Goal: Information Seeking & Learning: Learn about a topic

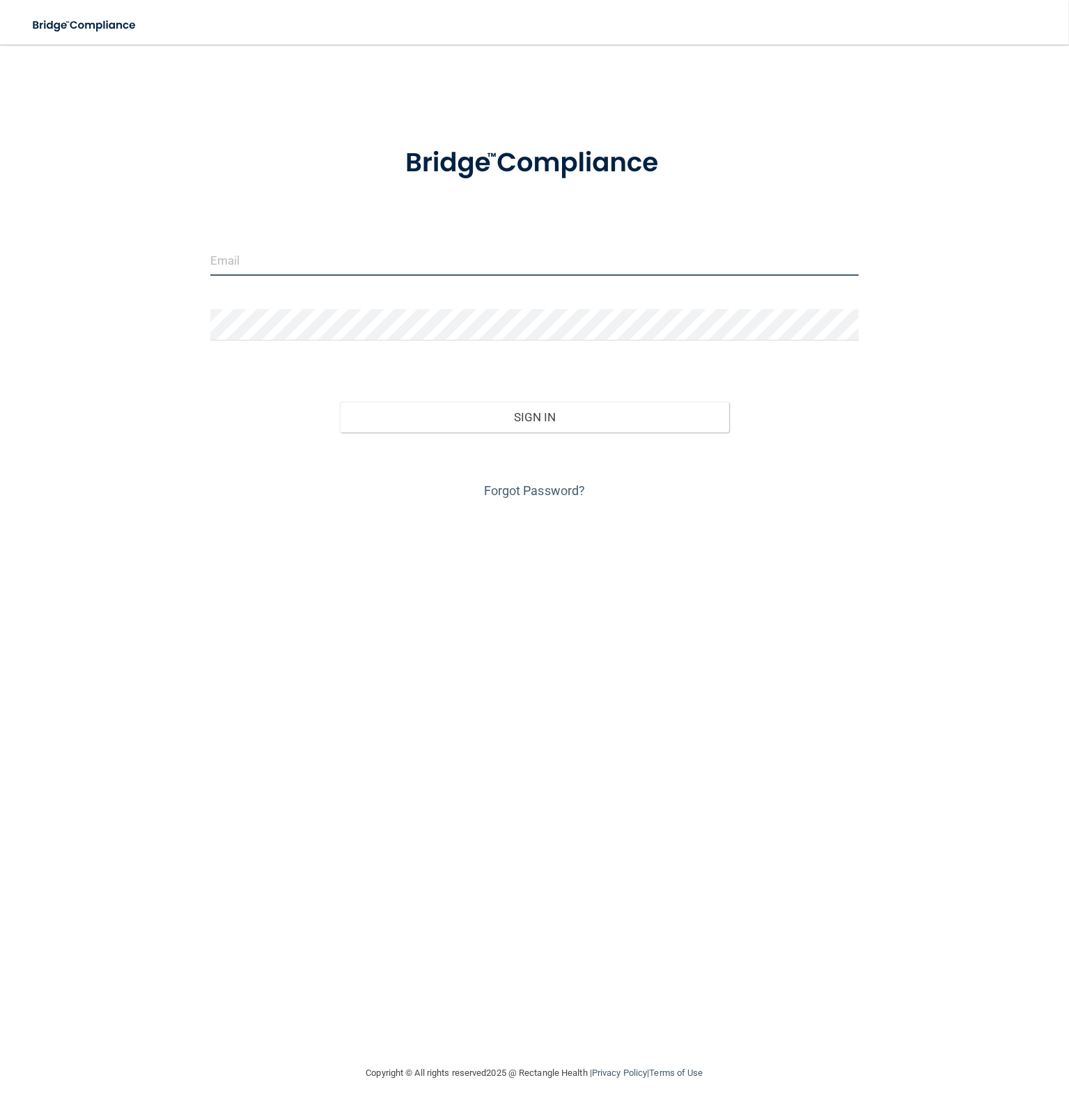
click at [504, 257] on input "email" at bounding box center [534, 259] width 648 height 31
type input "[PERSON_NAME][EMAIL_ADDRESS][PERSON_NAME][DOMAIN_NAME]"
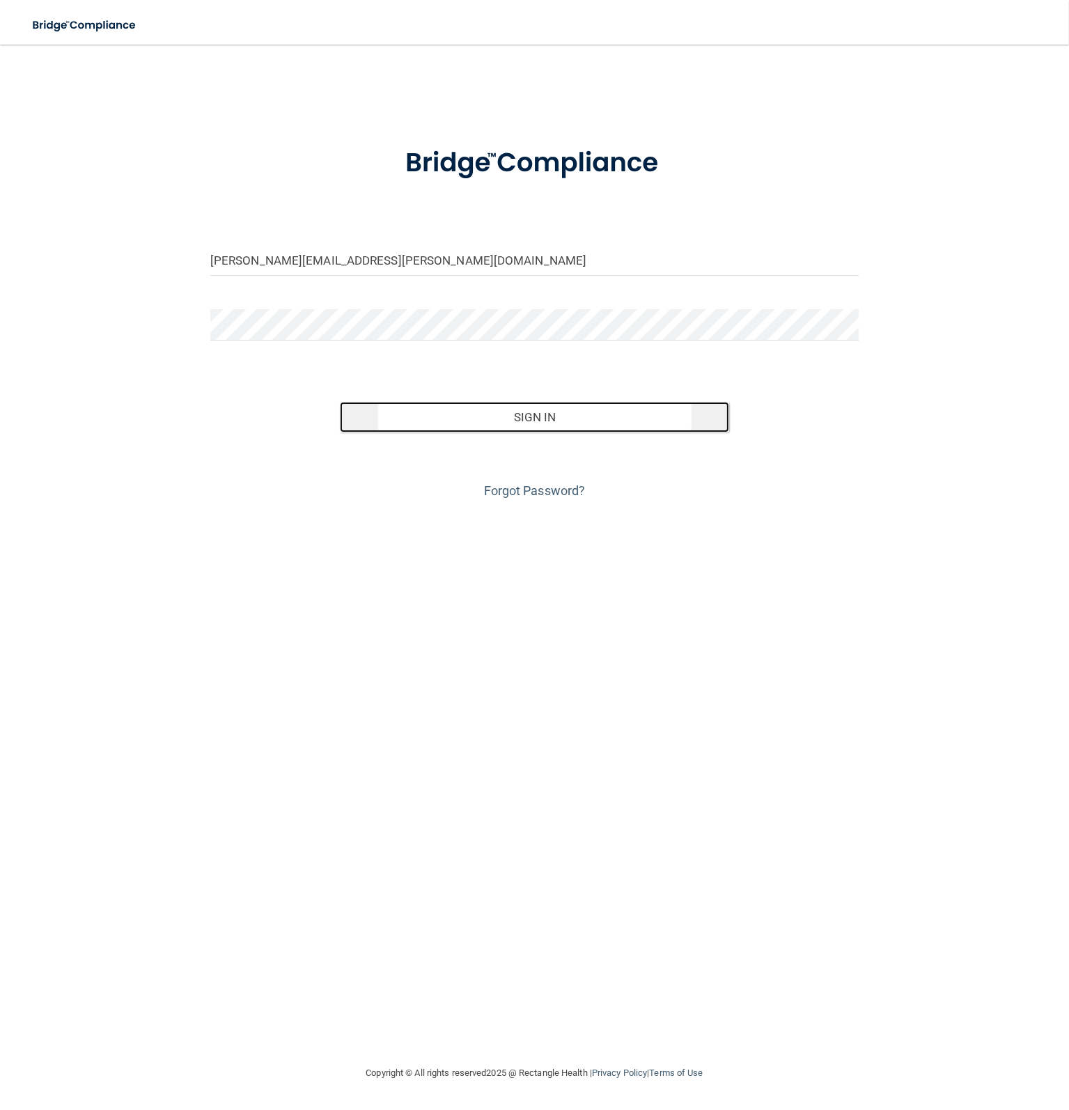
click at [524, 429] on button "Sign In" at bounding box center [534, 417] width 389 height 31
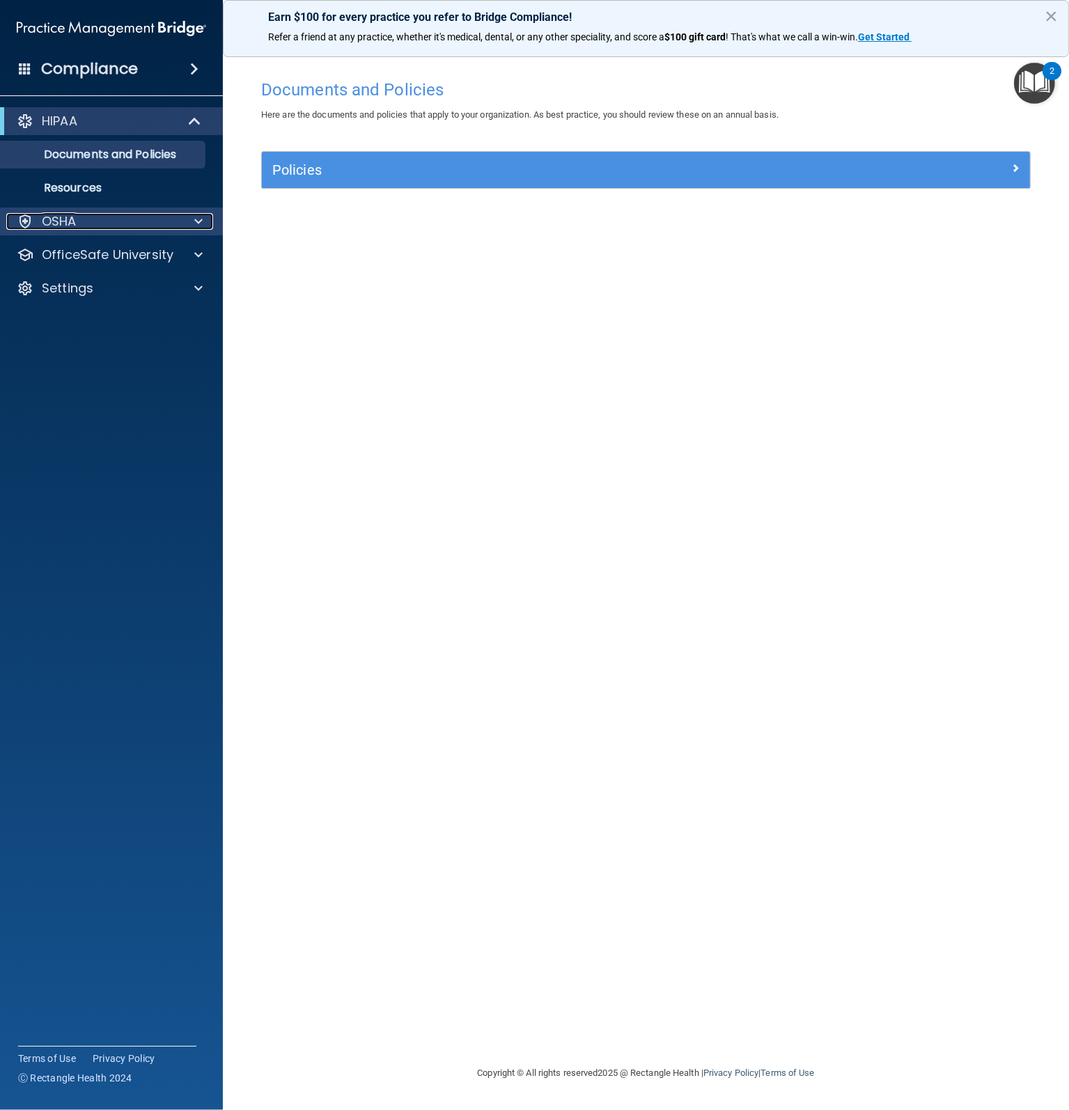
click at [70, 218] on p "OSHA" at bounding box center [59, 221] width 35 height 17
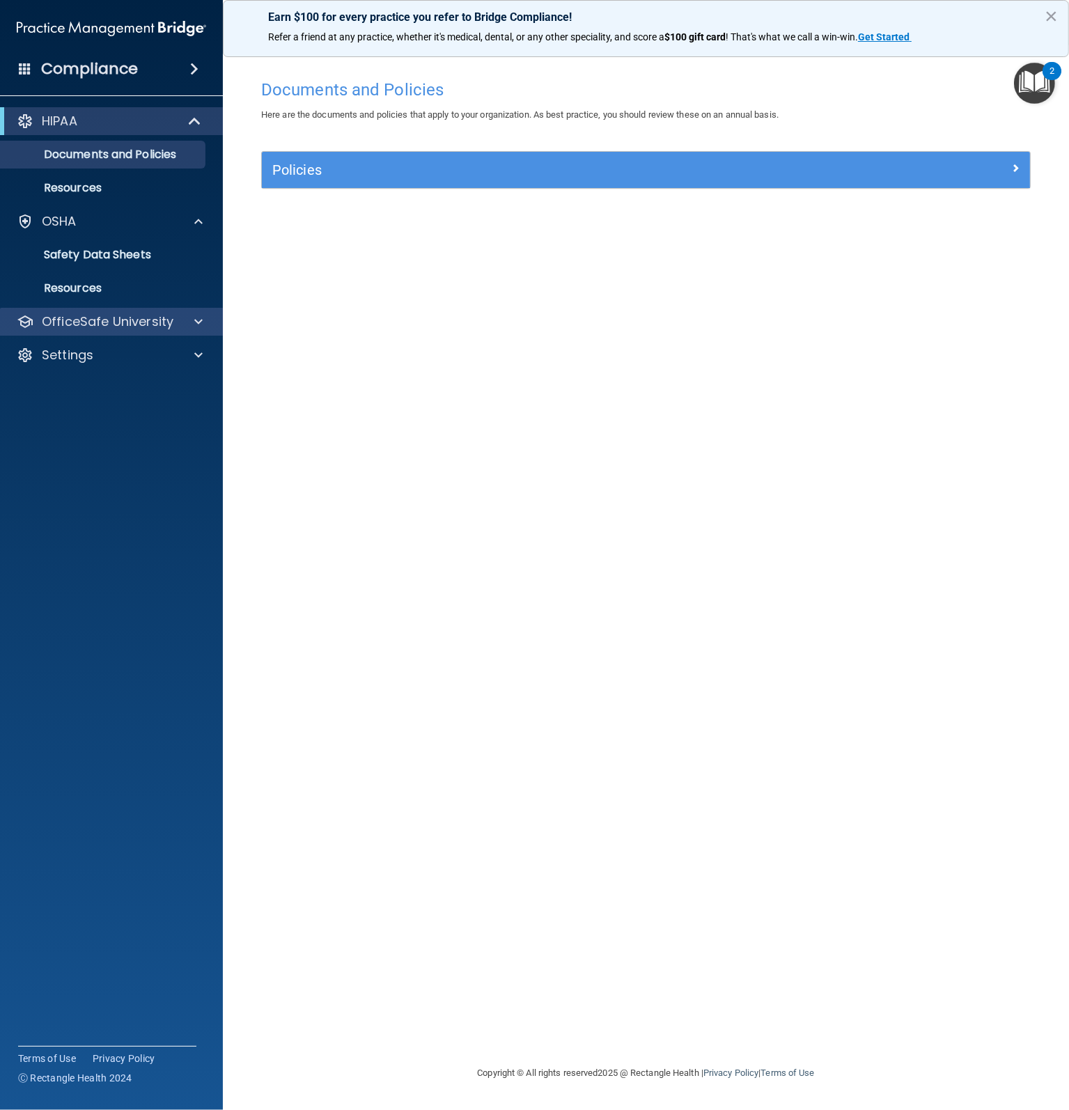
click at [81, 312] on div "OfficeSafe University" at bounding box center [111, 322] width 223 height 28
click at [162, 326] on p "OfficeSafe University" at bounding box center [108, 321] width 132 height 17
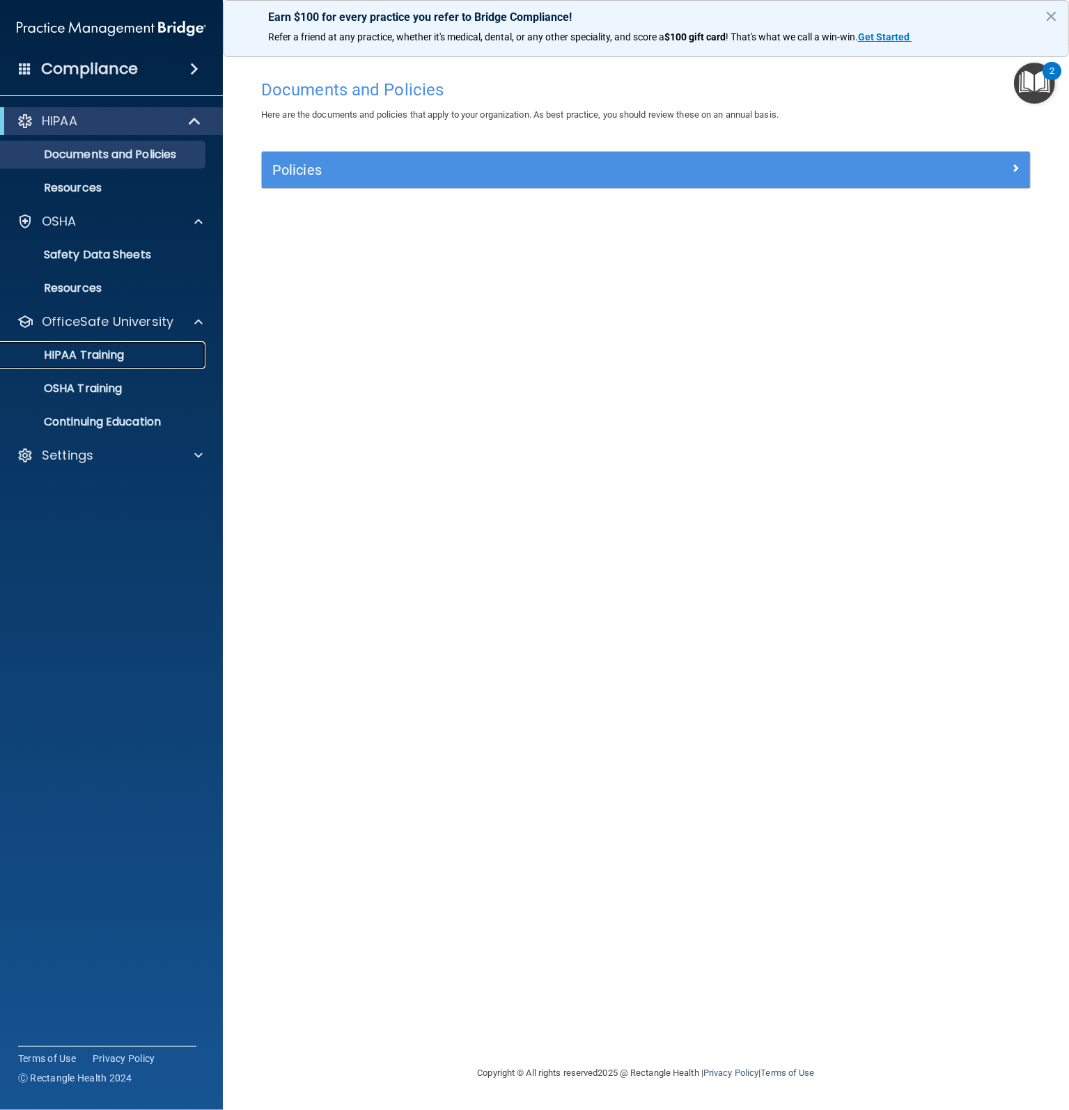
click at [74, 356] on p "HIPAA Training" at bounding box center [66, 355] width 115 height 14
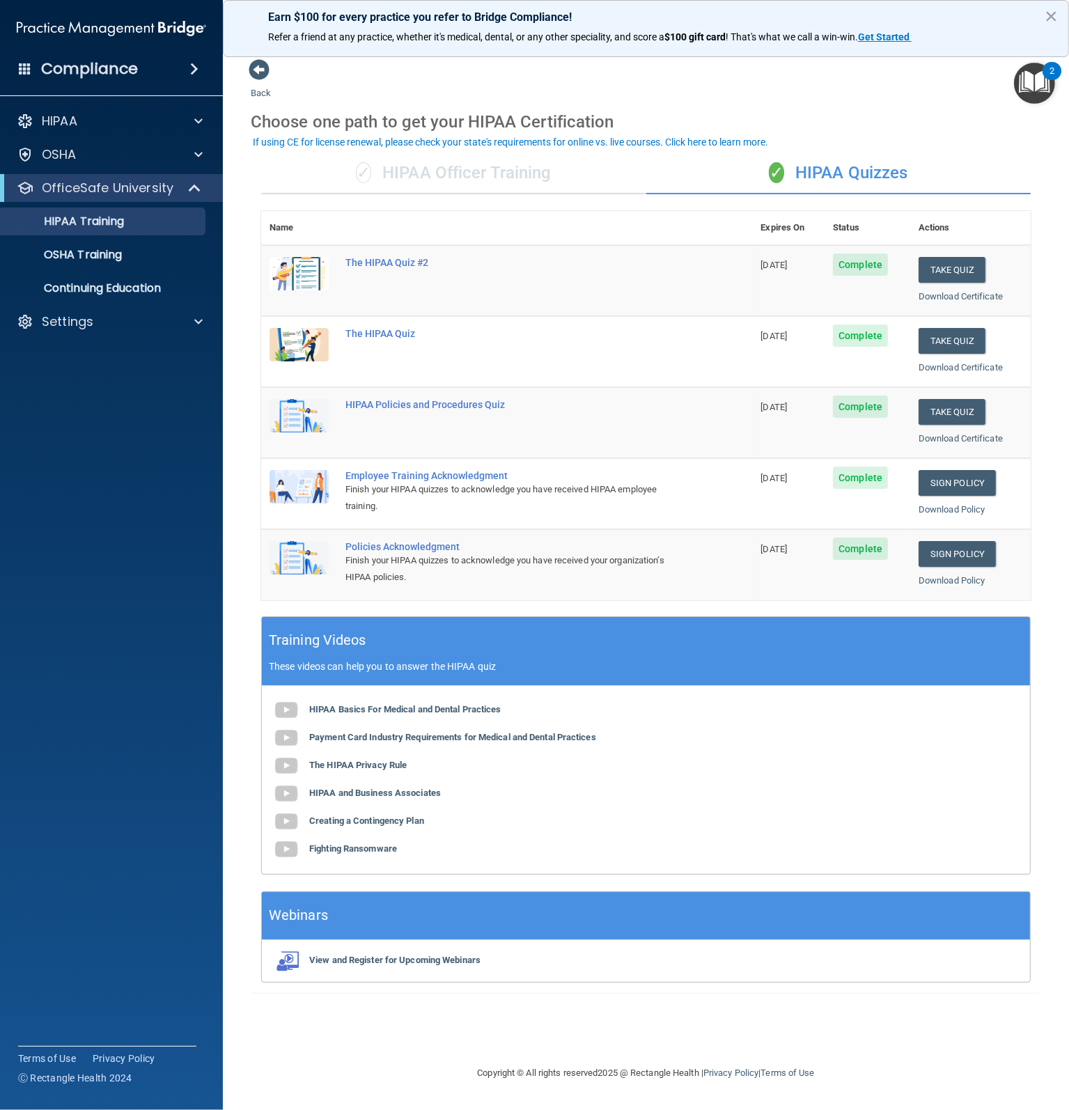
click at [524, 182] on div "✓ HIPAA Officer Training" at bounding box center [453, 173] width 385 height 42
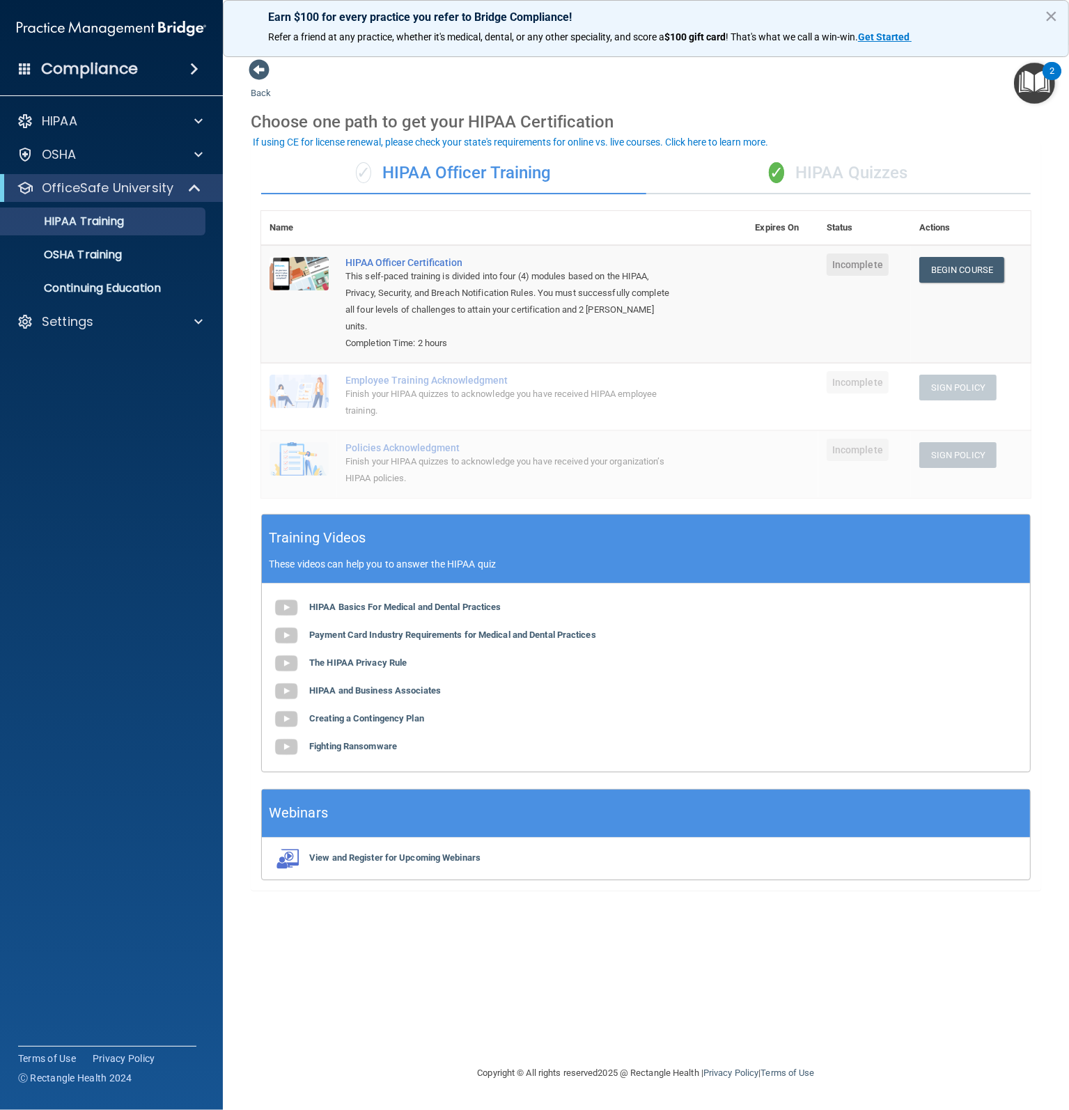
click at [807, 175] on div "✓ HIPAA Quizzes" at bounding box center [838, 173] width 385 height 42
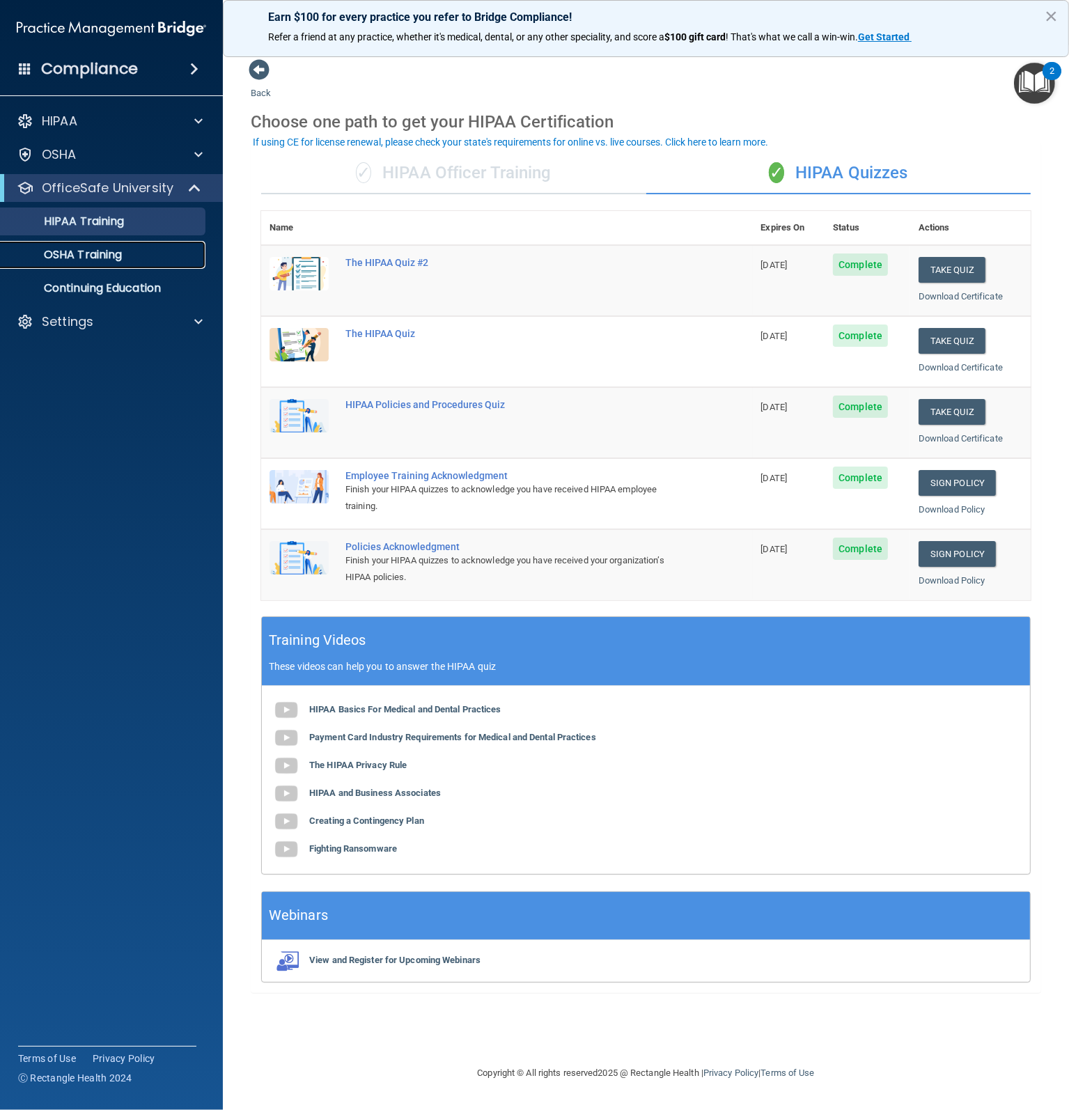
click at [95, 257] on p "OSHA Training" at bounding box center [65, 255] width 113 height 14
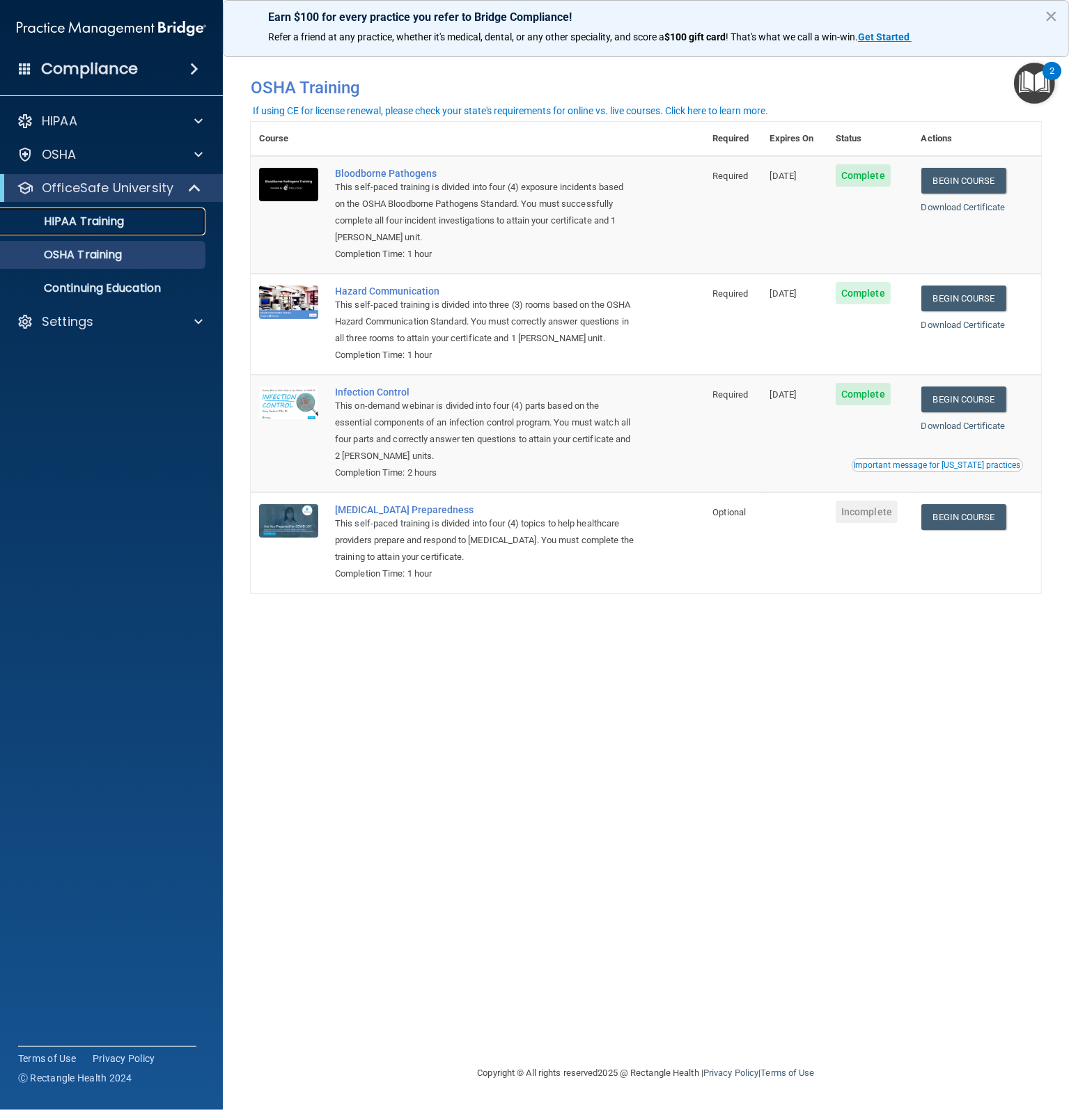
click at [93, 223] on p "HIPAA Training" at bounding box center [66, 221] width 115 height 14
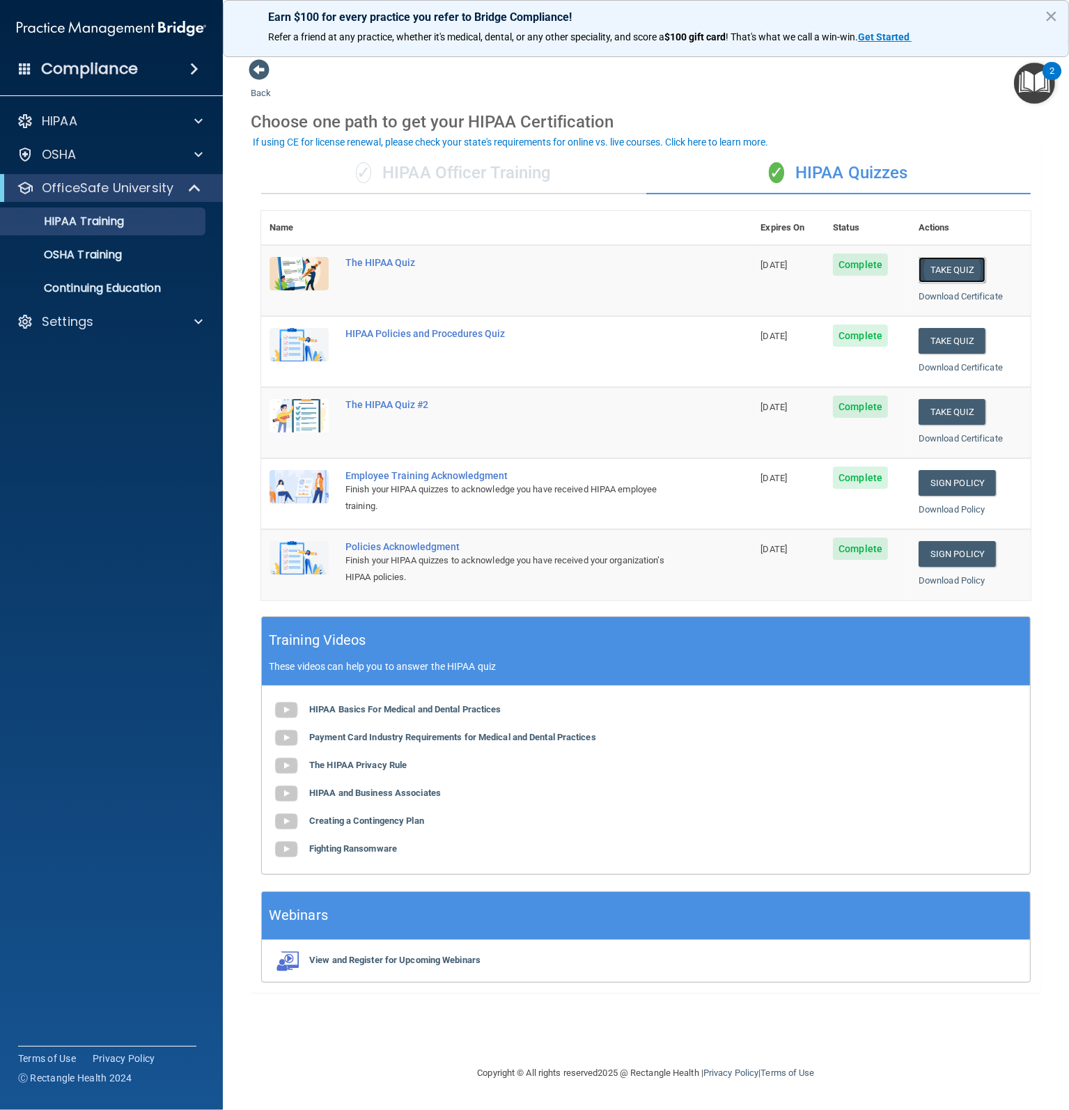
click at [933, 266] on button "Take Quiz" at bounding box center [951, 270] width 67 height 26
click at [952, 276] on button "Take Quiz" at bounding box center [951, 270] width 67 height 26
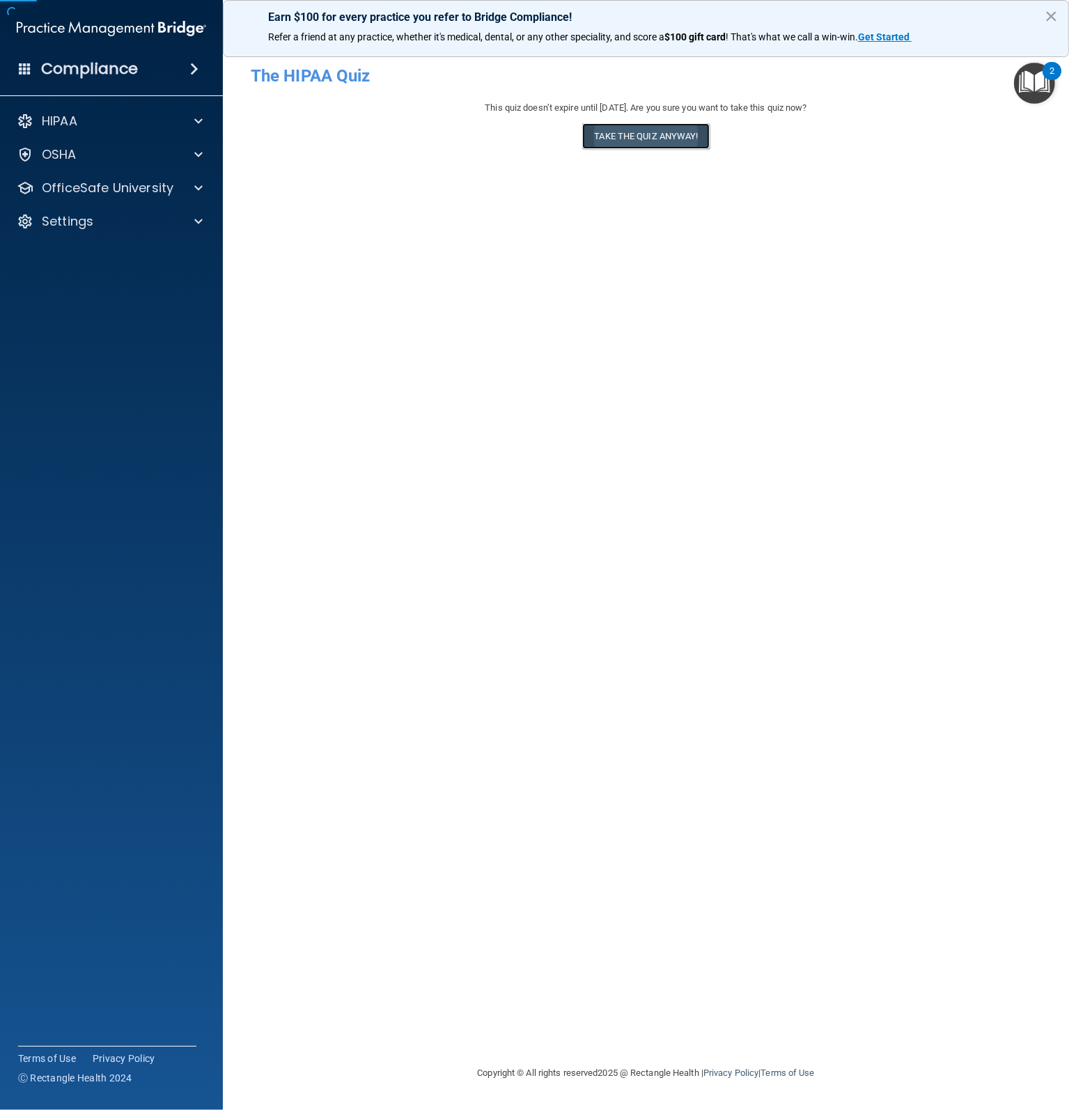
click at [633, 148] on button "Take the quiz anyway!" at bounding box center [645, 136] width 127 height 26
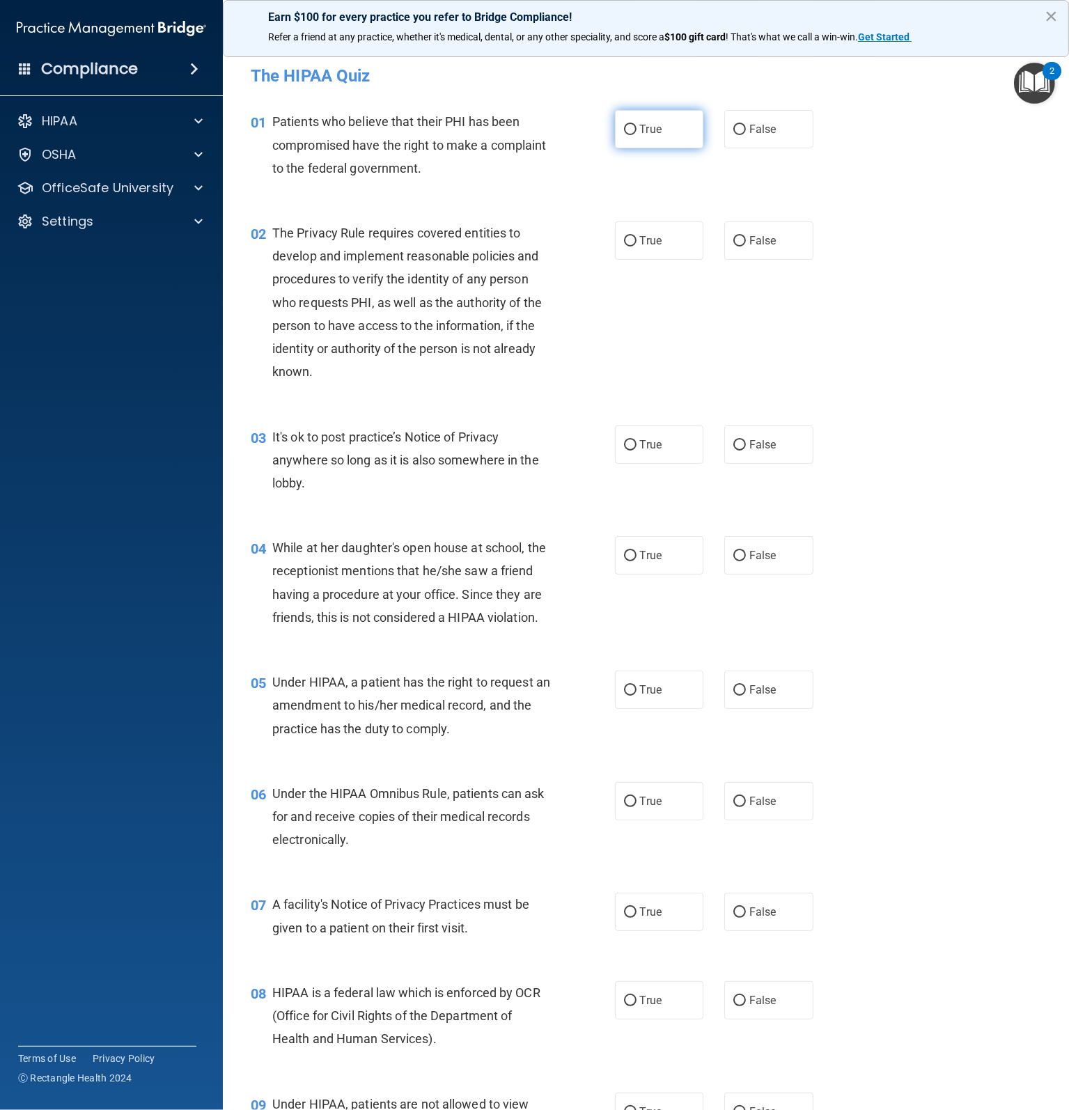
click at [629, 128] on input "True" at bounding box center [630, 130] width 13 height 10
radio input "true"
click at [641, 237] on span "True" at bounding box center [651, 240] width 22 height 13
click at [636, 237] on input "True" at bounding box center [630, 241] width 13 height 10
radio input "true"
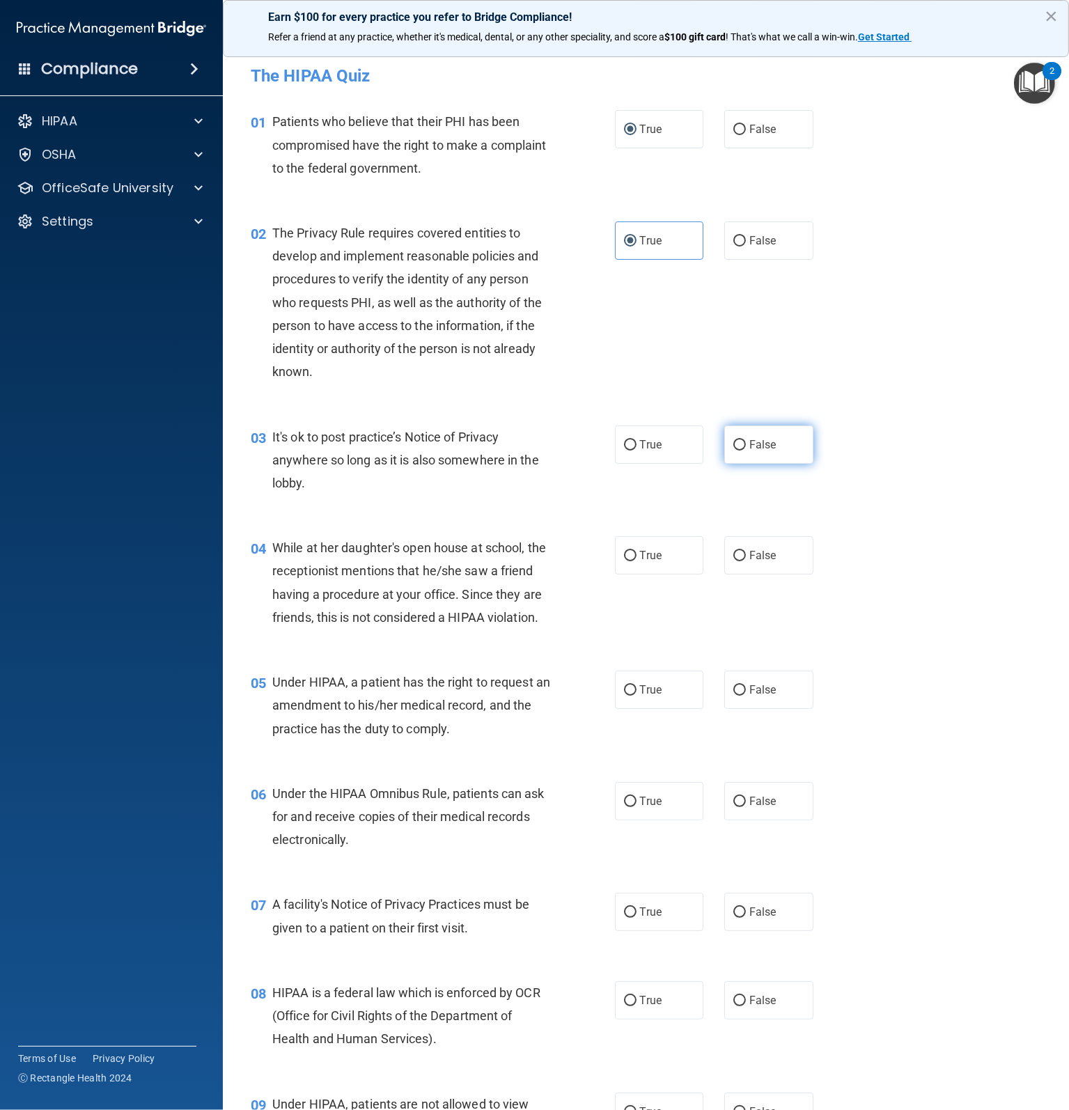
click at [743, 450] on label "False" at bounding box center [768, 444] width 89 height 38
click at [743, 450] on input "False" at bounding box center [739, 445] width 13 height 10
radio input "true"
click at [733, 558] on input "False" at bounding box center [739, 556] width 13 height 10
radio input "true"
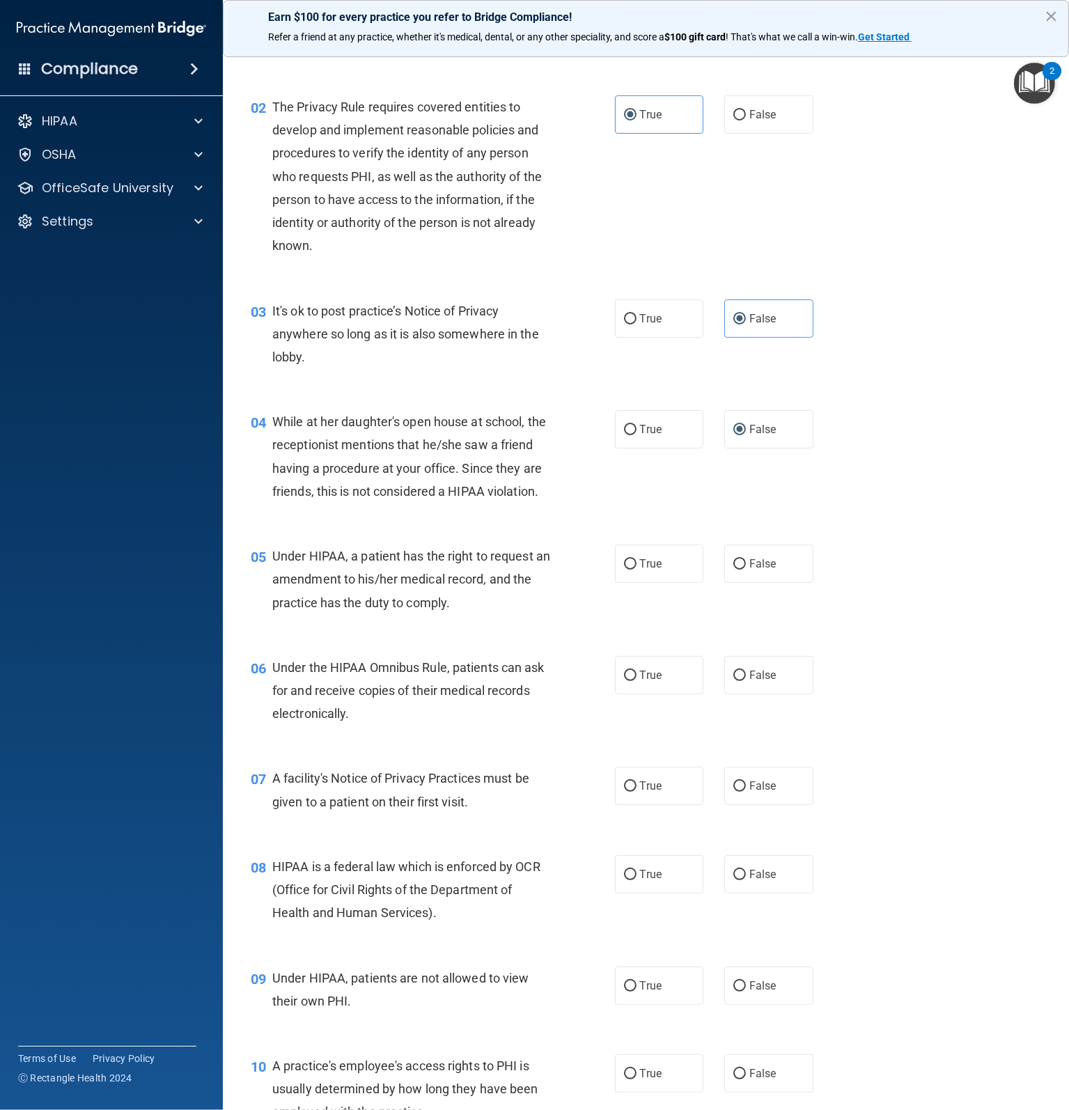
scroll to position [209, 0]
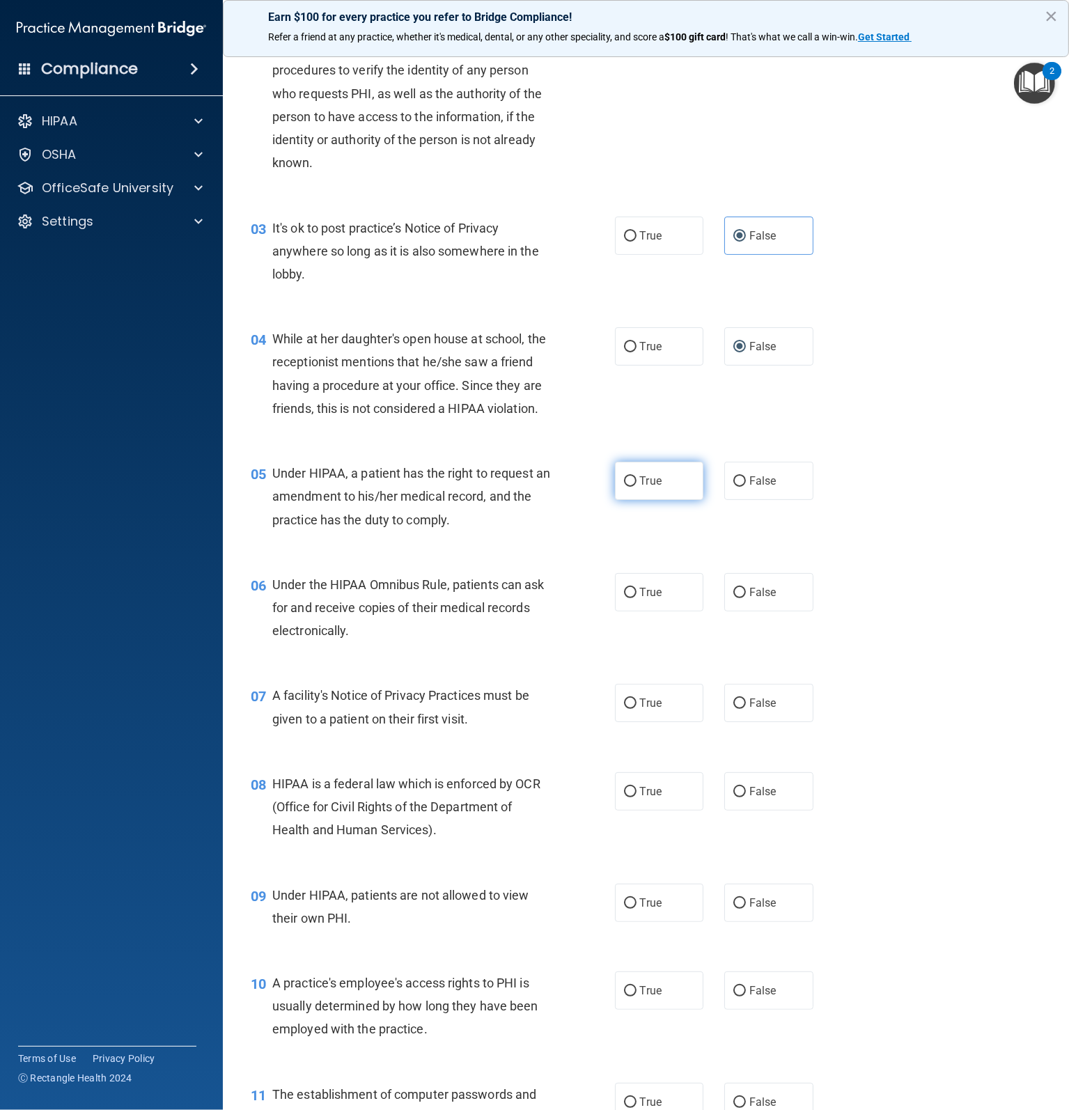
click at [629, 500] on label "True" at bounding box center [659, 481] width 89 height 38
click at [629, 487] on input "True" at bounding box center [630, 481] width 13 height 10
radio input "true"
click at [641, 599] on span "True" at bounding box center [651, 591] width 22 height 13
click at [636, 598] on input "True" at bounding box center [630, 593] width 13 height 10
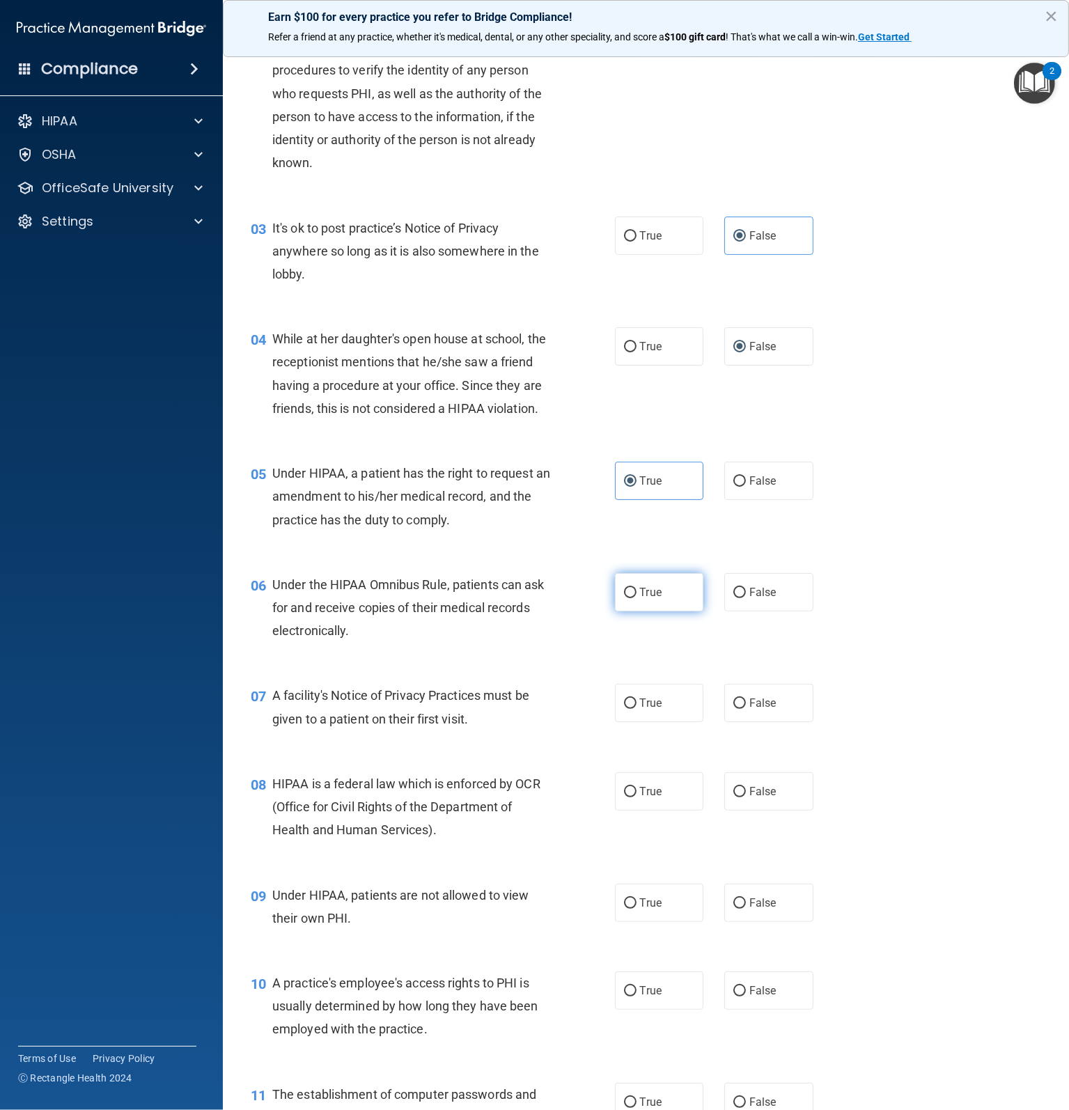
radio input "true"
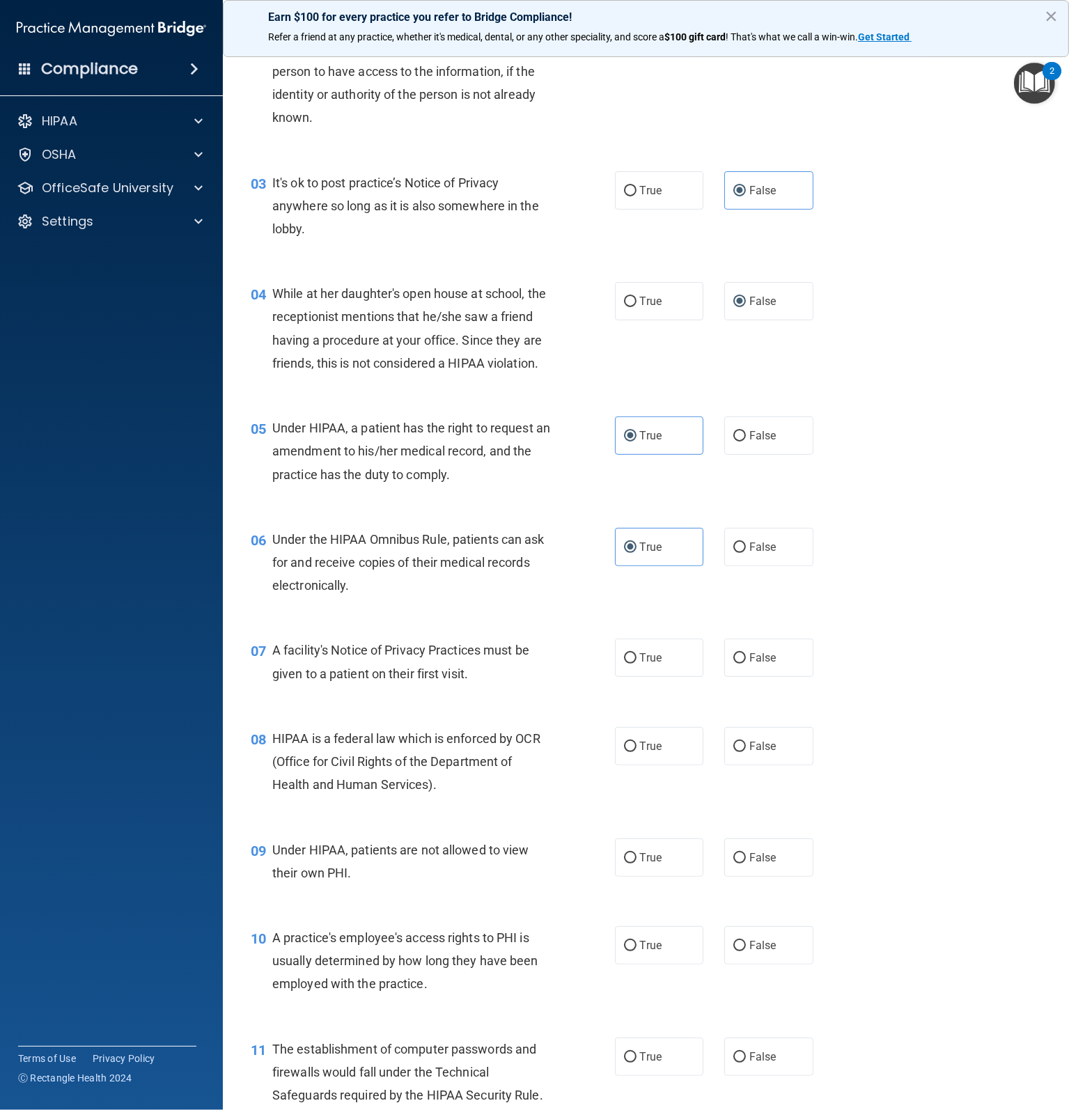
scroll to position [278, 0]
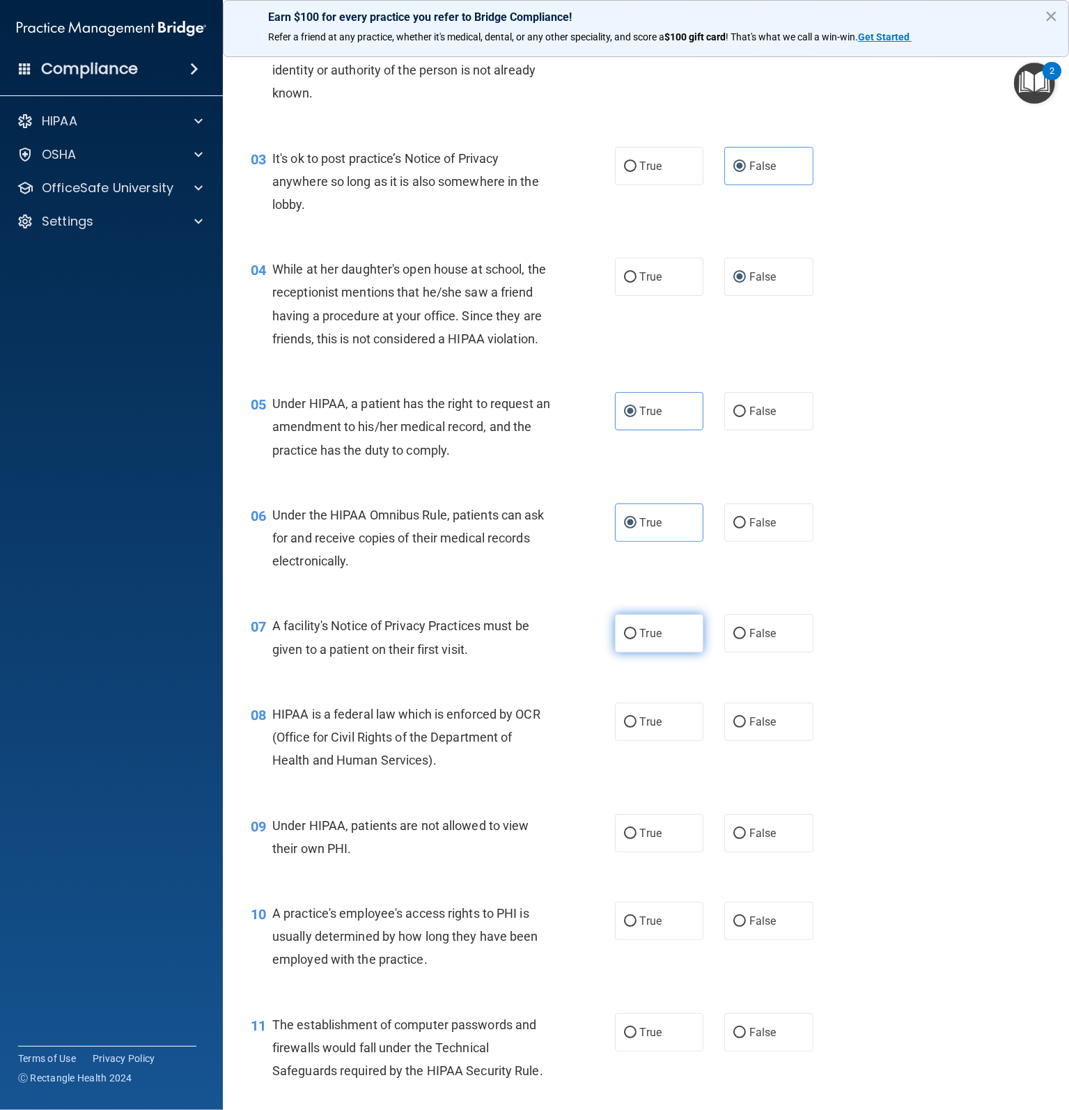
click at [646, 652] on label "True" at bounding box center [659, 633] width 89 height 38
click at [636, 639] on input "True" at bounding box center [630, 634] width 13 height 10
radio input "true"
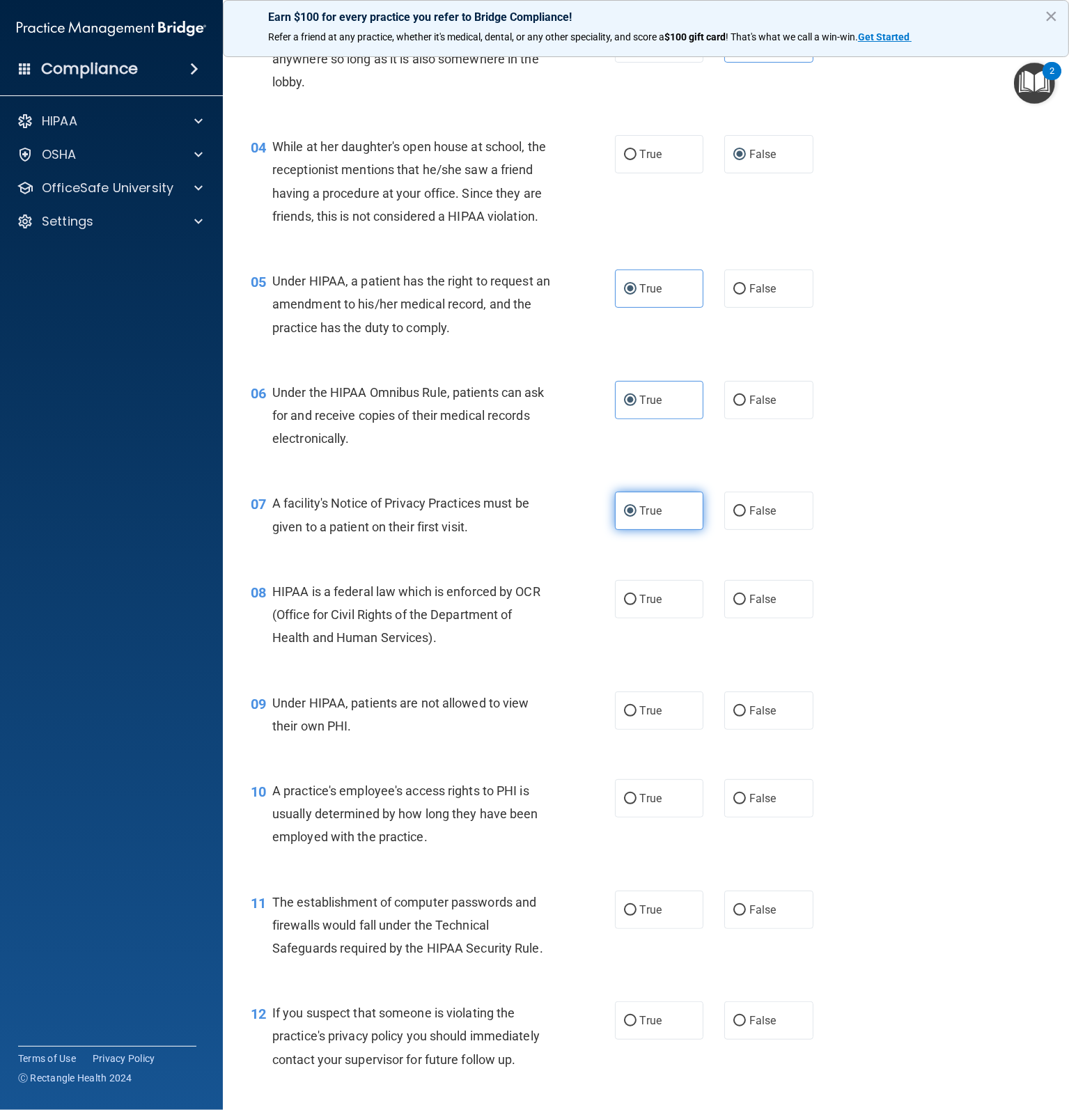
scroll to position [418, 0]
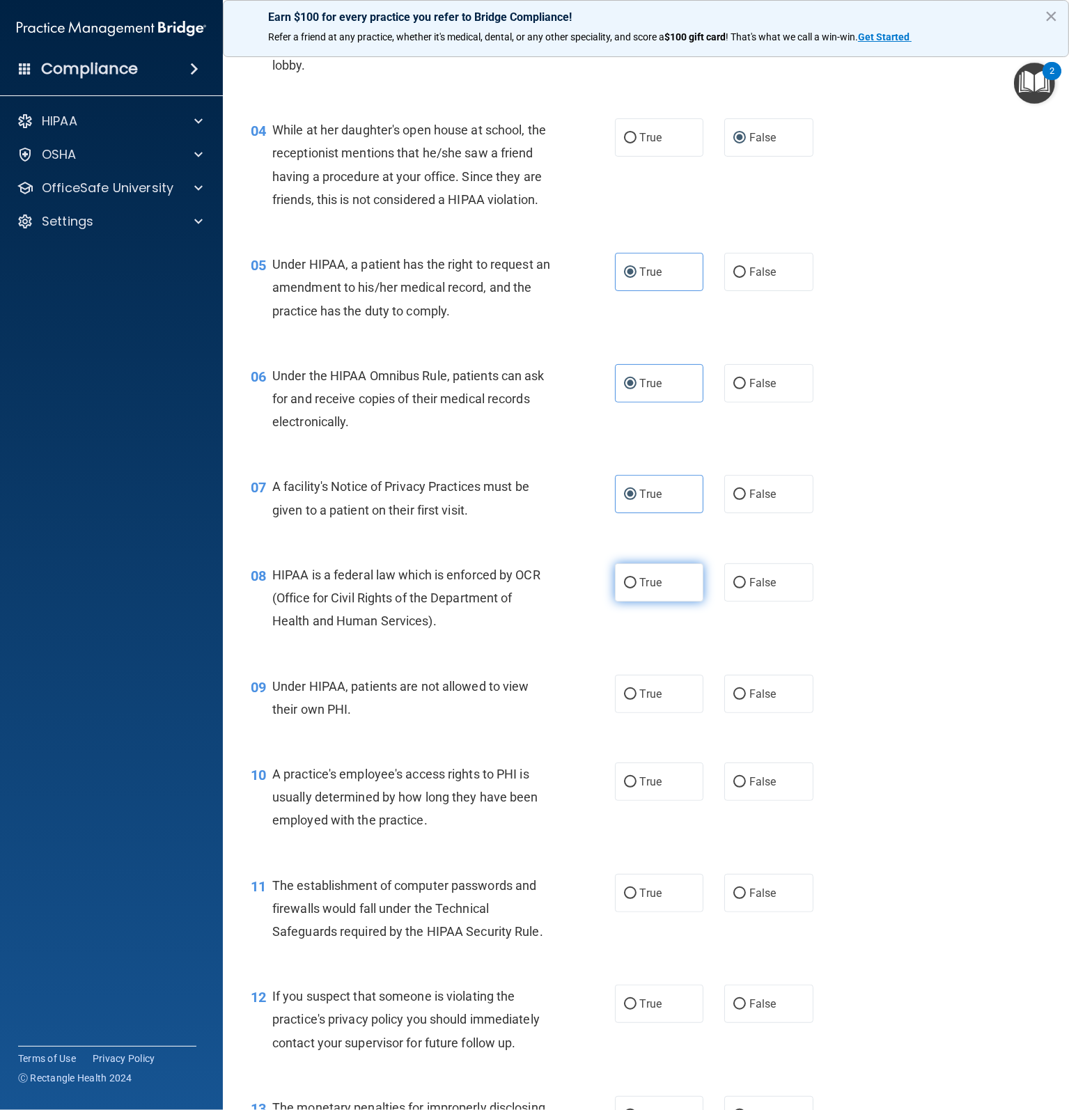
click at [645, 589] on span "True" at bounding box center [651, 582] width 22 height 13
click at [636, 588] on input "True" at bounding box center [630, 583] width 13 height 10
radio input "true"
click at [739, 711] on label "False" at bounding box center [768, 694] width 89 height 38
click at [739, 700] on input "False" at bounding box center [739, 694] width 13 height 10
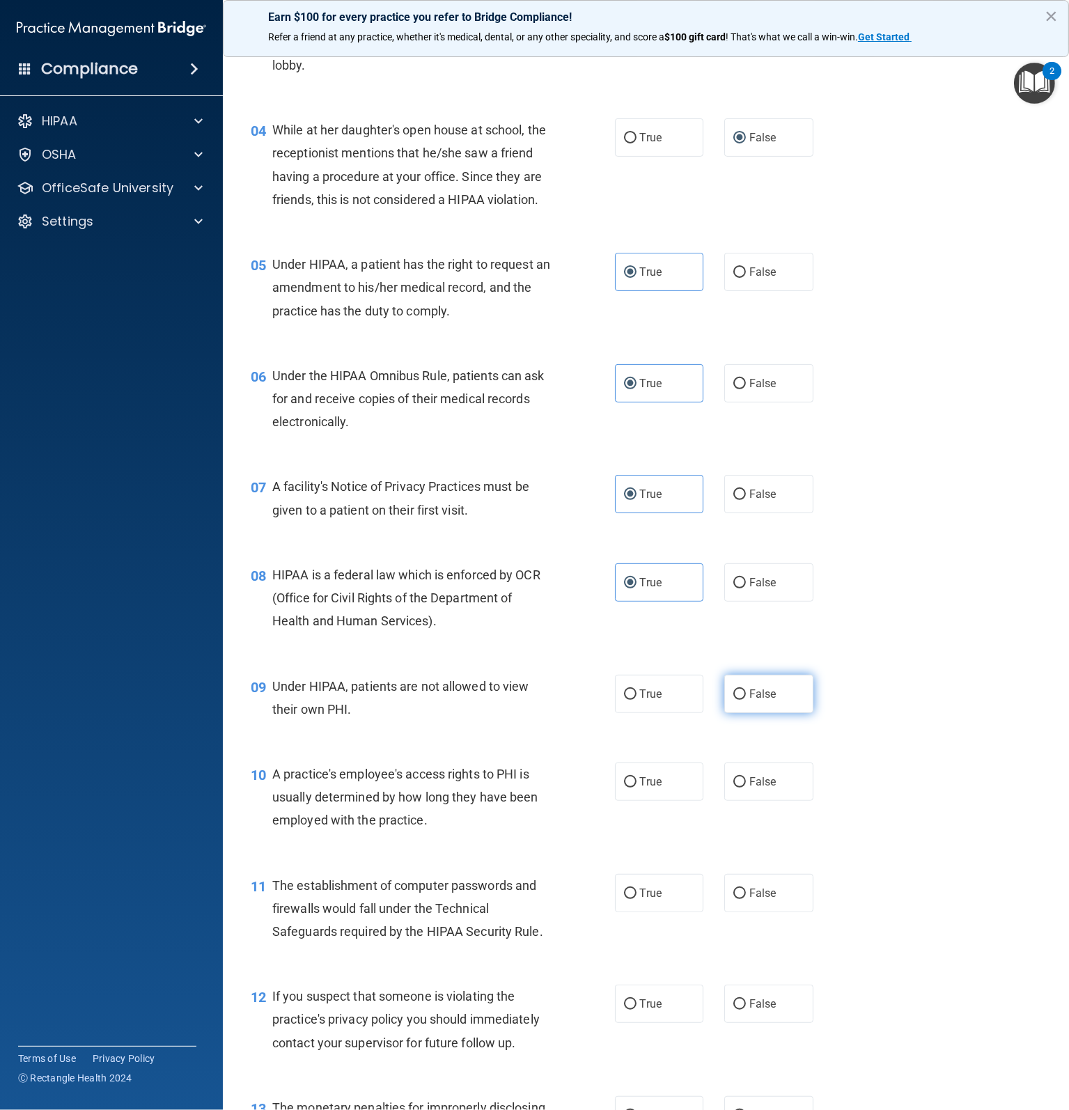
radio input "true"
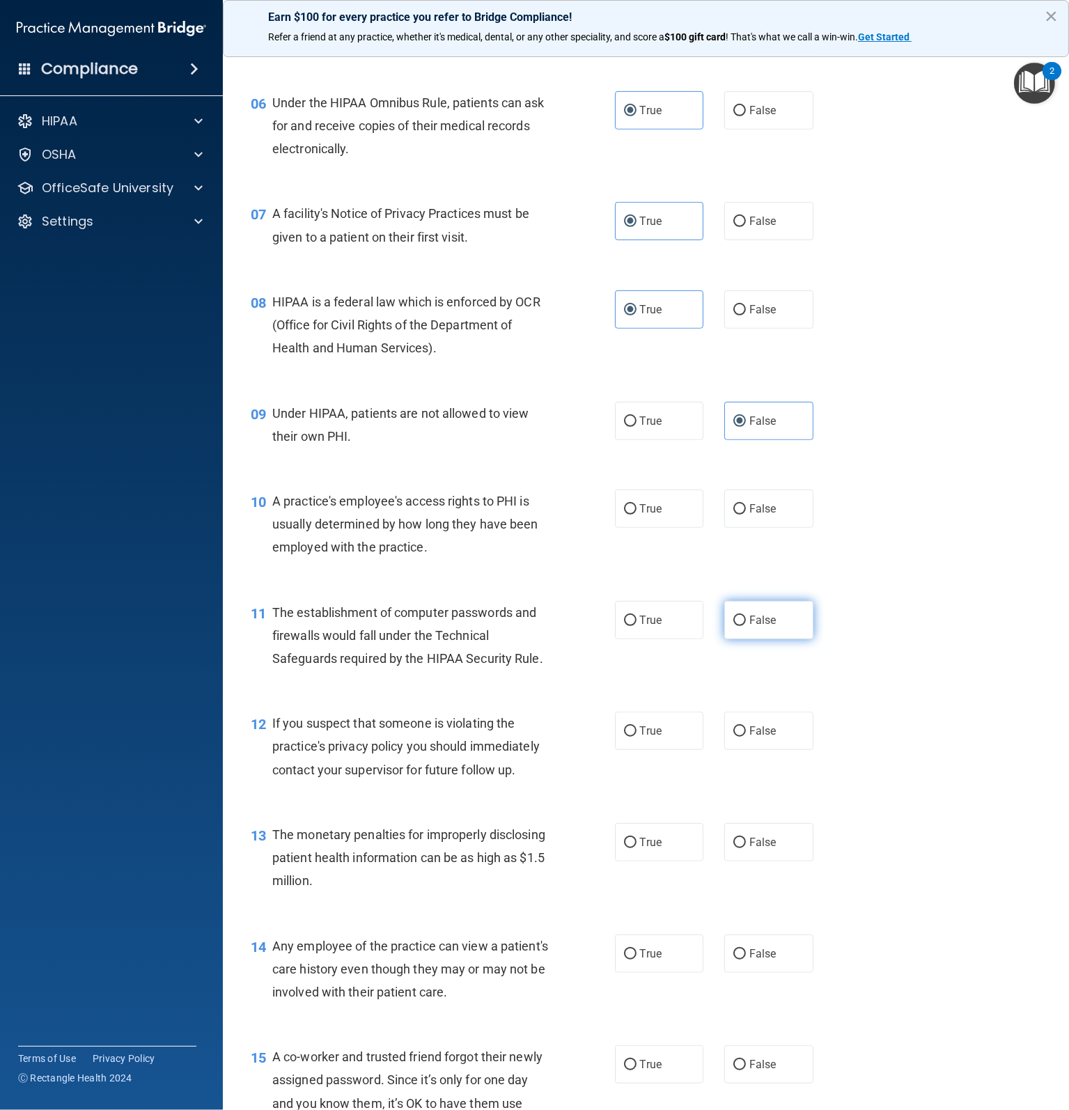
scroll to position [766, 0]
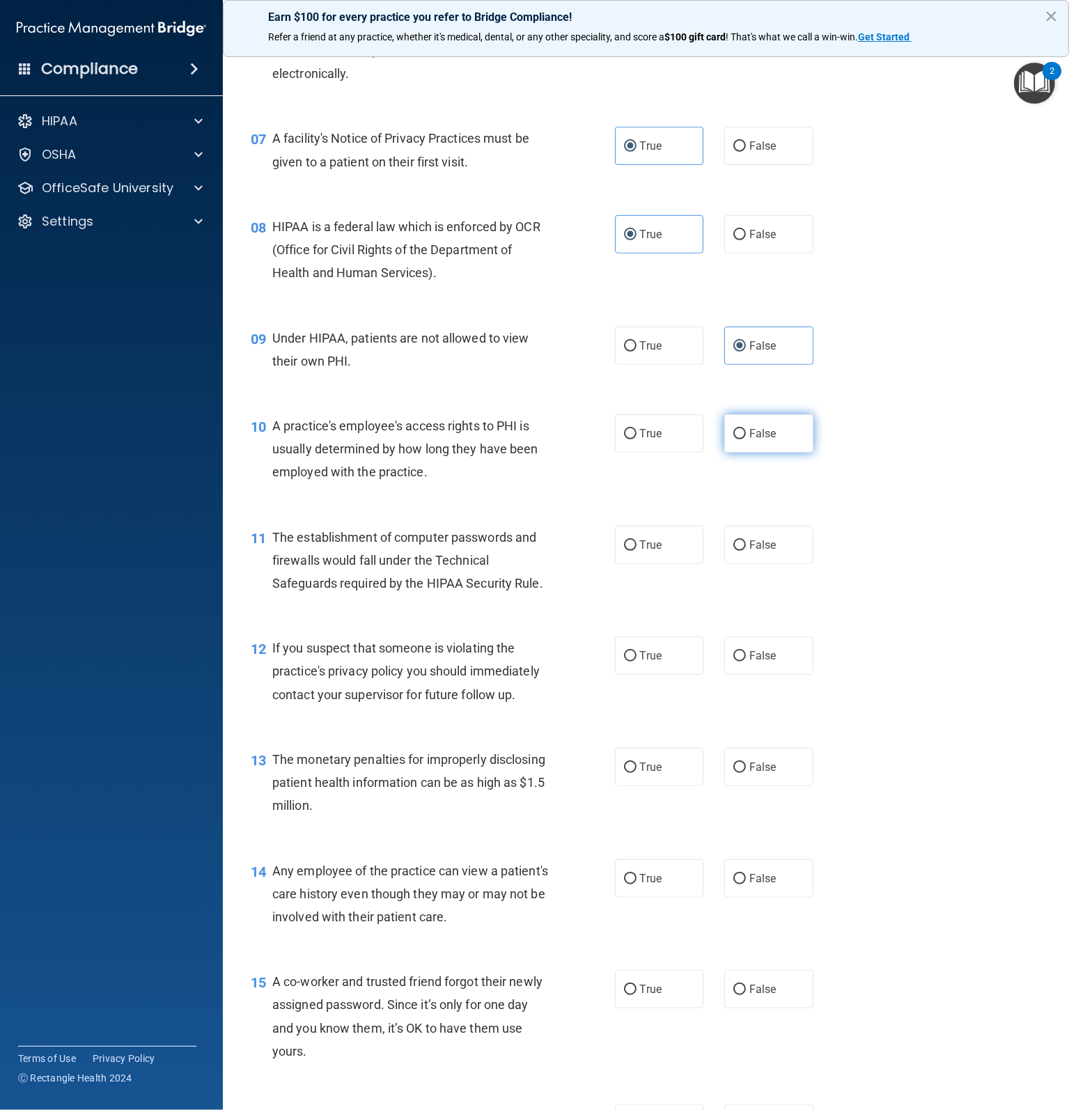
click at [724, 452] on label "False" at bounding box center [768, 433] width 89 height 38
click at [733, 439] on input "False" at bounding box center [739, 434] width 13 height 10
radio input "true"
click at [633, 564] on label "True" at bounding box center [659, 545] width 89 height 38
click at [633, 551] on input "True" at bounding box center [630, 545] width 13 height 10
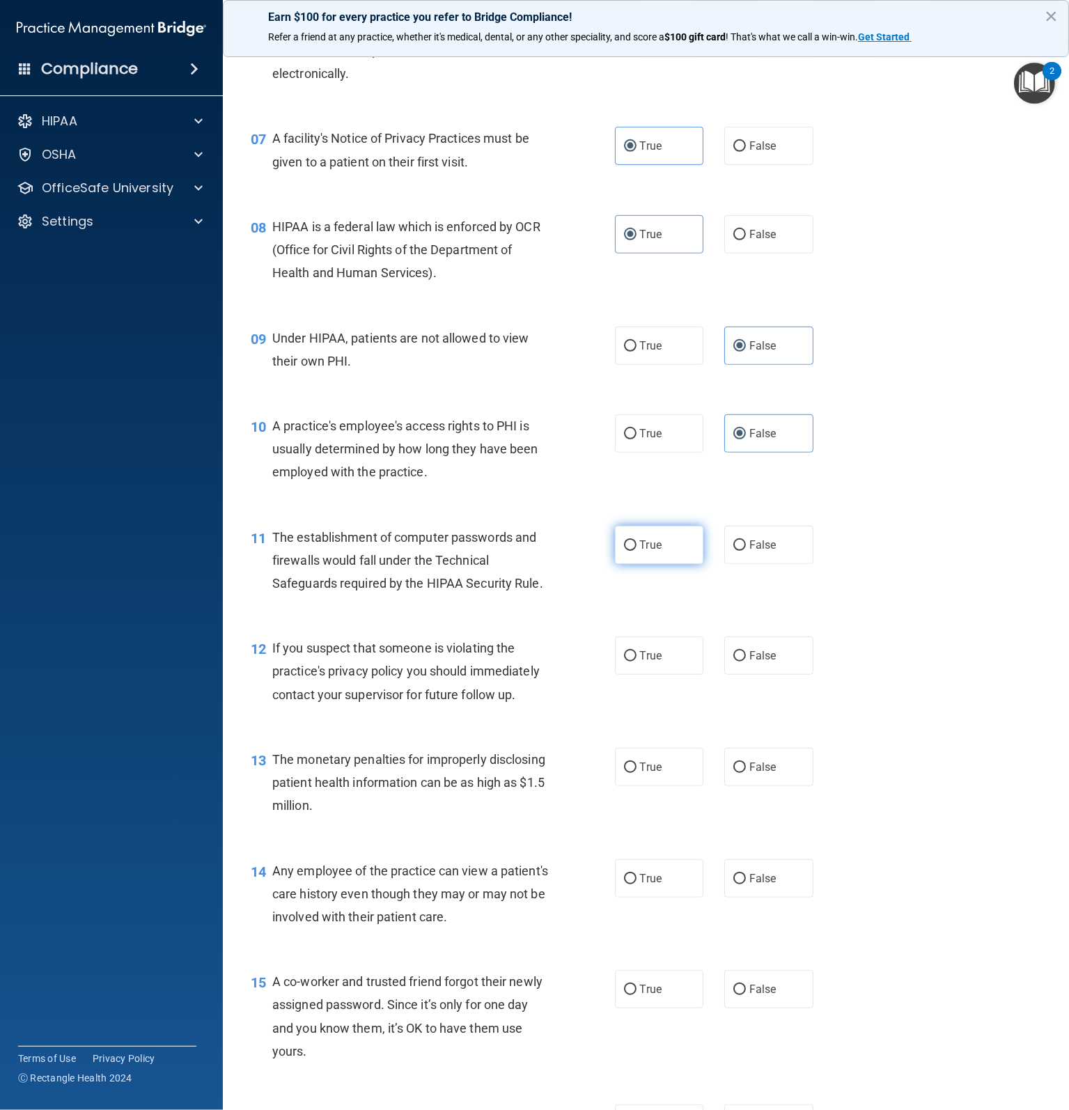
radio input "true"
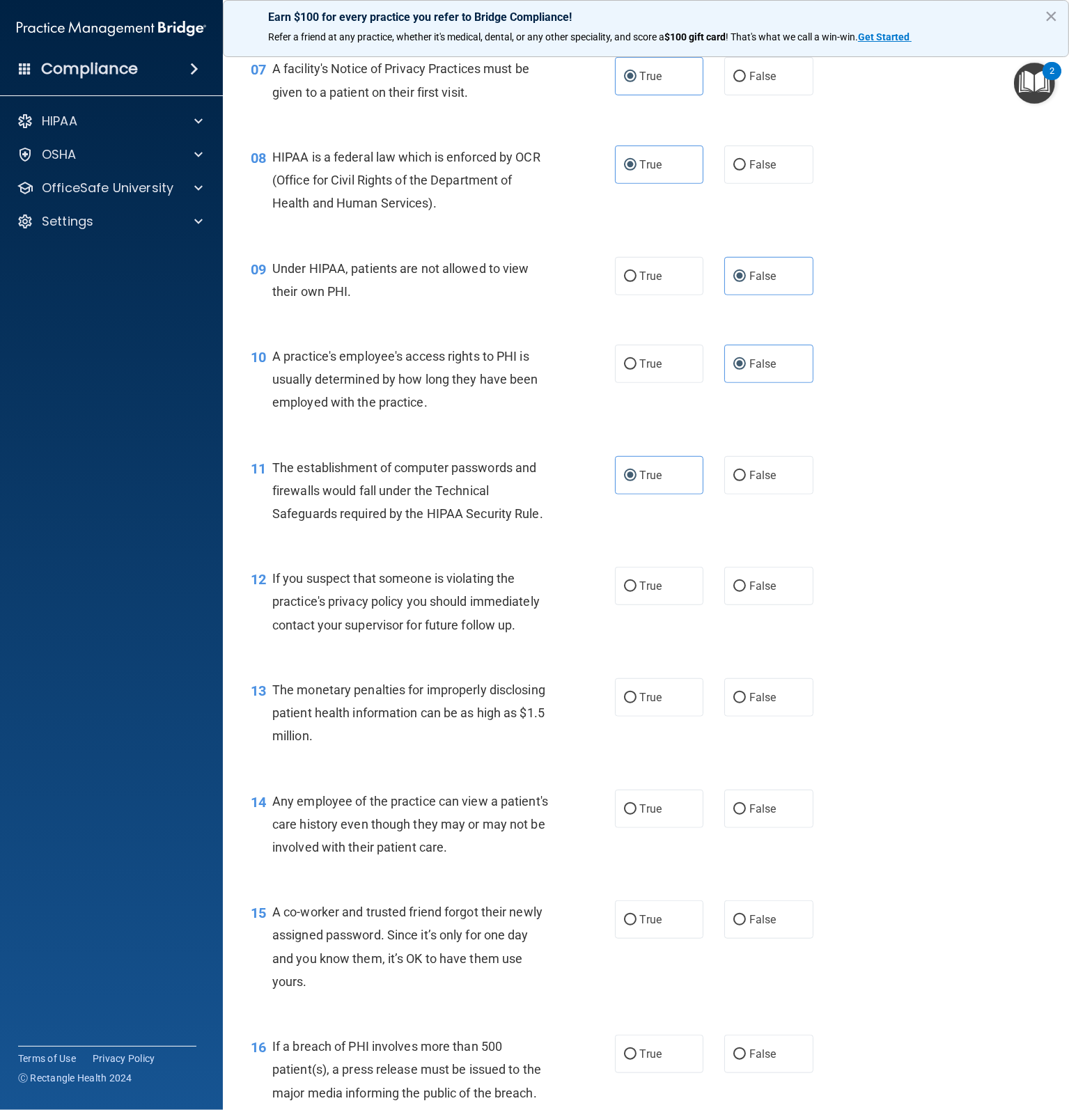
scroll to position [905, 0]
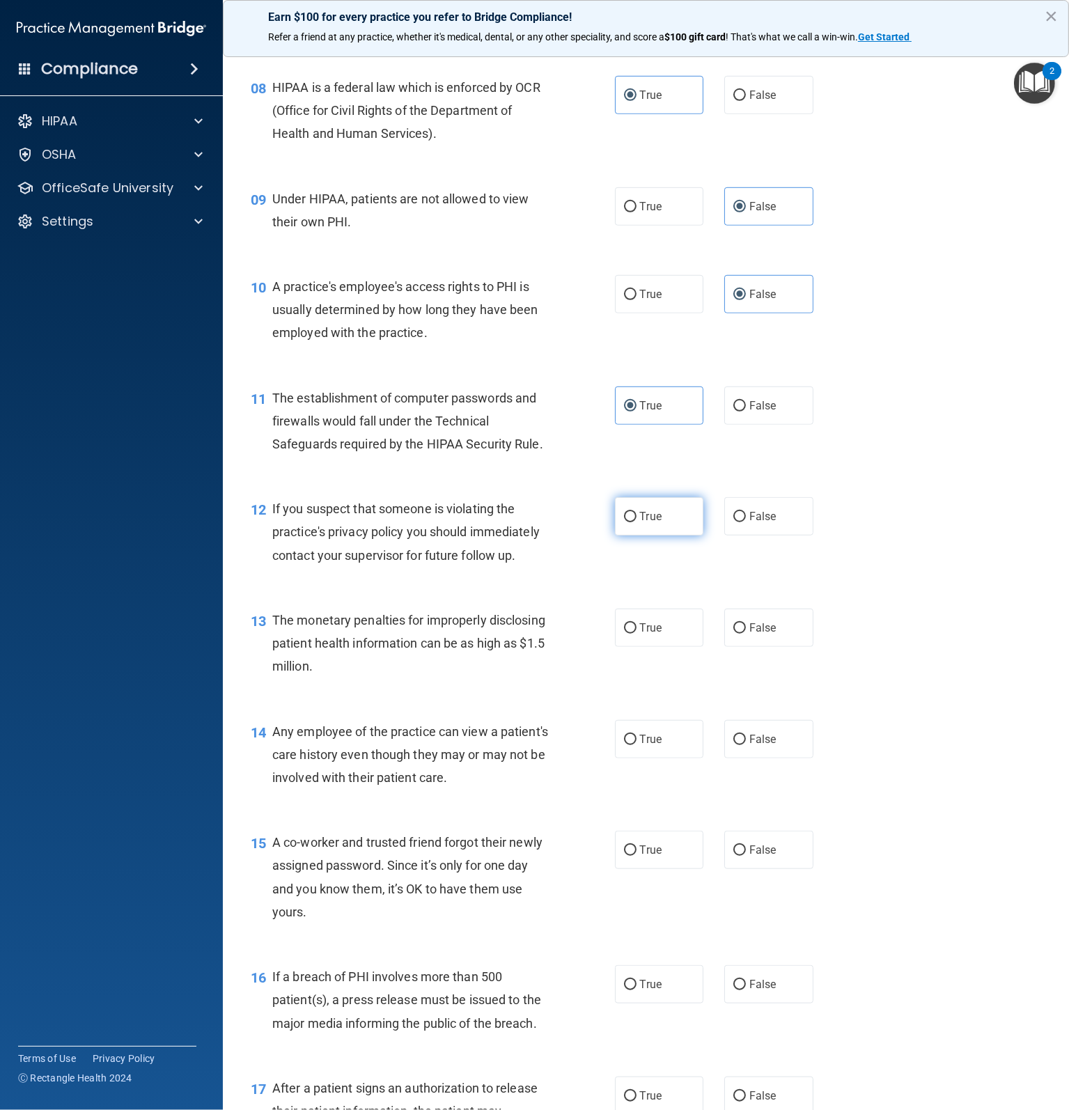
click at [629, 522] on input "True" at bounding box center [630, 517] width 13 height 10
radio input "true"
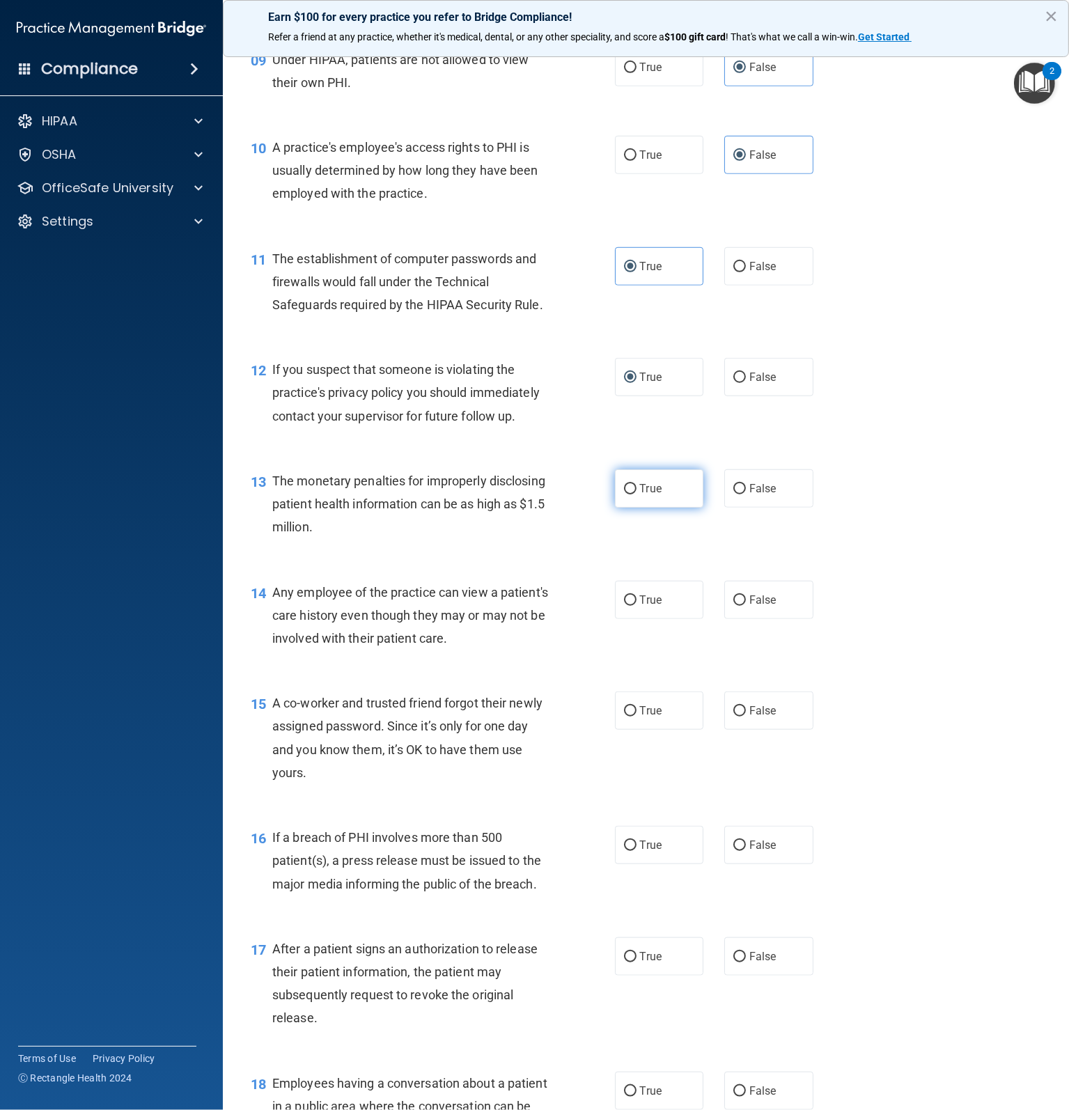
click at [617, 505] on label "True" at bounding box center [659, 488] width 89 height 38
click at [624, 494] on input "True" at bounding box center [630, 489] width 13 height 10
radio input "true"
click at [773, 619] on label "False" at bounding box center [768, 600] width 89 height 38
click at [746, 606] on input "False" at bounding box center [739, 600] width 13 height 10
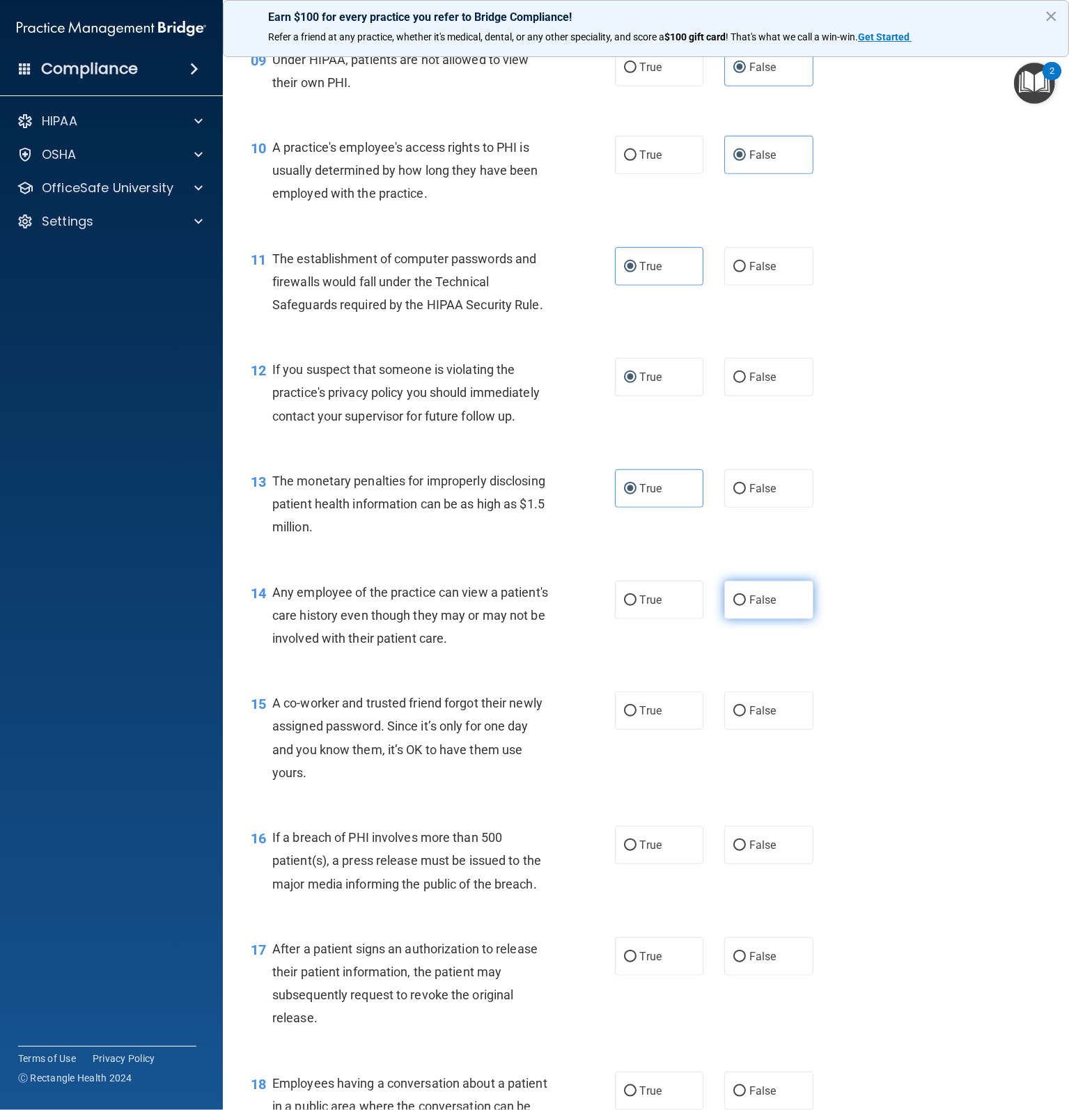
radio input "true"
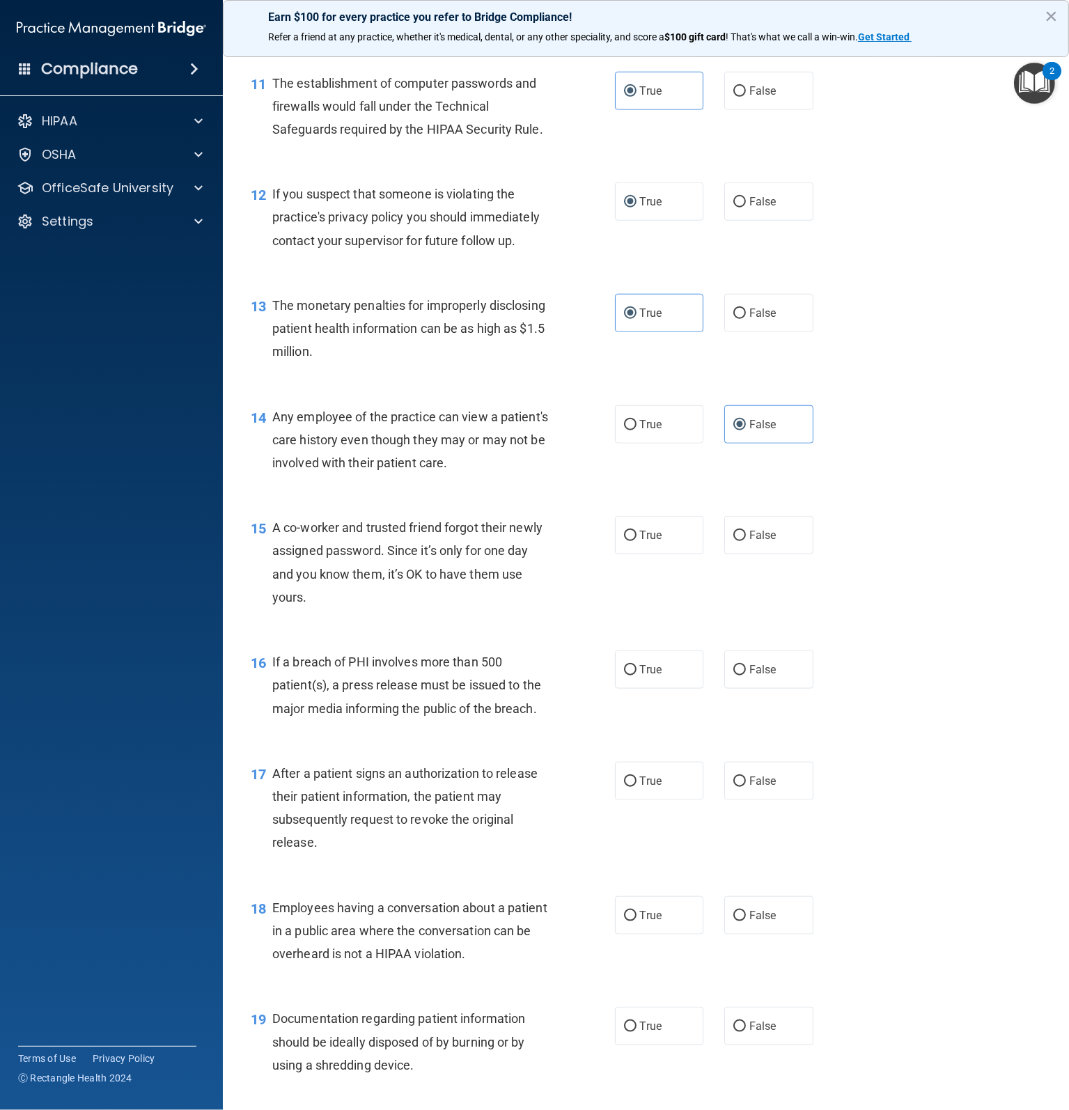
scroll to position [1253, 0]
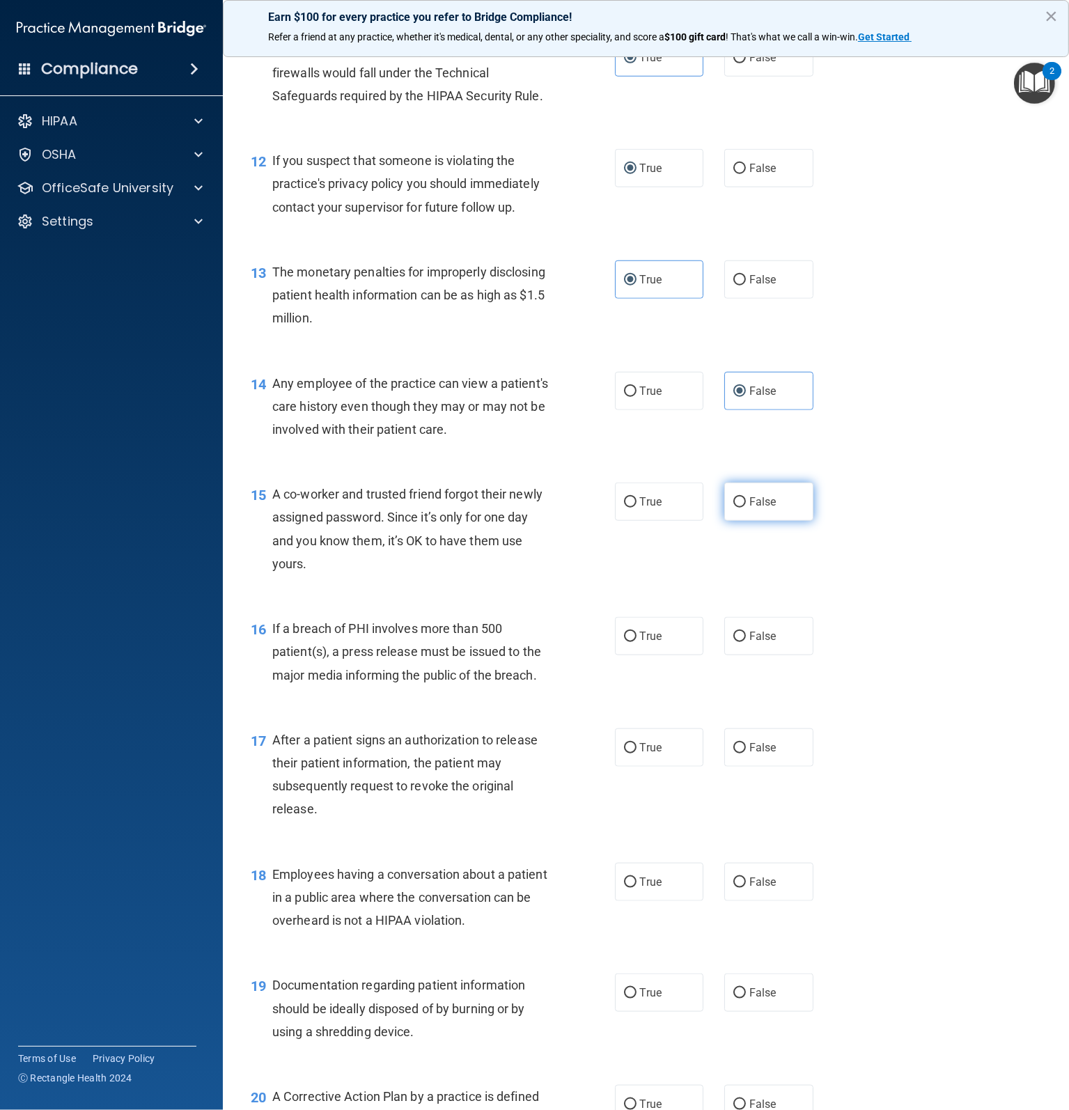
click at [753, 508] on span "False" at bounding box center [762, 501] width 27 height 13
click at [746, 507] on input "False" at bounding box center [739, 502] width 13 height 10
radio input "true"
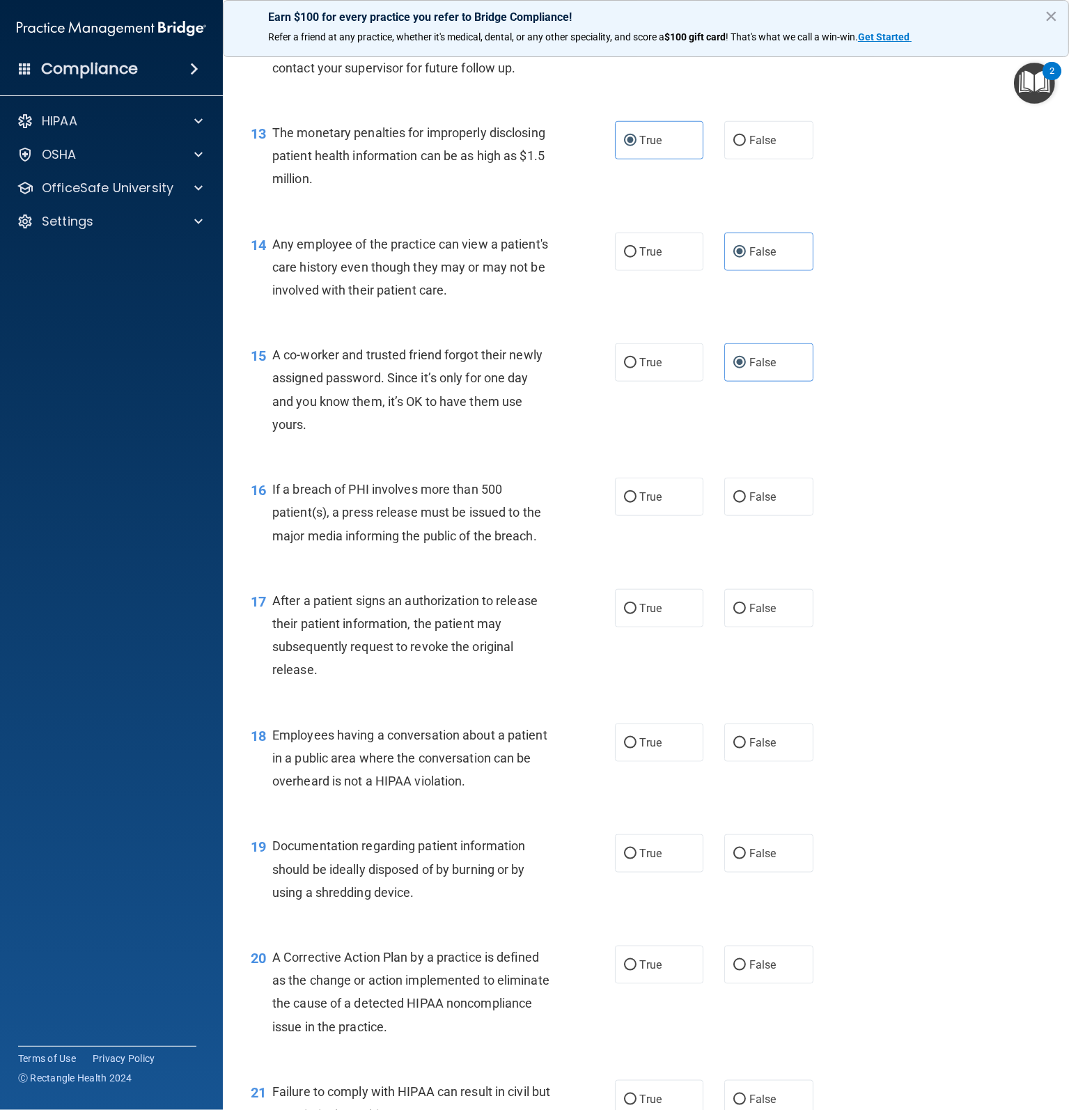
scroll to position [1462, 0]
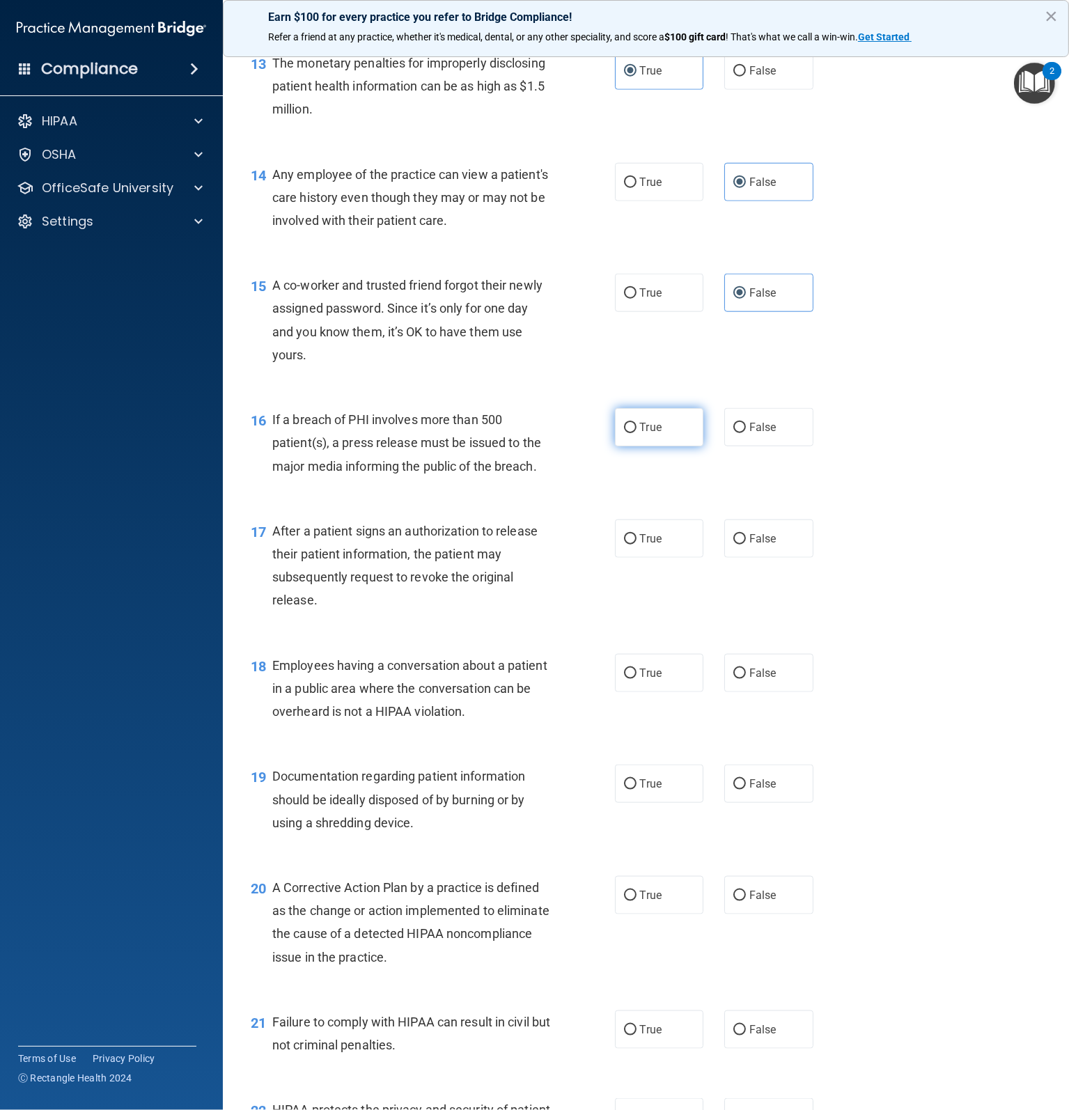
click at [615, 446] on label "True" at bounding box center [659, 427] width 89 height 38
click at [624, 433] on input "True" at bounding box center [630, 428] width 13 height 10
radio input "true"
click at [670, 558] on label "True" at bounding box center [659, 538] width 89 height 38
click at [636, 544] on input "True" at bounding box center [630, 539] width 13 height 10
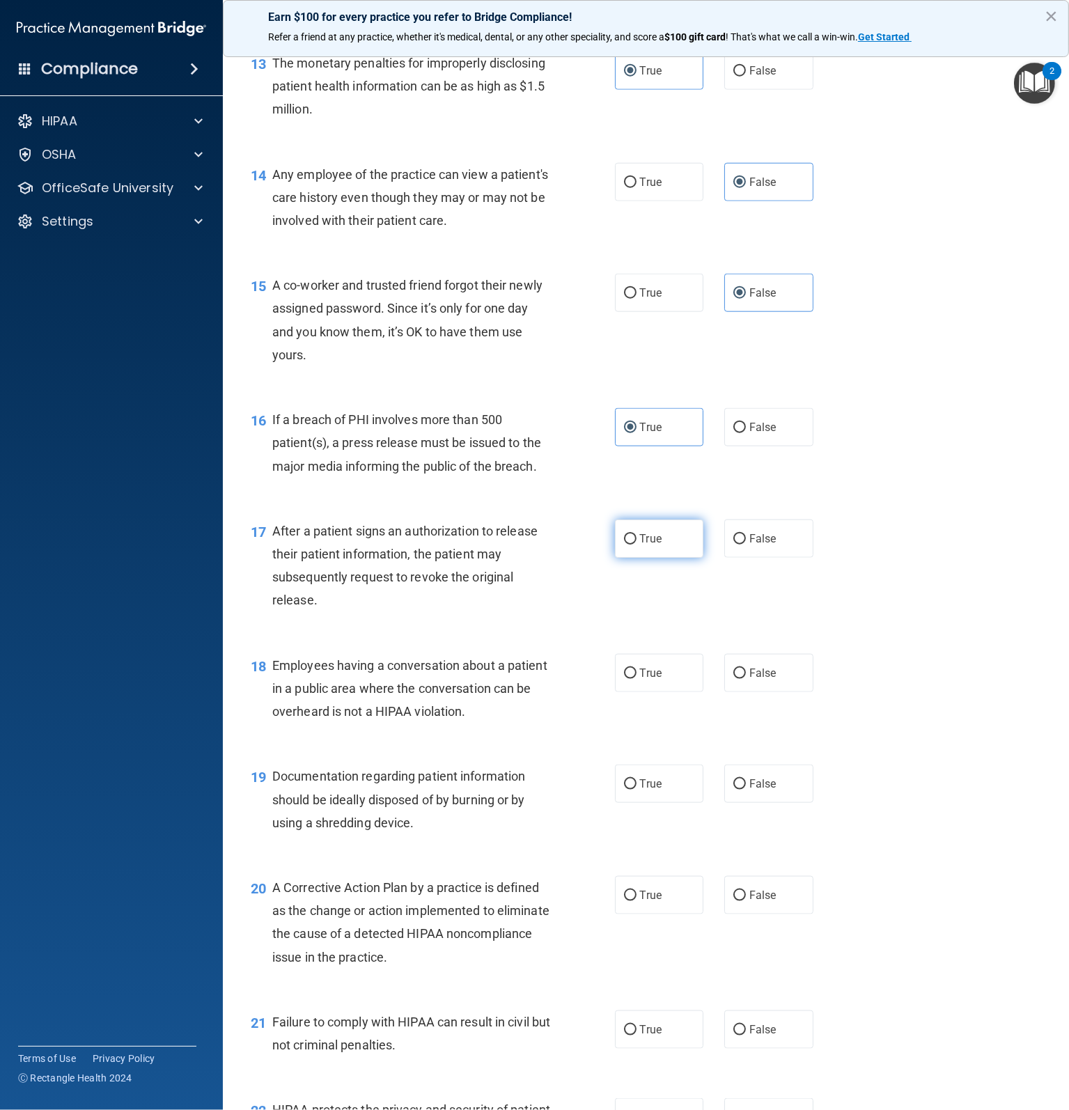
radio input "true"
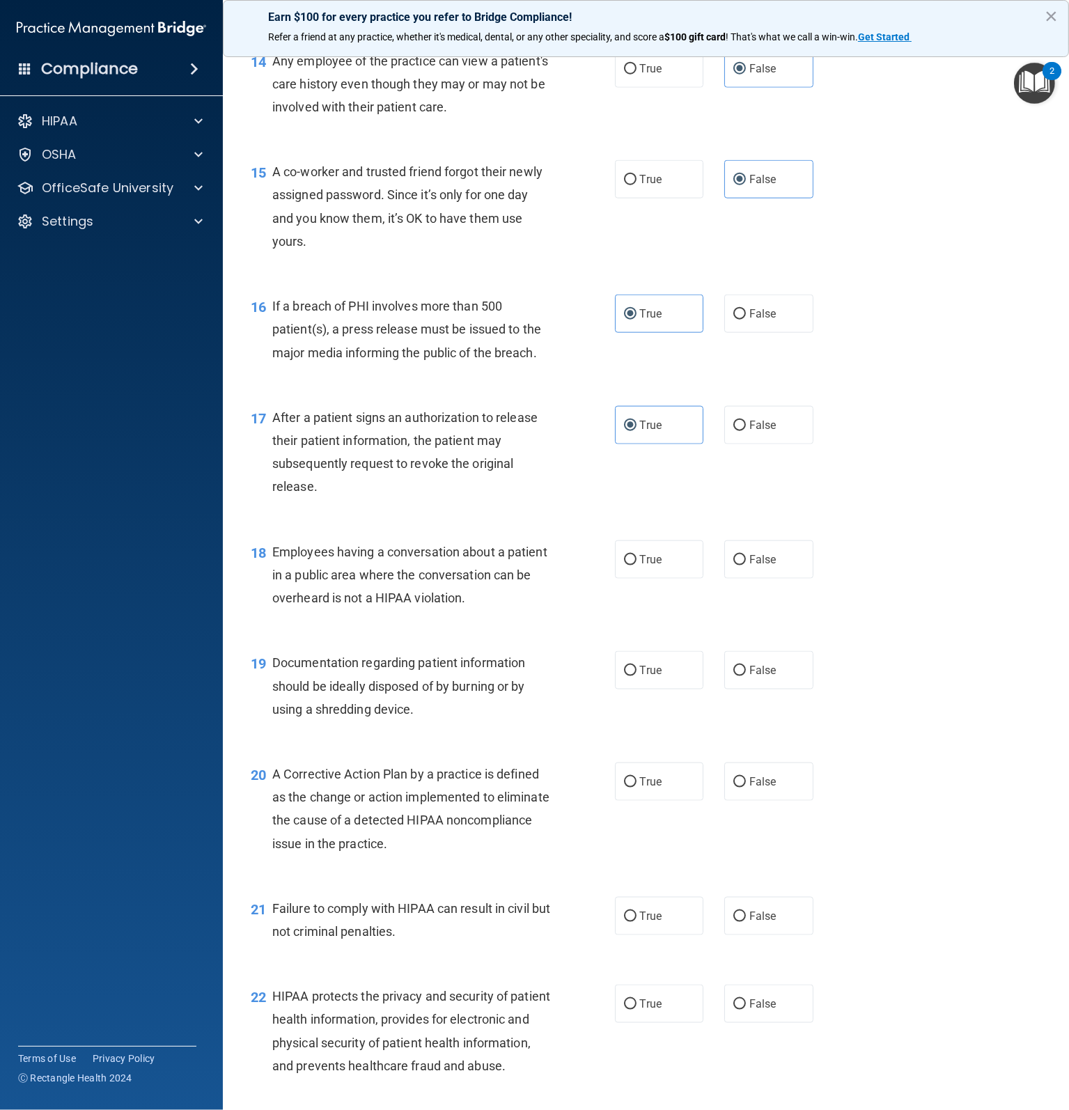
scroll to position [1671, 0]
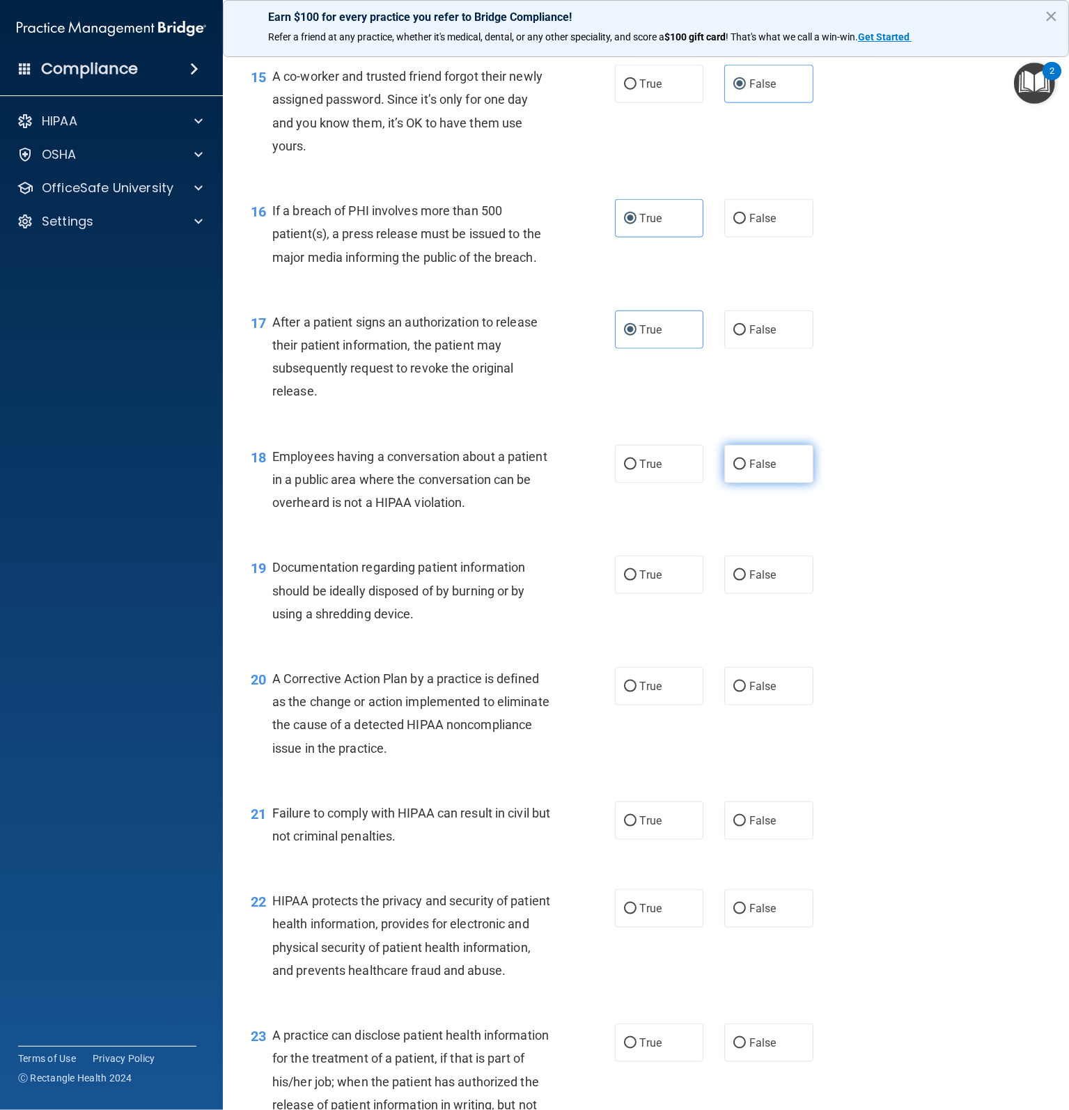
click at [730, 483] on label "False" at bounding box center [768, 464] width 89 height 38
click at [733, 470] on input "False" at bounding box center [739, 464] width 13 height 10
radio input "true"
click at [640, 594] on label "True" at bounding box center [659, 575] width 89 height 38
click at [636, 581] on input "True" at bounding box center [630, 575] width 13 height 10
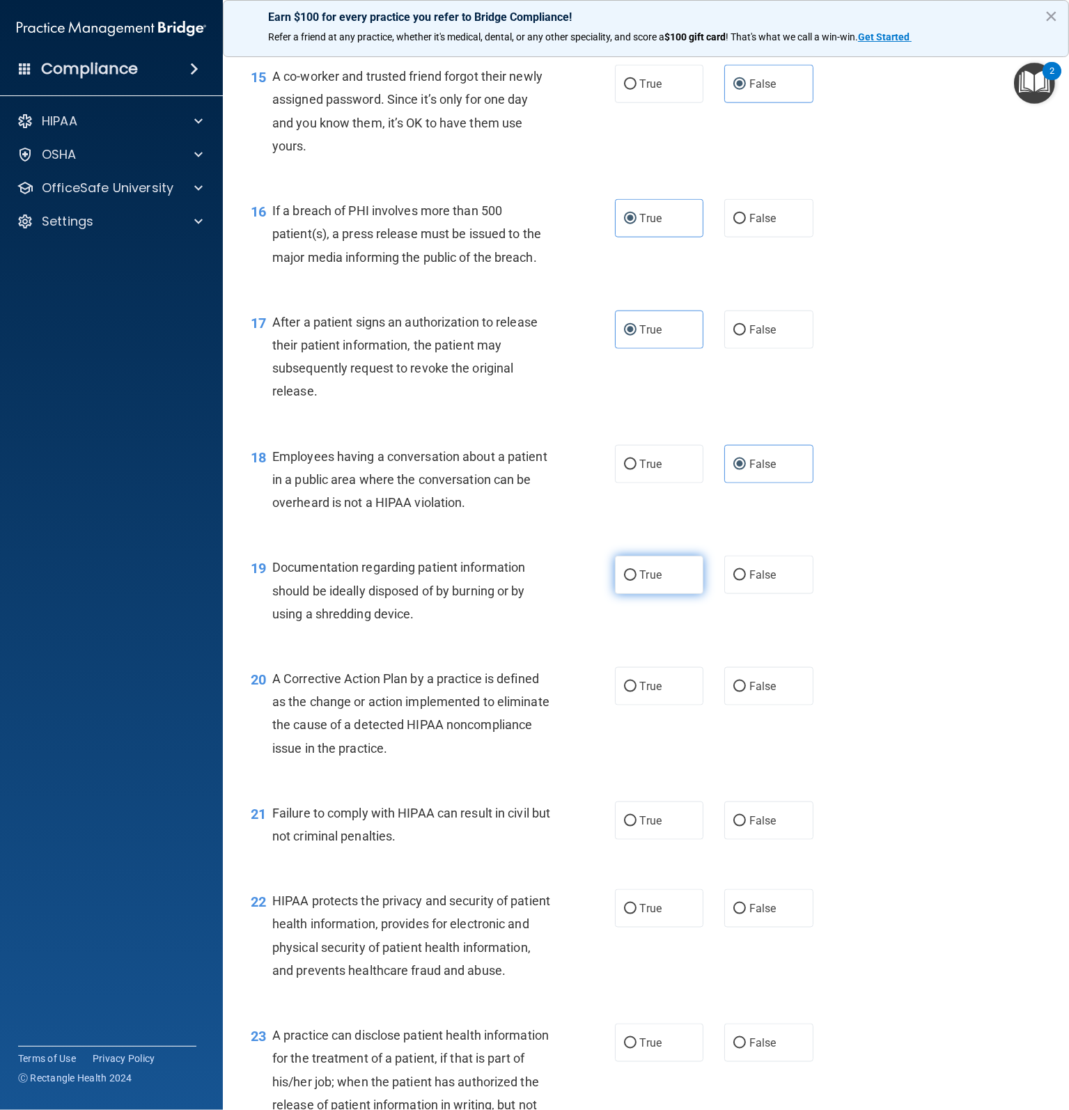
radio input "true"
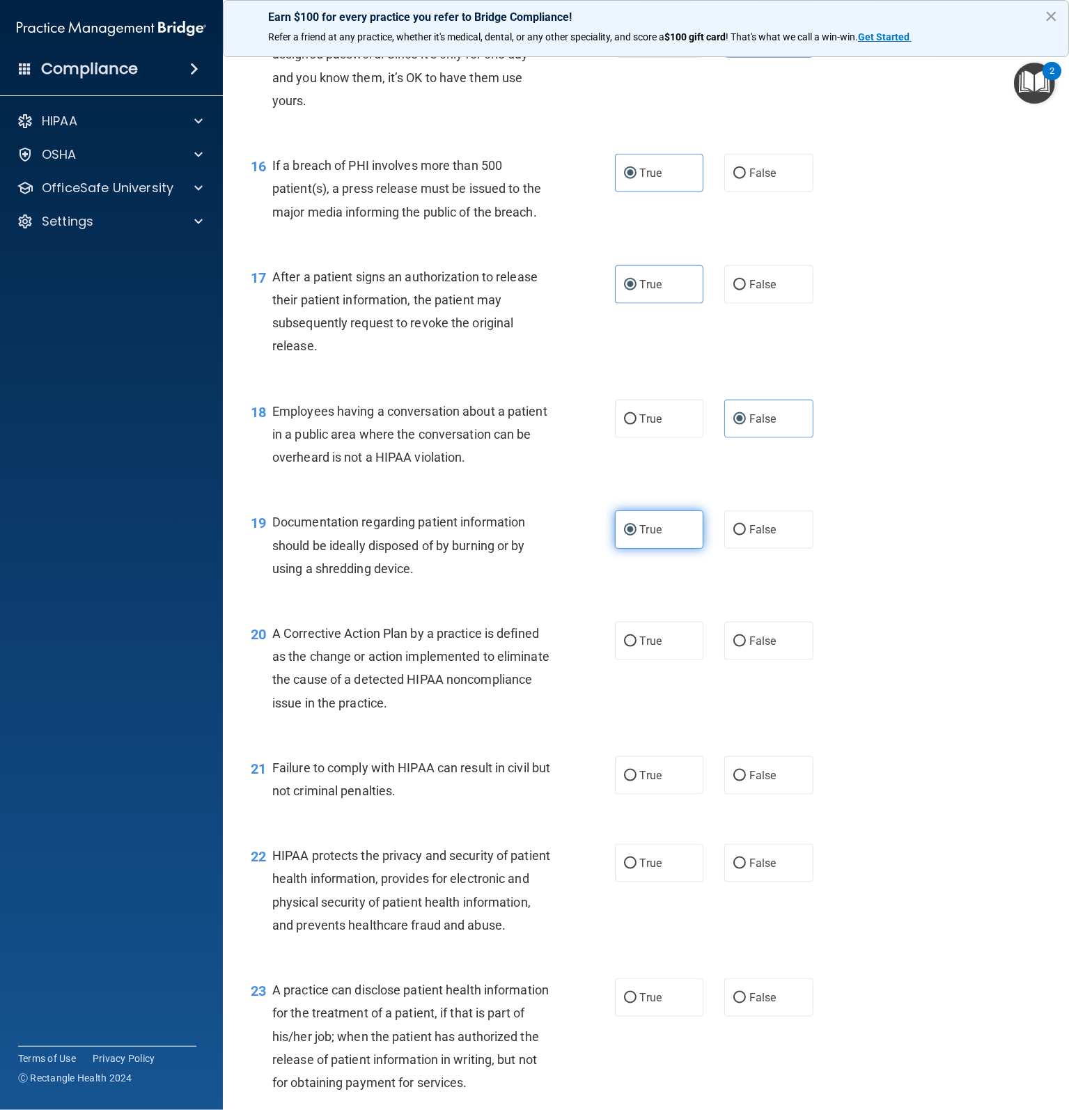
scroll to position [1740, 0]
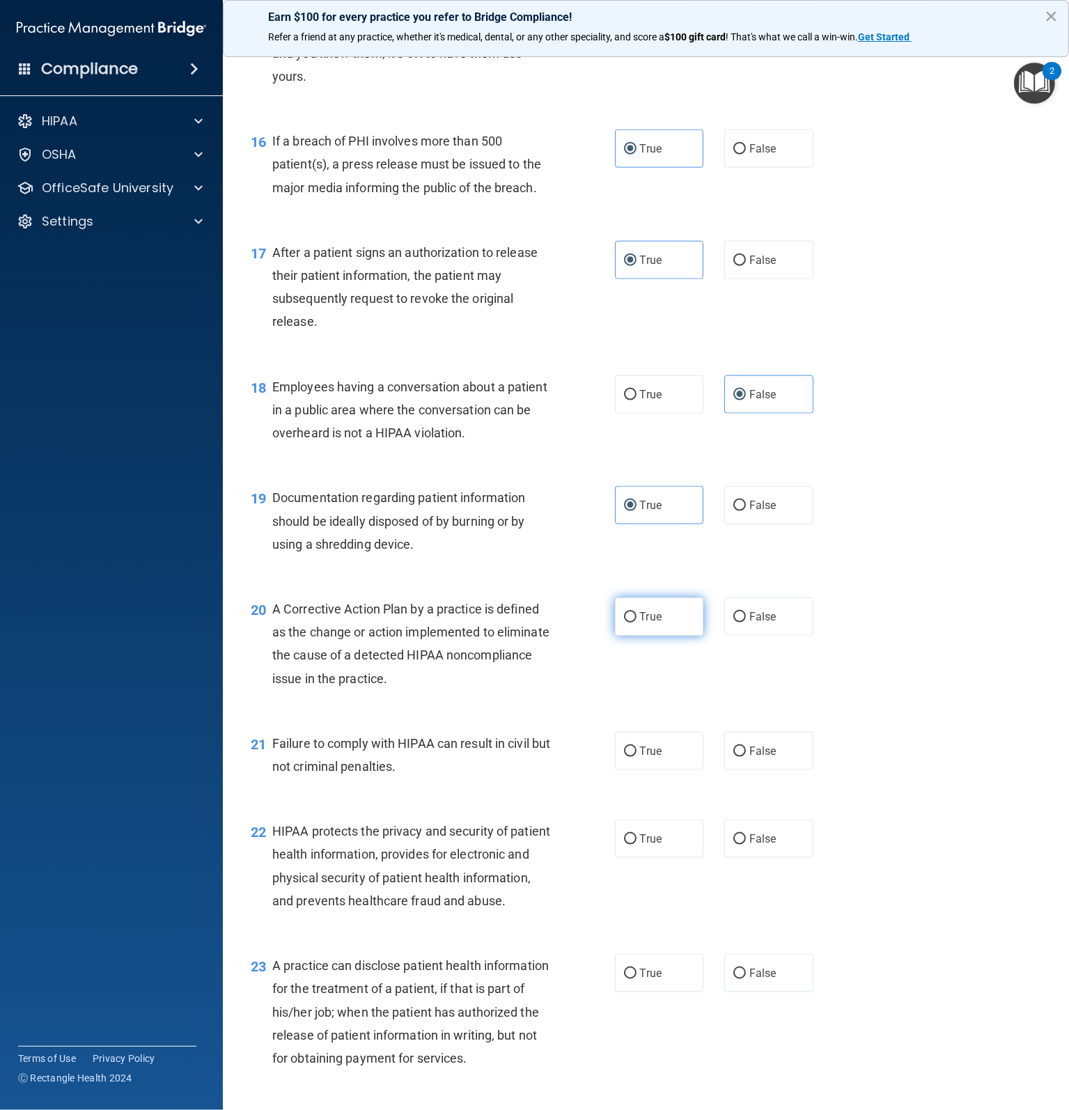
click at [643, 636] on label "True" at bounding box center [659, 616] width 89 height 38
click at [636, 622] on input "True" at bounding box center [630, 617] width 13 height 10
radio input "true"
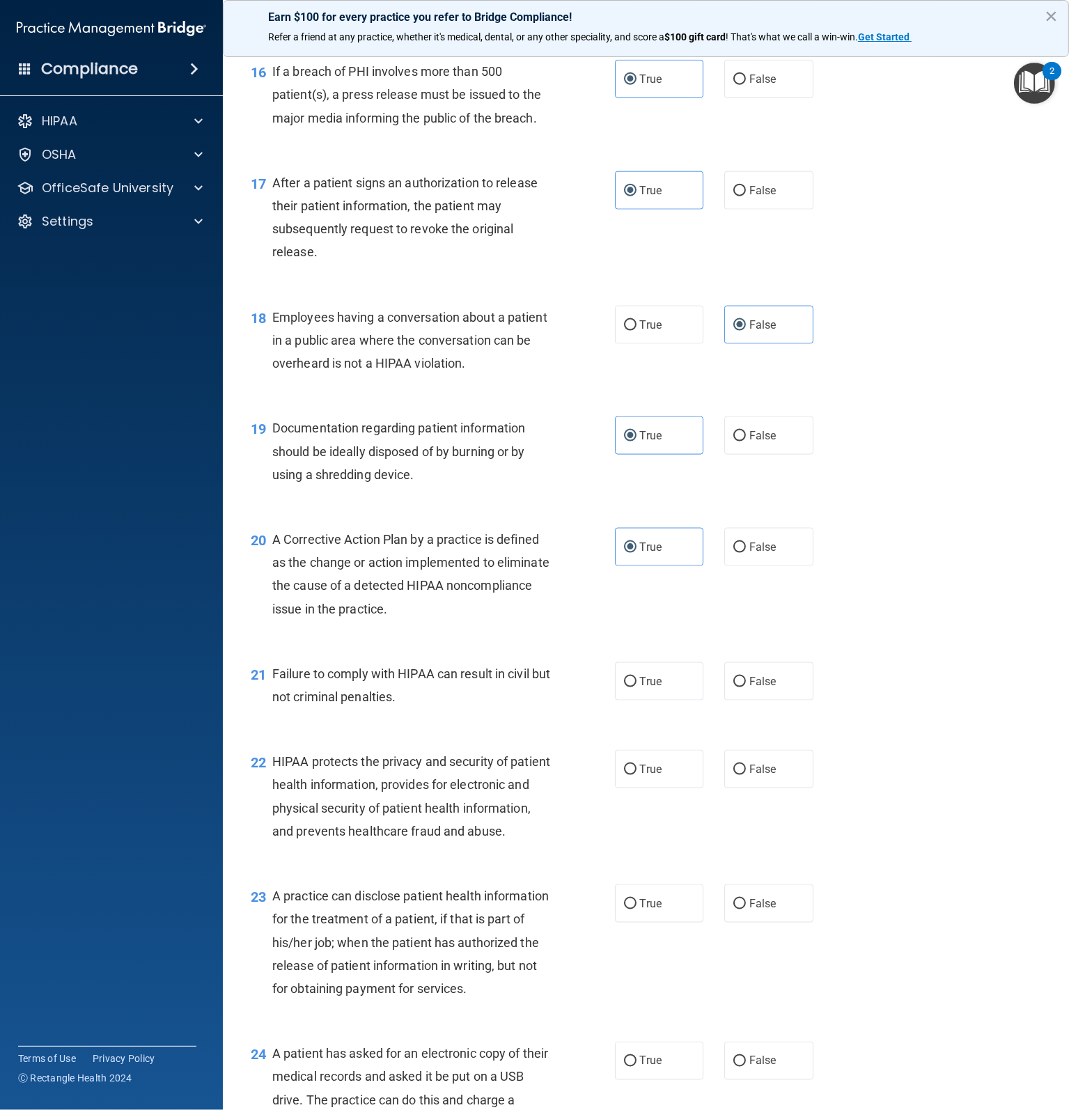
scroll to position [1880, 0]
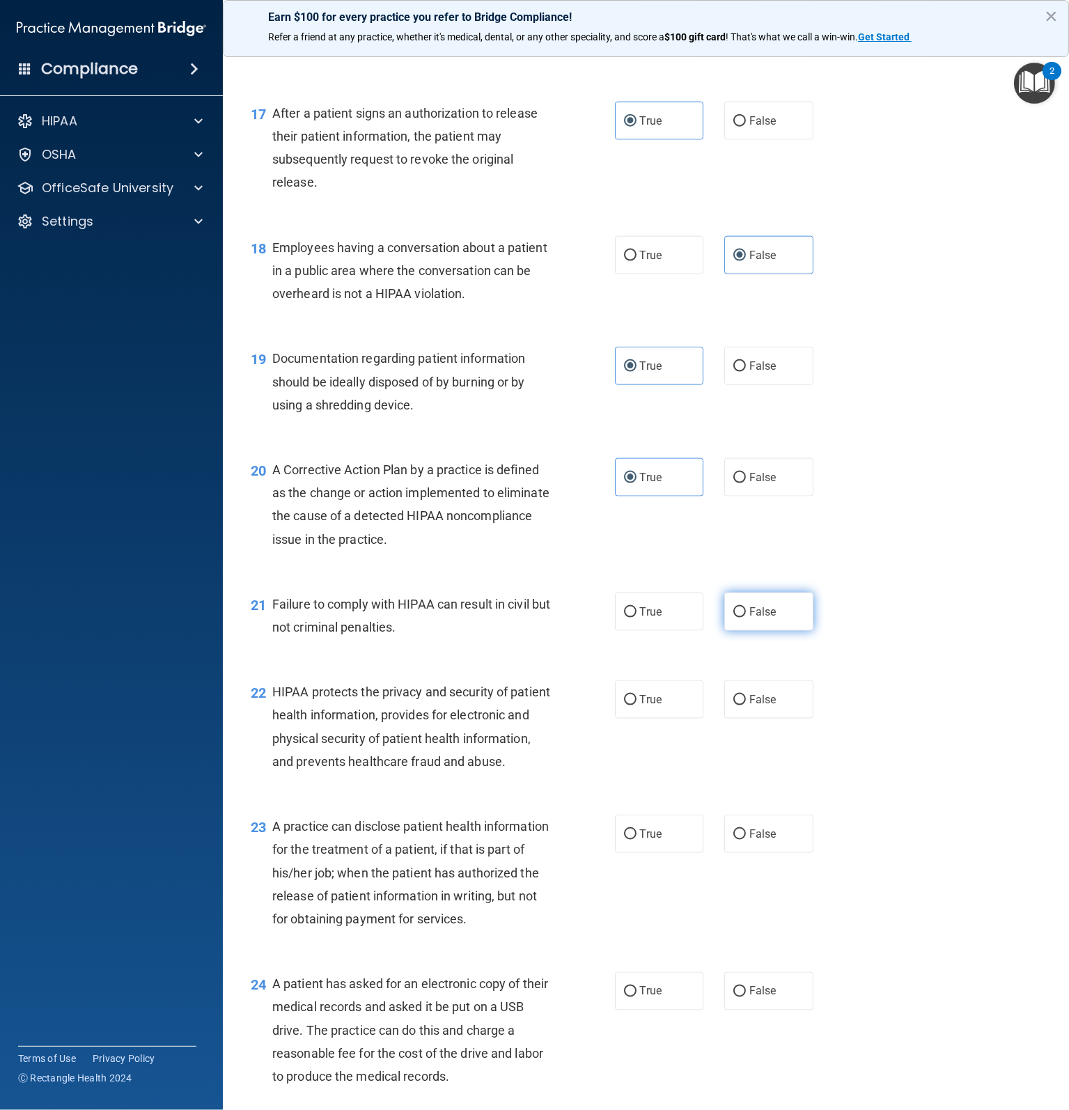
click at [749, 618] on span "False" at bounding box center [762, 611] width 27 height 13
click at [746, 617] on input "False" at bounding box center [739, 612] width 13 height 10
radio input "true"
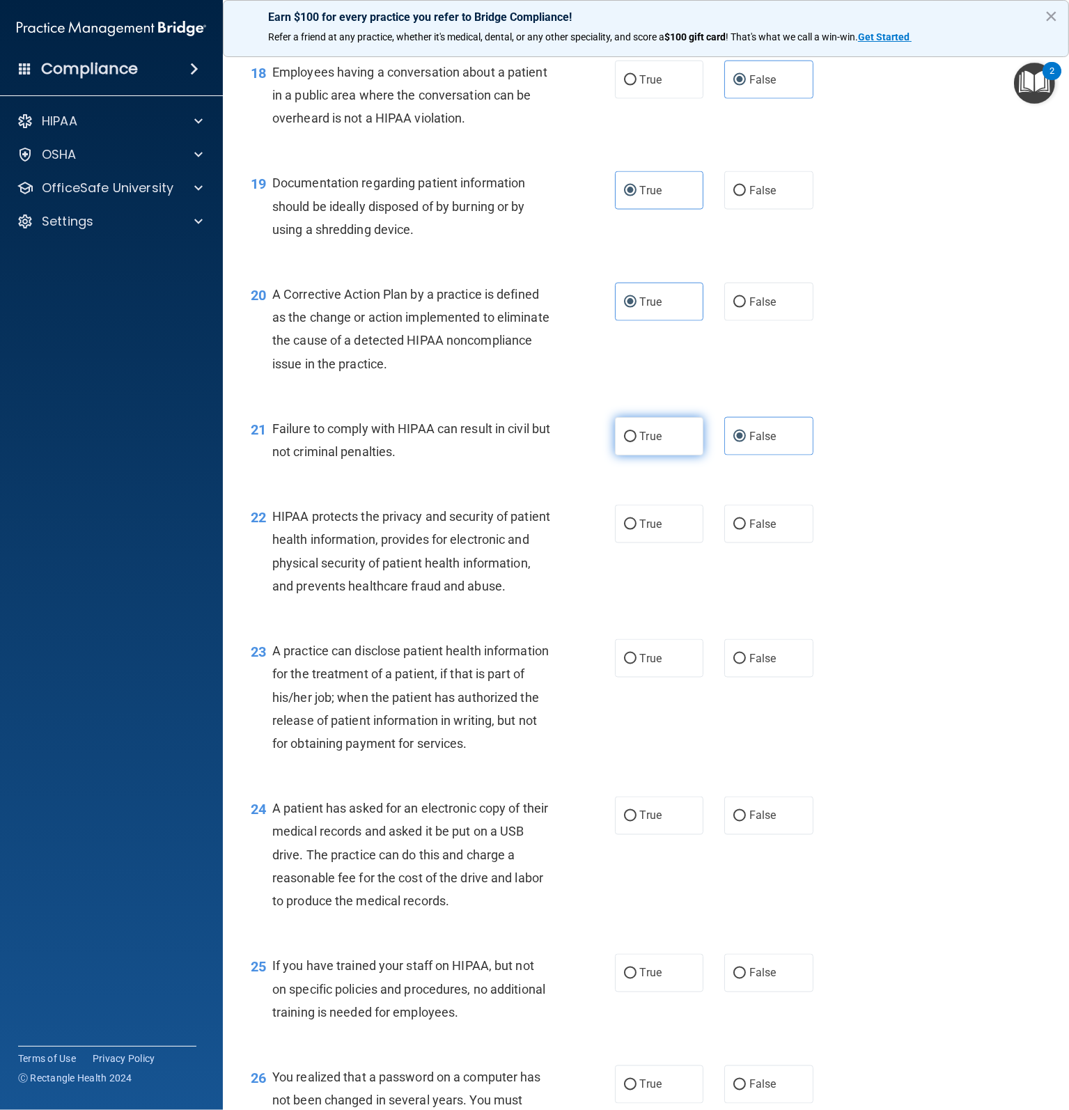
scroll to position [2088, 0]
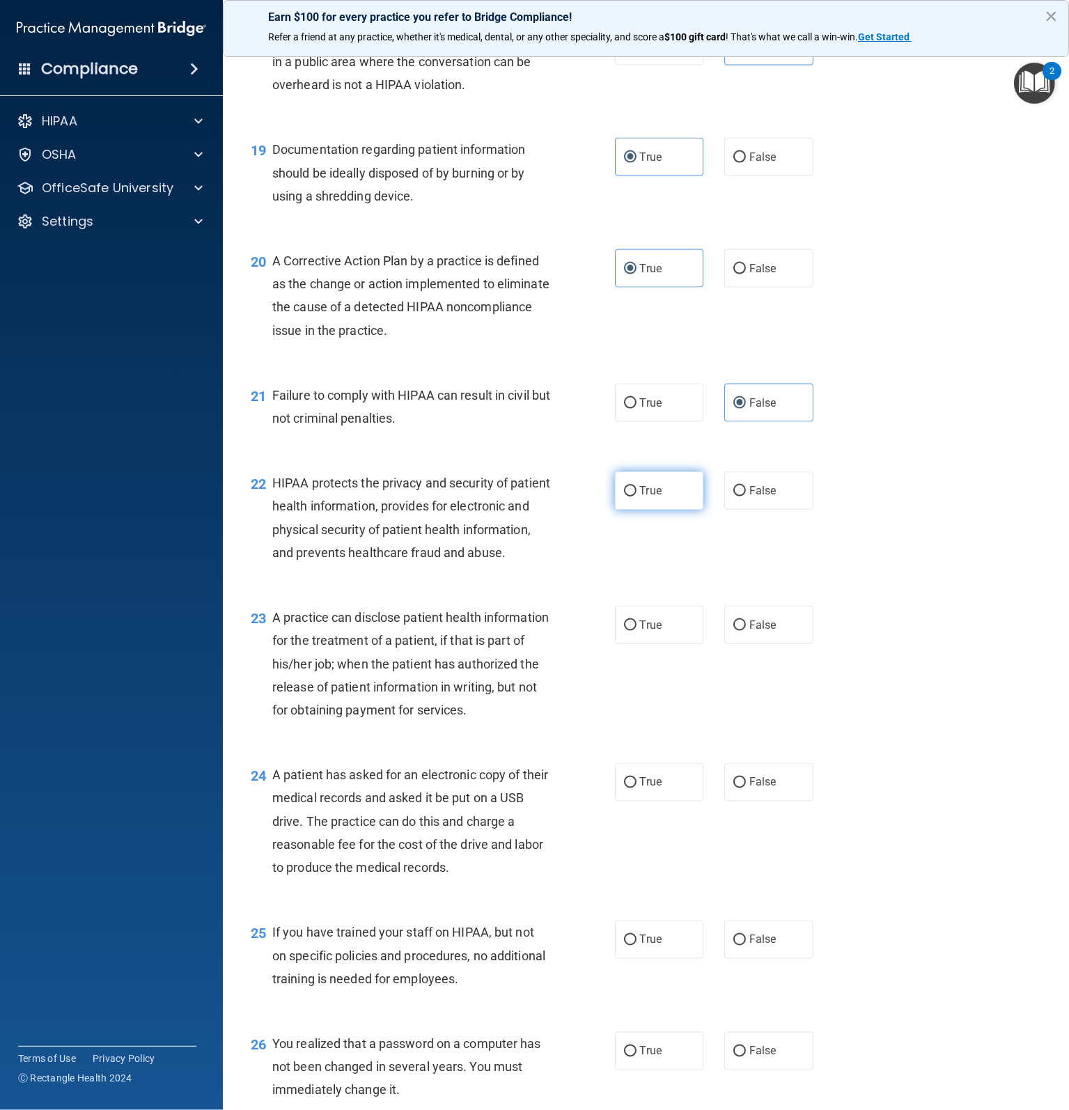
click at [628, 510] on label "True" at bounding box center [659, 490] width 89 height 38
click at [628, 496] on input "True" at bounding box center [630, 491] width 13 height 10
radio input "true"
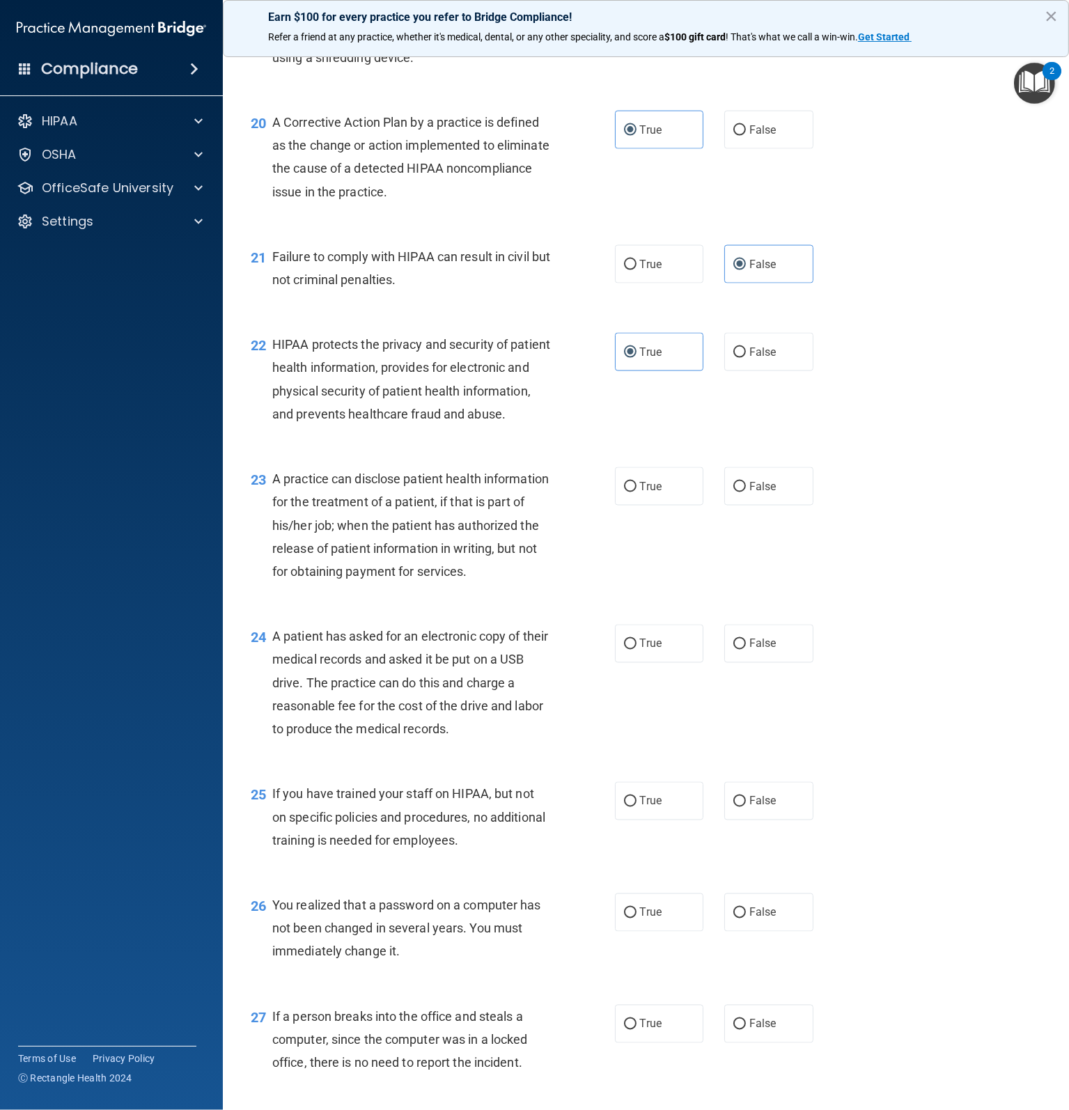
scroll to position [2228, 0]
click at [632, 505] on label "True" at bounding box center [659, 485] width 89 height 38
click at [632, 491] on input "True" at bounding box center [630, 486] width 13 height 10
radio input "true"
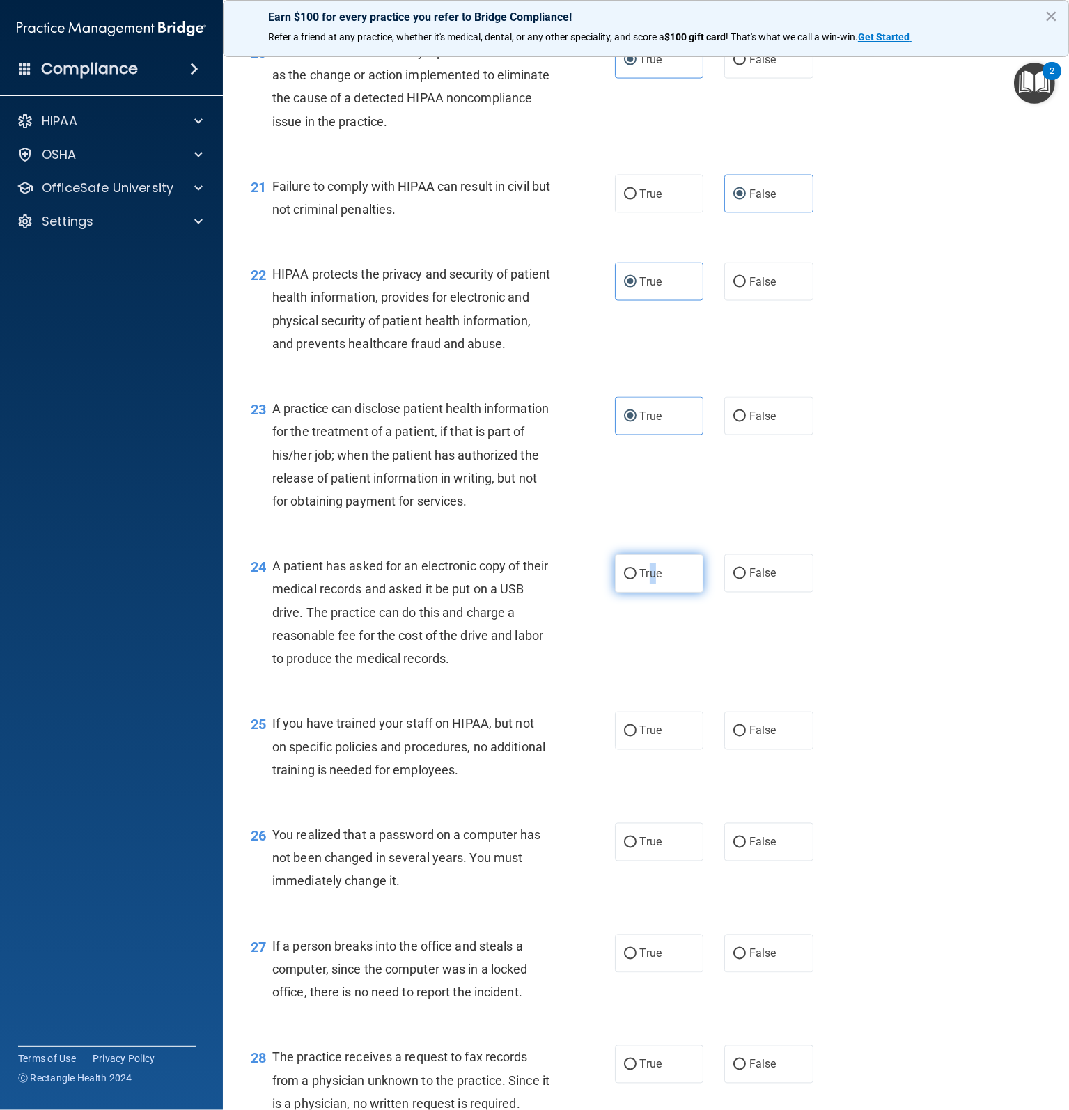
click at [647, 580] on span "True" at bounding box center [651, 573] width 22 height 13
click at [624, 592] on label "True" at bounding box center [659, 573] width 89 height 38
click at [624, 579] on input "True" at bounding box center [630, 574] width 13 height 10
radio input "true"
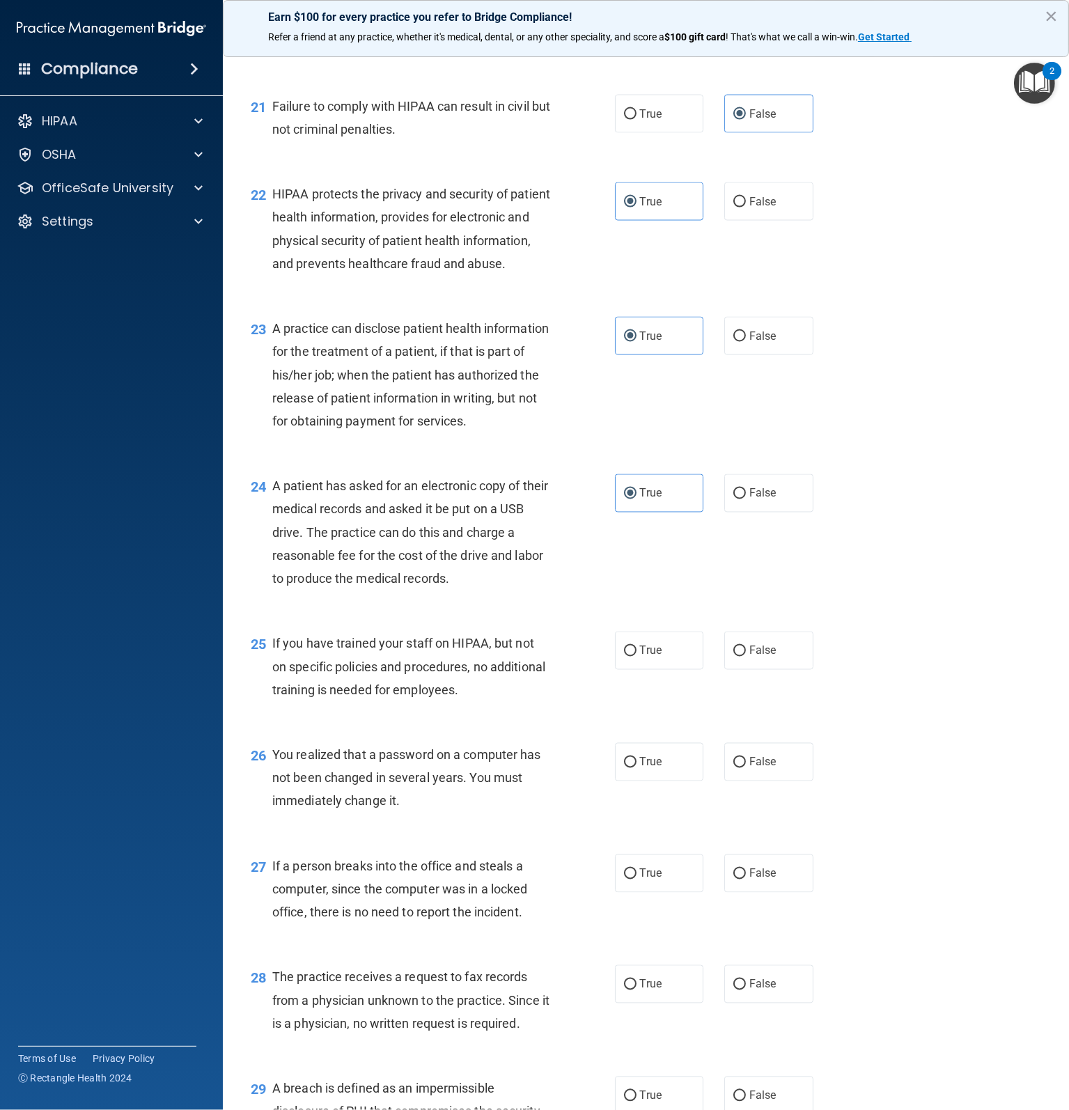
scroll to position [2506, 0]
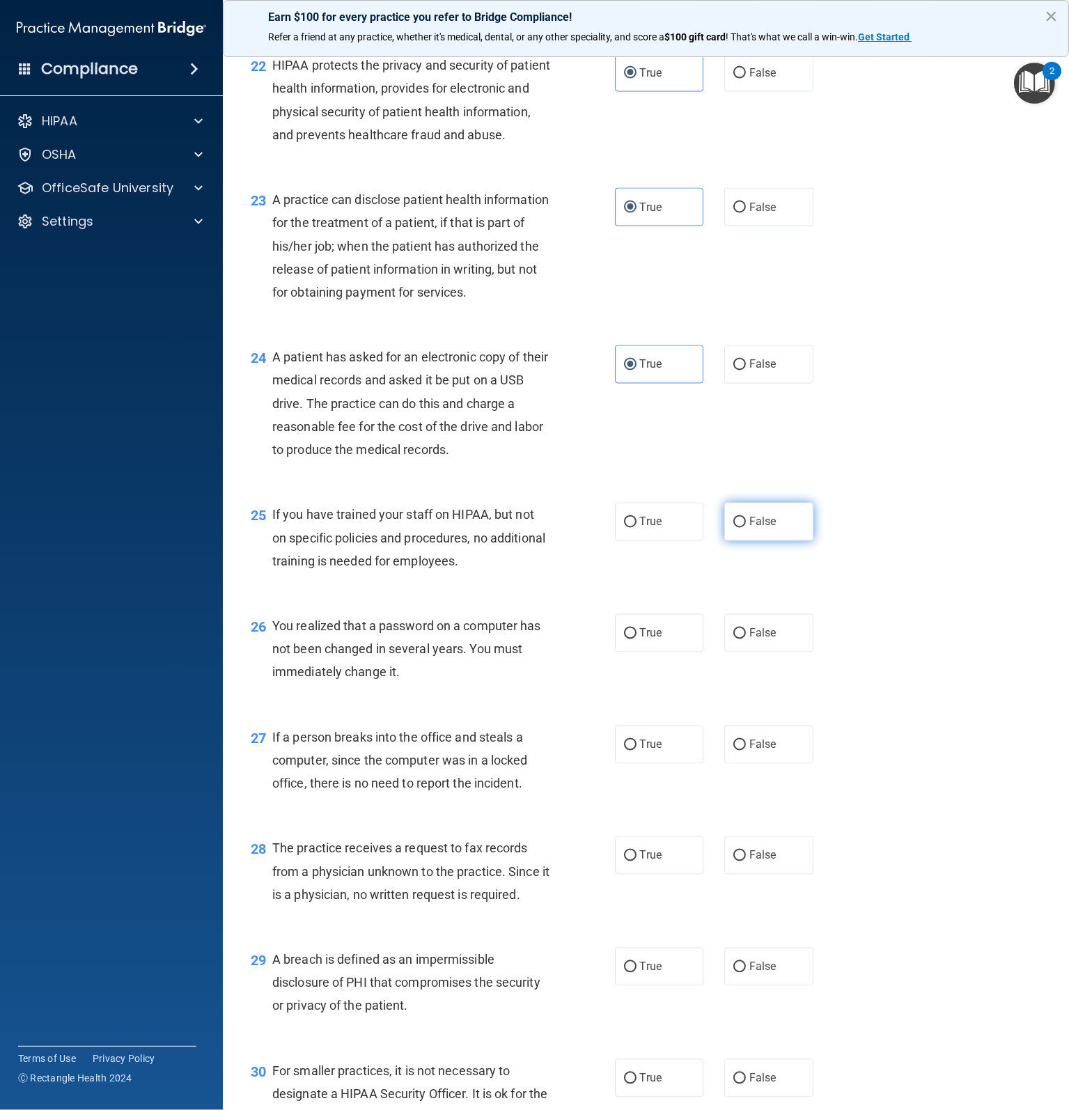
click at [732, 541] on label "False" at bounding box center [768, 522] width 89 height 38
click at [733, 528] on input "False" at bounding box center [739, 522] width 13 height 10
radio input "true"
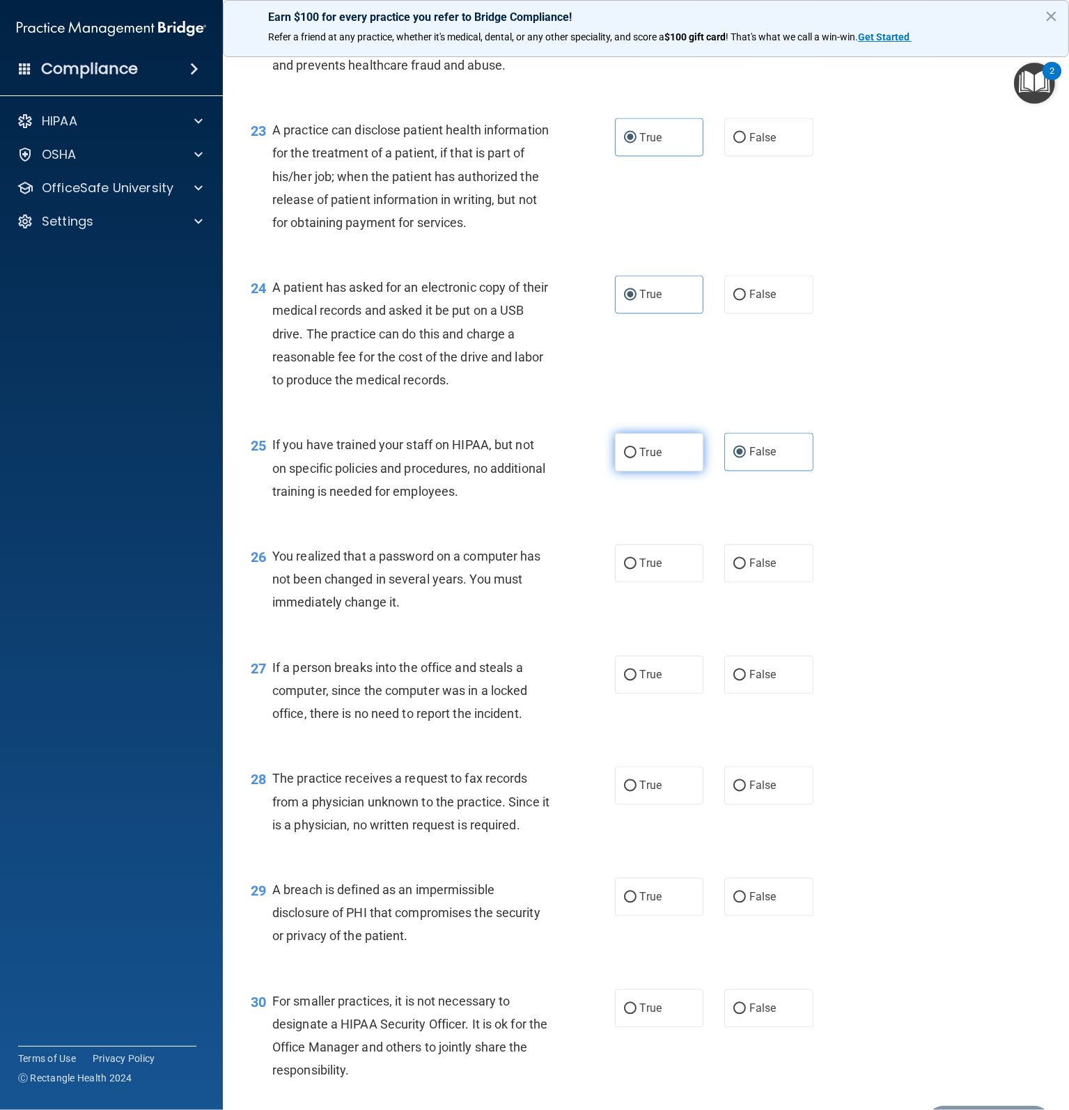
scroll to position [2645, 0]
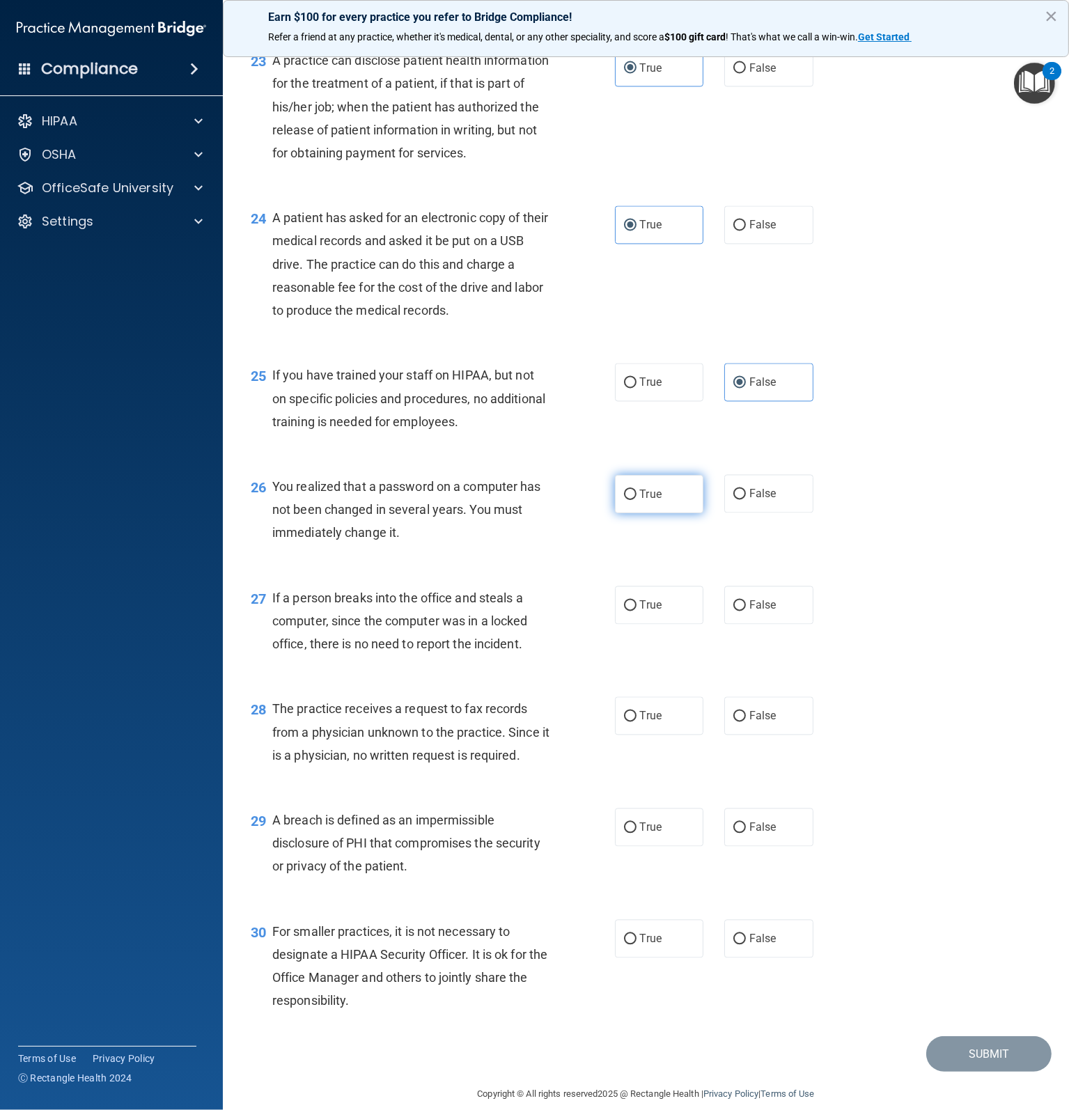
click at [649, 513] on label "True" at bounding box center [659, 494] width 89 height 38
click at [636, 500] on input "True" at bounding box center [630, 494] width 13 height 10
radio input "true"
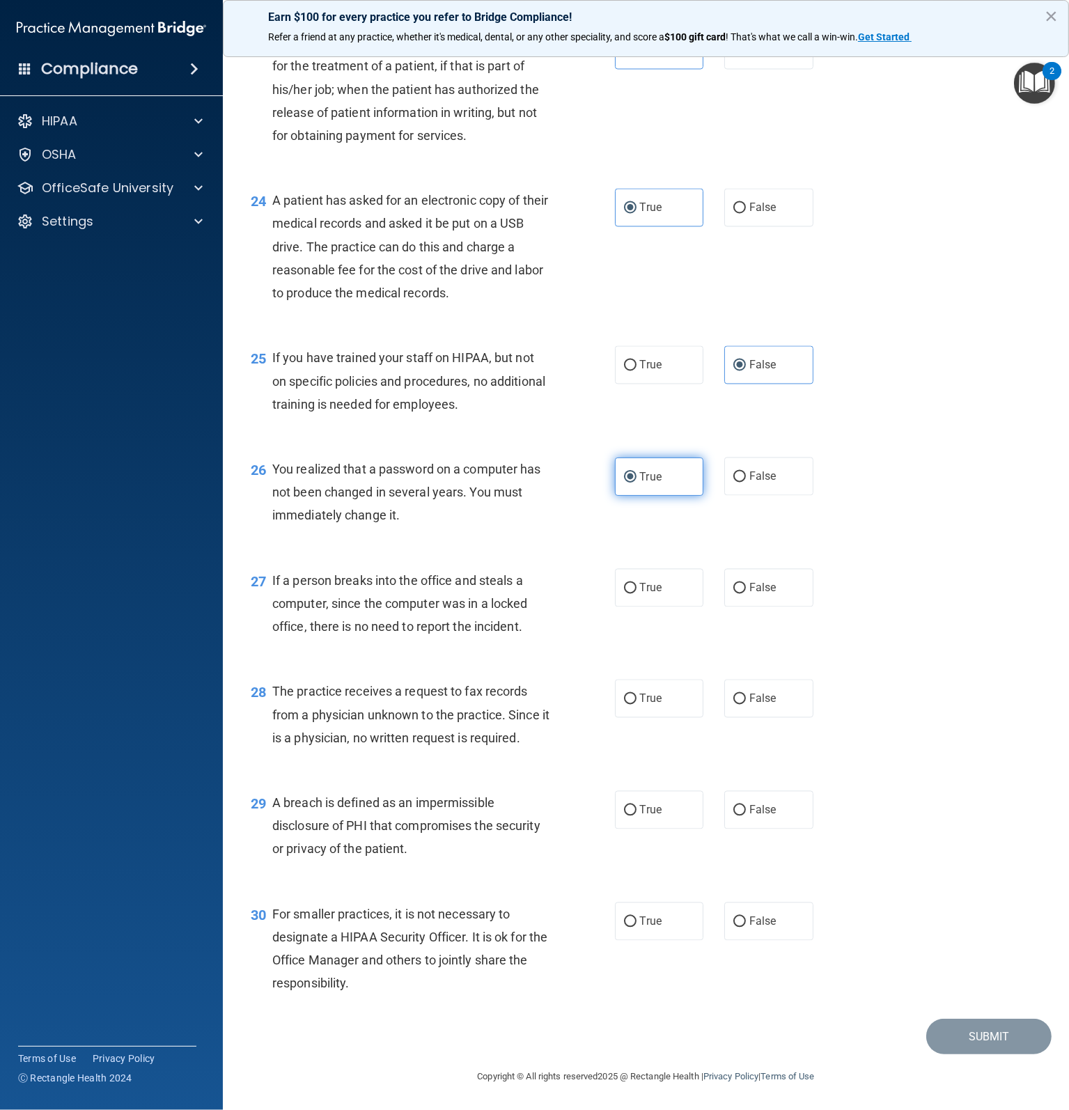
scroll to position [2715, 0]
click at [739, 602] on label "False" at bounding box center [768, 588] width 89 height 38
click at [739, 594] on input "False" at bounding box center [739, 588] width 13 height 10
radio input "true"
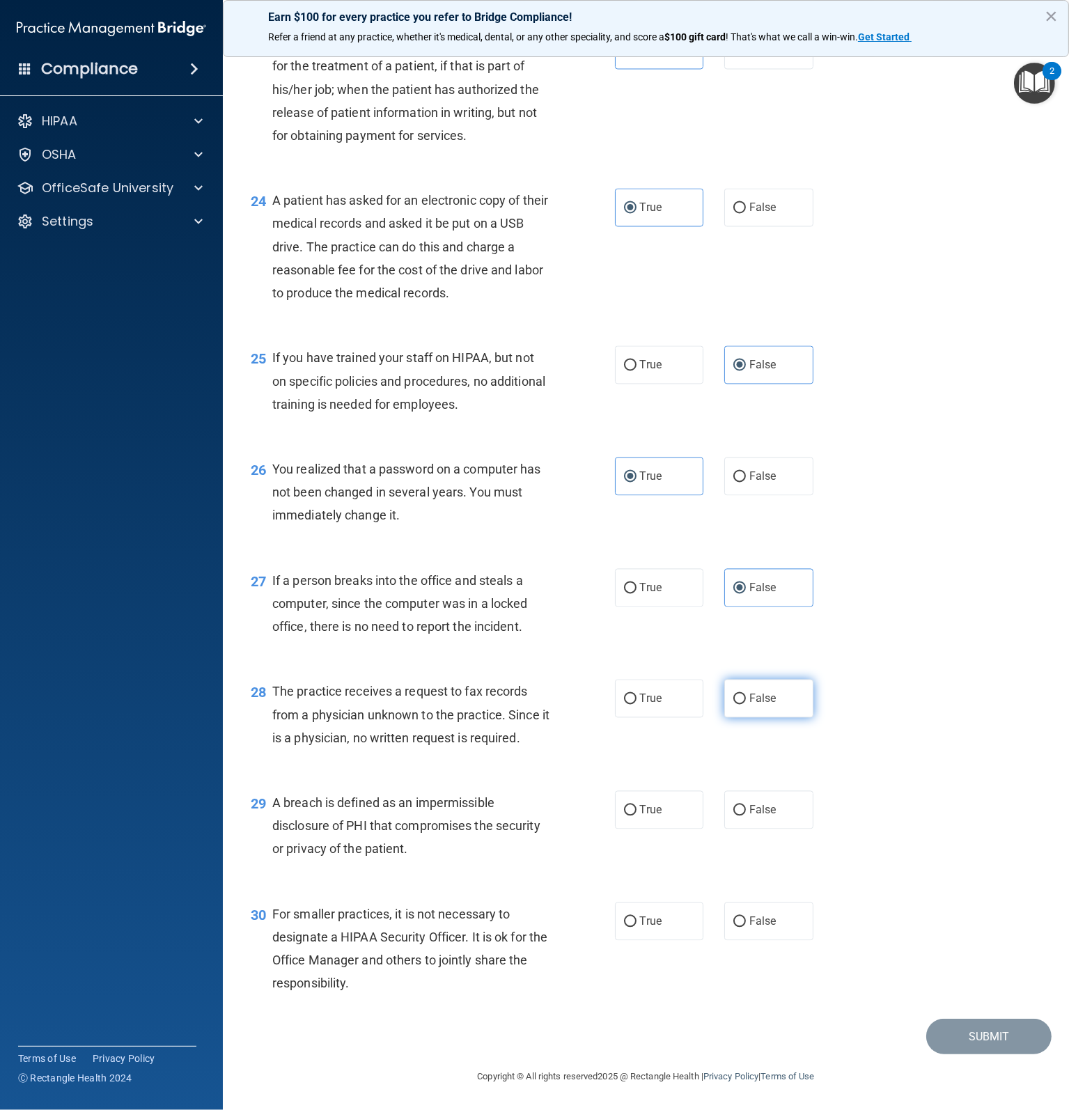
click at [738, 694] on input "False" at bounding box center [739, 699] width 13 height 10
radio input "true"
click at [654, 808] on span "True" at bounding box center [651, 809] width 22 height 13
click at [636, 808] on input "True" at bounding box center [630, 810] width 13 height 10
radio input "true"
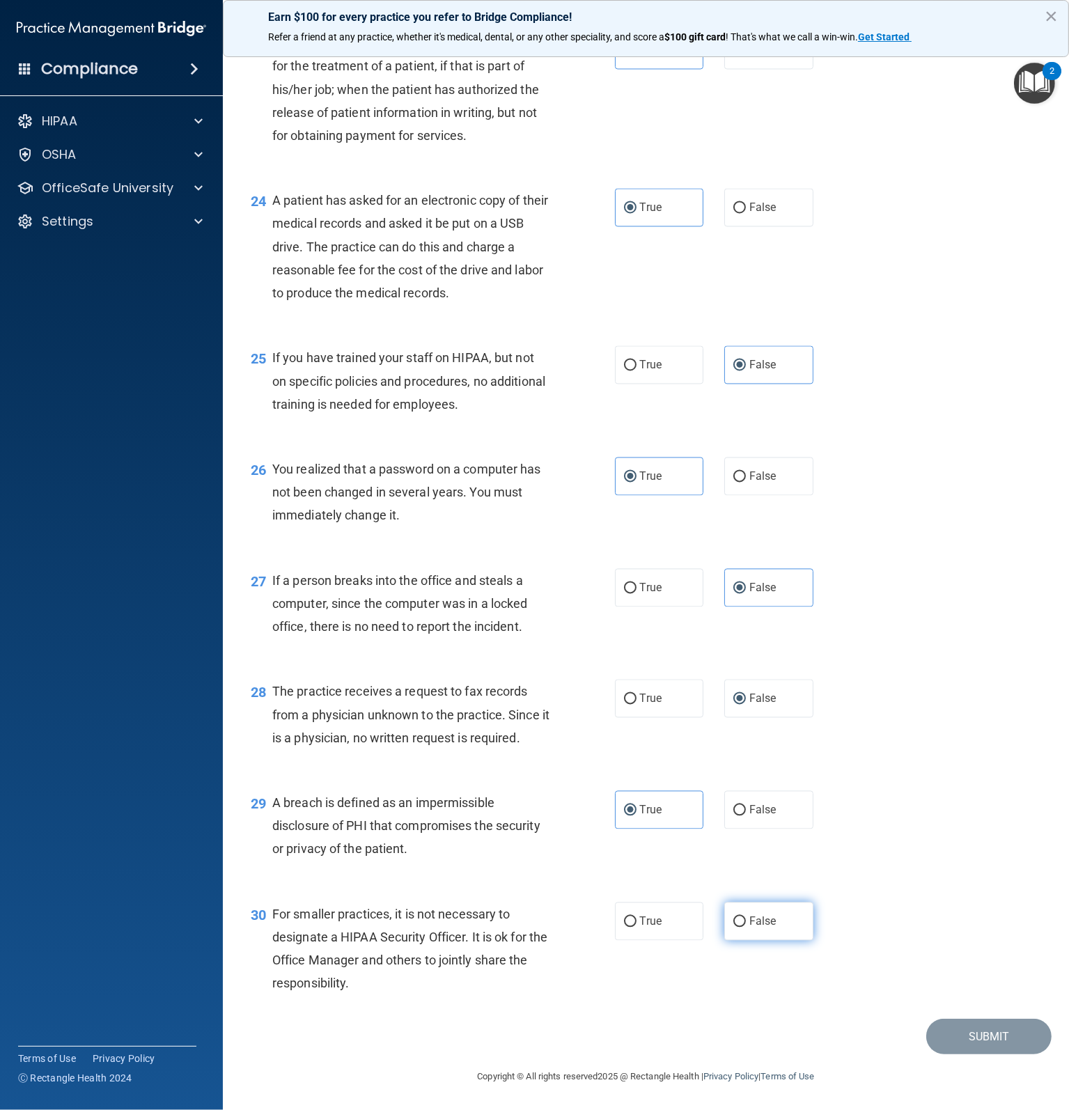
click at [739, 922] on label "False" at bounding box center [768, 921] width 89 height 38
click at [739, 922] on input "False" at bounding box center [739, 922] width 13 height 10
radio input "true"
click at [958, 1043] on button "Submit" at bounding box center [988, 1036] width 125 height 36
click at [975, 1035] on button "Submit" at bounding box center [988, 1036] width 125 height 36
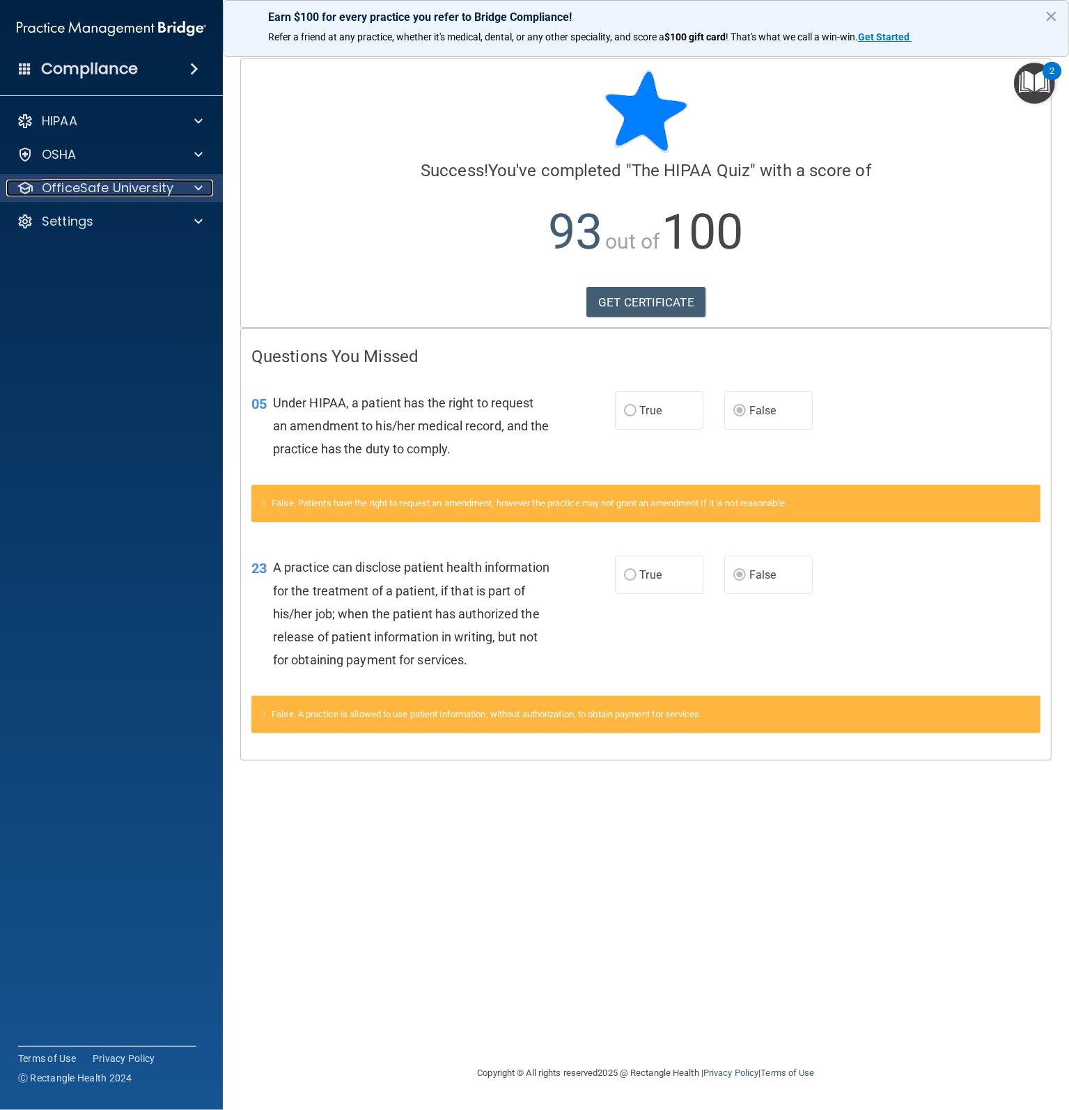
click at [123, 182] on p "OfficeSafe University" at bounding box center [108, 188] width 132 height 17
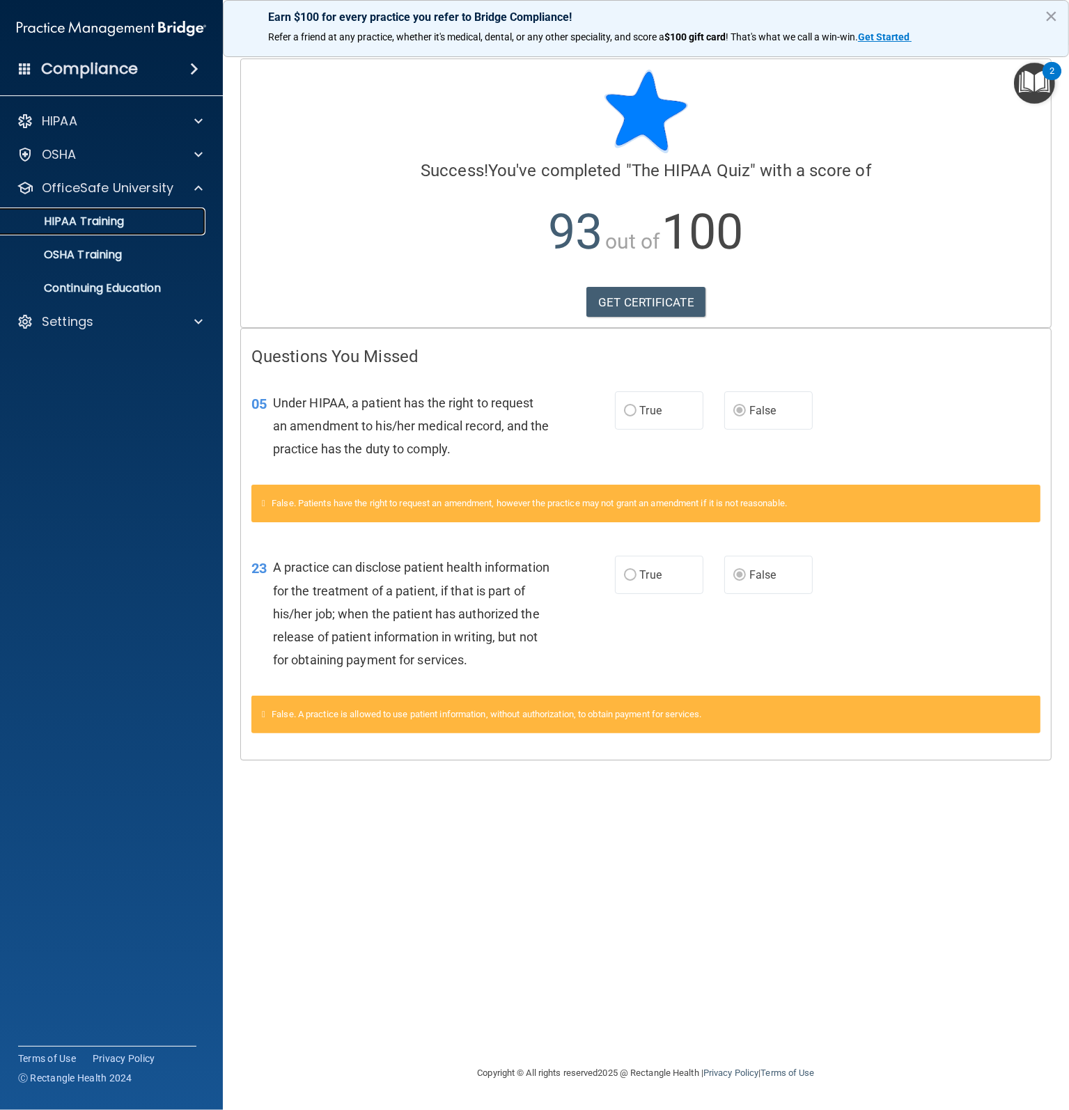
click at [95, 221] on p "HIPAA Training" at bounding box center [66, 221] width 115 height 14
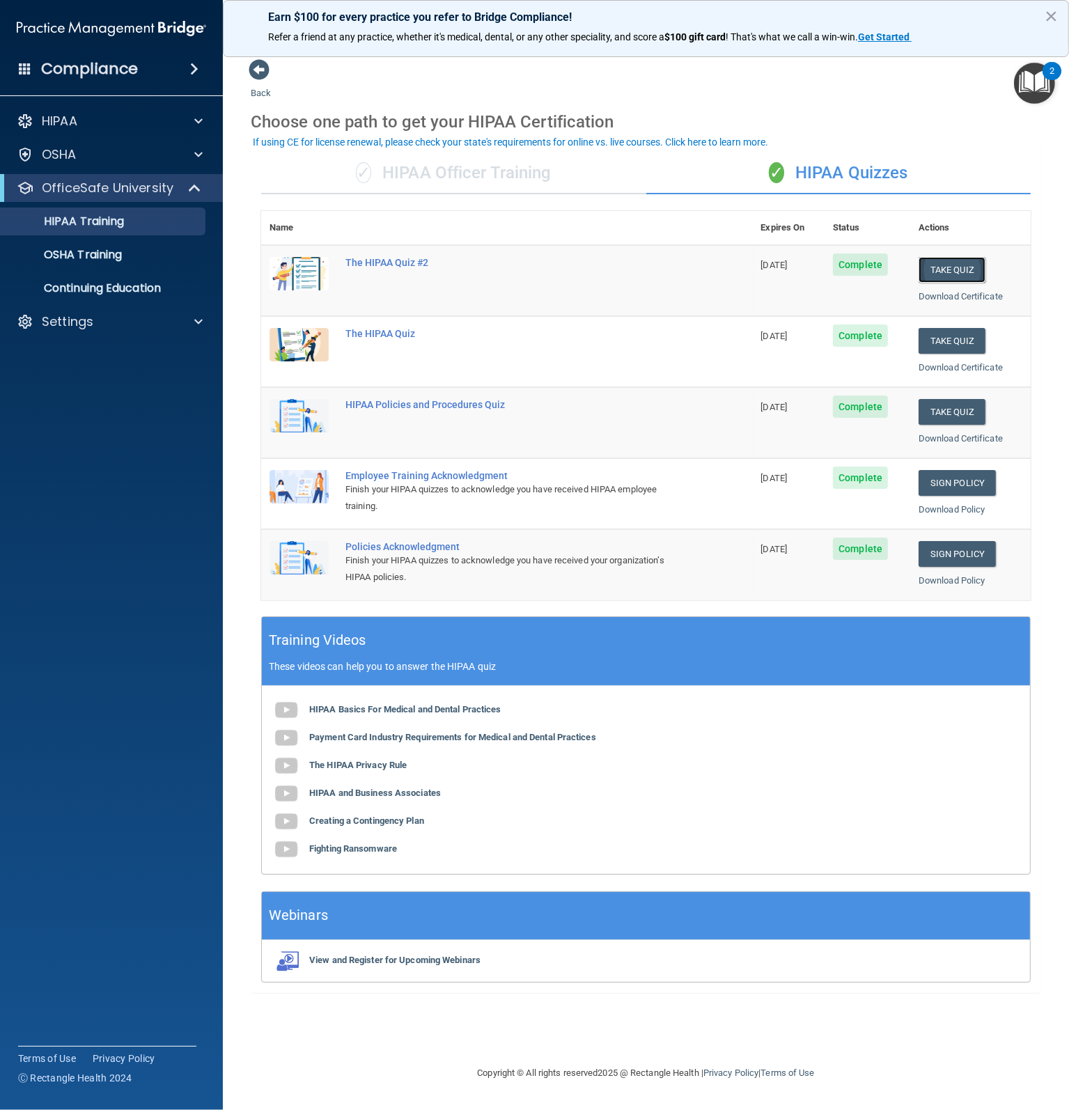
click at [941, 270] on button "Take Quiz" at bounding box center [951, 270] width 67 height 26
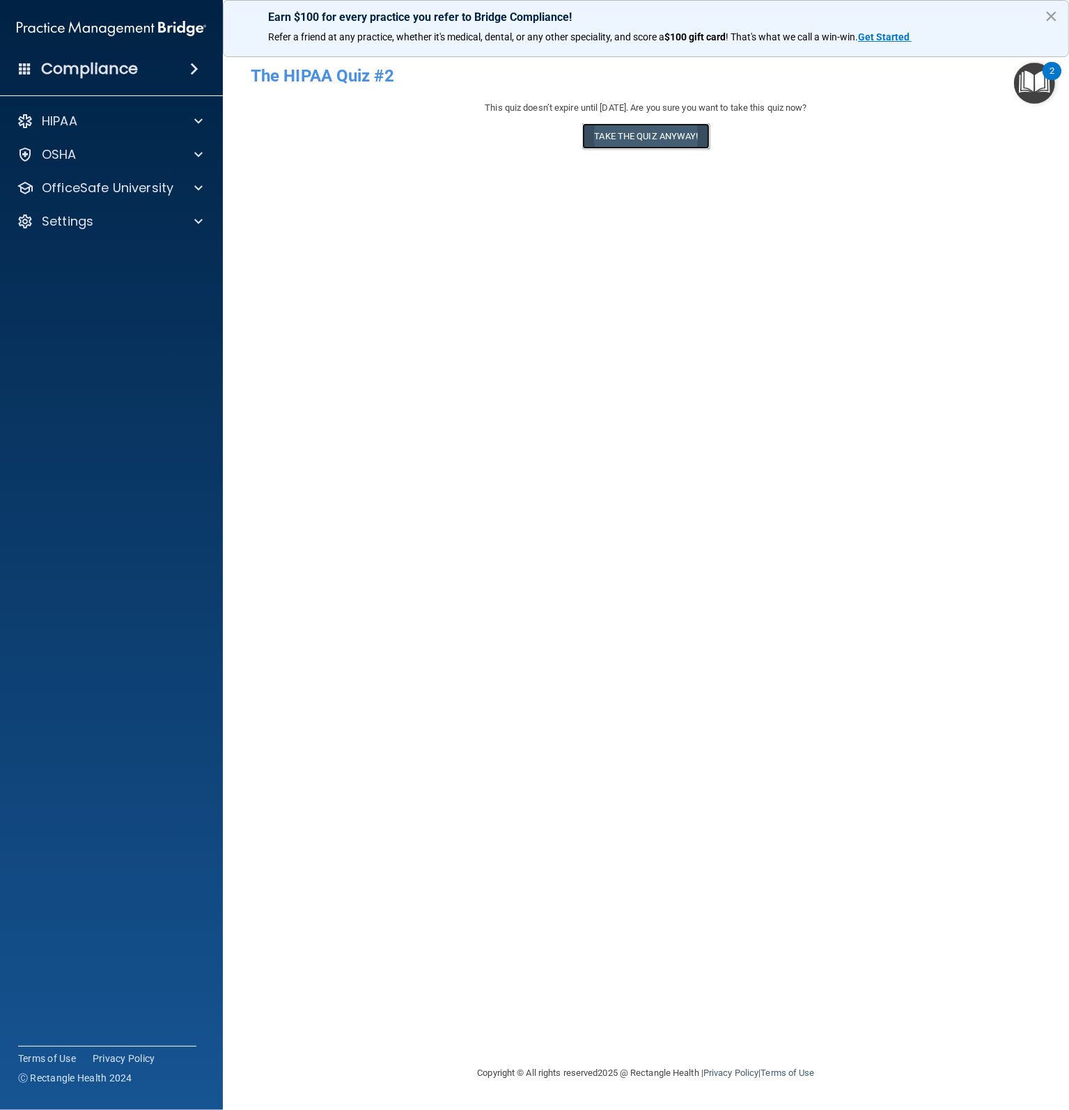
click at [624, 137] on button "Take the quiz anyway!" at bounding box center [645, 136] width 127 height 26
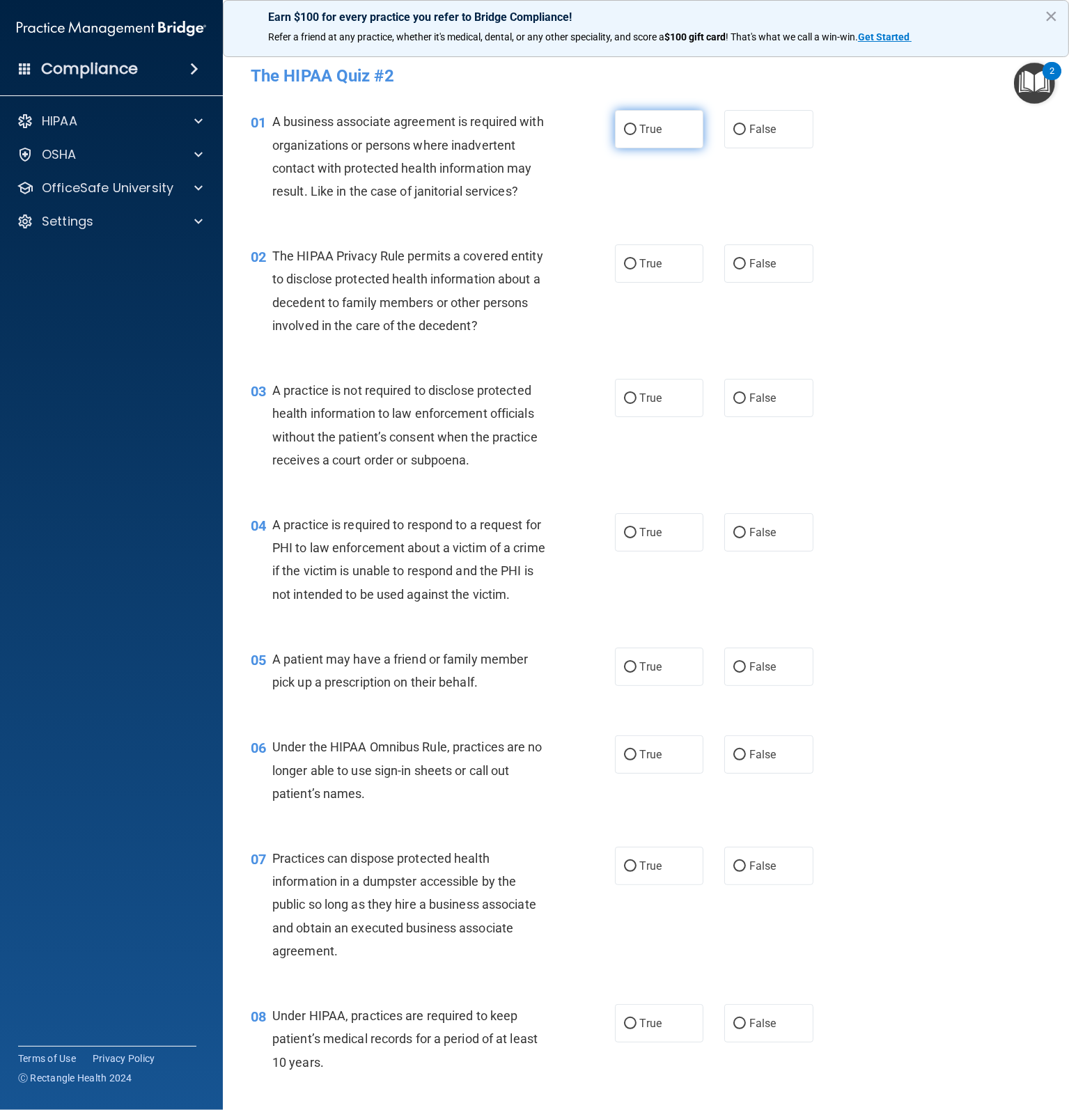
click at [640, 125] on span "True" at bounding box center [651, 129] width 22 height 13
click at [636, 125] on input "True" at bounding box center [630, 130] width 13 height 10
radio input "true"
click at [732, 269] on label "False" at bounding box center [768, 263] width 89 height 38
click at [733, 269] on input "False" at bounding box center [739, 264] width 13 height 10
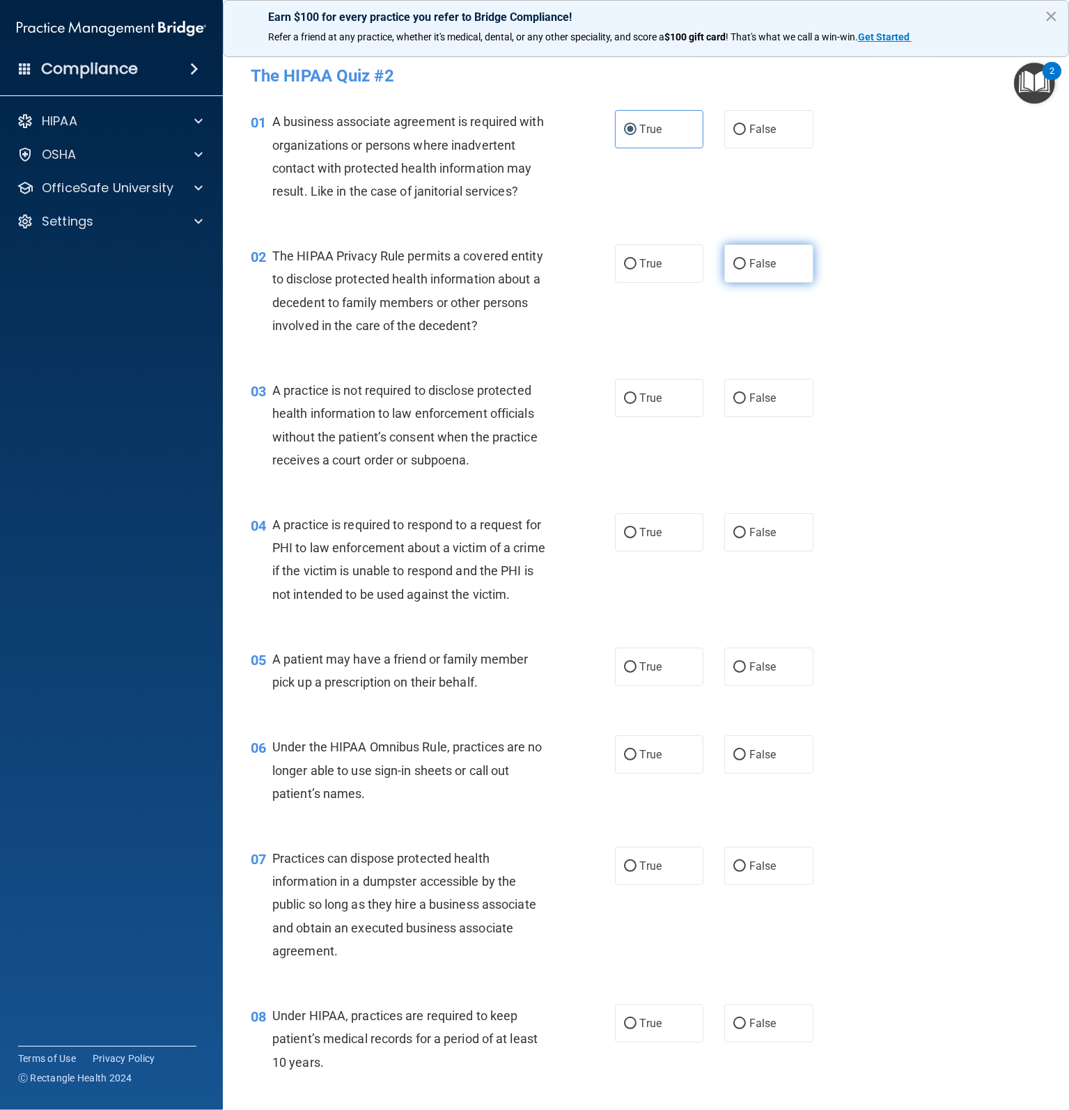
radio input "true"
click at [734, 399] on input "False" at bounding box center [739, 398] width 13 height 10
radio input "true"
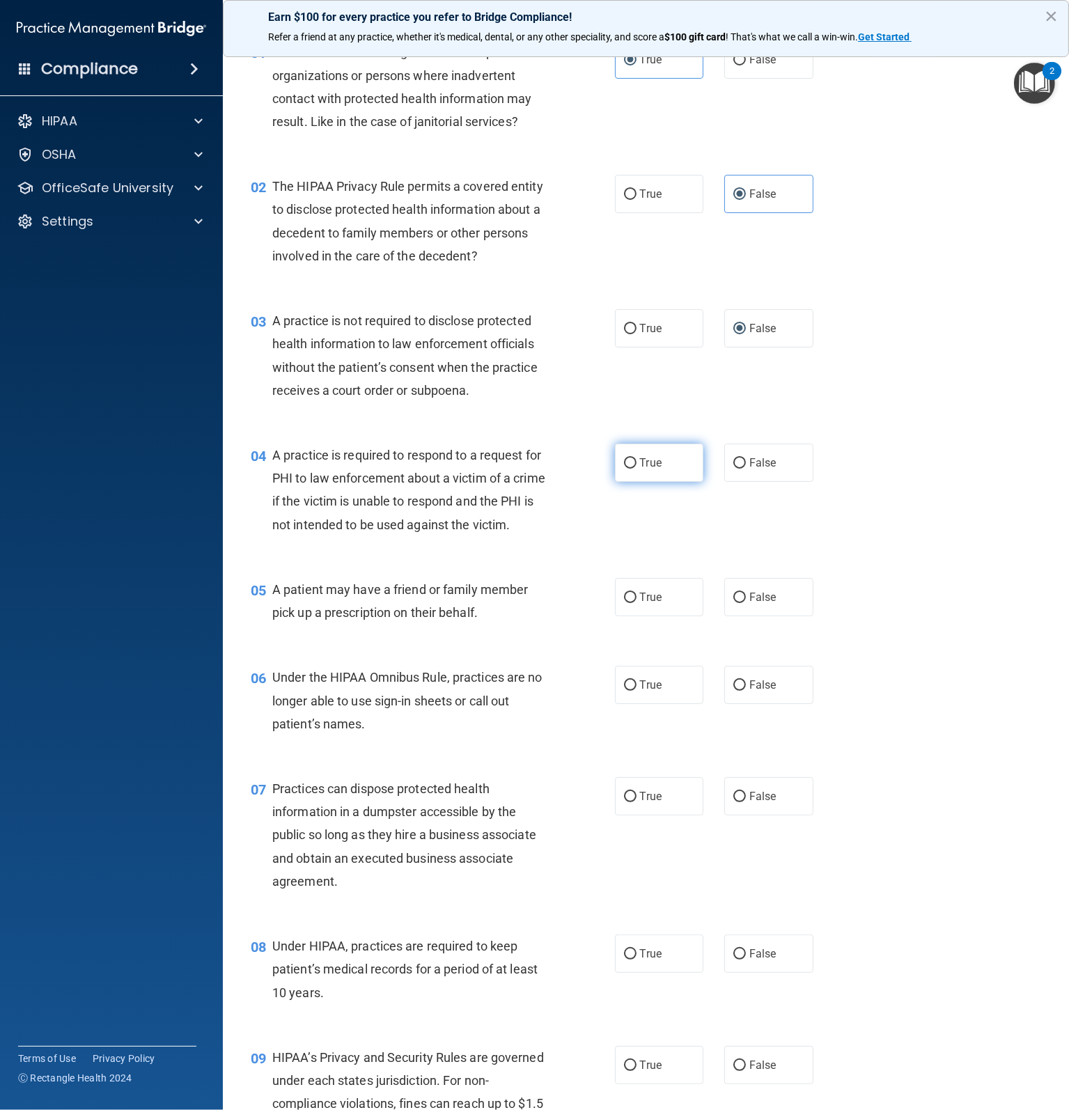
click at [628, 455] on label "True" at bounding box center [659, 462] width 89 height 38
click at [628, 458] on input "True" at bounding box center [630, 463] width 13 height 10
radio input "true"
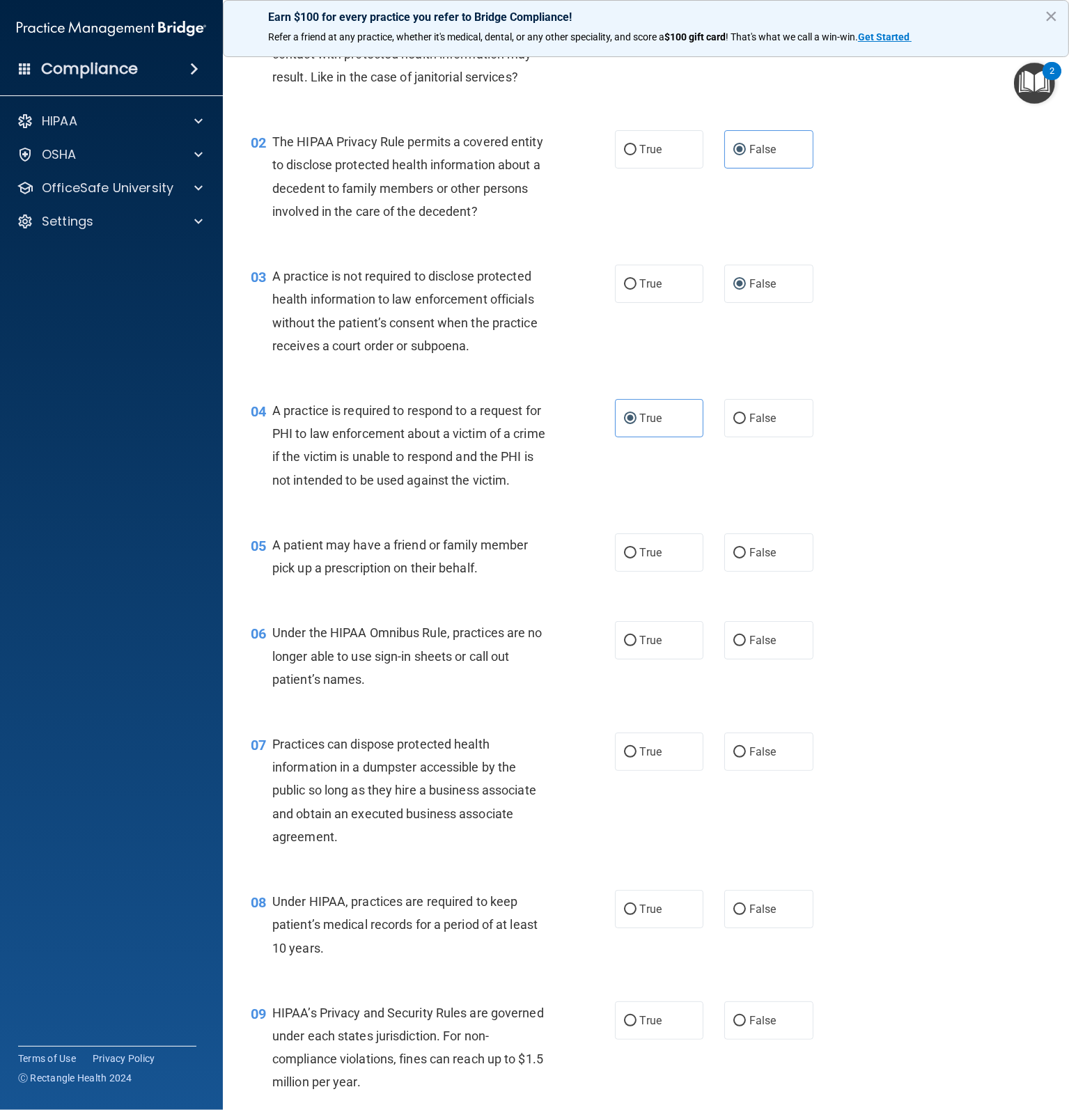
scroll to position [139, 0]
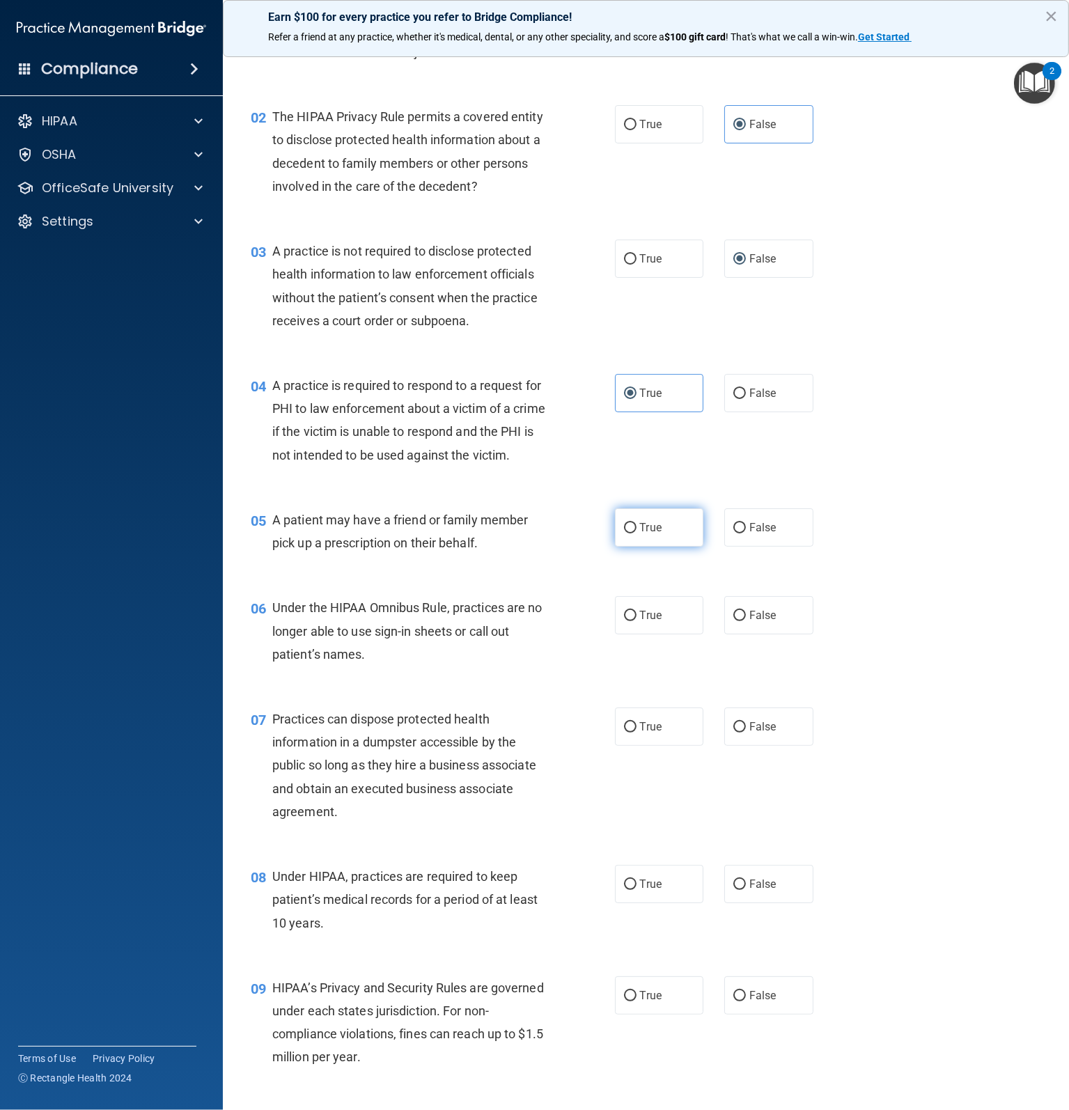
click at [654, 534] on span "True" at bounding box center [651, 527] width 22 height 13
click at [636, 533] on input "True" at bounding box center [630, 528] width 13 height 10
radio input "true"
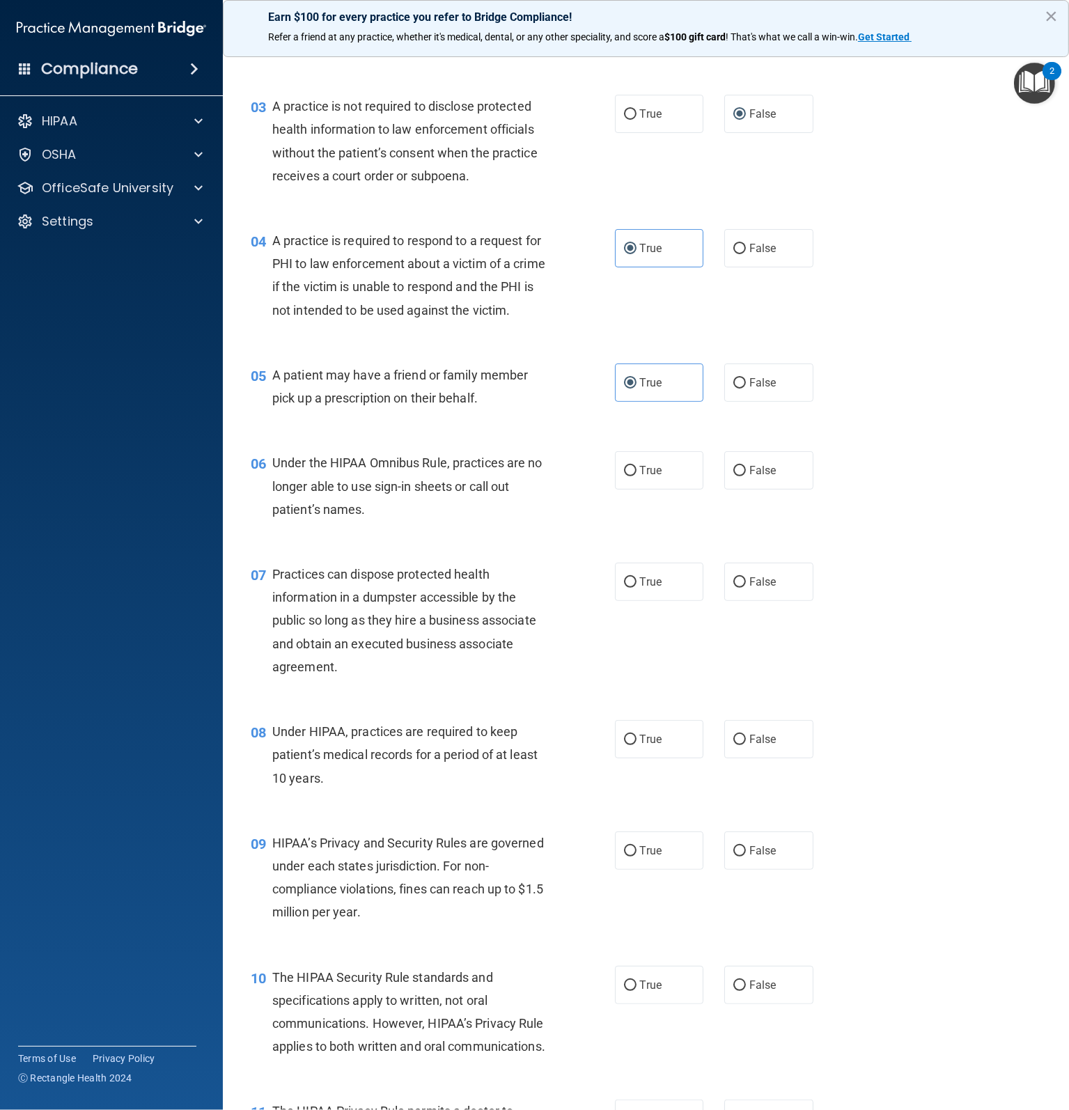
scroll to position [348, 0]
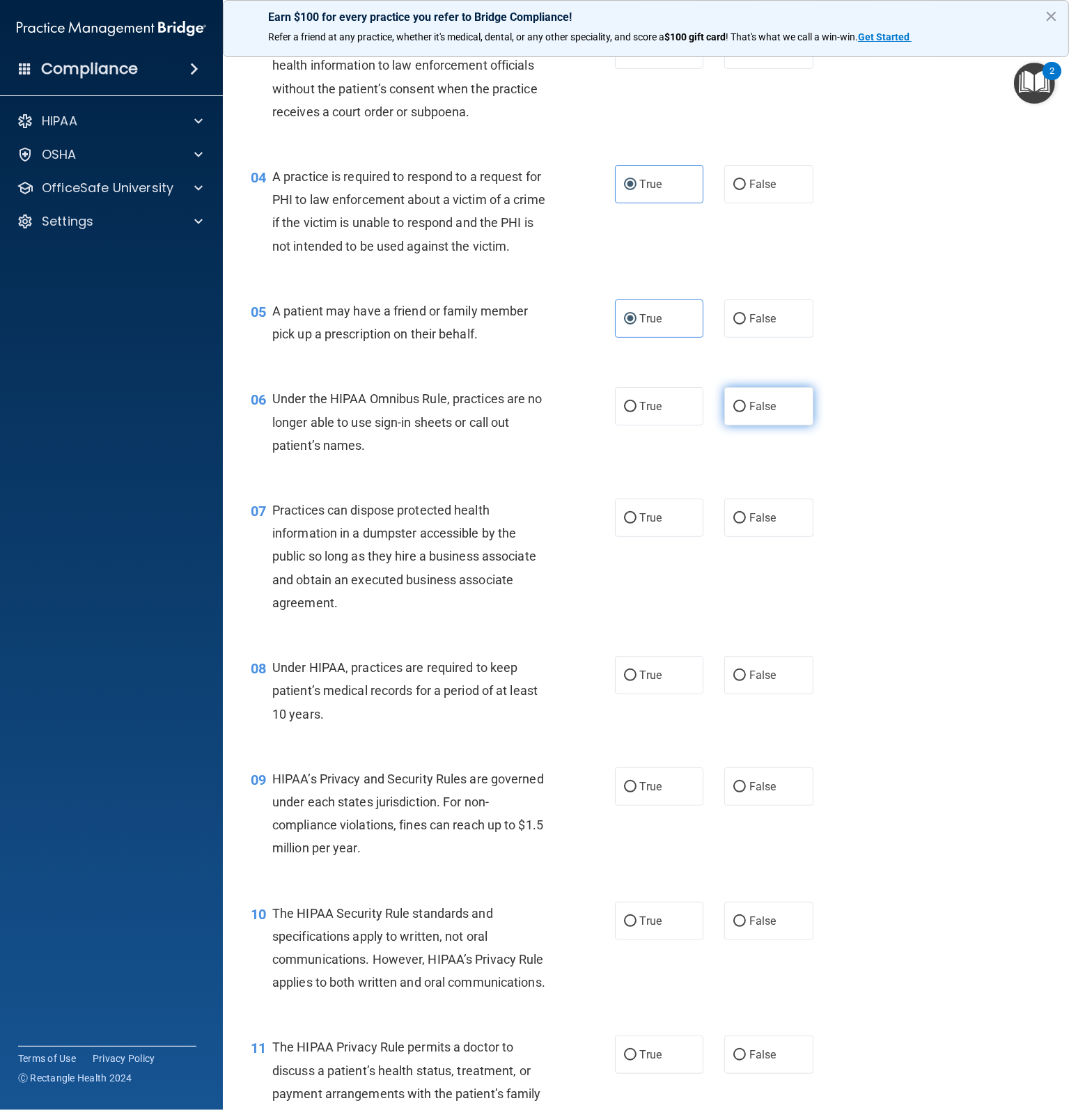
click at [773, 425] on label "False" at bounding box center [768, 406] width 89 height 38
click at [746, 412] on input "False" at bounding box center [739, 407] width 13 height 10
radio input "true"
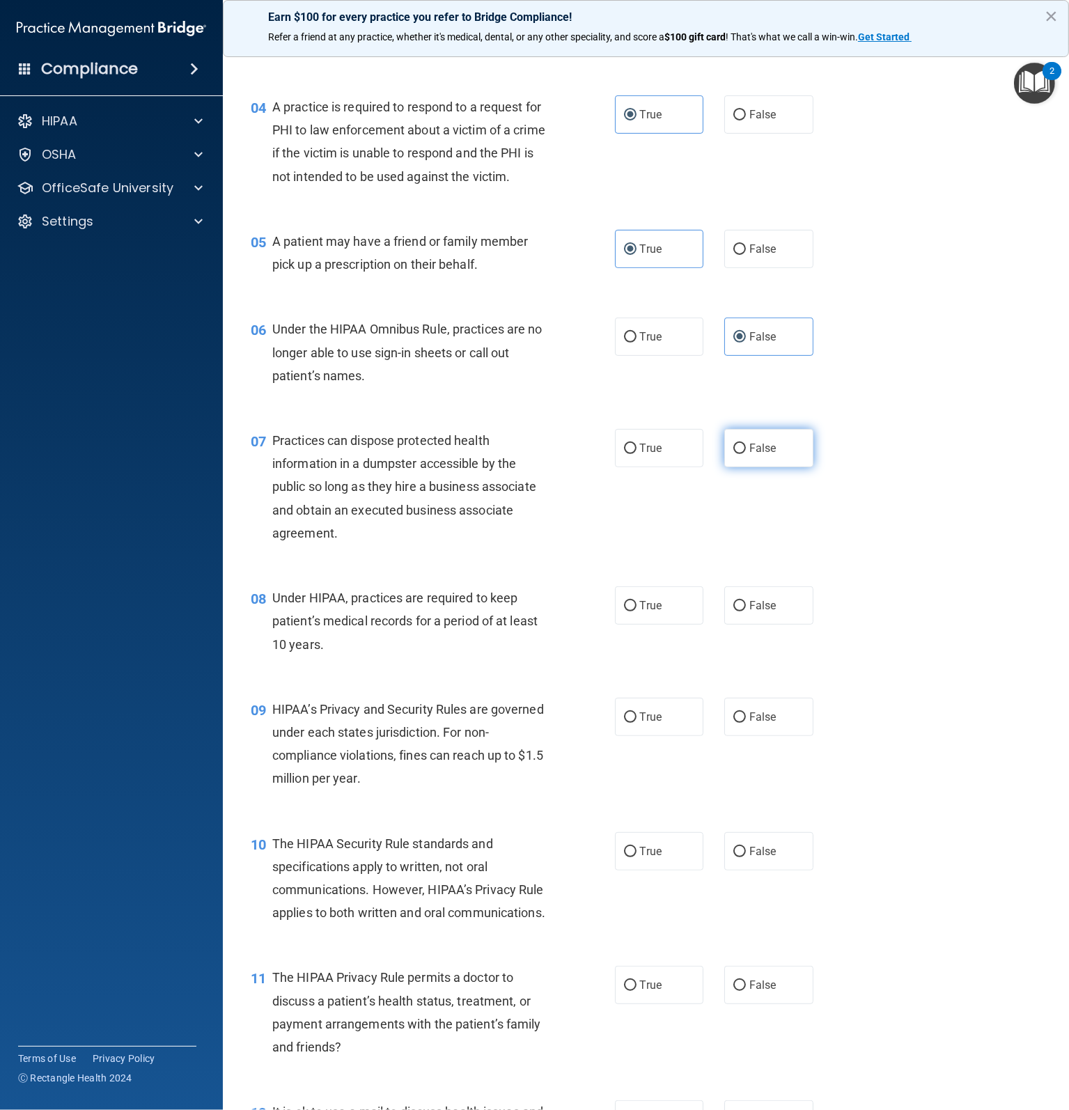
click at [785, 466] on label "False" at bounding box center [768, 448] width 89 height 38
click at [746, 454] on input "False" at bounding box center [739, 448] width 13 height 10
radio input "true"
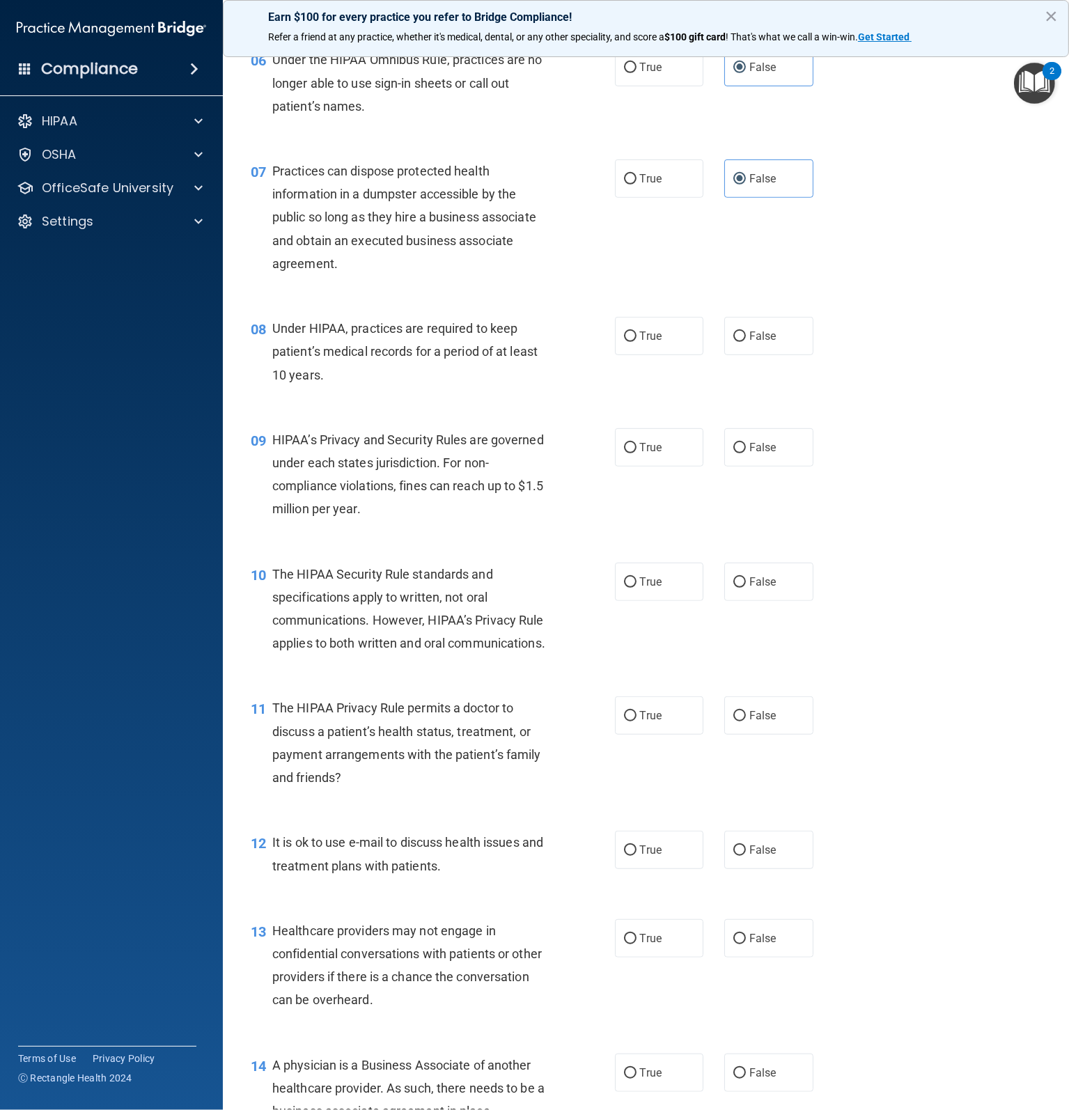
scroll to position [696, 0]
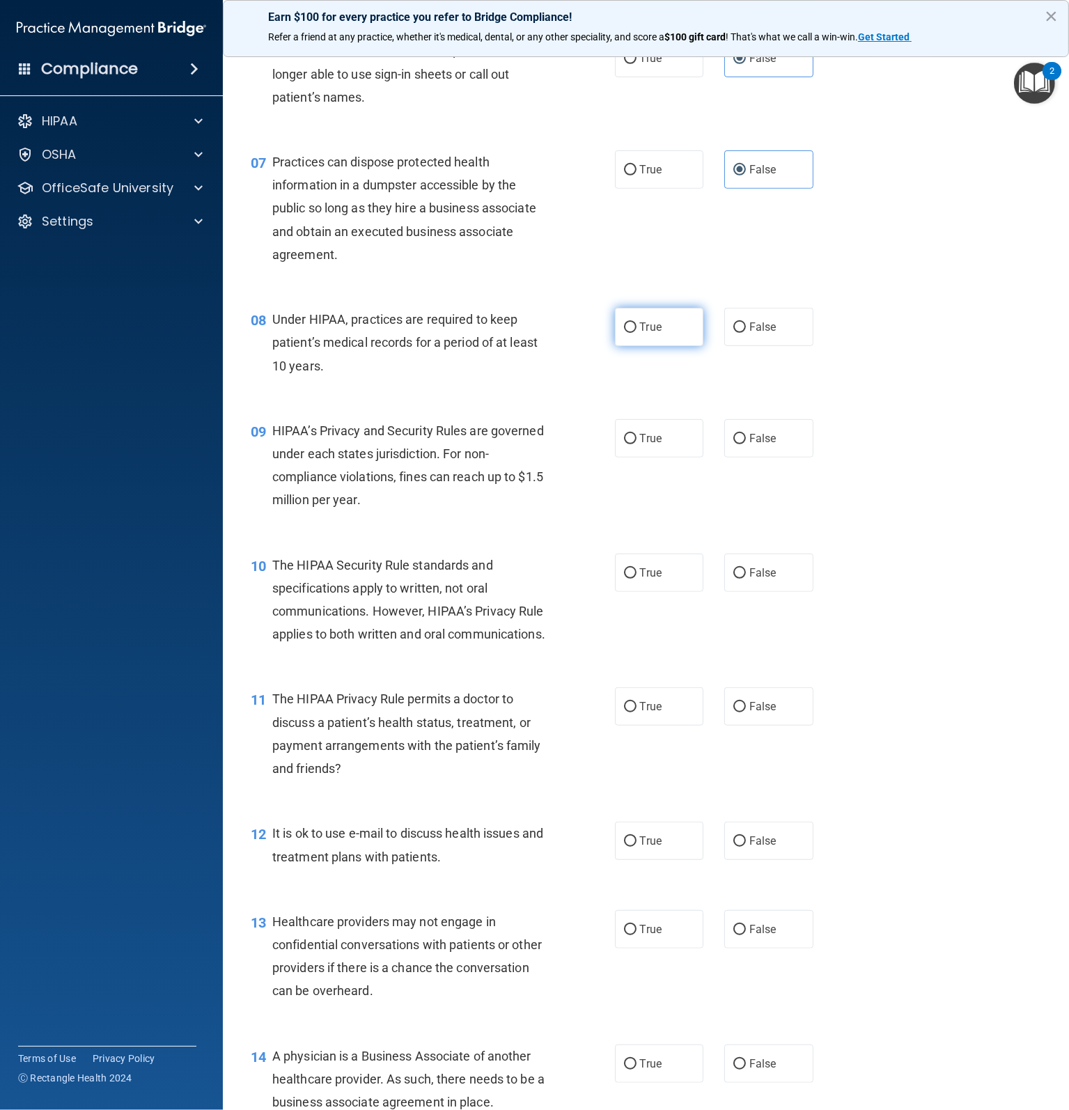
click at [660, 346] on label "True" at bounding box center [659, 327] width 89 height 38
click at [636, 333] on input "True" at bounding box center [630, 327] width 13 height 10
radio input "true"
click at [633, 451] on label "True" at bounding box center [659, 438] width 89 height 38
click at [633, 444] on input "True" at bounding box center [630, 439] width 13 height 10
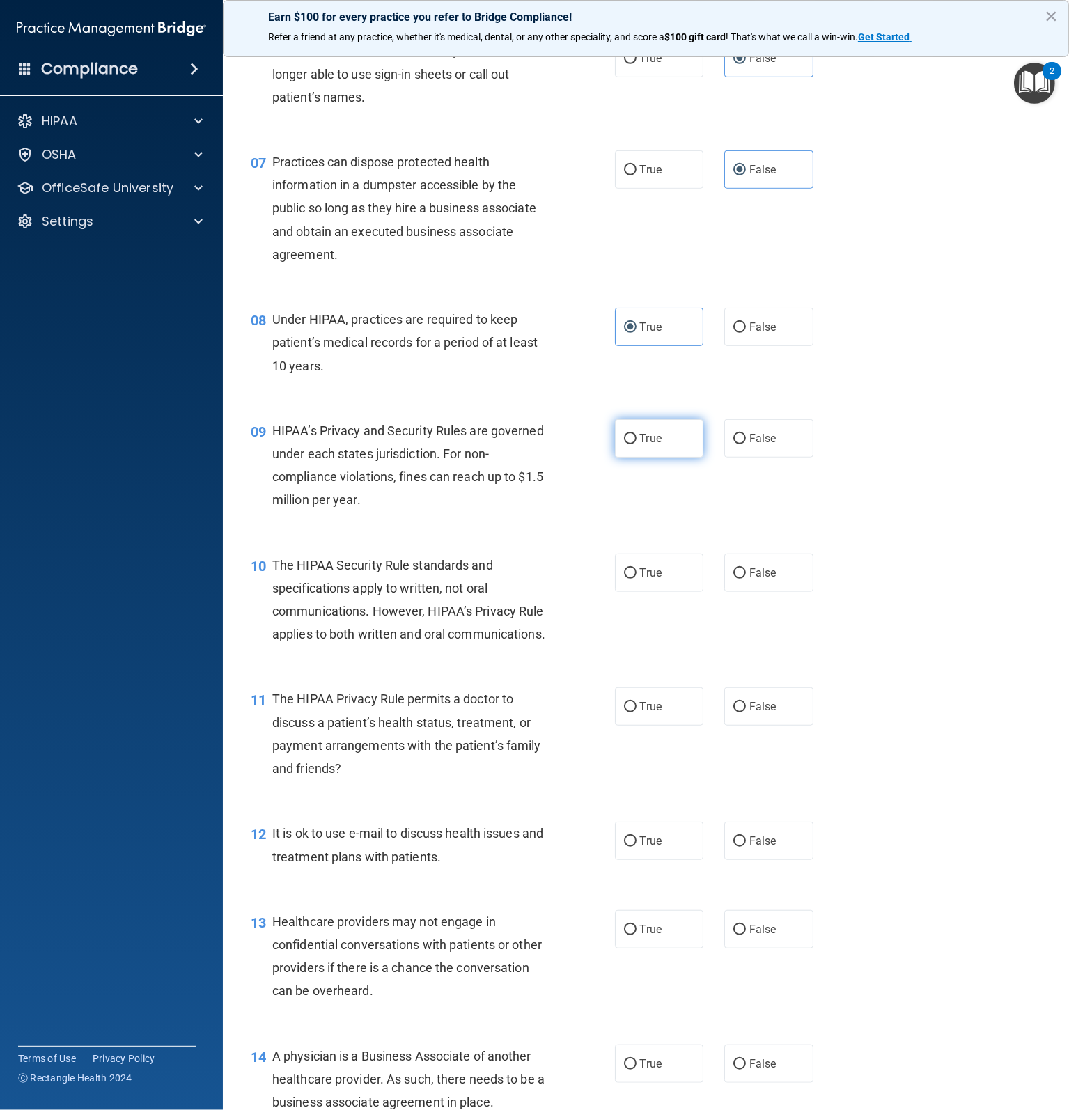
radio input "true"
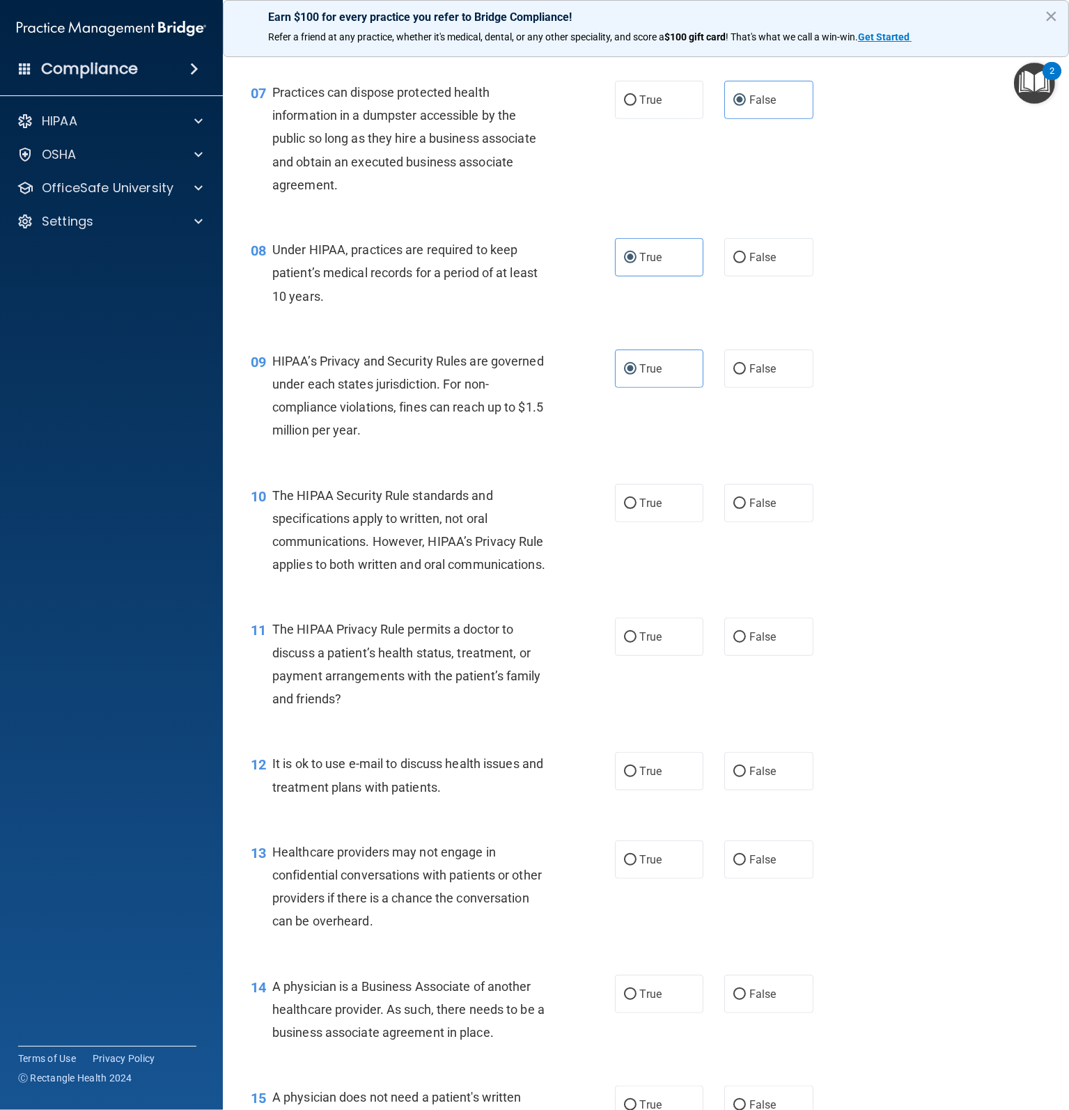
scroll to position [835, 0]
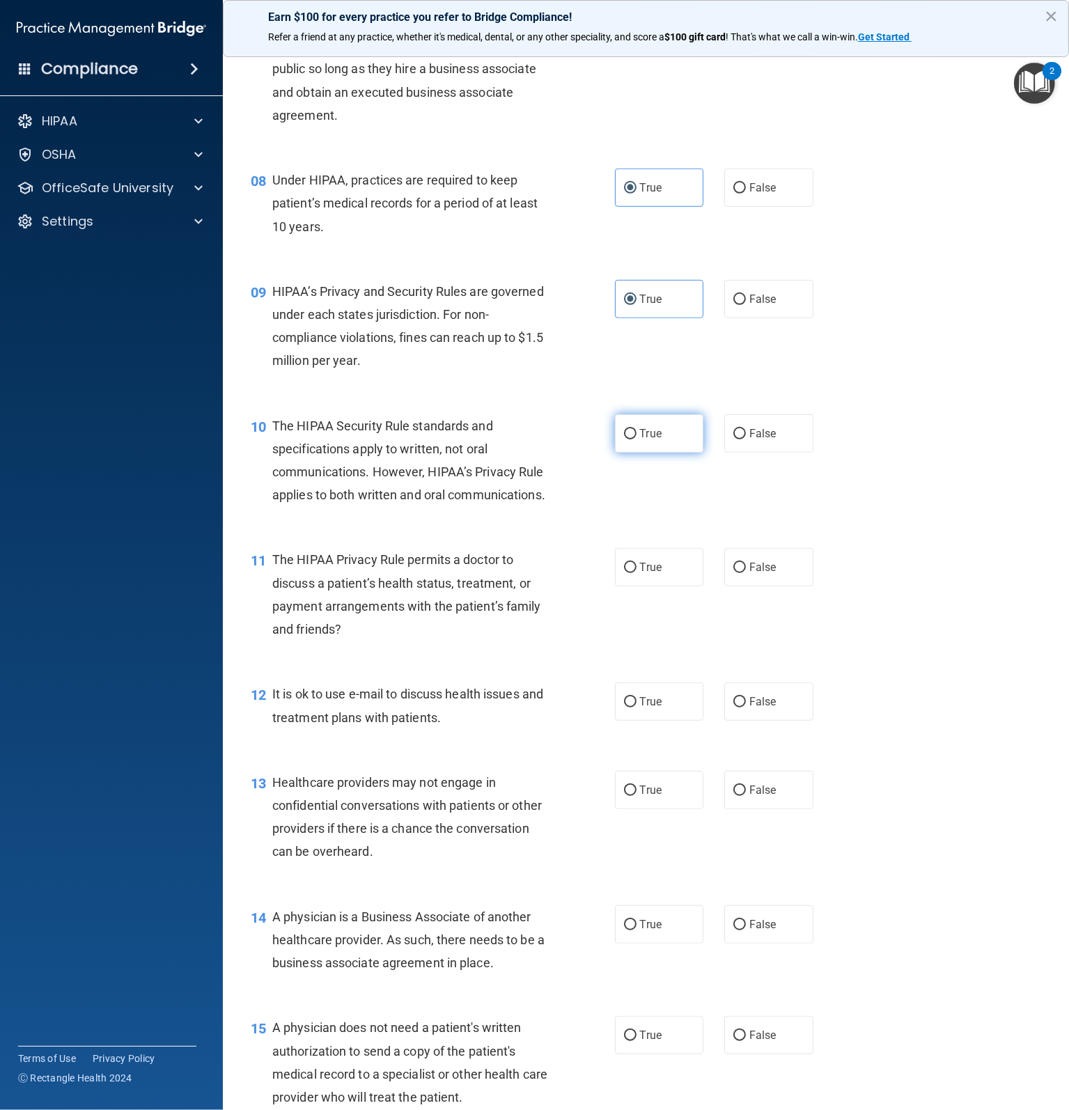
click at [654, 440] on span "True" at bounding box center [651, 433] width 22 height 13
click at [636, 439] on input "True" at bounding box center [630, 434] width 13 height 10
radio input "true"
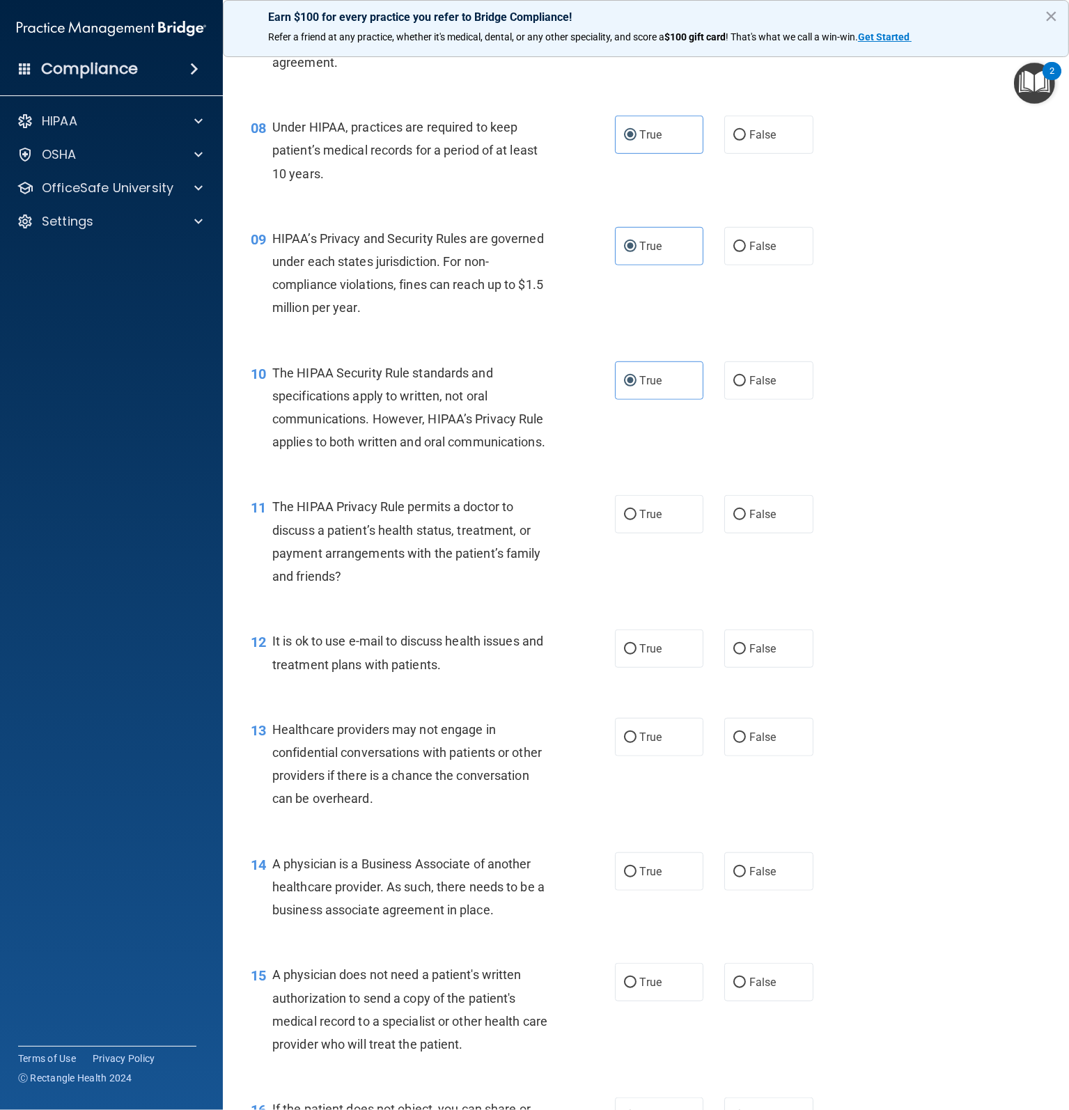
scroll to position [975, 0]
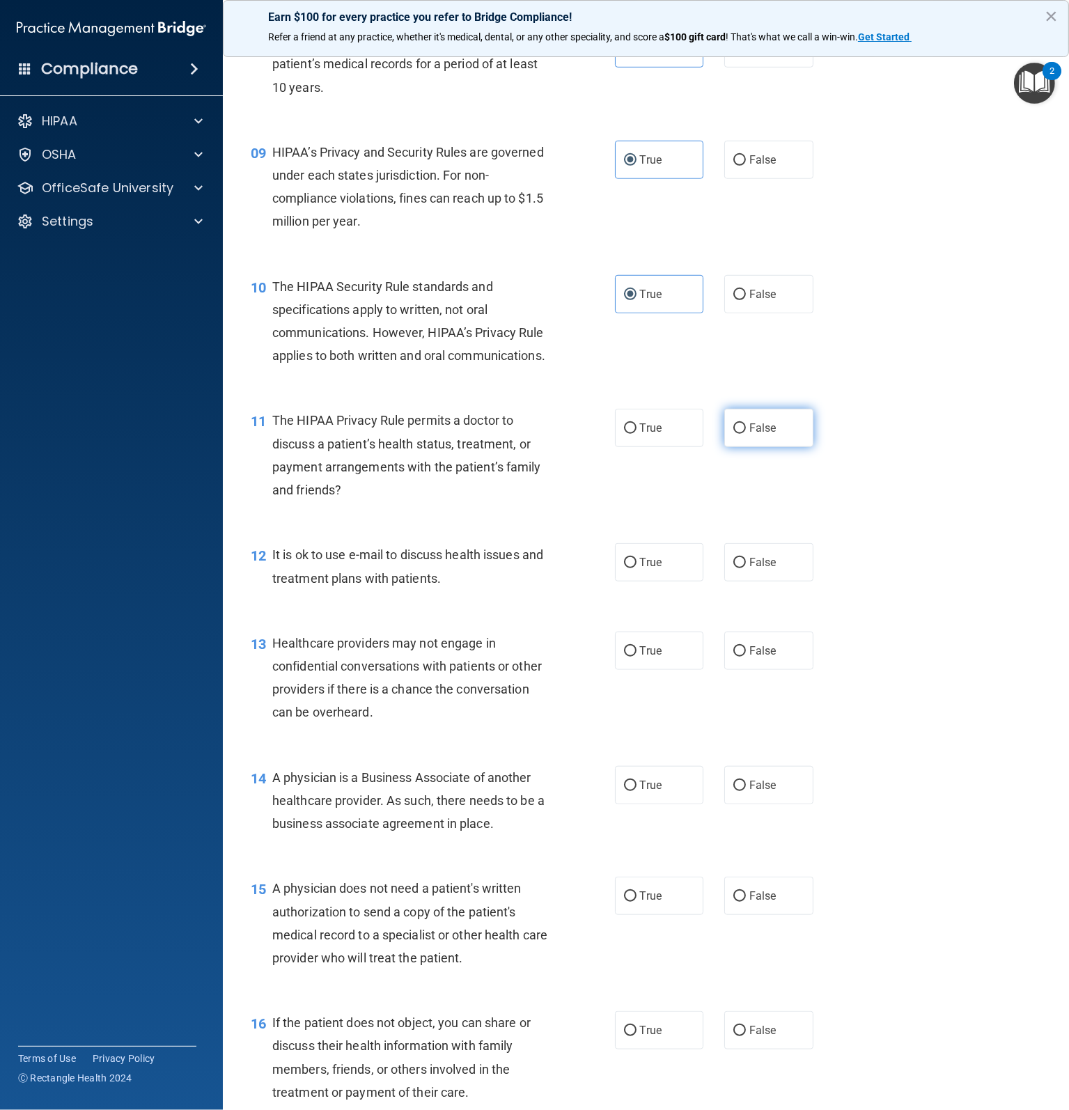
click at [785, 447] on label "False" at bounding box center [768, 428] width 89 height 38
click at [746, 434] on input "False" at bounding box center [739, 428] width 13 height 10
radio input "true"
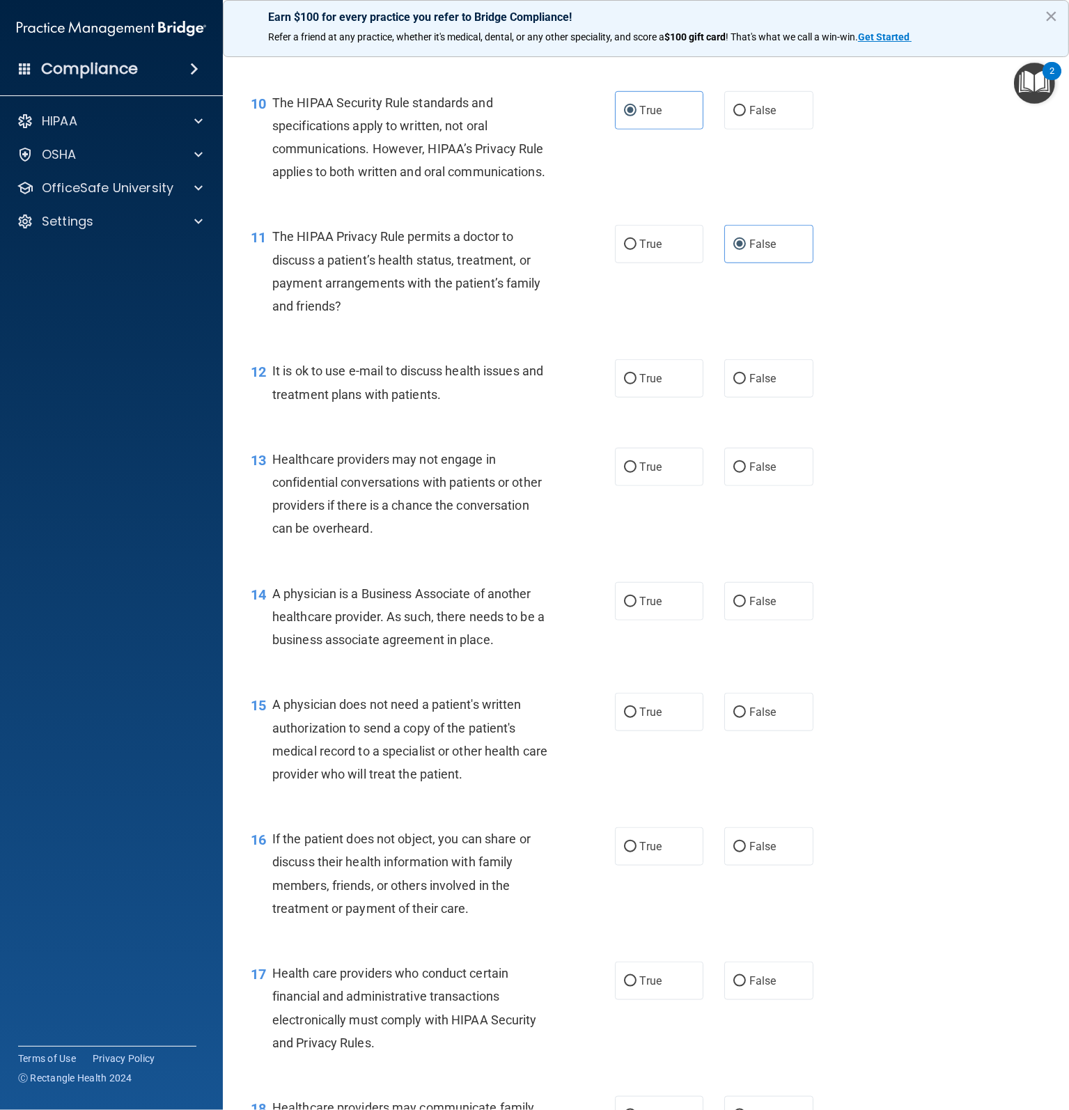
scroll to position [1183, 0]
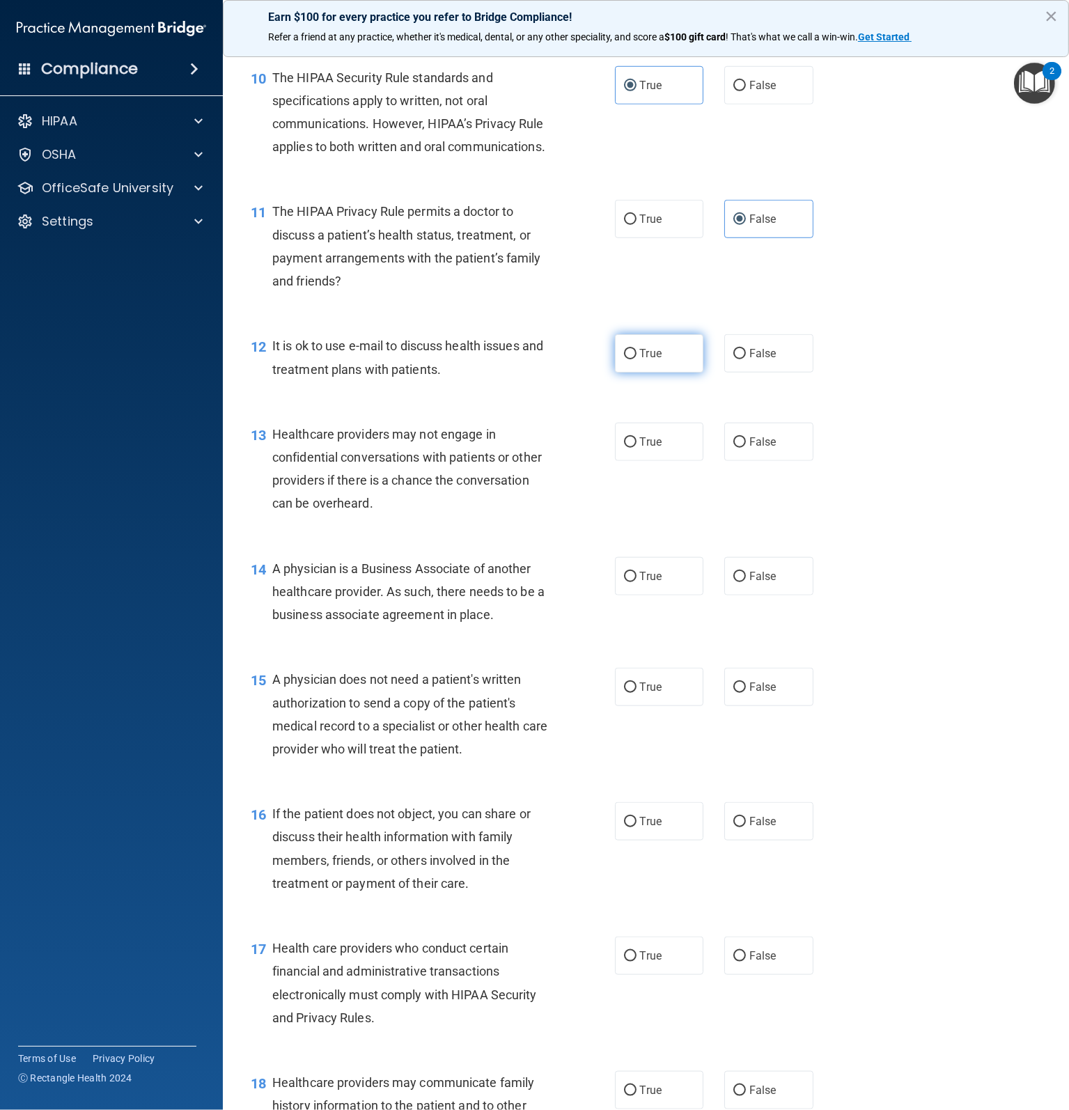
click at [640, 360] on span "True" at bounding box center [651, 353] width 22 height 13
click at [636, 359] on input "True" at bounding box center [630, 354] width 13 height 10
radio input "true"
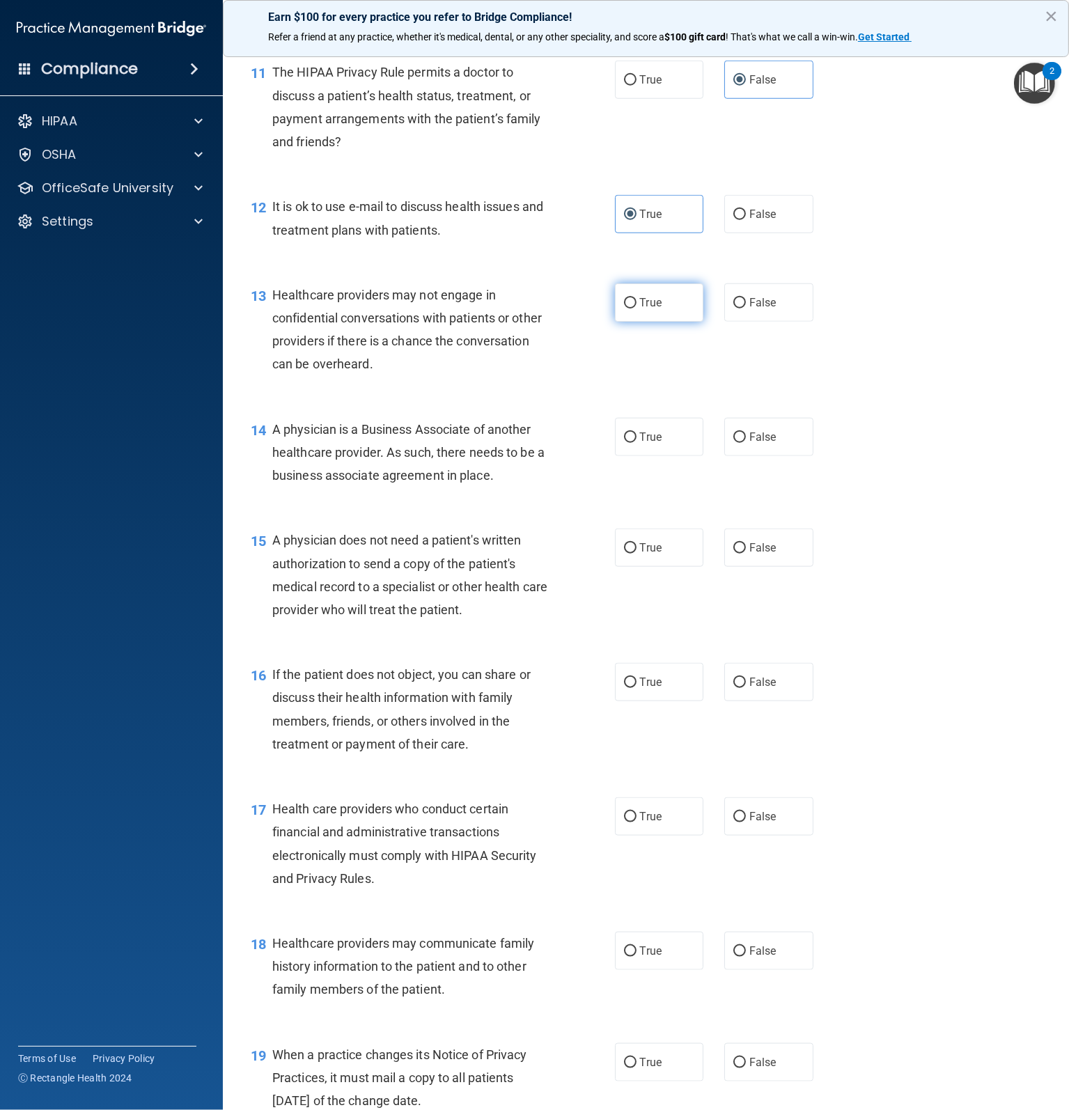
click at [624, 308] on input "True" at bounding box center [630, 303] width 13 height 10
radio input "true"
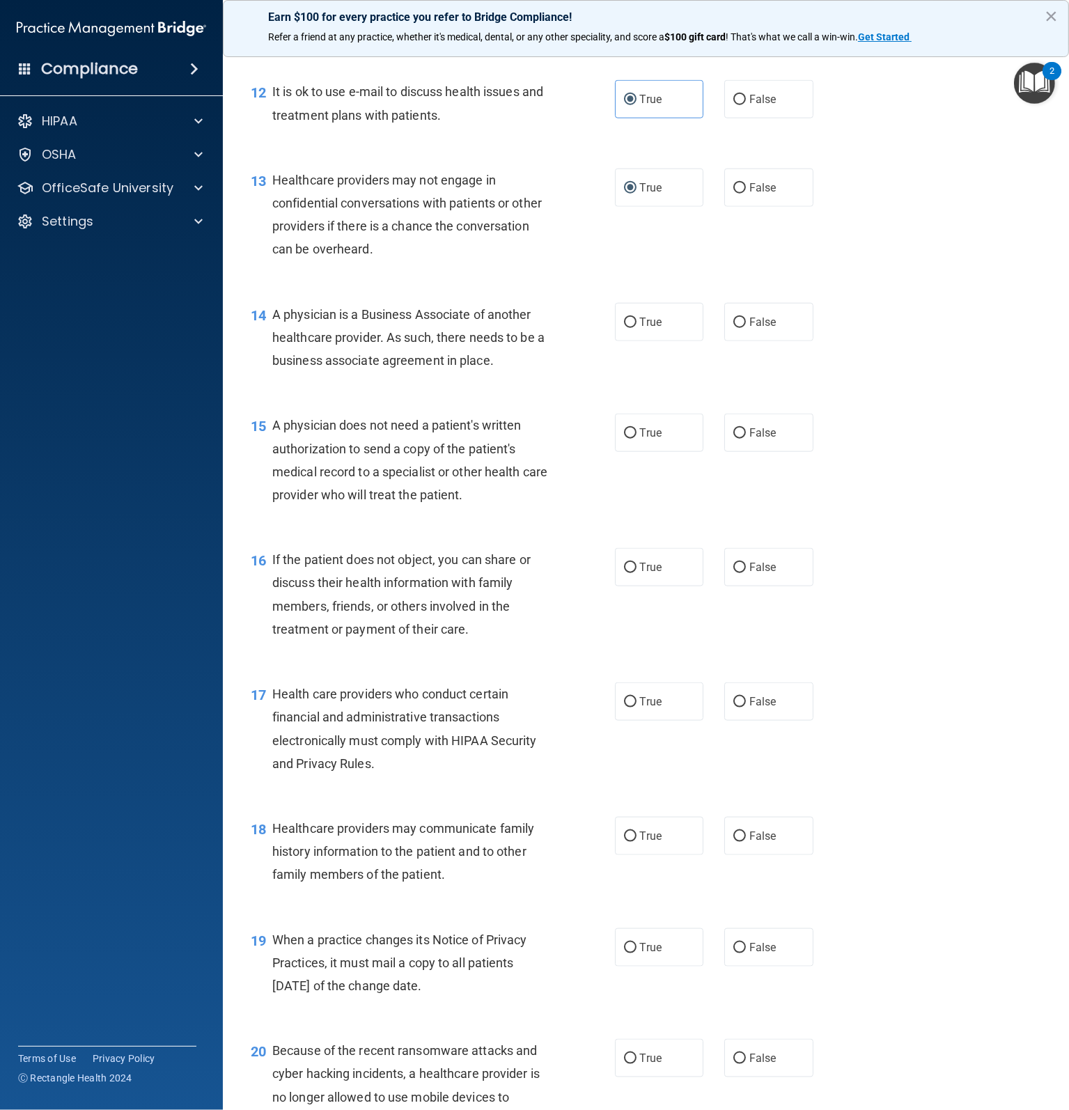
scroll to position [1462, 0]
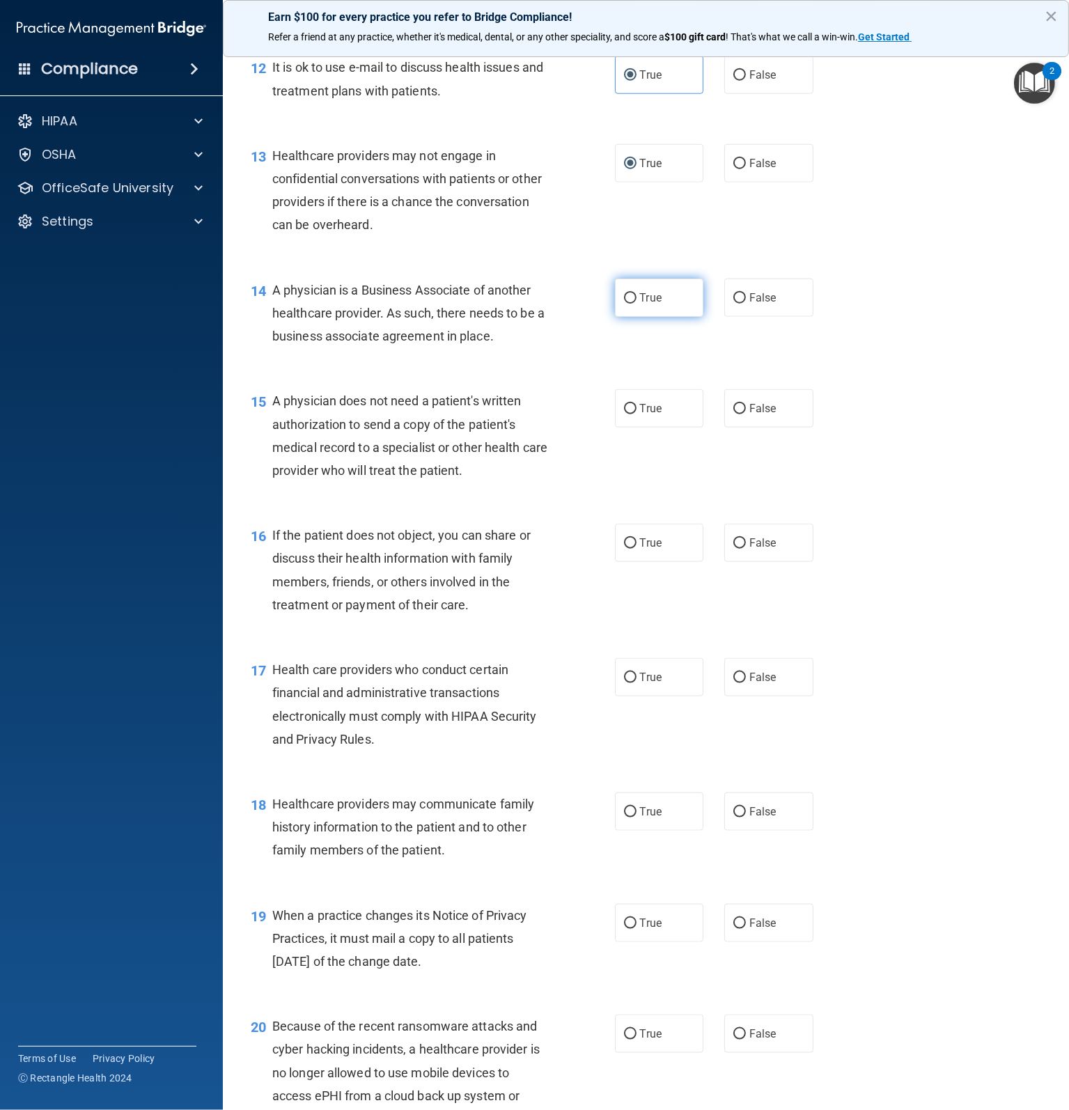
click at [663, 317] on label "True" at bounding box center [659, 297] width 89 height 38
click at [636, 304] on input "True" at bounding box center [630, 298] width 13 height 10
radio input "true"
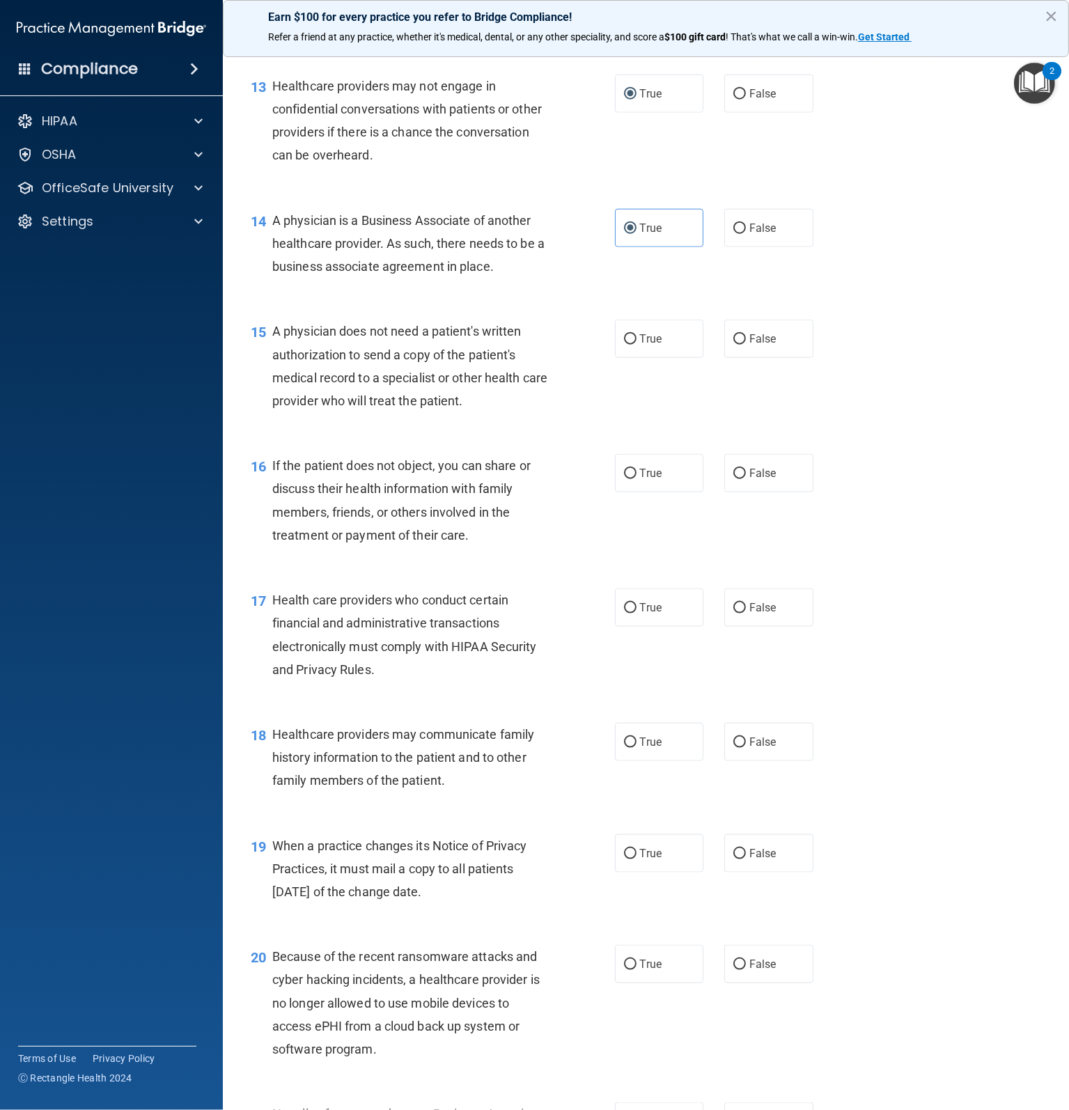
scroll to position [1601, 0]
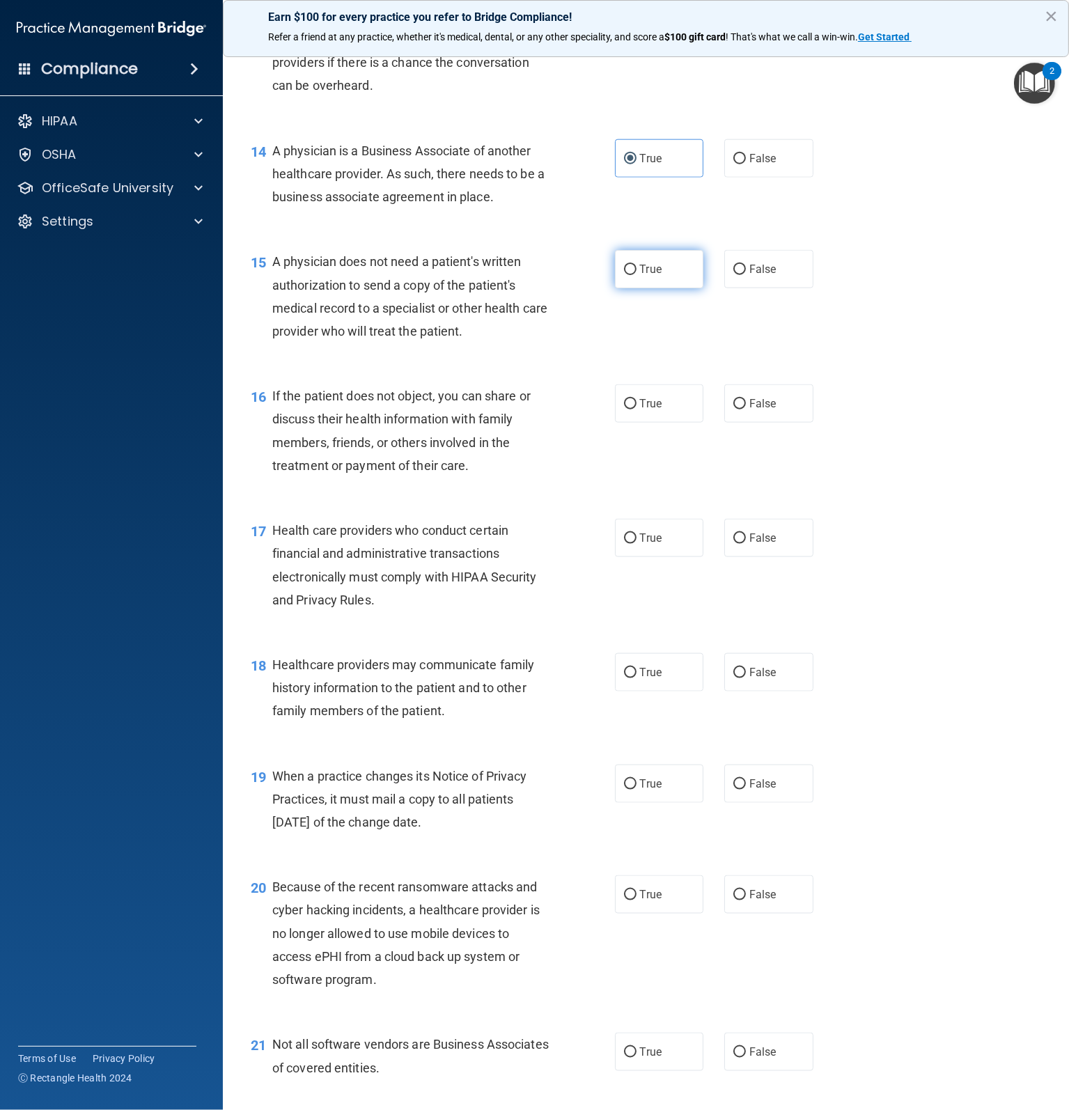
click at [644, 276] on span "True" at bounding box center [651, 268] width 22 height 13
click at [636, 275] on input "True" at bounding box center [630, 270] width 13 height 10
radio input "true"
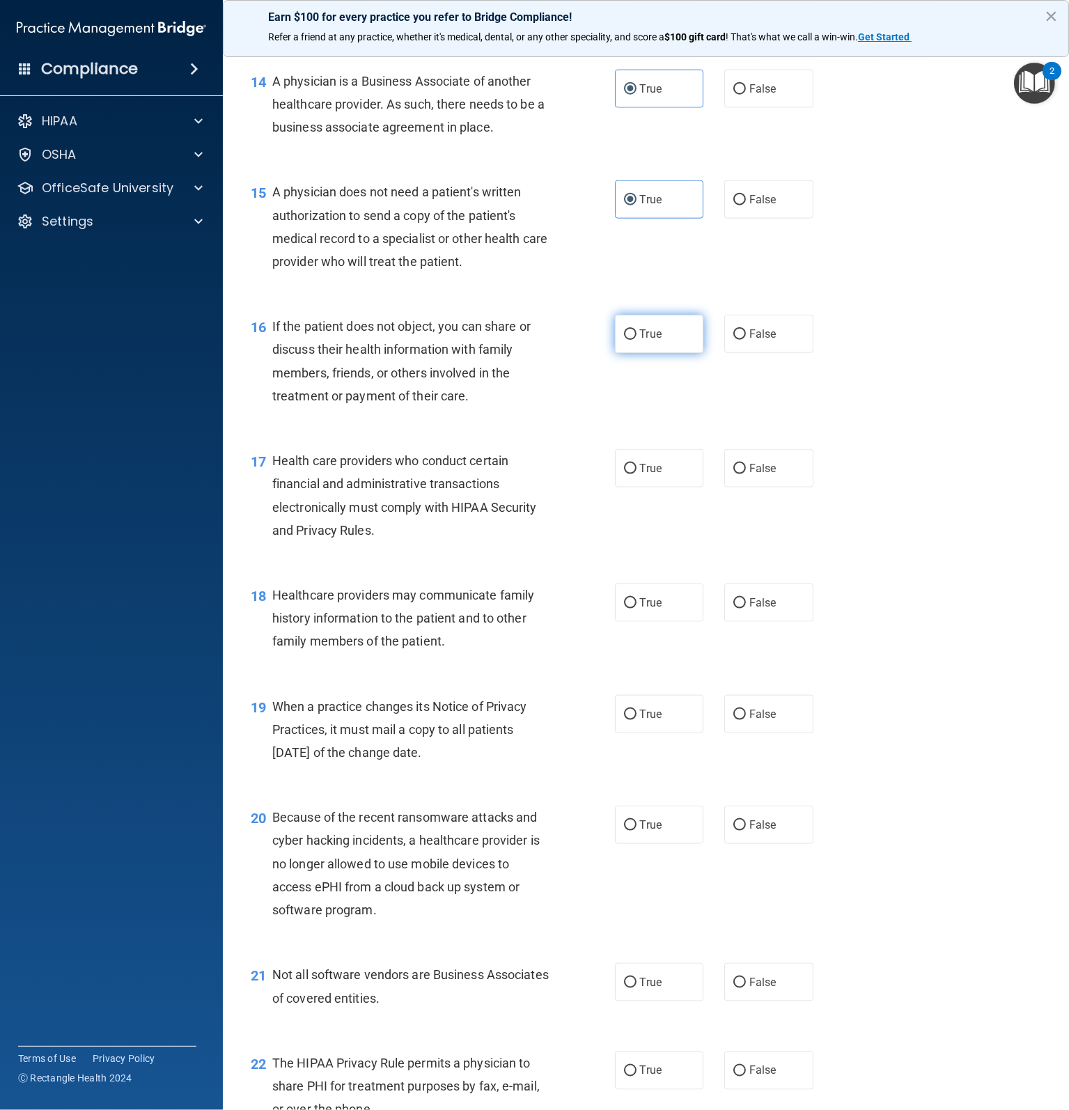
click at [640, 340] on span "True" at bounding box center [651, 333] width 22 height 13
click at [636, 340] on input "True" at bounding box center [630, 334] width 13 height 10
radio input "true"
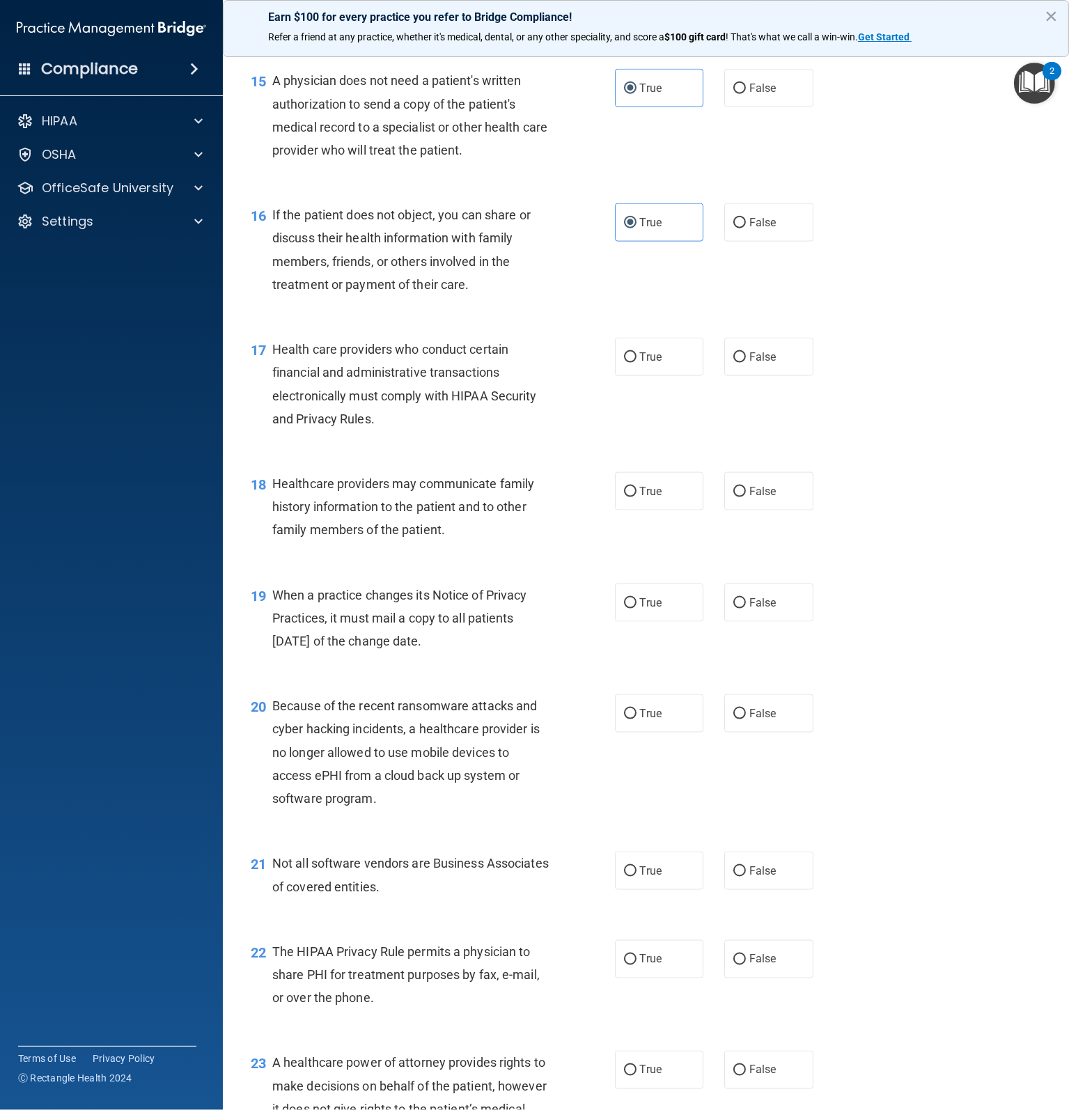
scroll to position [1880, 0]
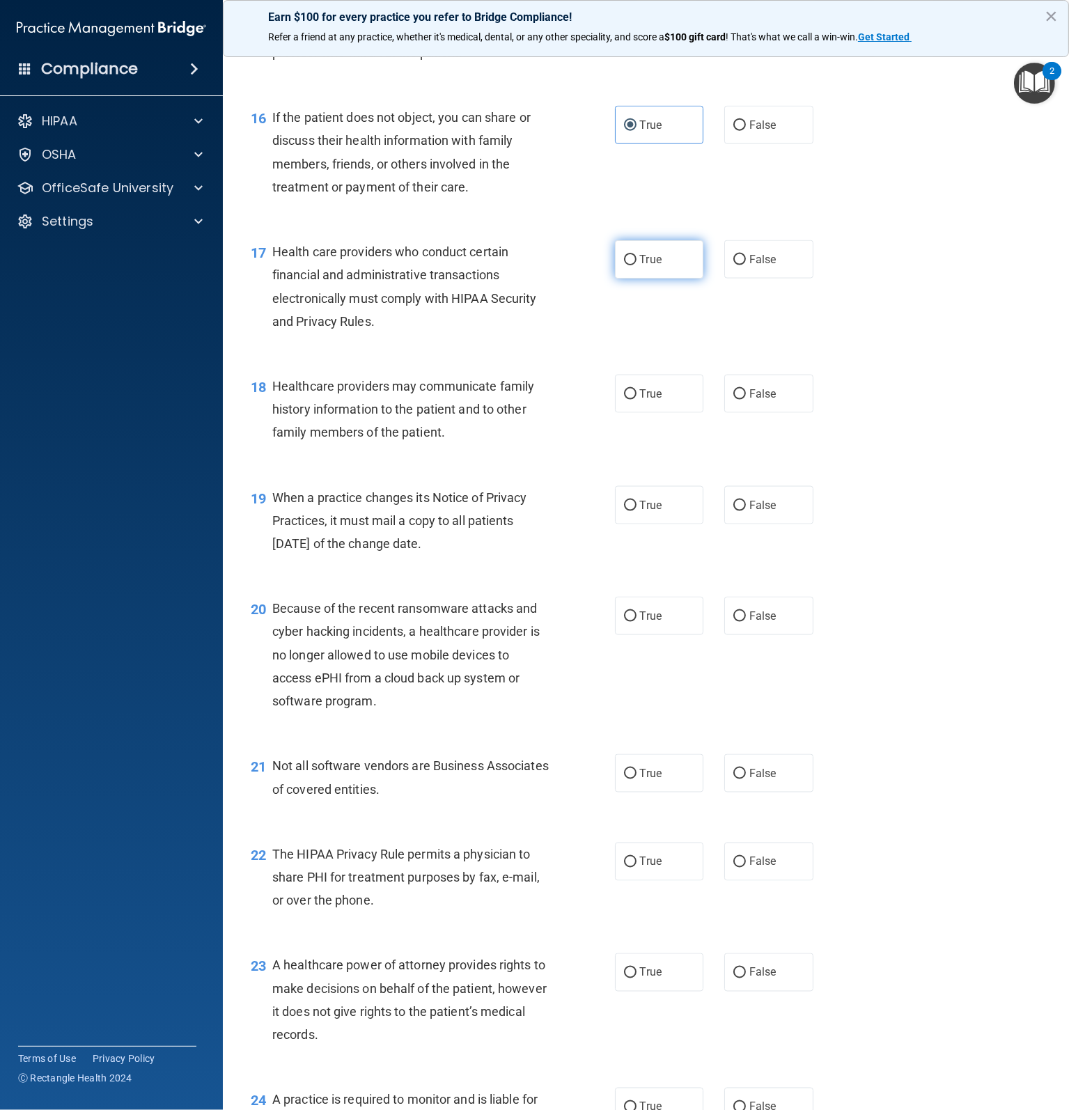
click at [633, 278] on label "True" at bounding box center [659, 259] width 89 height 38
click at [633, 265] on input "True" at bounding box center [630, 260] width 13 height 10
radio input "true"
click at [766, 400] on span "False" at bounding box center [762, 393] width 27 height 13
click at [746, 400] on input "False" at bounding box center [739, 394] width 13 height 10
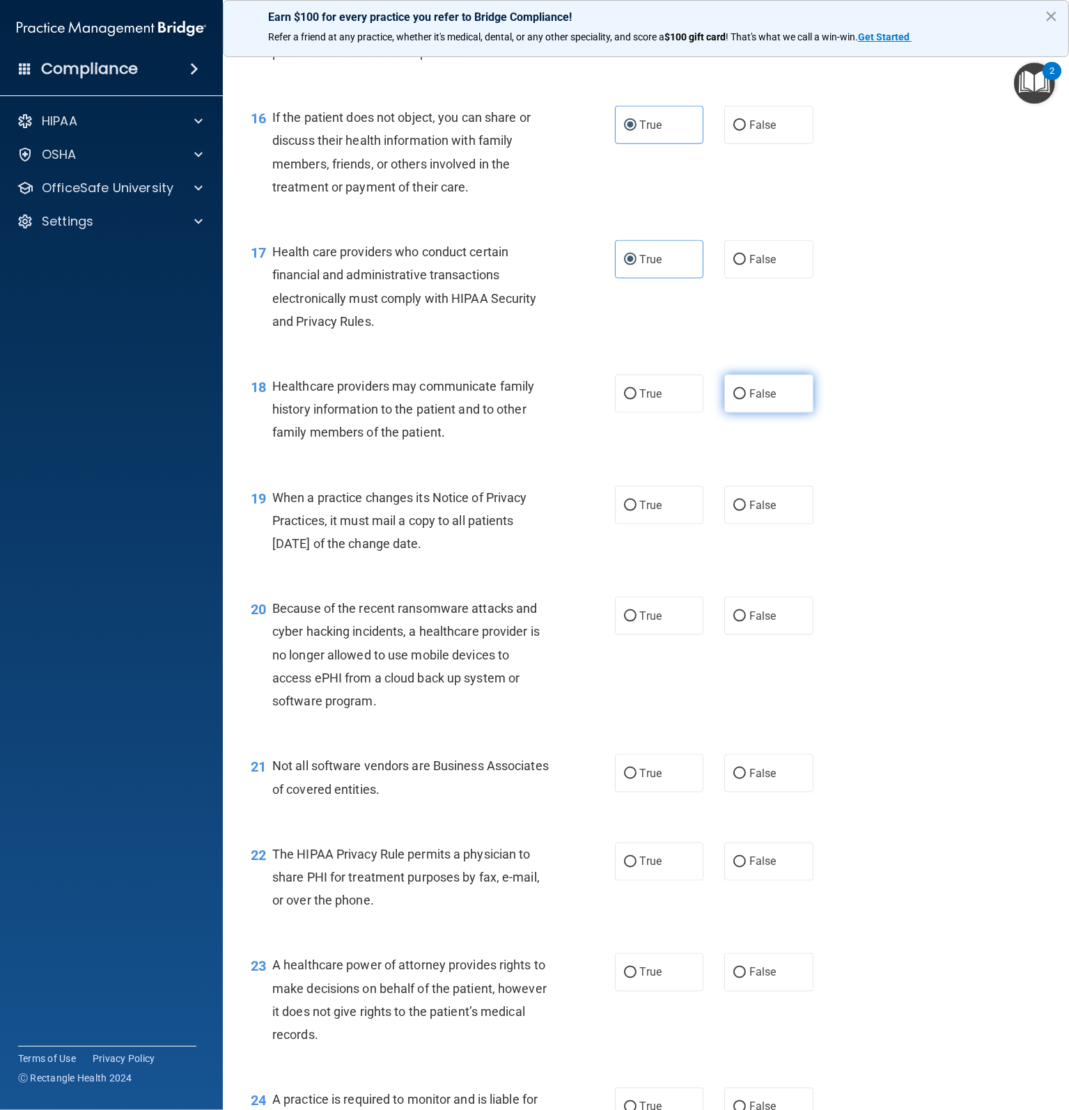
radio input "true"
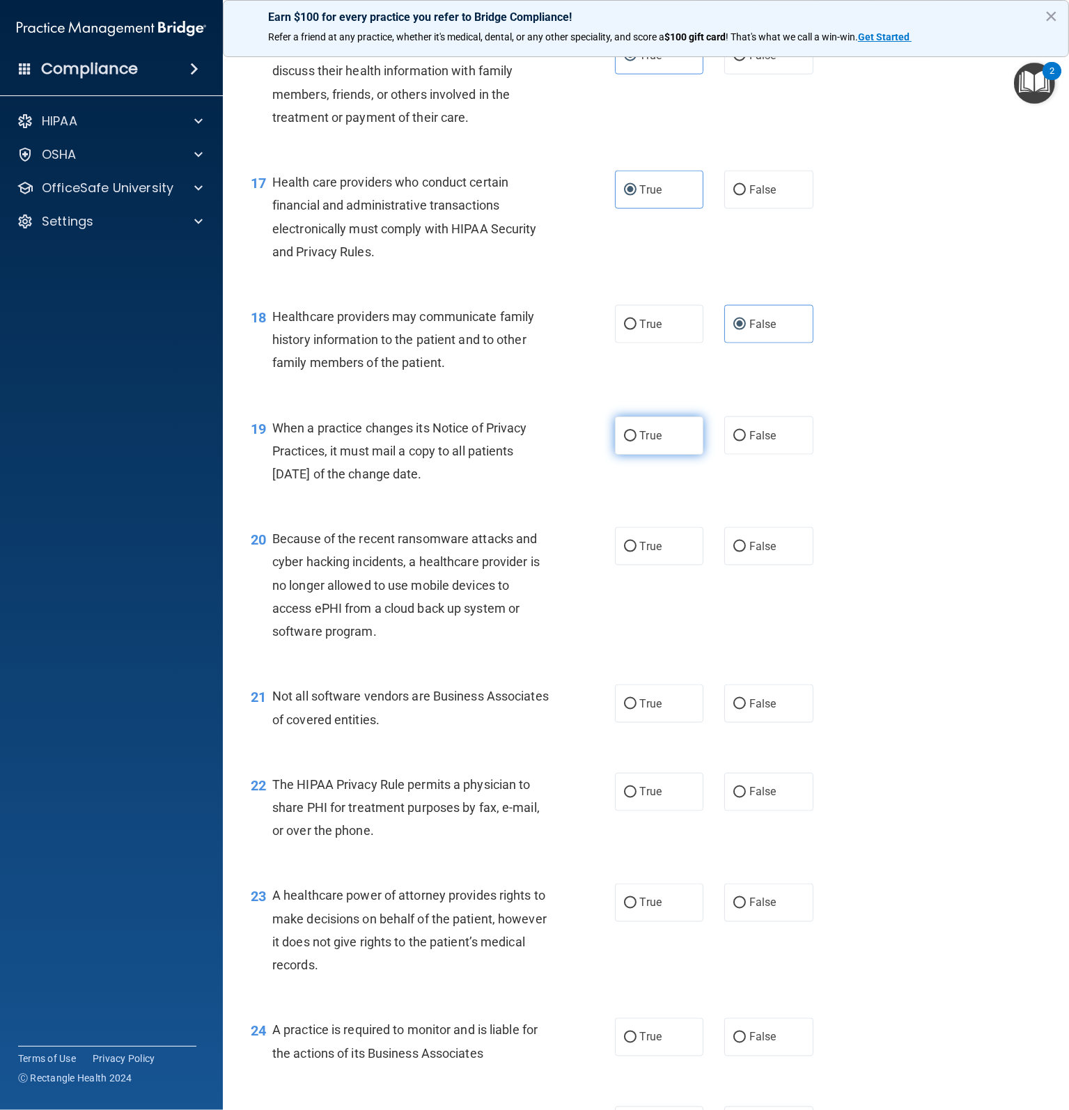
click at [646, 442] on span "True" at bounding box center [651, 435] width 22 height 13
click at [636, 441] on input "True" at bounding box center [630, 436] width 13 height 10
radio input "true"
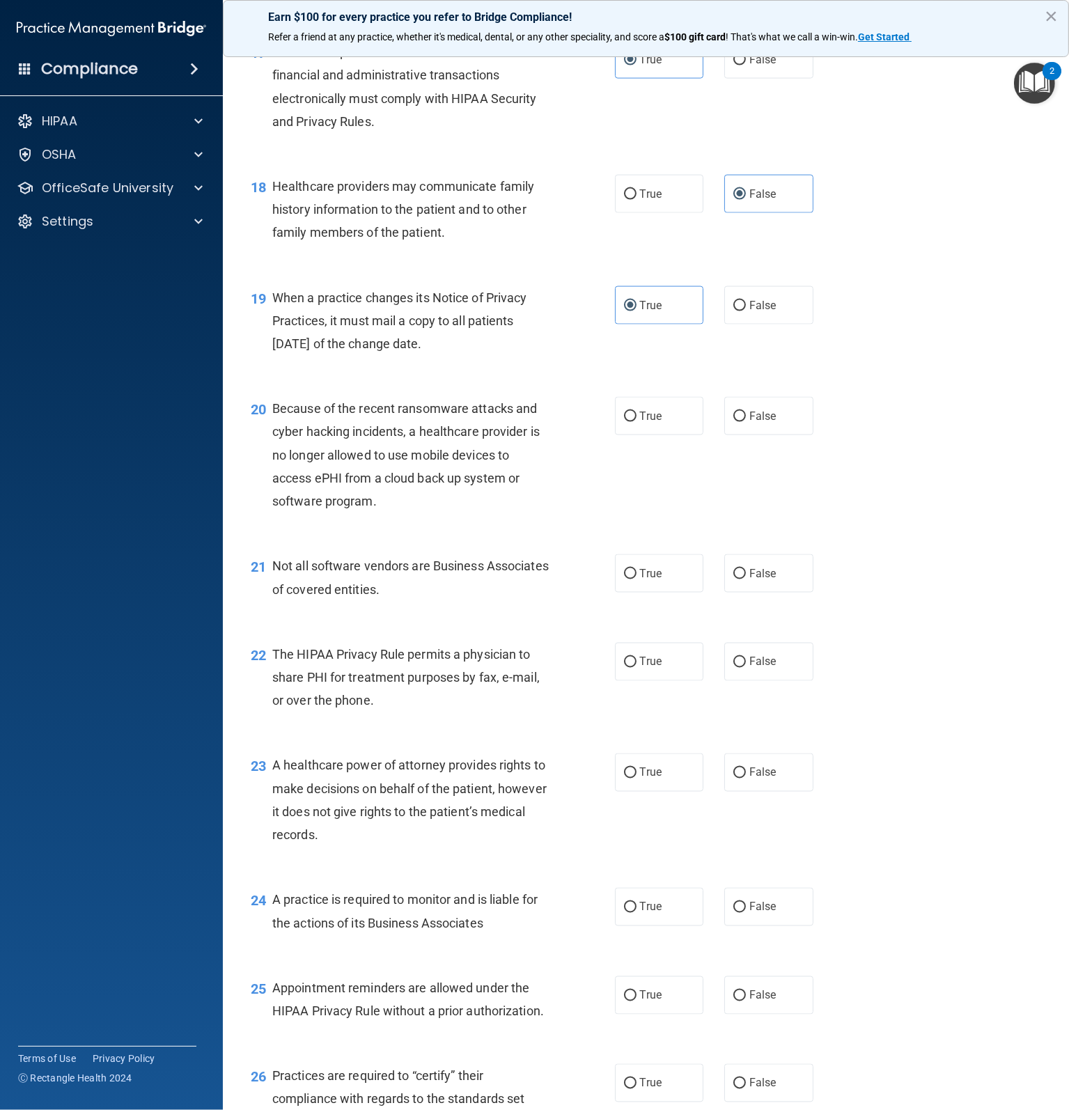
scroll to position [2088, 0]
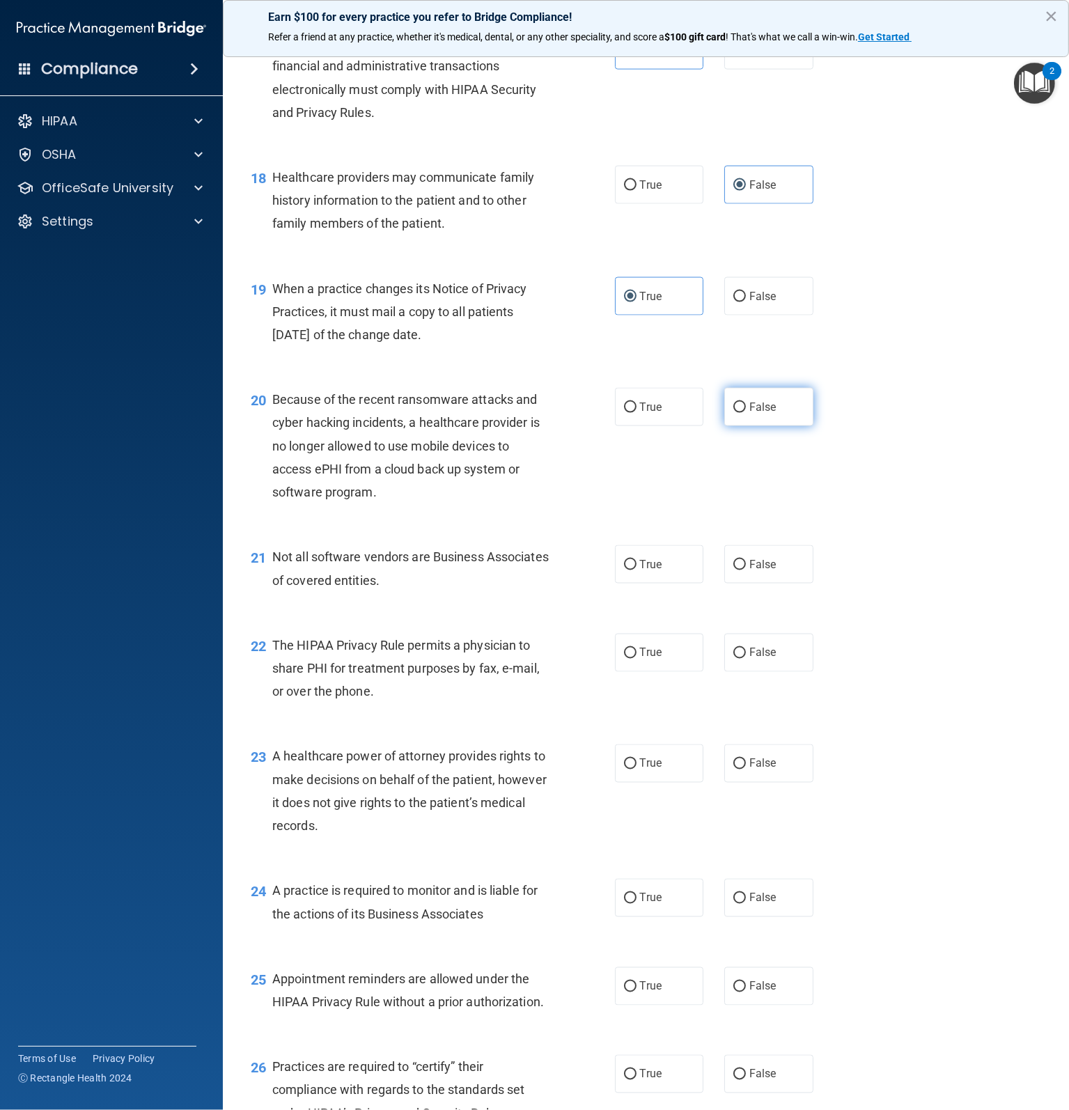
click at [763, 413] on span "False" at bounding box center [762, 406] width 27 height 13
click at [746, 413] on input "False" at bounding box center [739, 407] width 13 height 10
radio input "true"
click at [663, 583] on label "True" at bounding box center [659, 564] width 89 height 38
click at [636, 570] on input "True" at bounding box center [630, 565] width 13 height 10
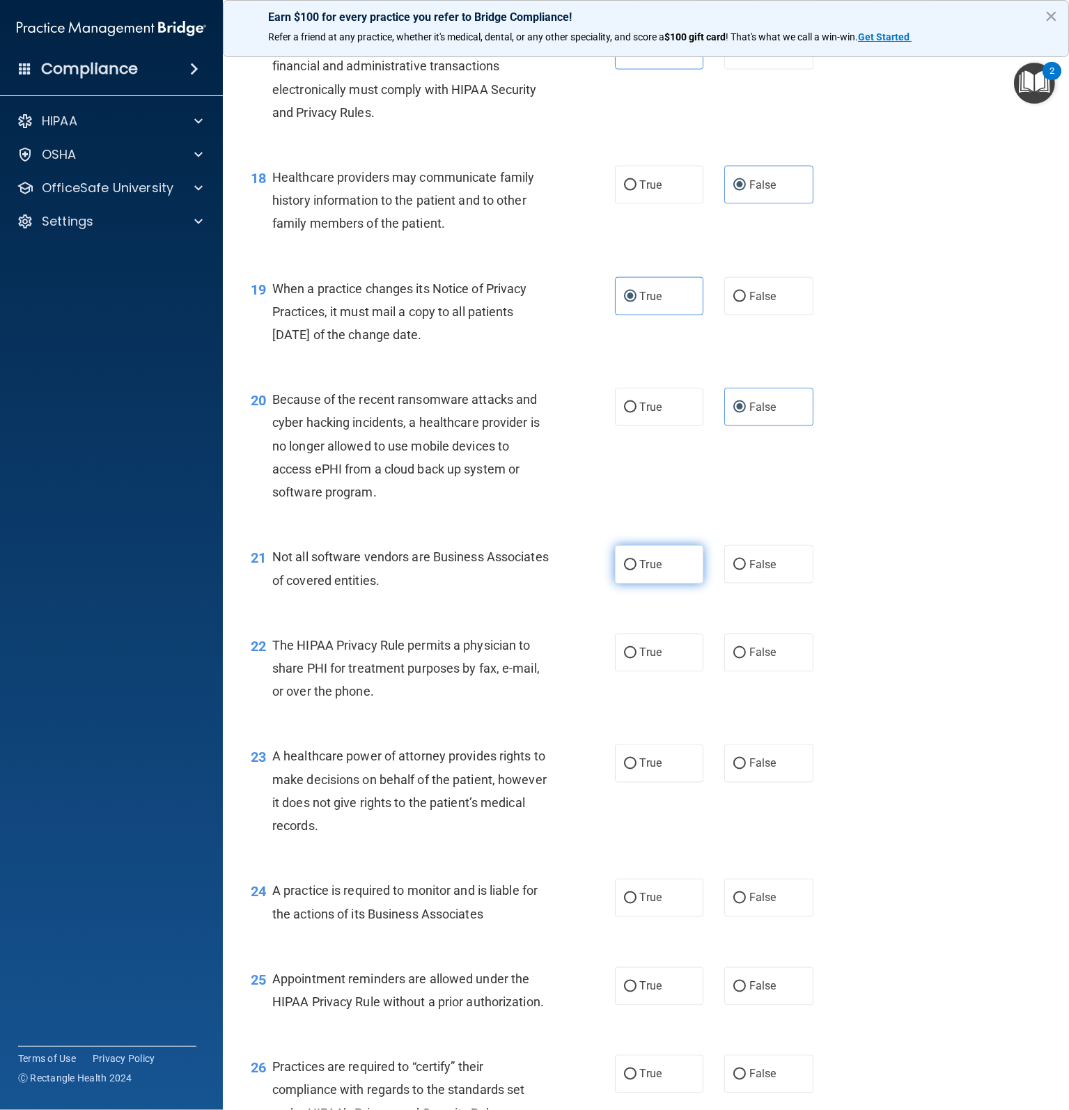
radio input "true"
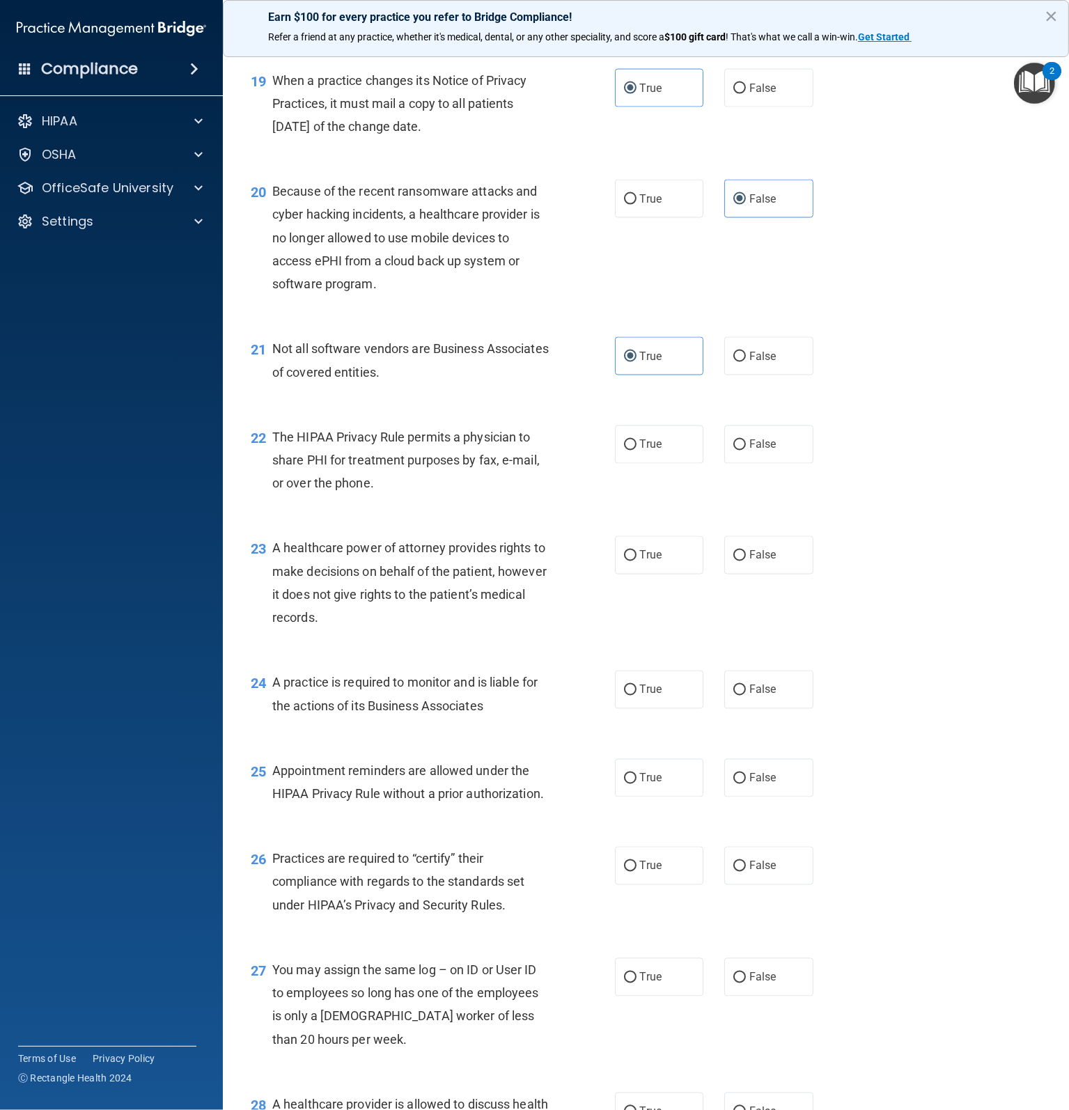
scroll to position [2297, 0]
click at [660, 511] on div "22 The HIPAA Privacy Rule permits a physician to share PHI for treatment purpos…" at bounding box center [645, 462] width 811 height 111
click at [645, 450] on span "True" at bounding box center [651, 443] width 22 height 13
click at [636, 450] on input "True" at bounding box center [630, 444] width 13 height 10
radio input "true"
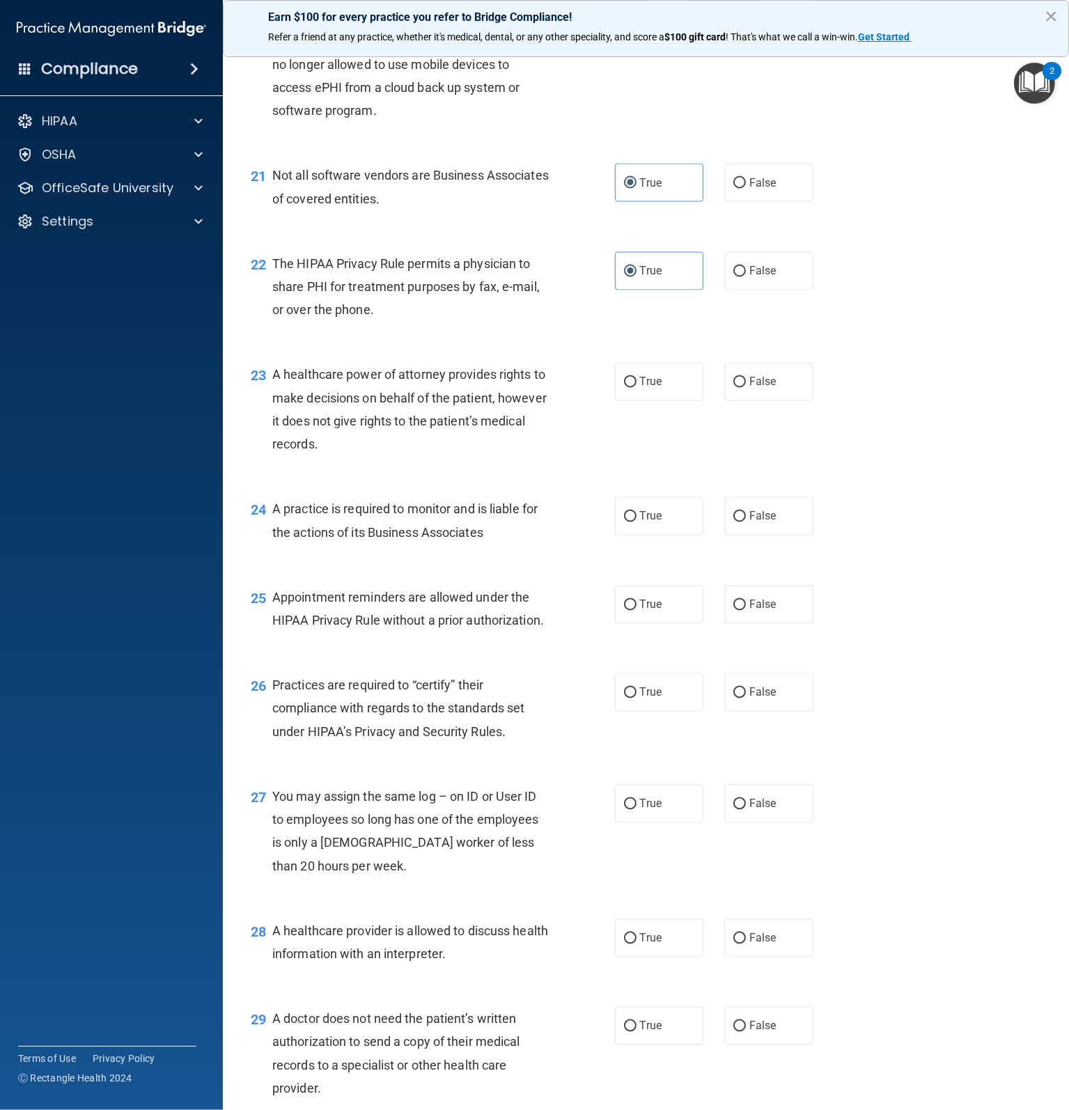
scroll to position [2506, 0]
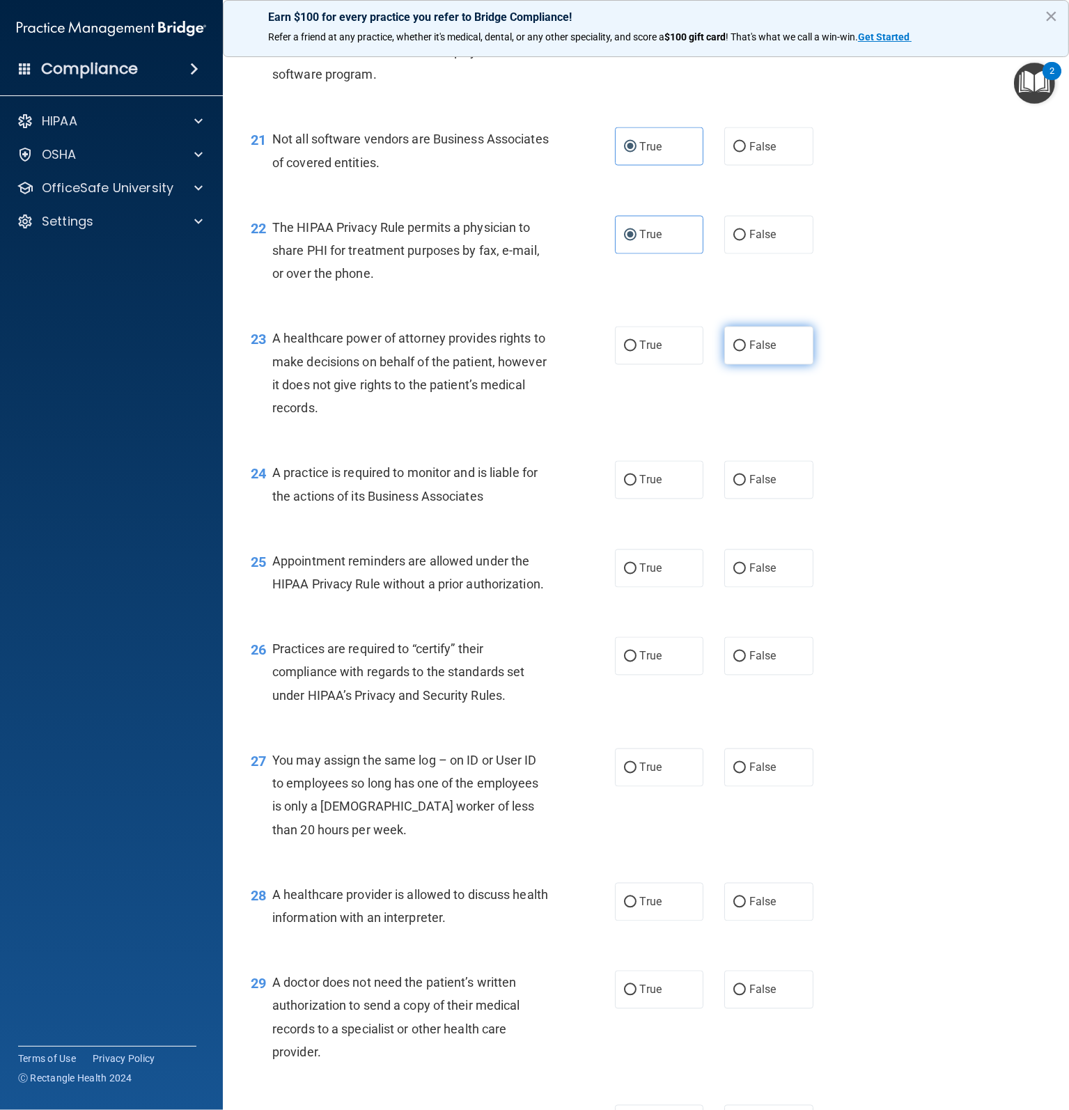
click at [766, 352] on span "False" at bounding box center [762, 345] width 27 height 13
click at [746, 352] on input "False" at bounding box center [739, 346] width 13 height 10
radio input "true"
click at [627, 486] on input "True" at bounding box center [630, 480] width 13 height 10
radio input "true"
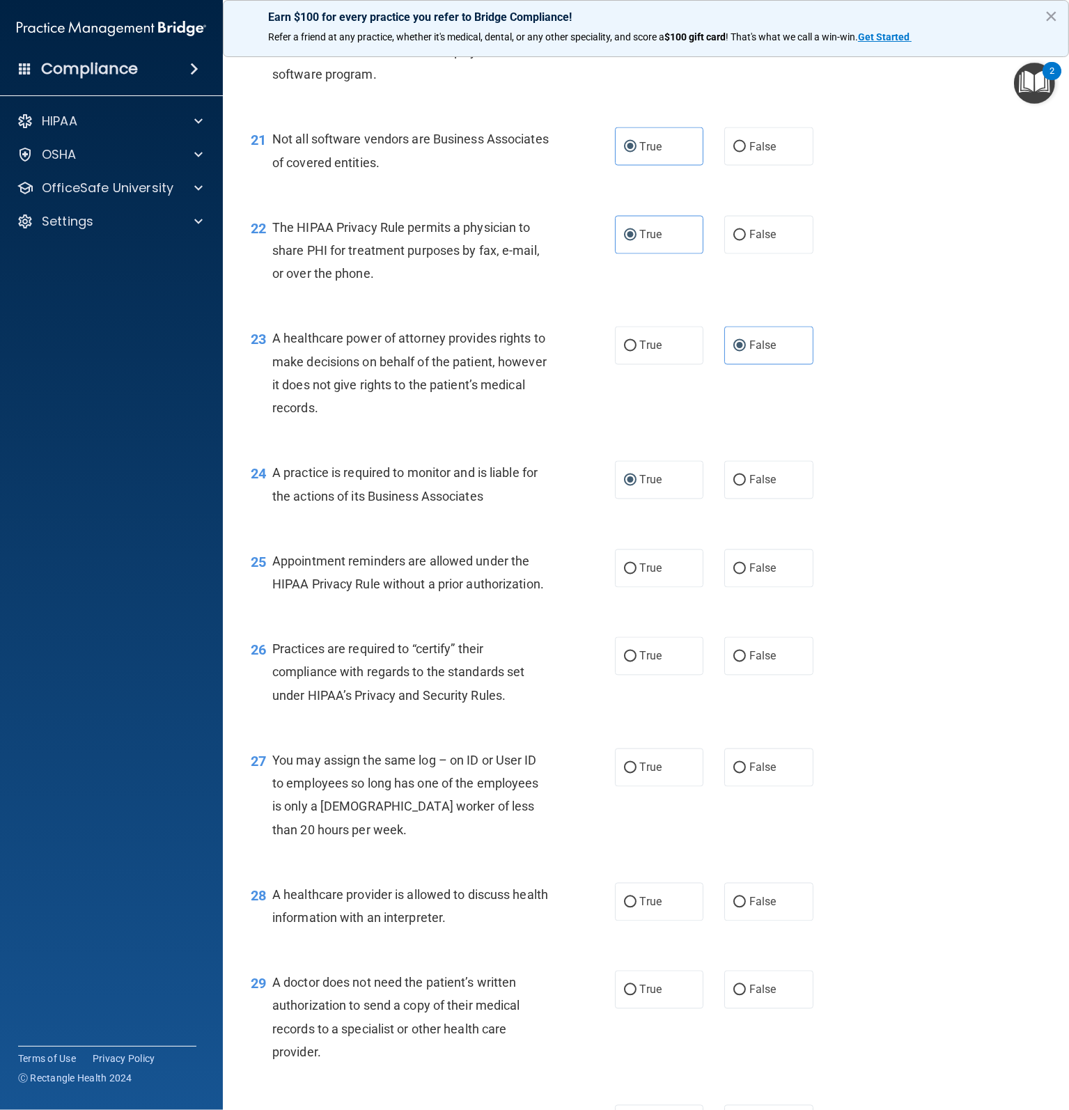
scroll to position [2576, 0]
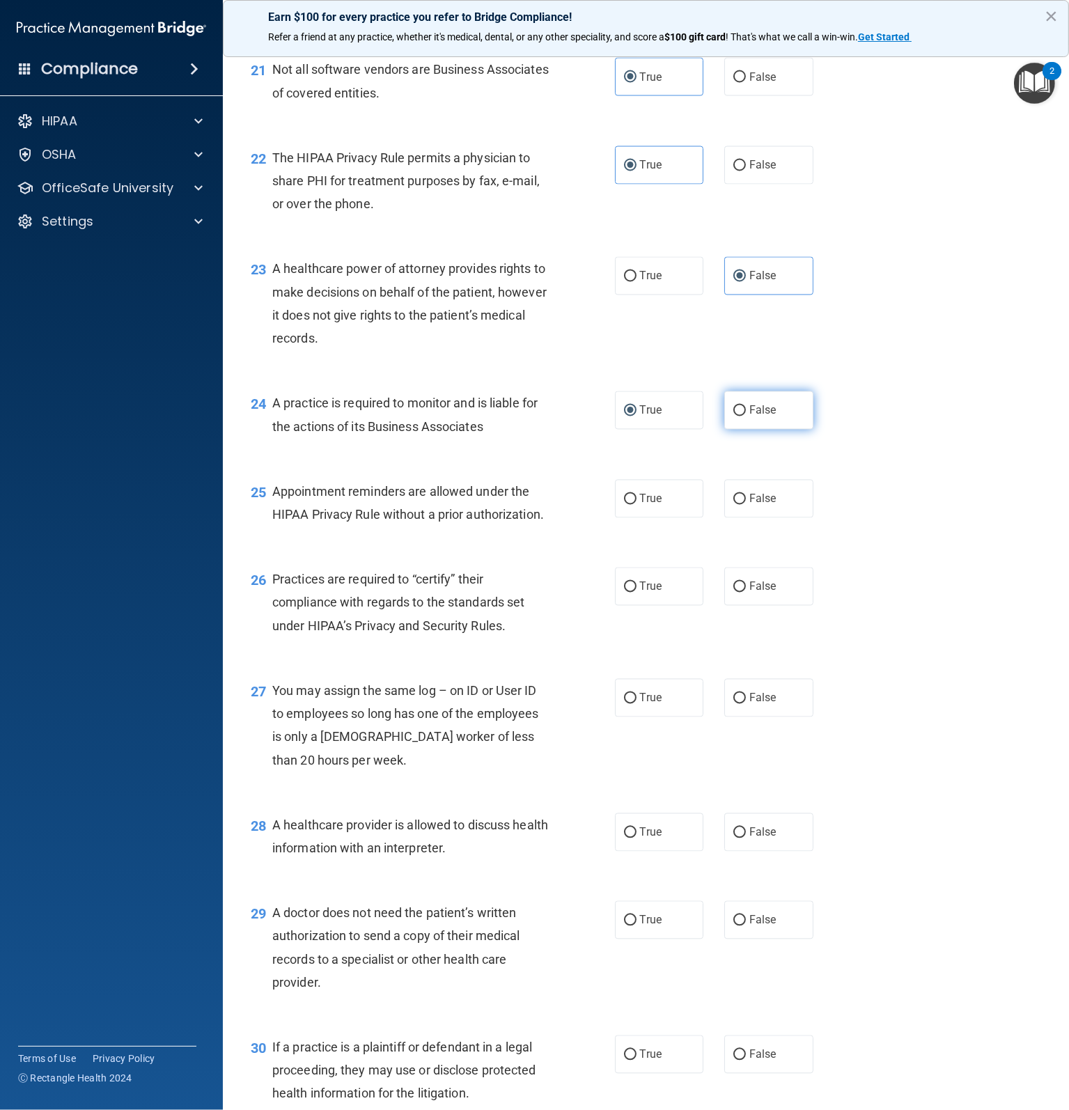
click at [761, 417] on span "False" at bounding box center [762, 410] width 27 height 13
click at [746, 416] on input "False" at bounding box center [739, 411] width 13 height 10
radio input "true"
radio input "false"
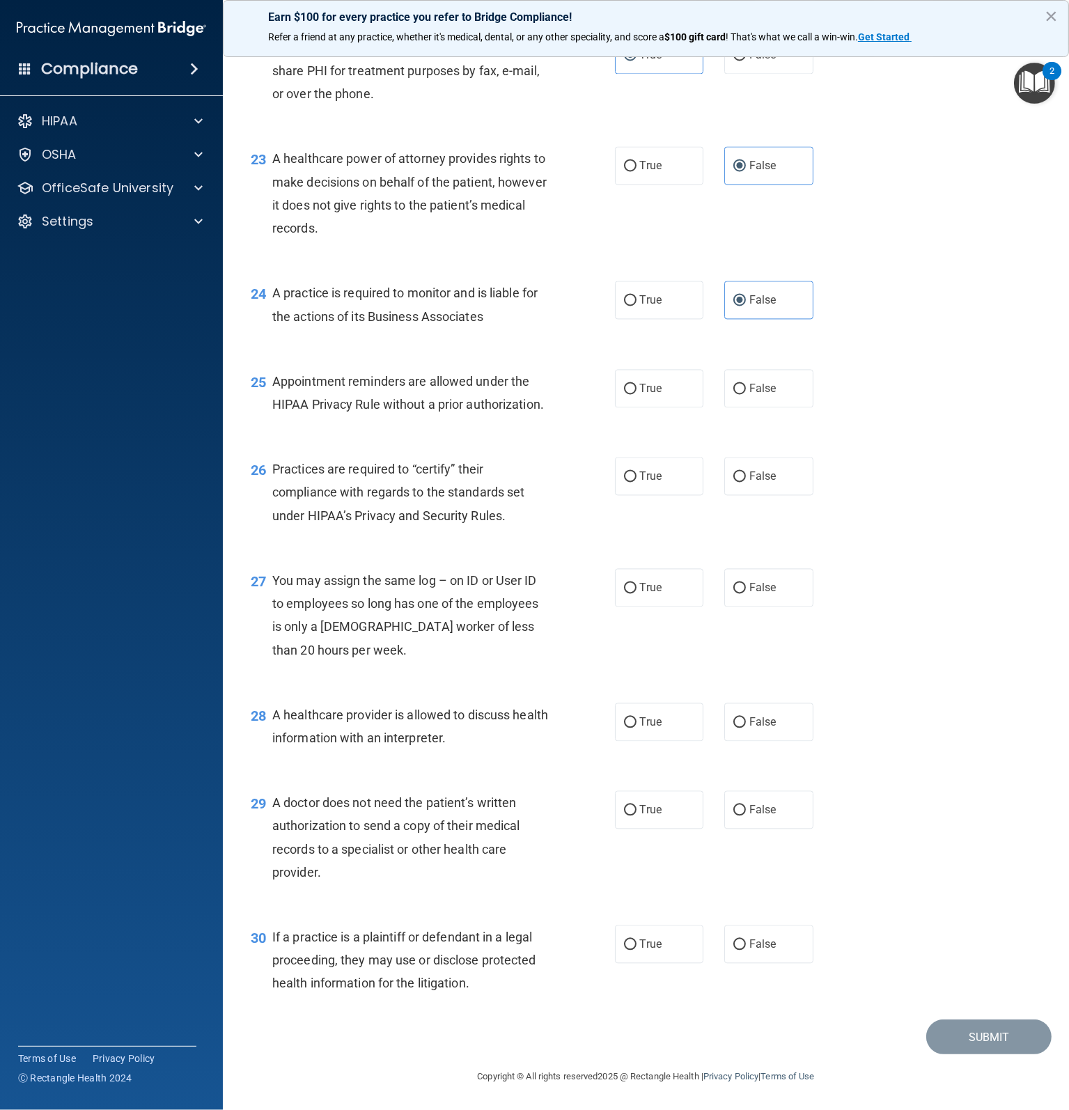
scroll to position [2715, 0]
click at [643, 408] on label "True" at bounding box center [659, 389] width 89 height 38
click at [636, 395] on input "True" at bounding box center [630, 389] width 13 height 10
radio input "true"
click at [640, 483] on span "True" at bounding box center [651, 476] width 22 height 13
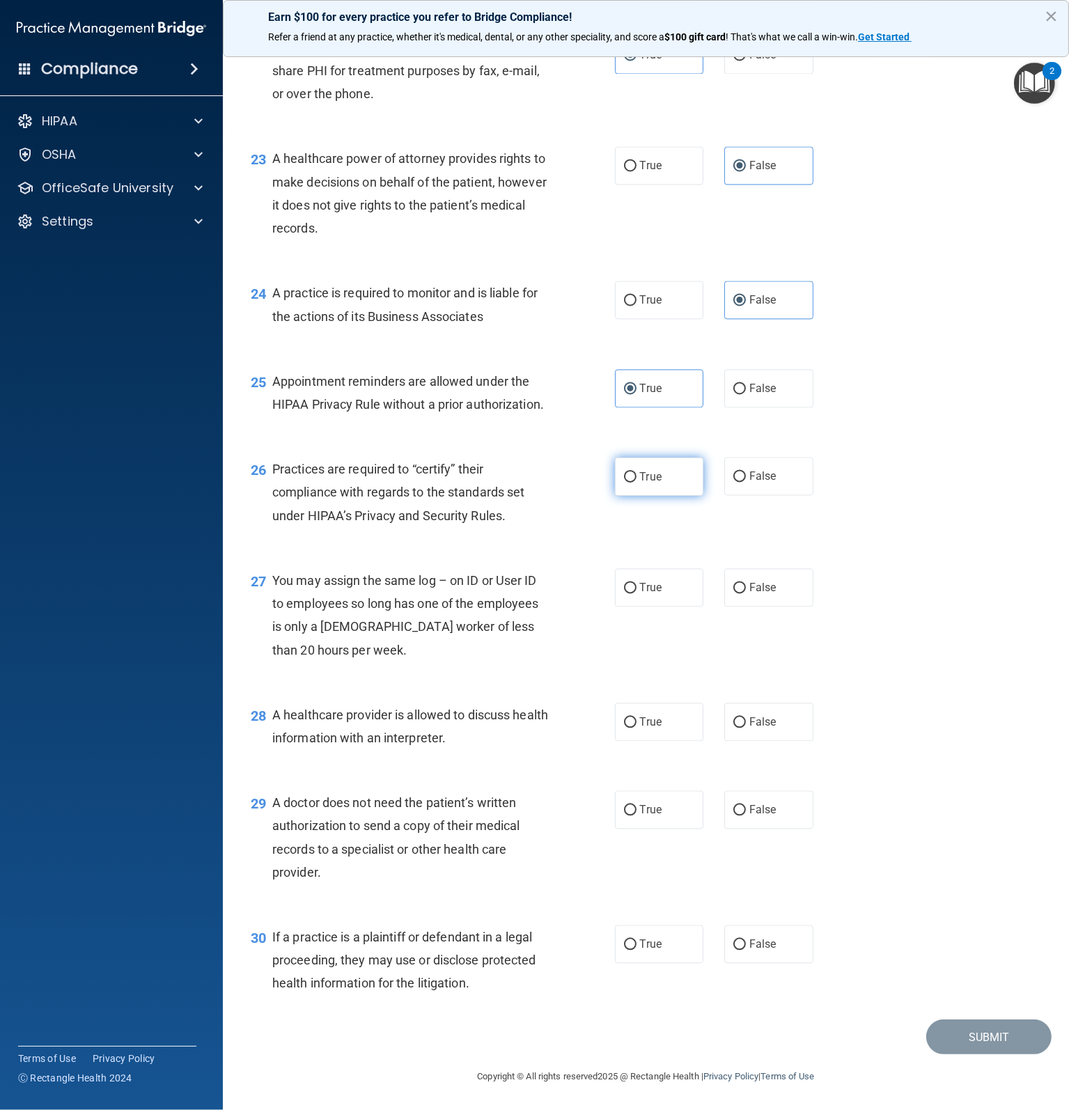
click at [636, 482] on input "True" at bounding box center [630, 477] width 13 height 10
radio input "true"
click at [771, 597] on label "False" at bounding box center [768, 588] width 89 height 38
click at [746, 594] on input "False" at bounding box center [739, 588] width 13 height 10
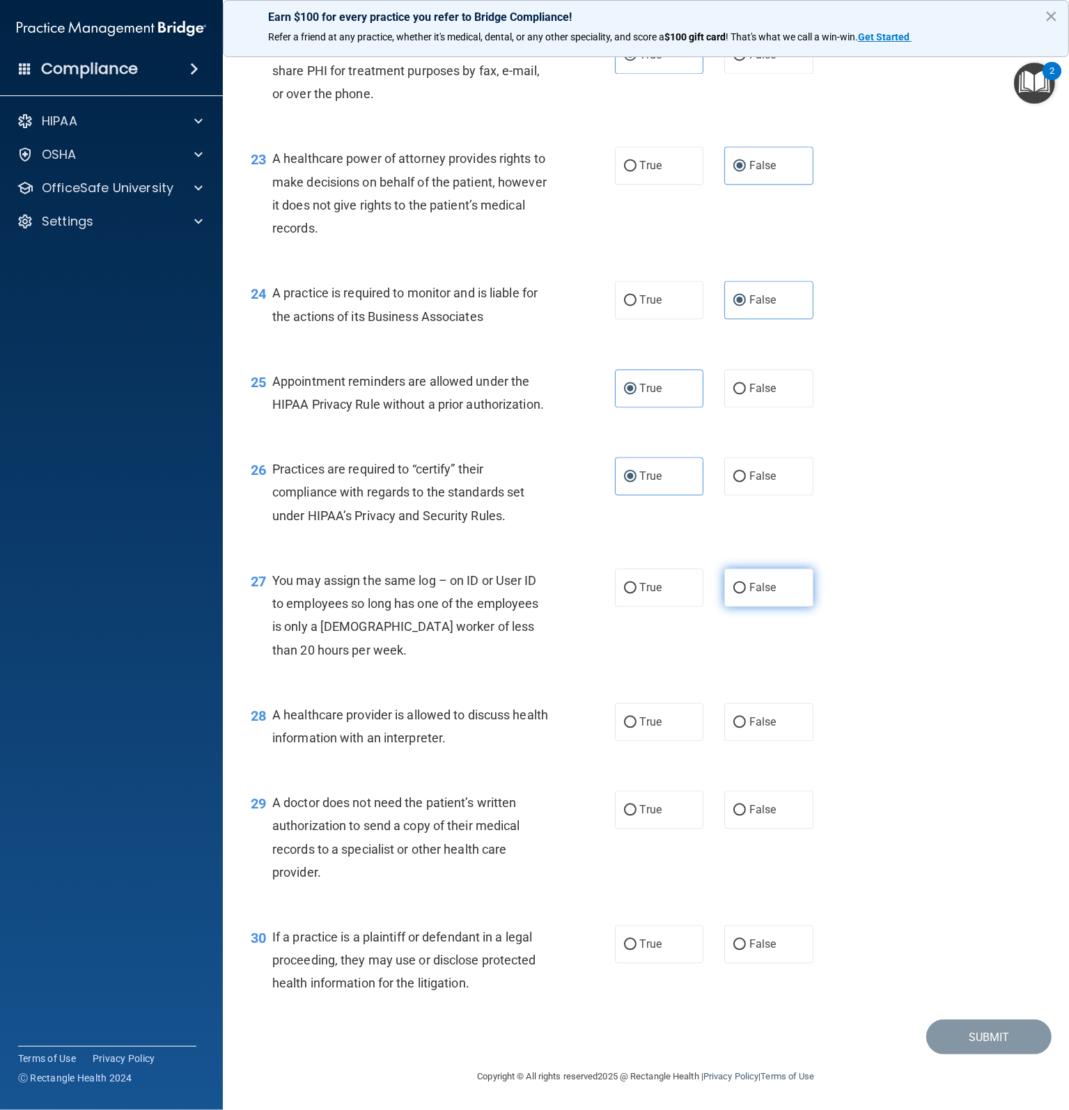
radio input "true"
click at [629, 718] on input "True" at bounding box center [630, 723] width 13 height 10
radio input "true"
click at [645, 814] on span "True" at bounding box center [651, 809] width 22 height 13
click at [636, 814] on input "True" at bounding box center [630, 810] width 13 height 10
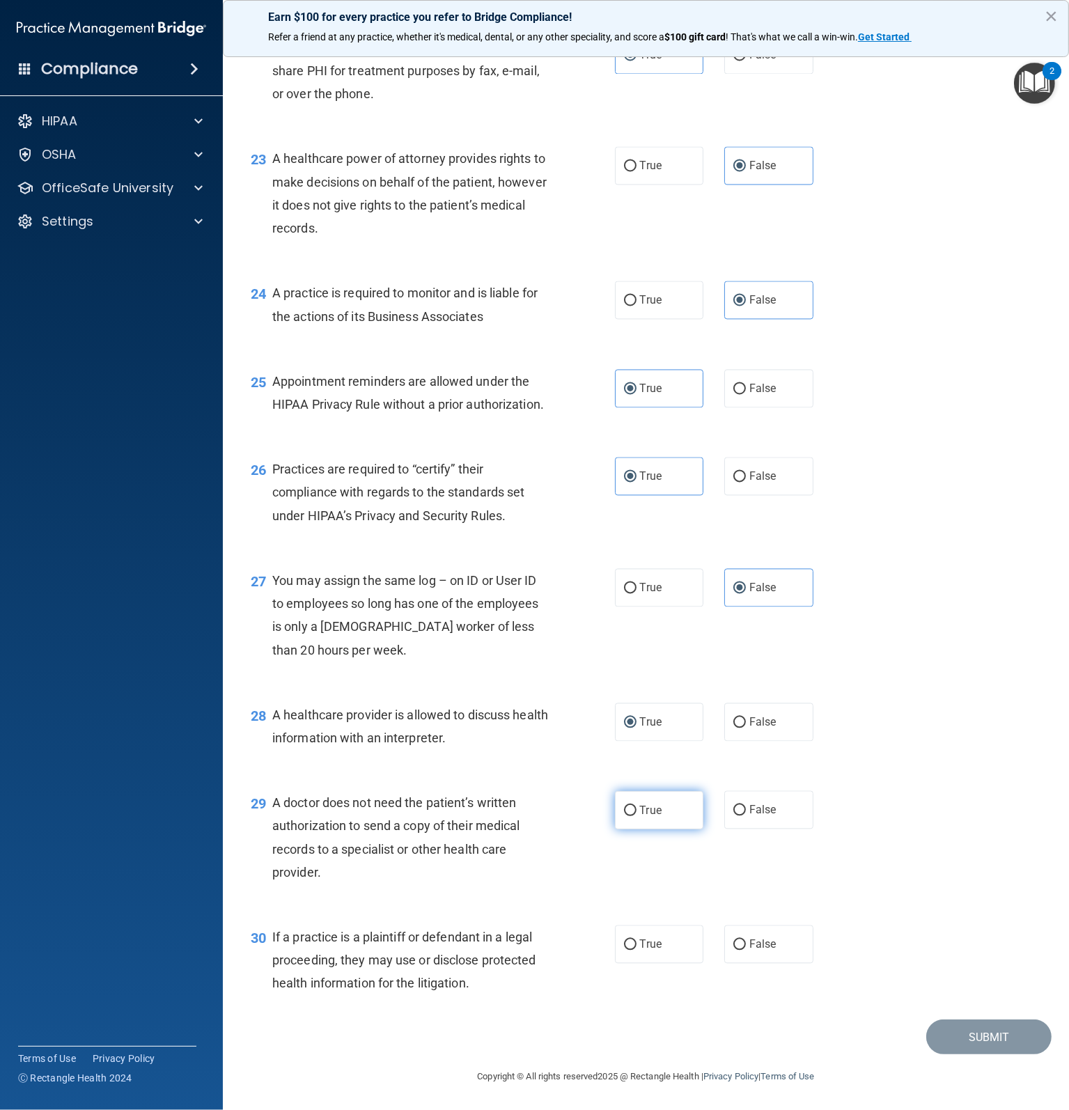
radio input "true"
click at [617, 956] on label "True" at bounding box center [659, 944] width 89 height 38
click at [624, 950] on input "True" at bounding box center [630, 945] width 13 height 10
radio input "true"
click at [977, 1044] on button "Submit" at bounding box center [988, 1037] width 125 height 36
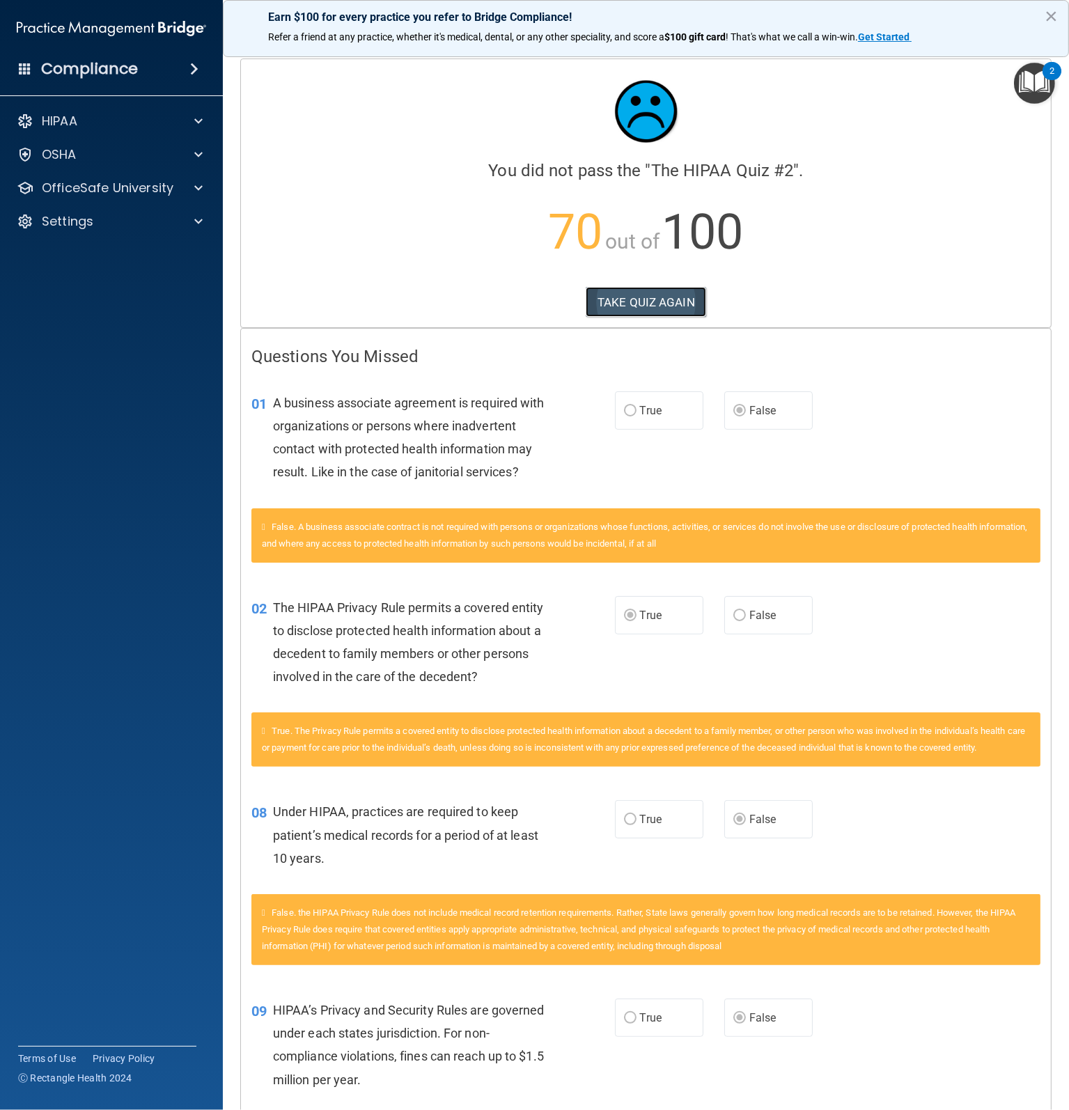
click at [638, 298] on button "TAKE QUIZ AGAIN" at bounding box center [645, 302] width 120 height 31
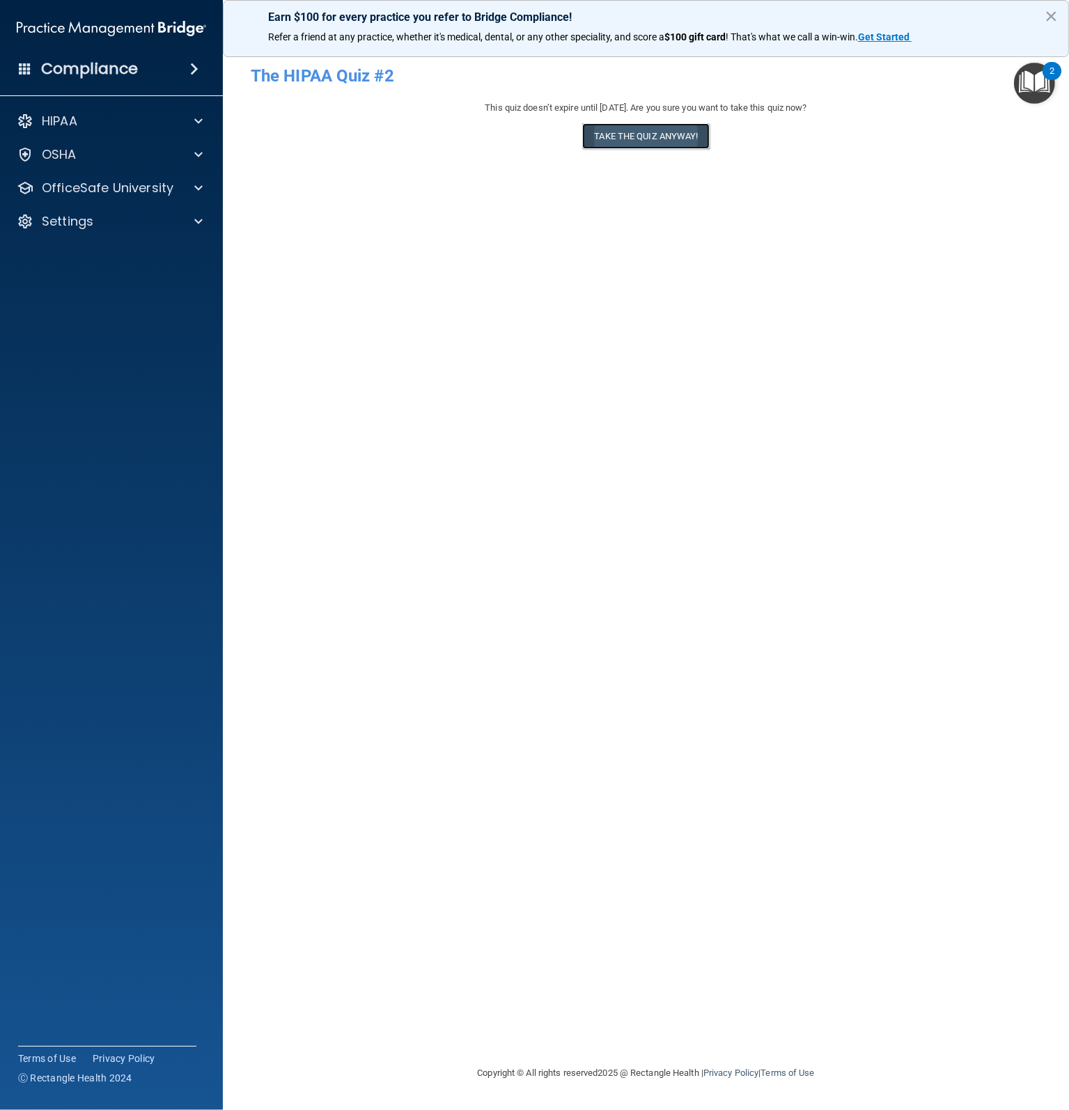
click at [636, 140] on button "Take the quiz anyway!" at bounding box center [645, 136] width 127 height 26
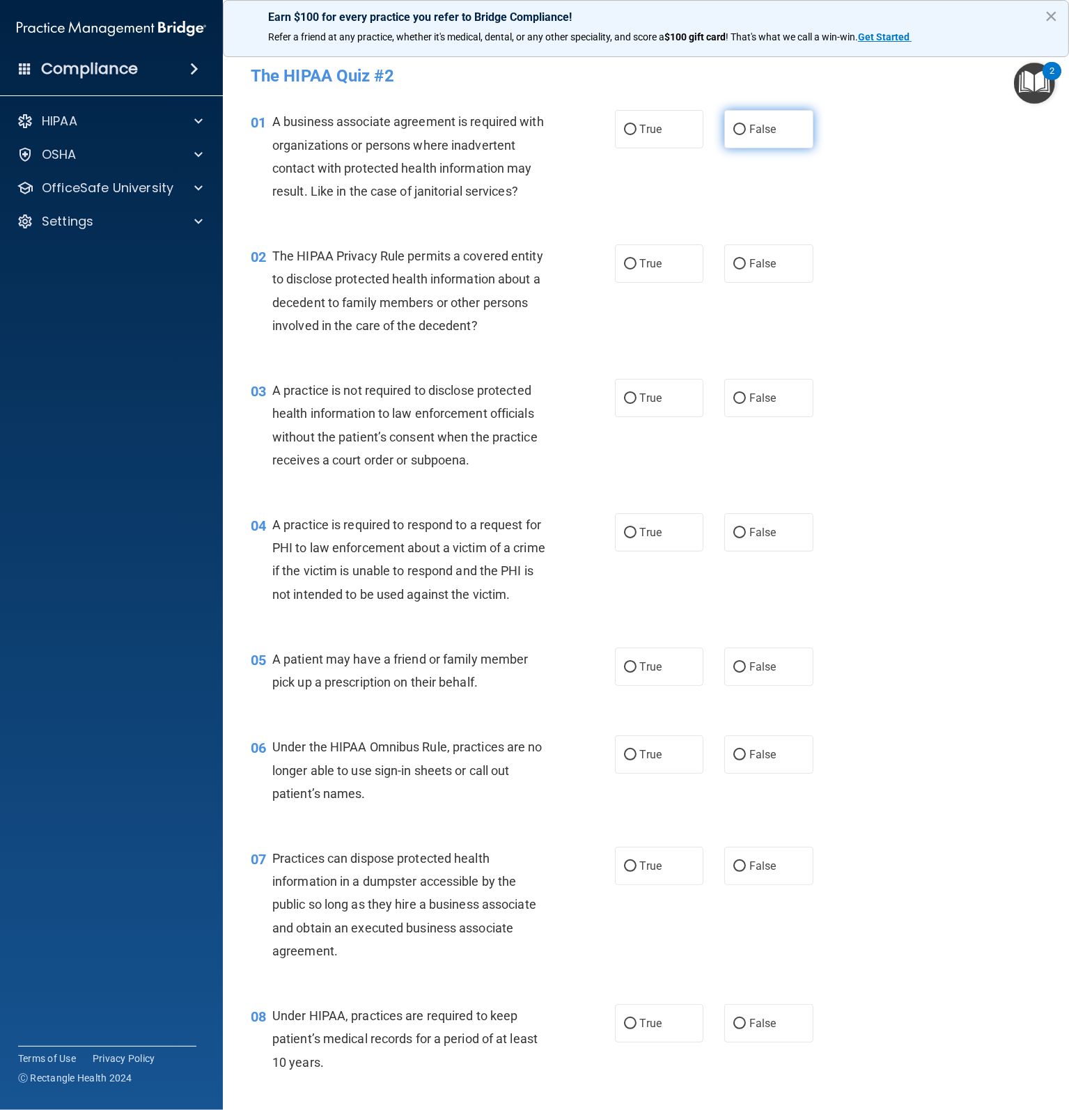
click at [739, 129] on input "False" at bounding box center [739, 130] width 13 height 10
radio input "true"
click at [624, 267] on input "True" at bounding box center [630, 264] width 13 height 10
radio input "true"
click at [749, 393] on span "False" at bounding box center [762, 397] width 27 height 13
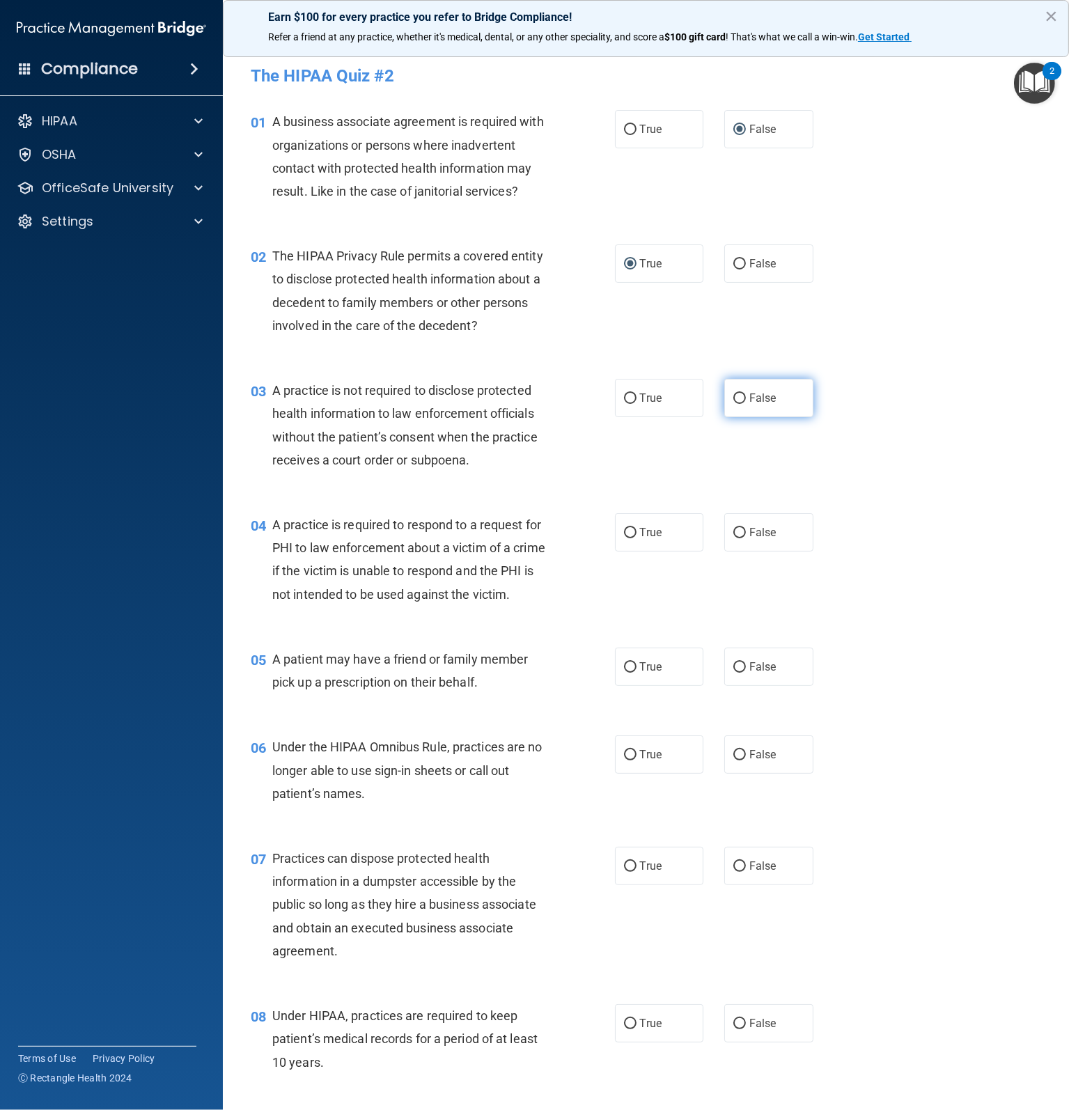
click at [746, 393] on input "False" at bounding box center [739, 398] width 13 height 10
radio input "true"
click at [655, 533] on span "True" at bounding box center [651, 532] width 22 height 13
click at [636, 533] on input "True" at bounding box center [630, 533] width 13 height 10
radio input "true"
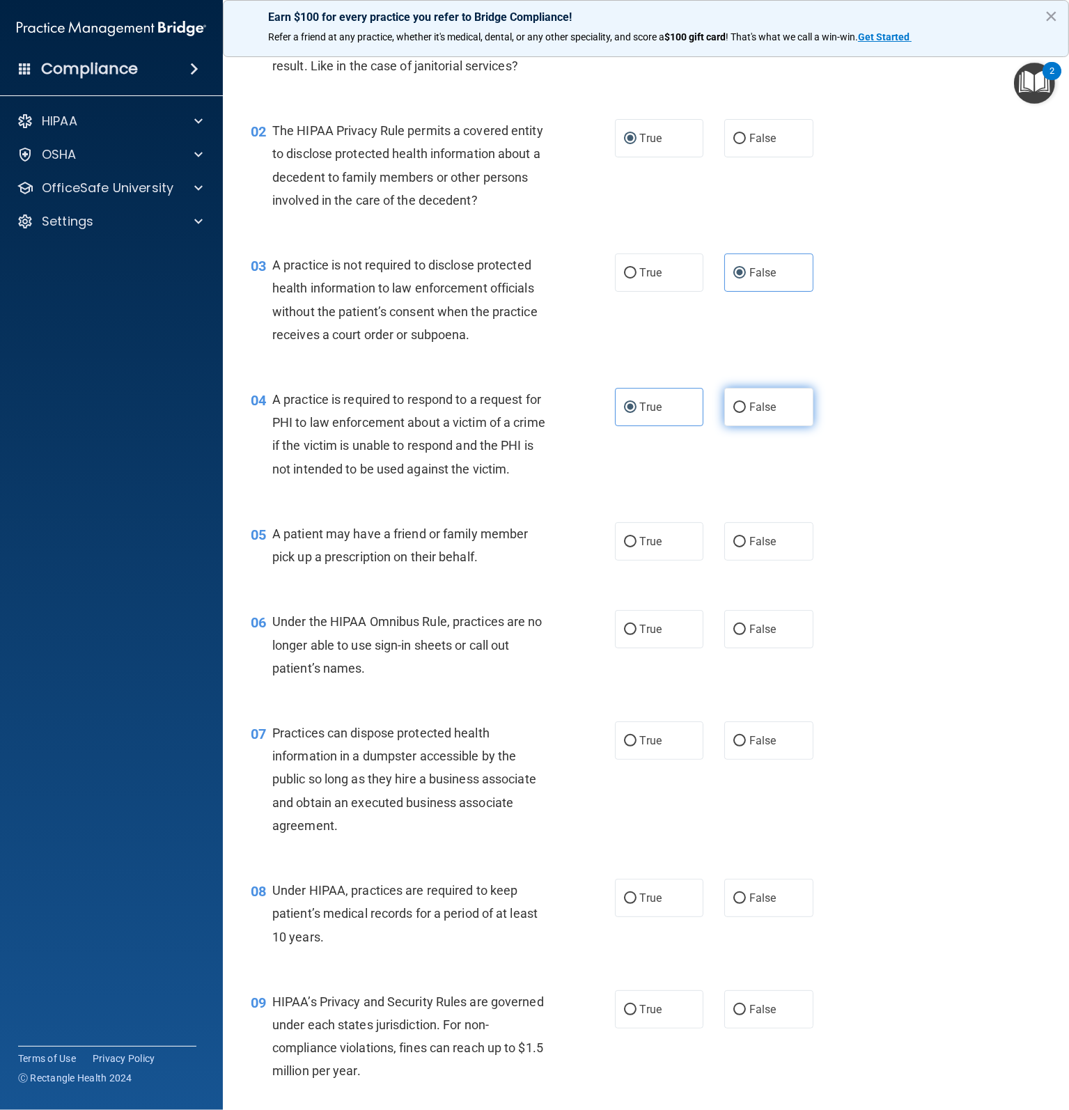
scroll to position [209, 0]
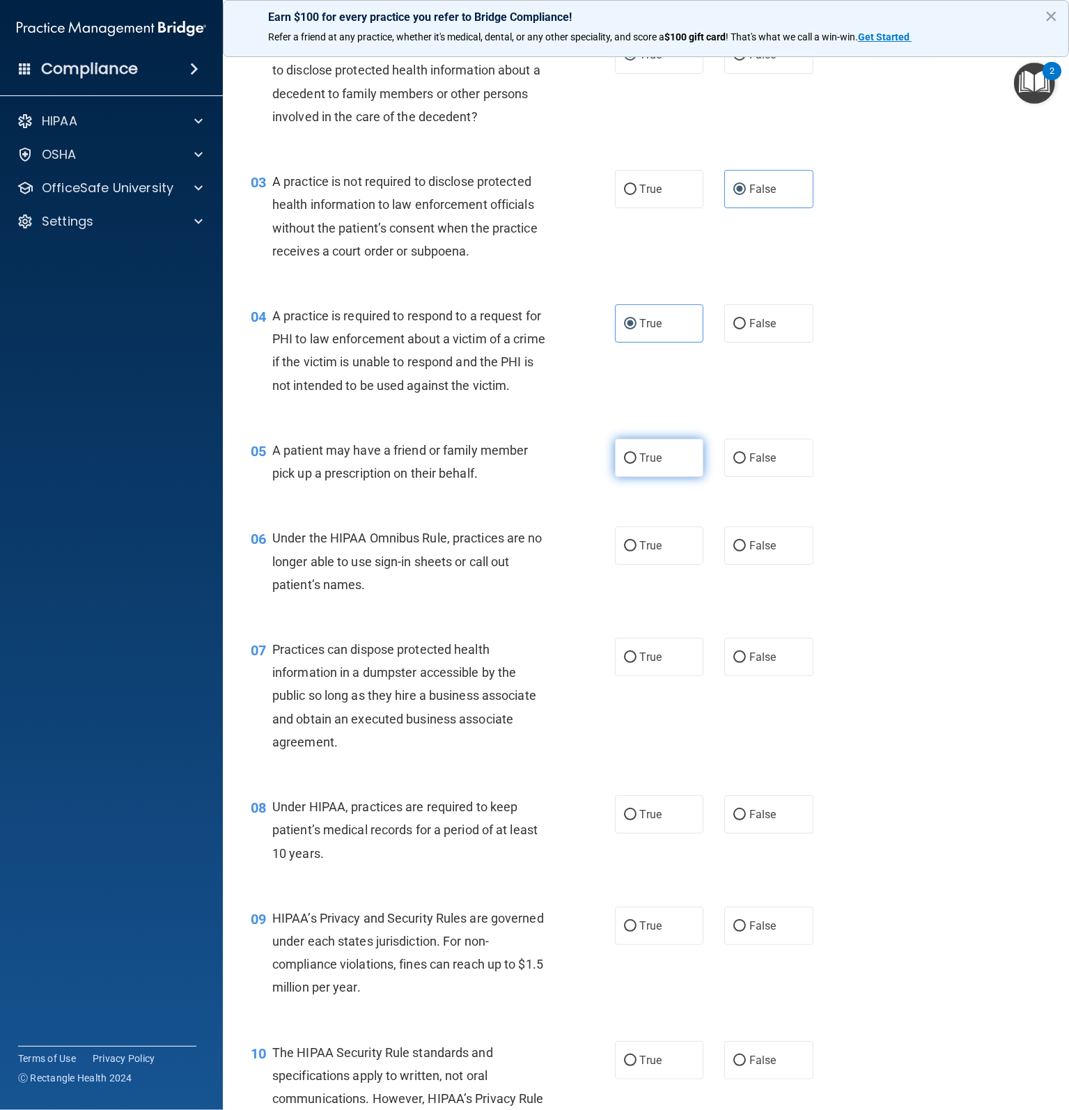
click at [650, 464] on span "True" at bounding box center [651, 457] width 22 height 13
click at [636, 464] on input "True" at bounding box center [630, 458] width 13 height 10
radio input "true"
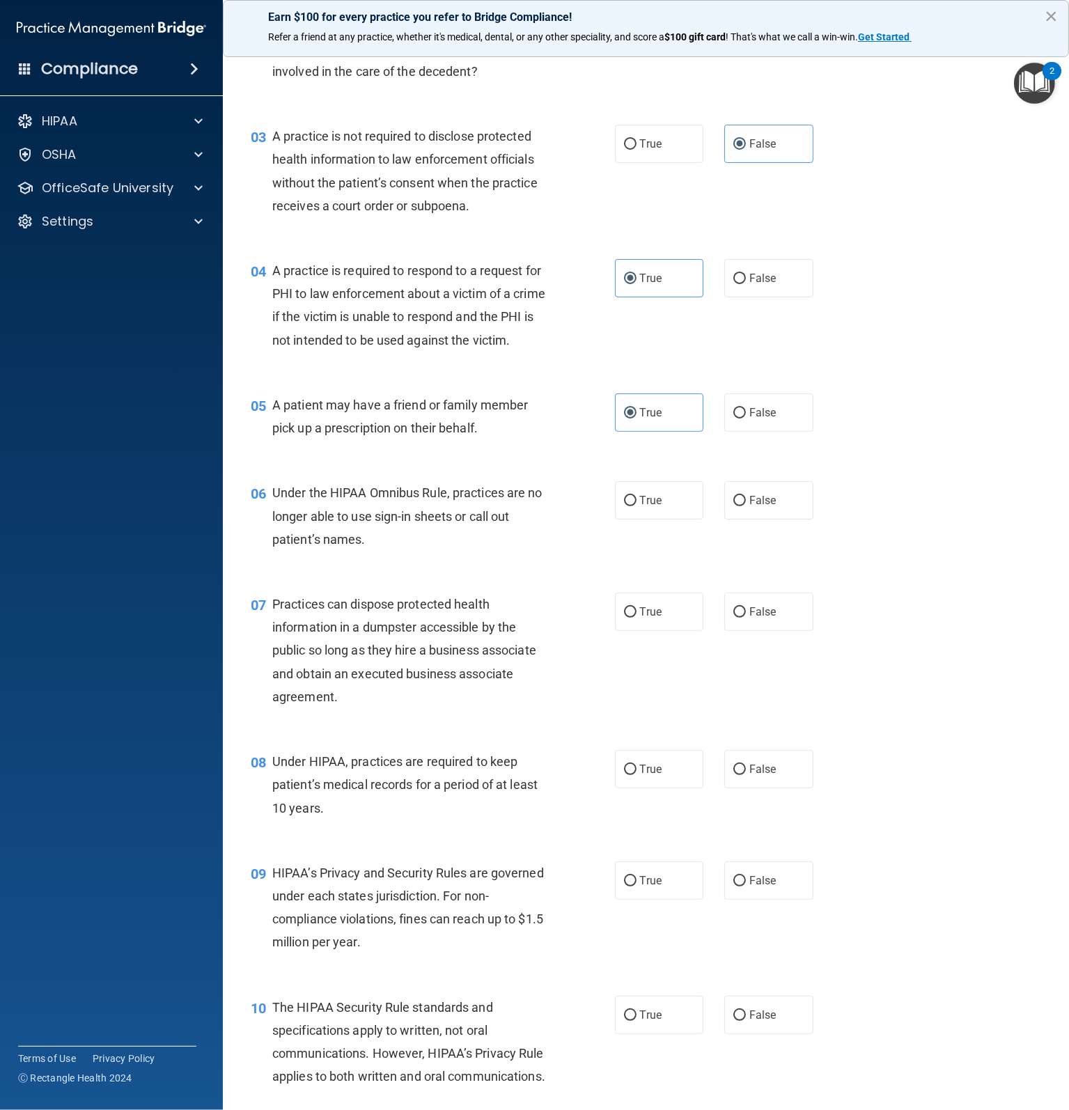
scroll to position [278, 0]
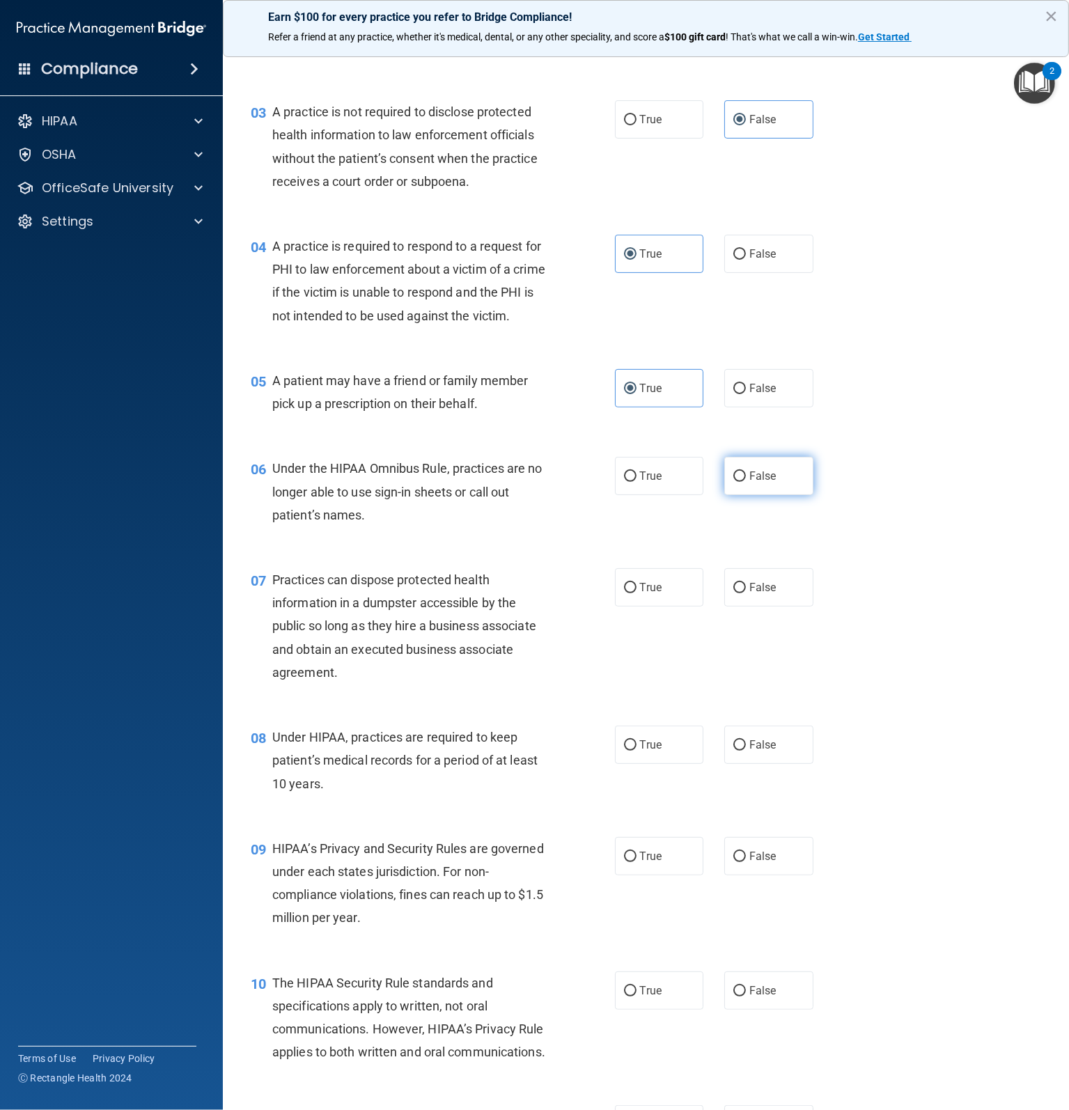
click at [763, 489] on label "False" at bounding box center [768, 476] width 89 height 38
click at [746, 482] on input "False" at bounding box center [739, 476] width 13 height 10
radio input "true"
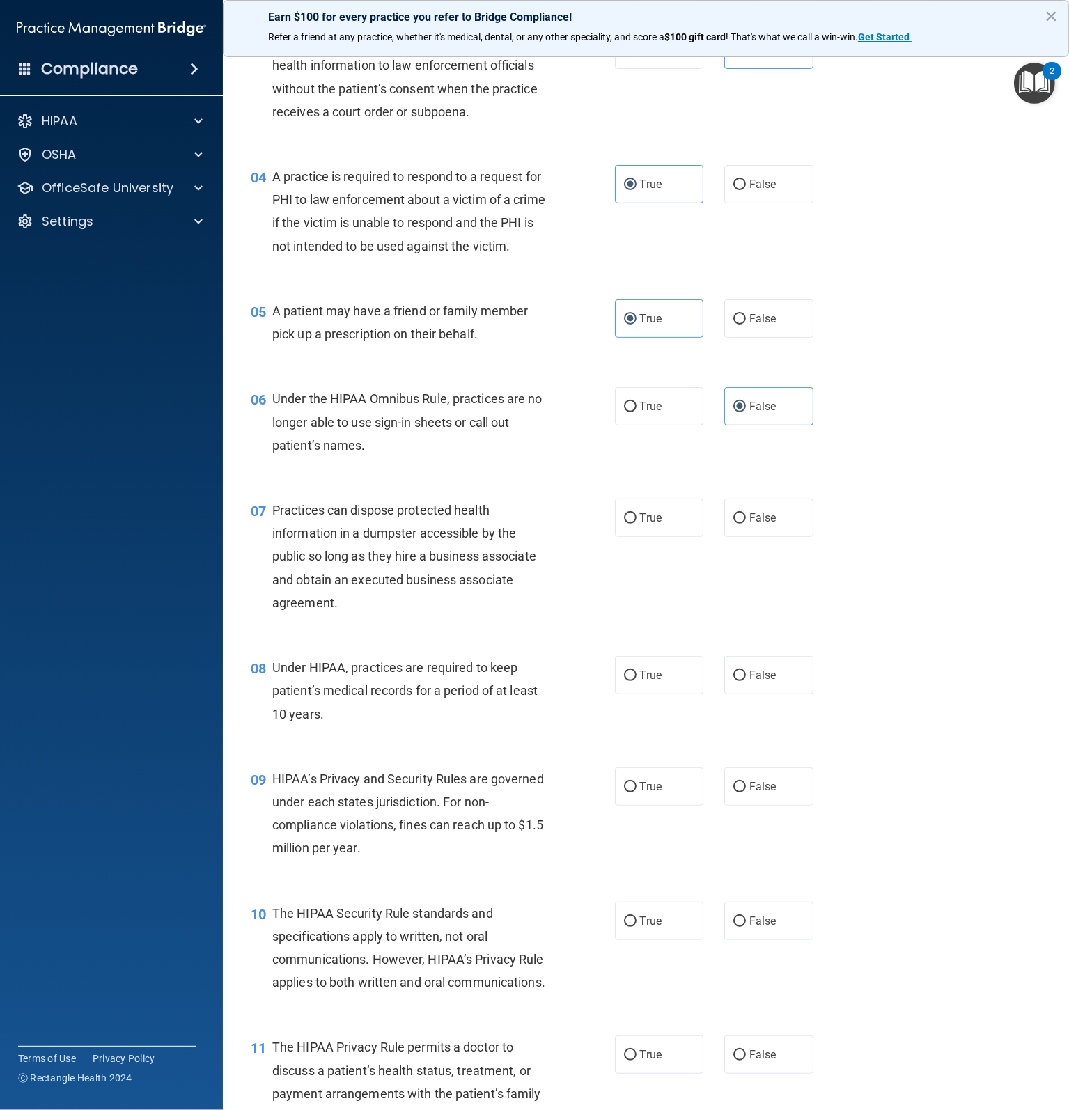
scroll to position [418, 0]
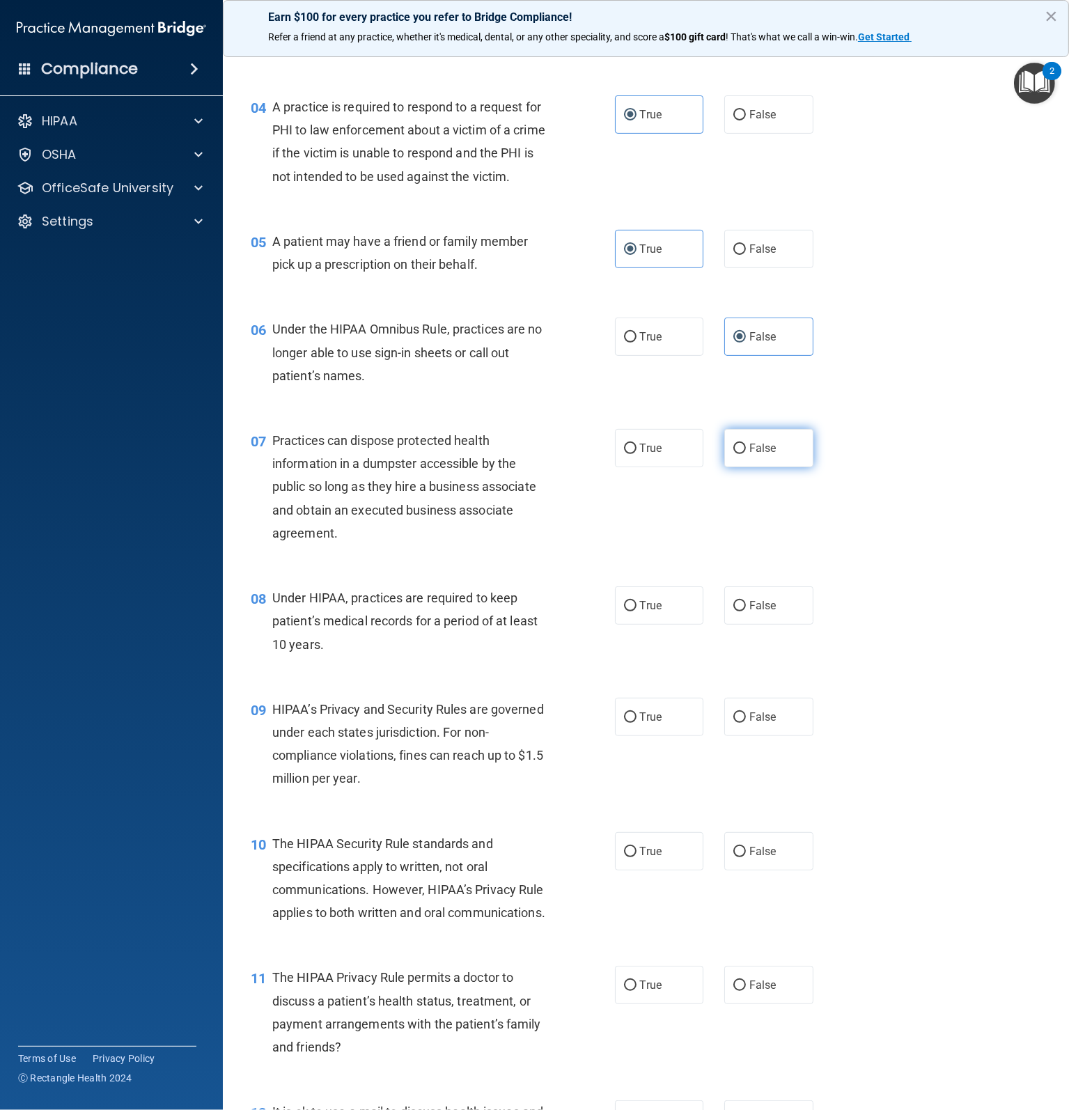
click at [749, 455] on span "False" at bounding box center [762, 447] width 27 height 13
click at [744, 454] on input "False" at bounding box center [739, 448] width 13 height 10
radio input "true"
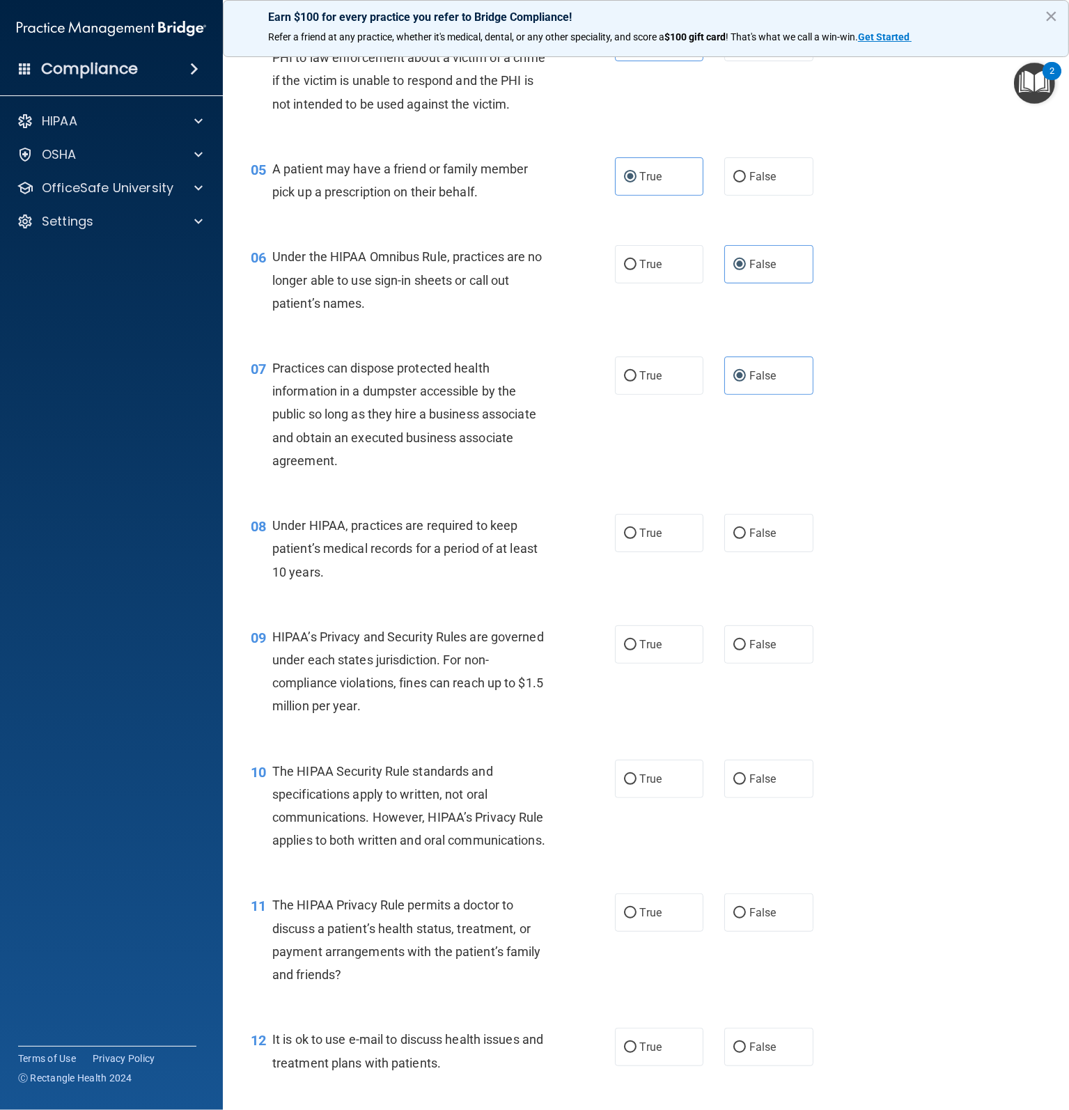
scroll to position [557, 0]
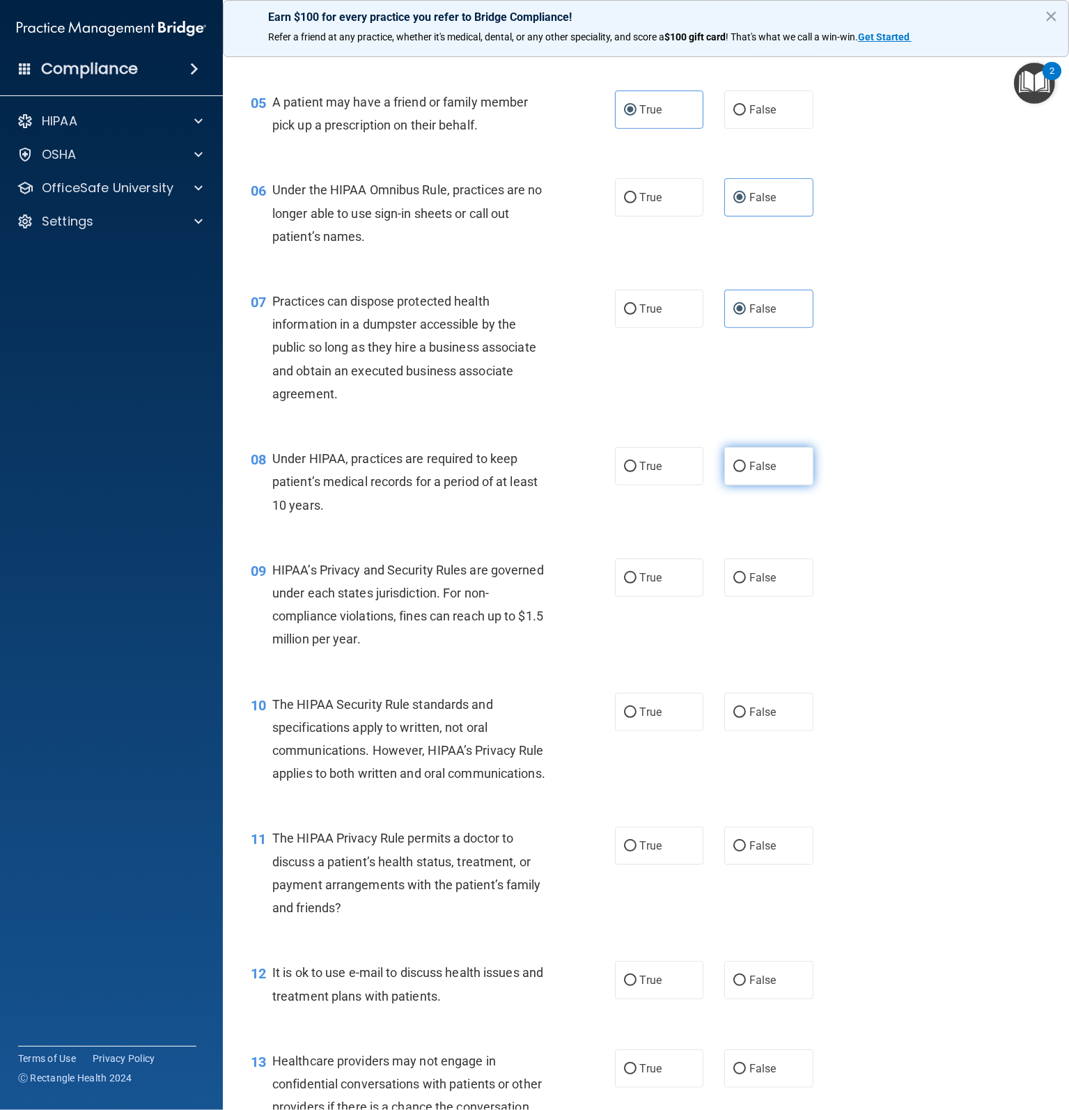
click at [773, 485] on label "False" at bounding box center [768, 466] width 89 height 38
click at [746, 472] on input "False" at bounding box center [739, 467] width 13 height 10
radio input "true"
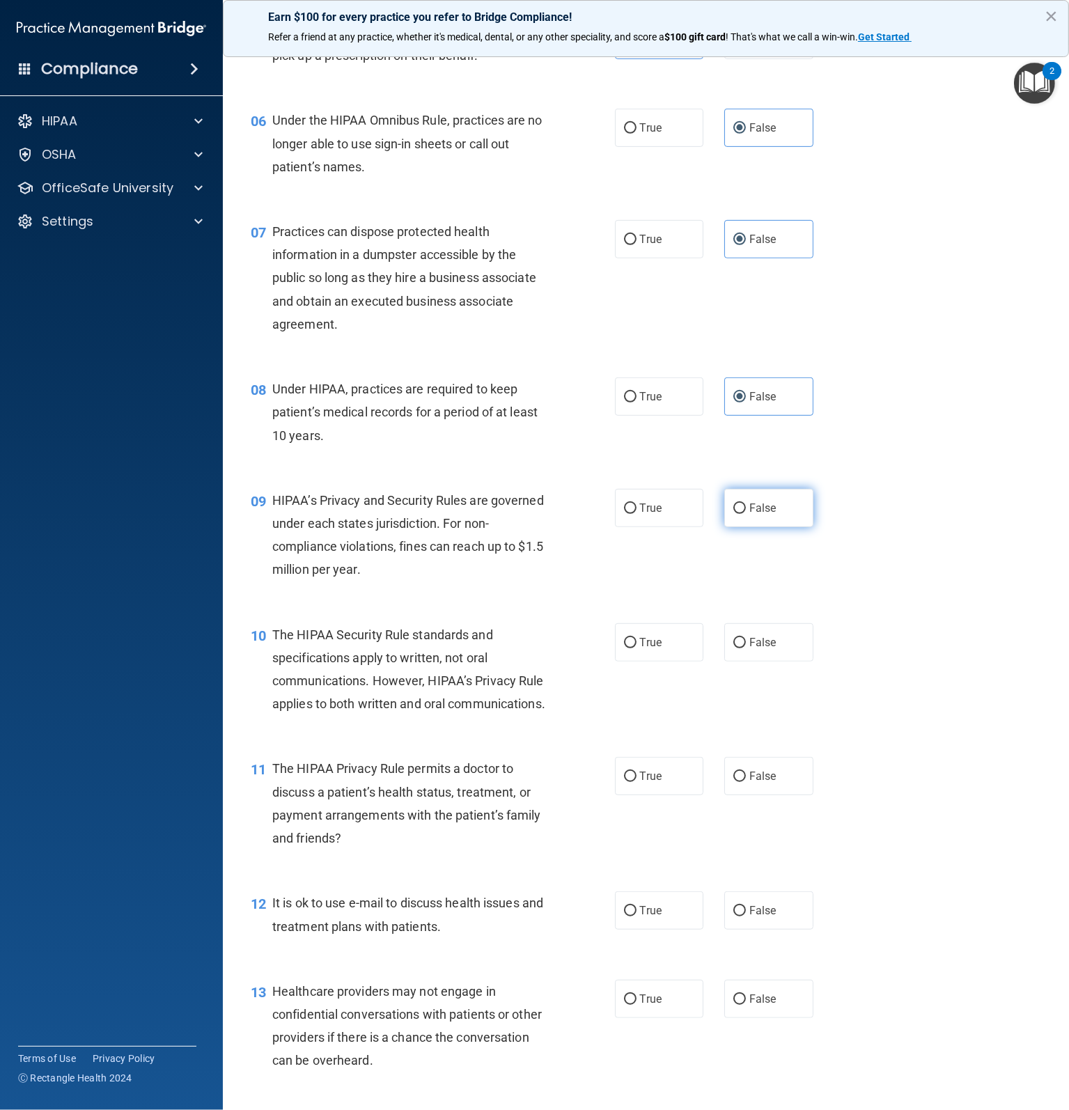
click at [773, 522] on label "False" at bounding box center [768, 508] width 89 height 38
click at [746, 514] on input "False" at bounding box center [739, 508] width 13 height 10
radio input "true"
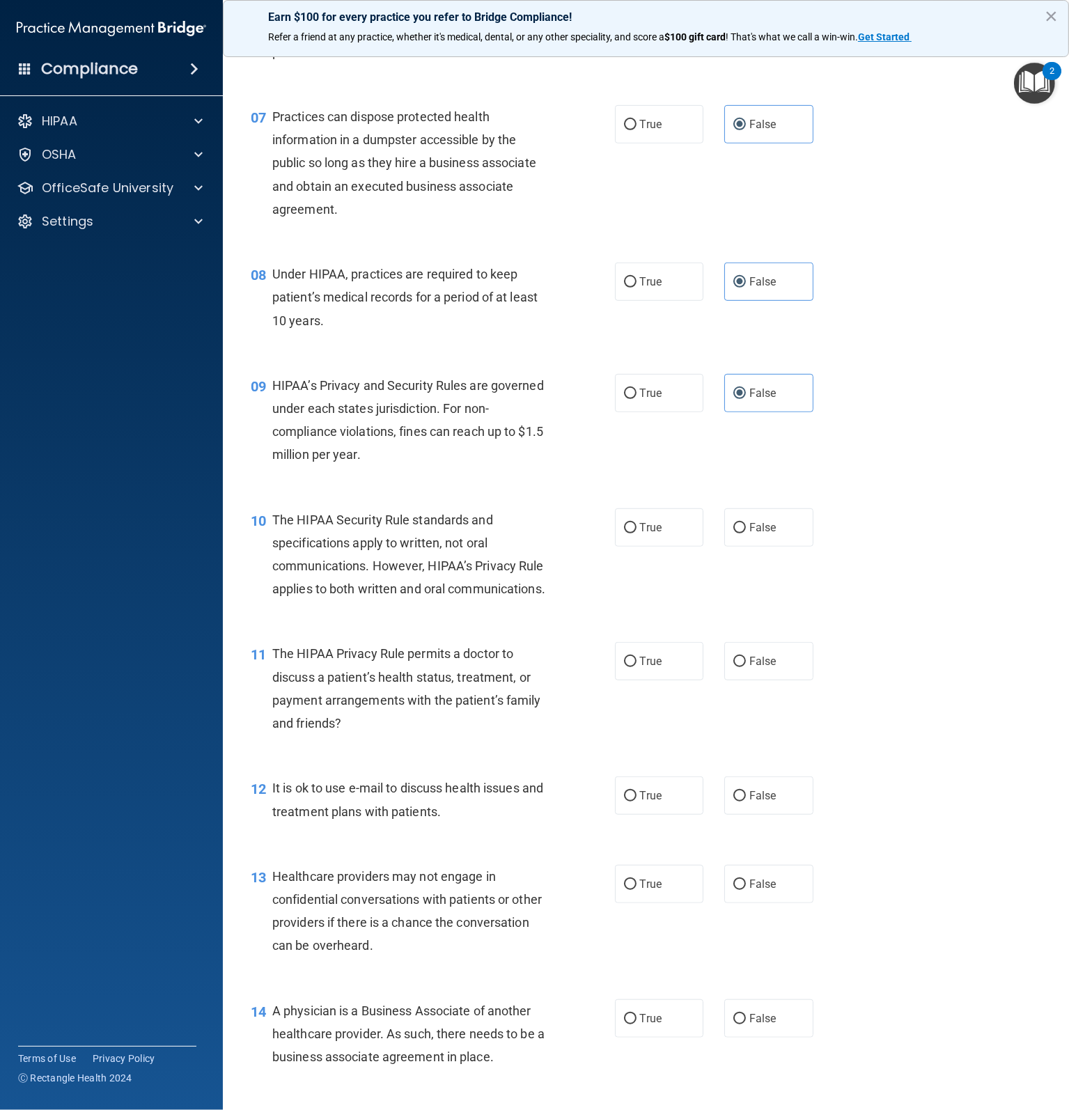
scroll to position [766, 0]
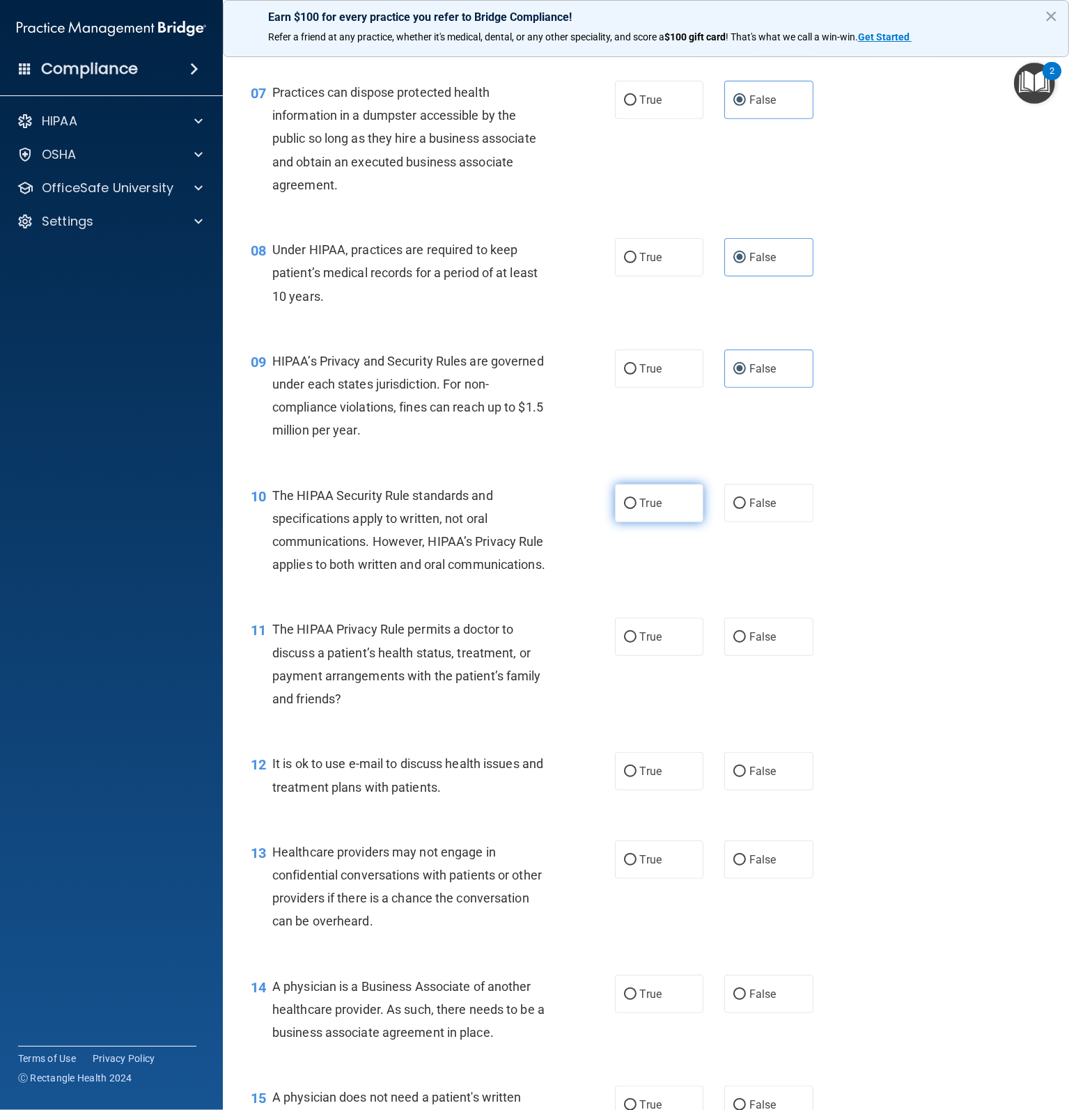
click at [651, 510] on span "True" at bounding box center [651, 502] width 22 height 13
click at [636, 509] on input "True" at bounding box center [630, 503] width 13 height 10
radio input "true"
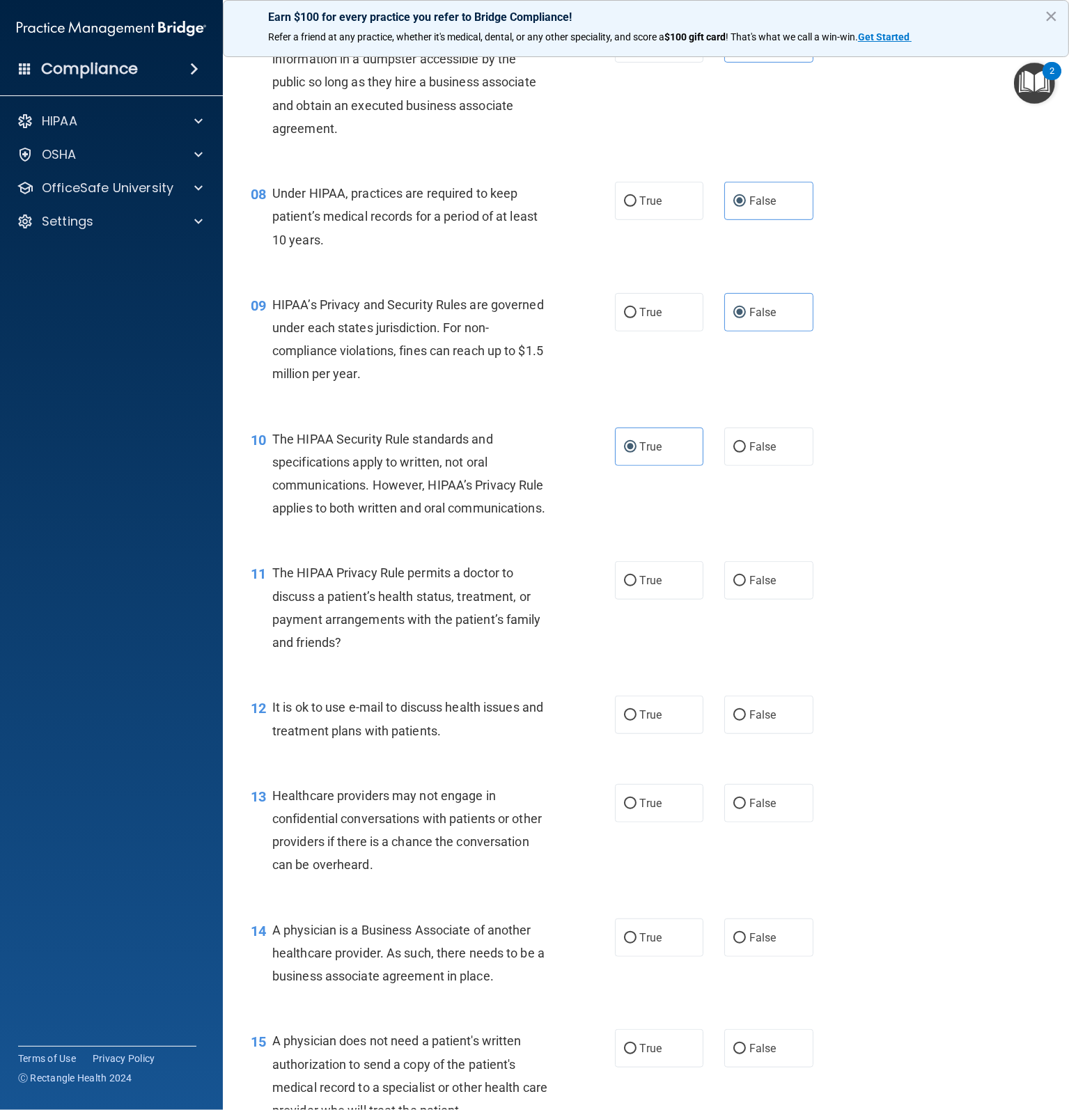
scroll to position [905, 0]
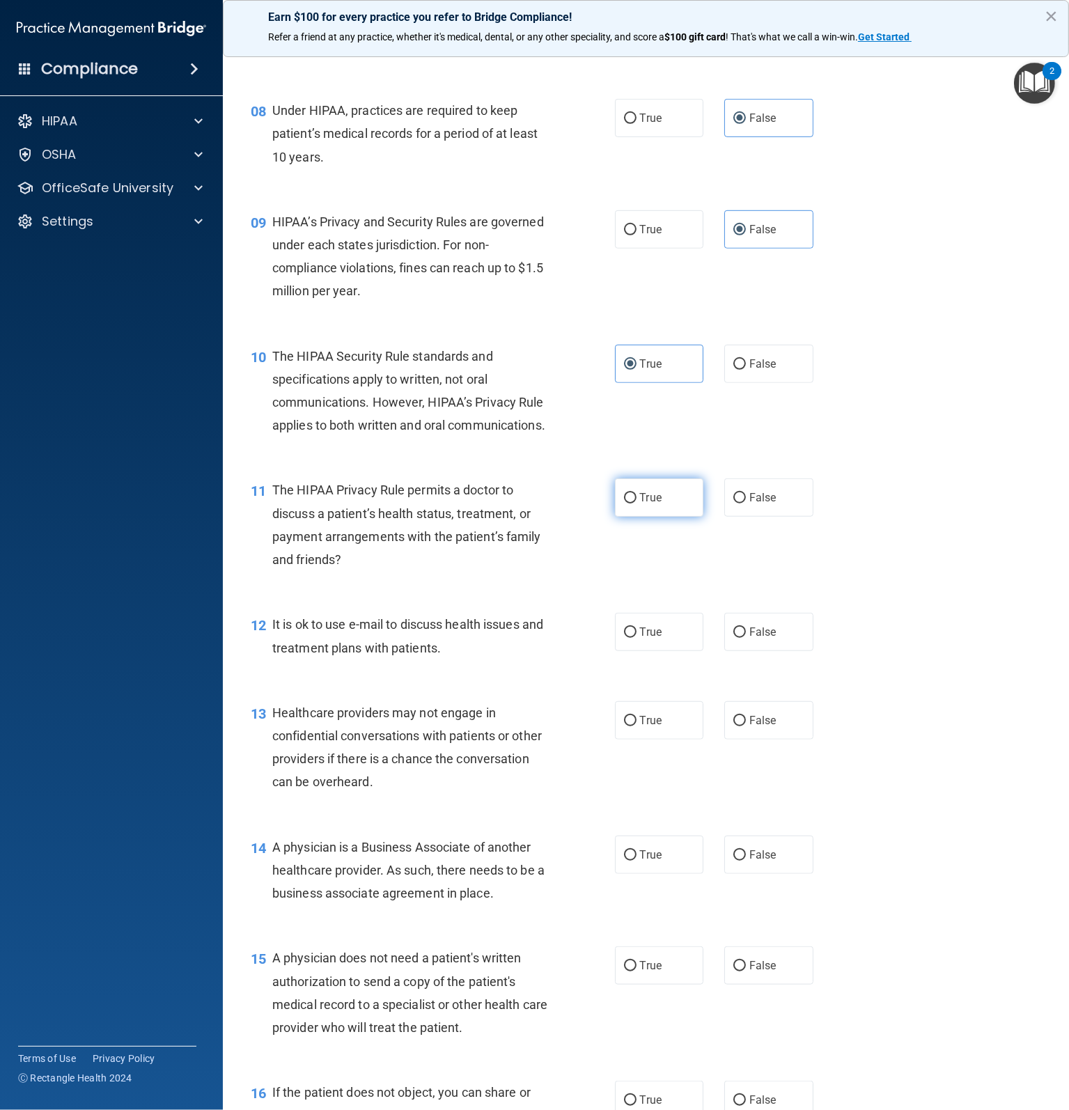
click at [640, 504] on span "True" at bounding box center [651, 497] width 22 height 13
click at [636, 503] on input "True" at bounding box center [630, 498] width 13 height 10
radio input "true"
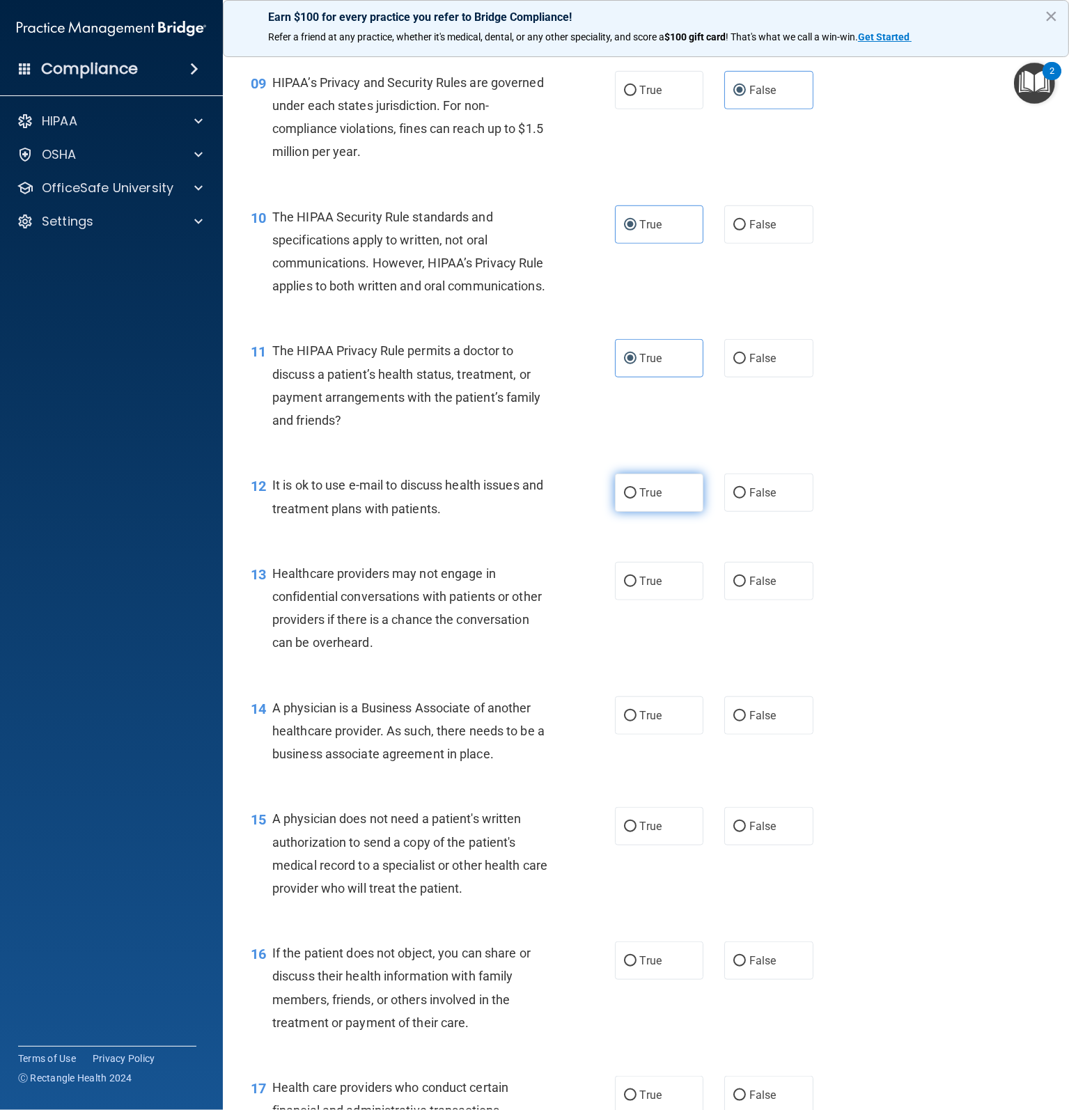
click at [665, 512] on label "True" at bounding box center [659, 492] width 89 height 38
click at [636, 498] on input "True" at bounding box center [630, 493] width 13 height 10
radio input "true"
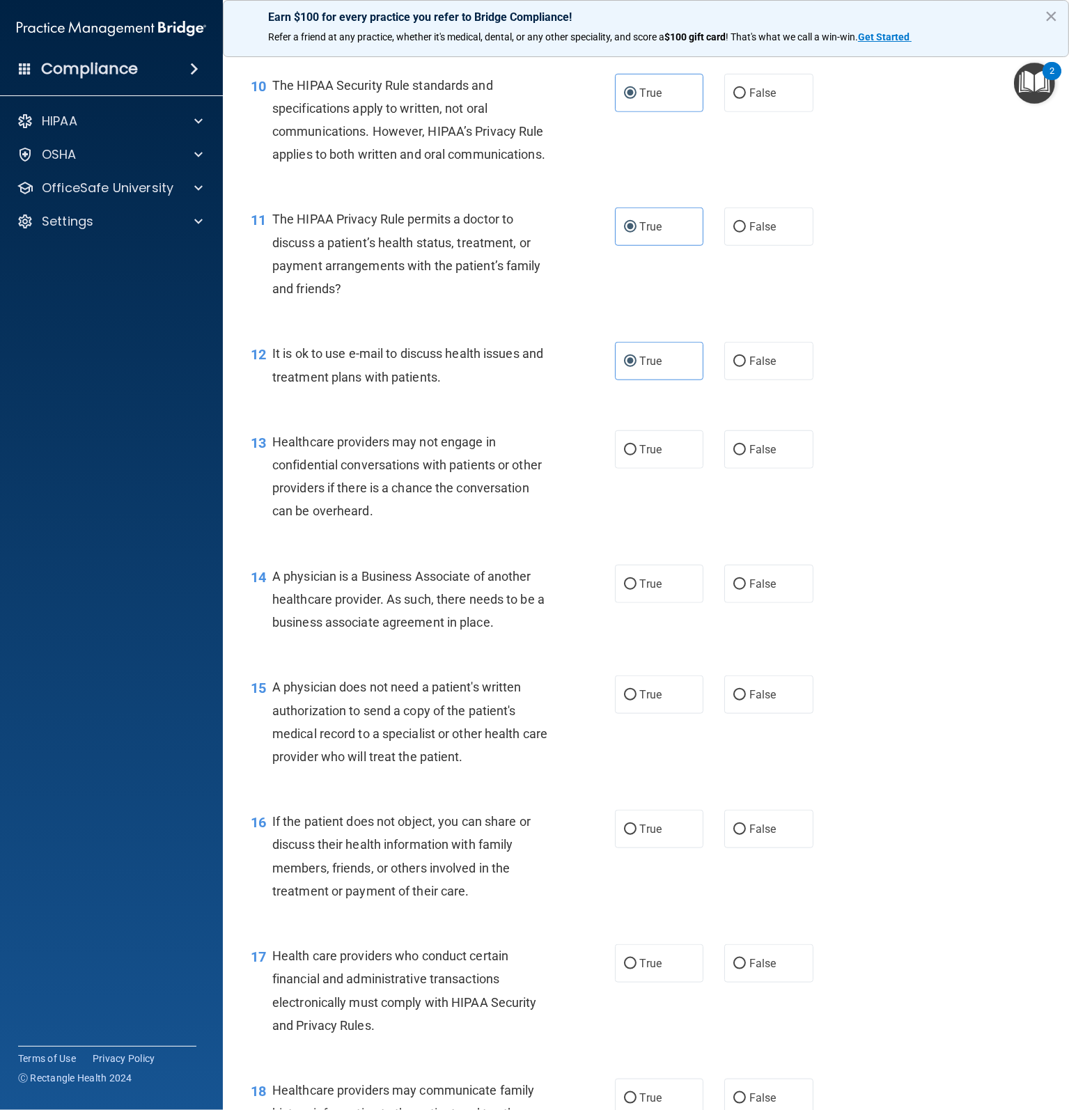
scroll to position [1183, 0]
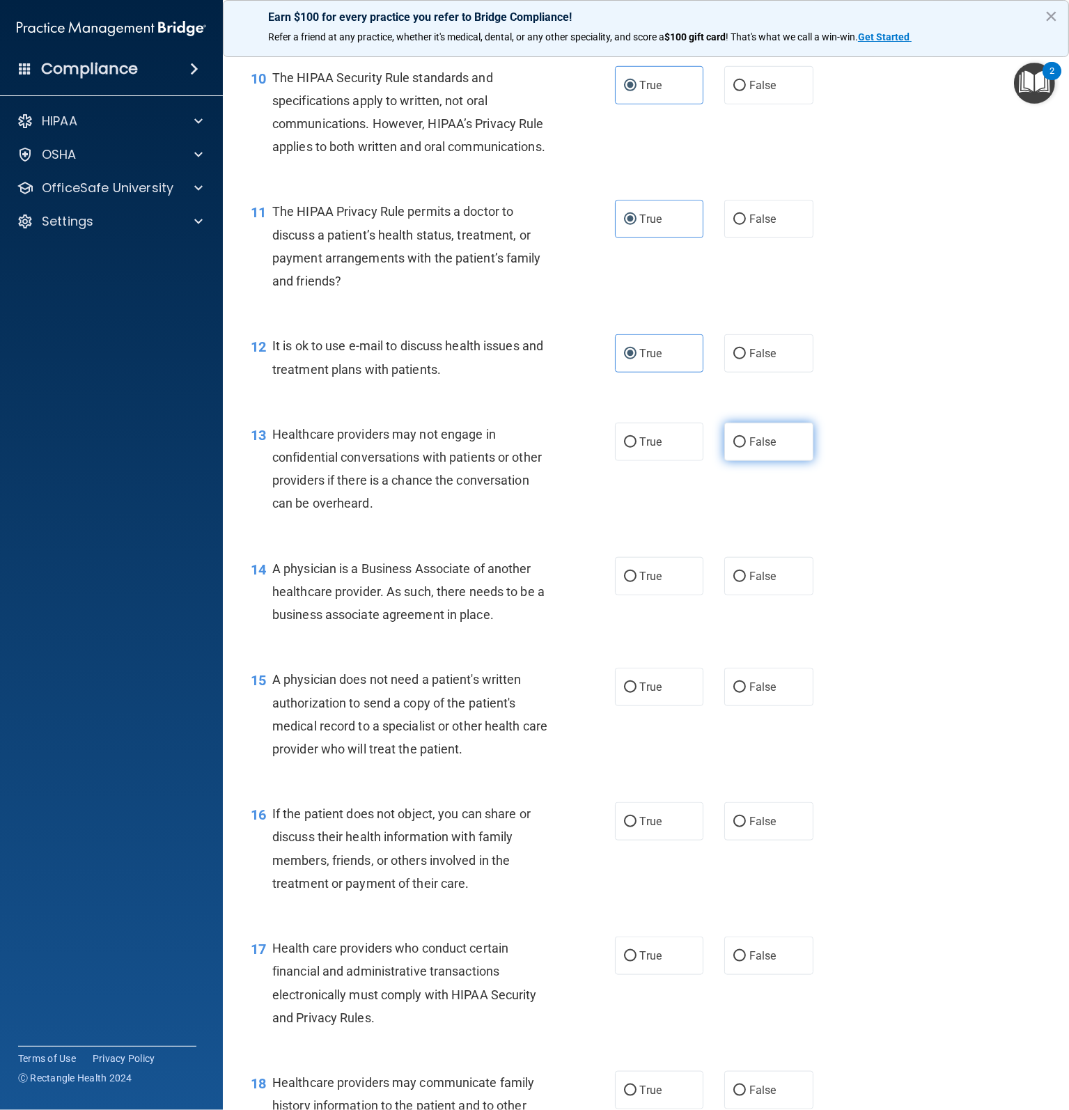
click at [724, 461] on label "False" at bounding box center [768, 442] width 89 height 38
click at [733, 448] on input "False" at bounding box center [739, 442] width 13 height 10
radio input "true"
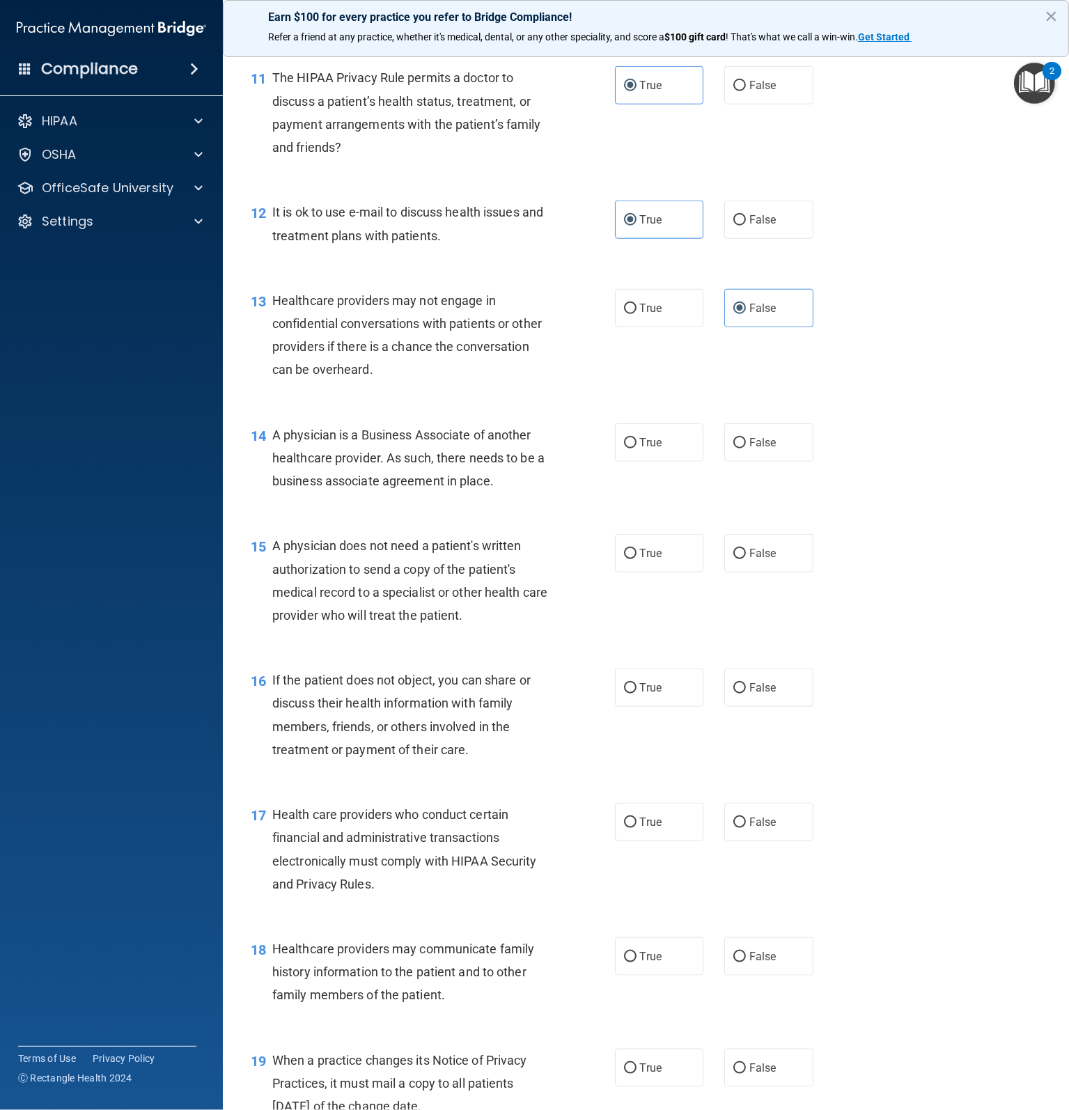
scroll to position [1323, 0]
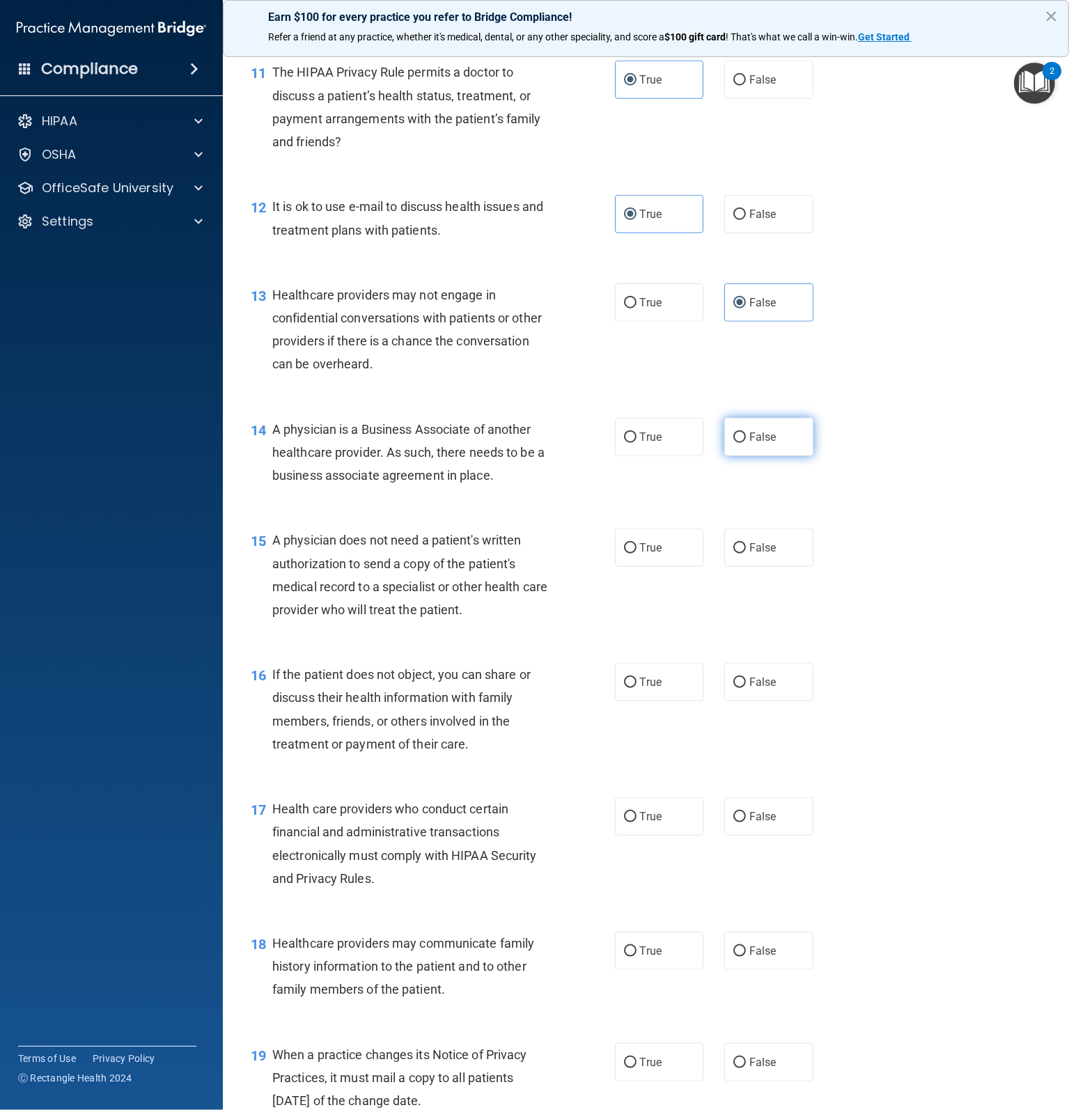
click at [749, 443] on span "False" at bounding box center [762, 436] width 27 height 13
click at [743, 443] on input "False" at bounding box center [739, 437] width 13 height 10
radio input "true"
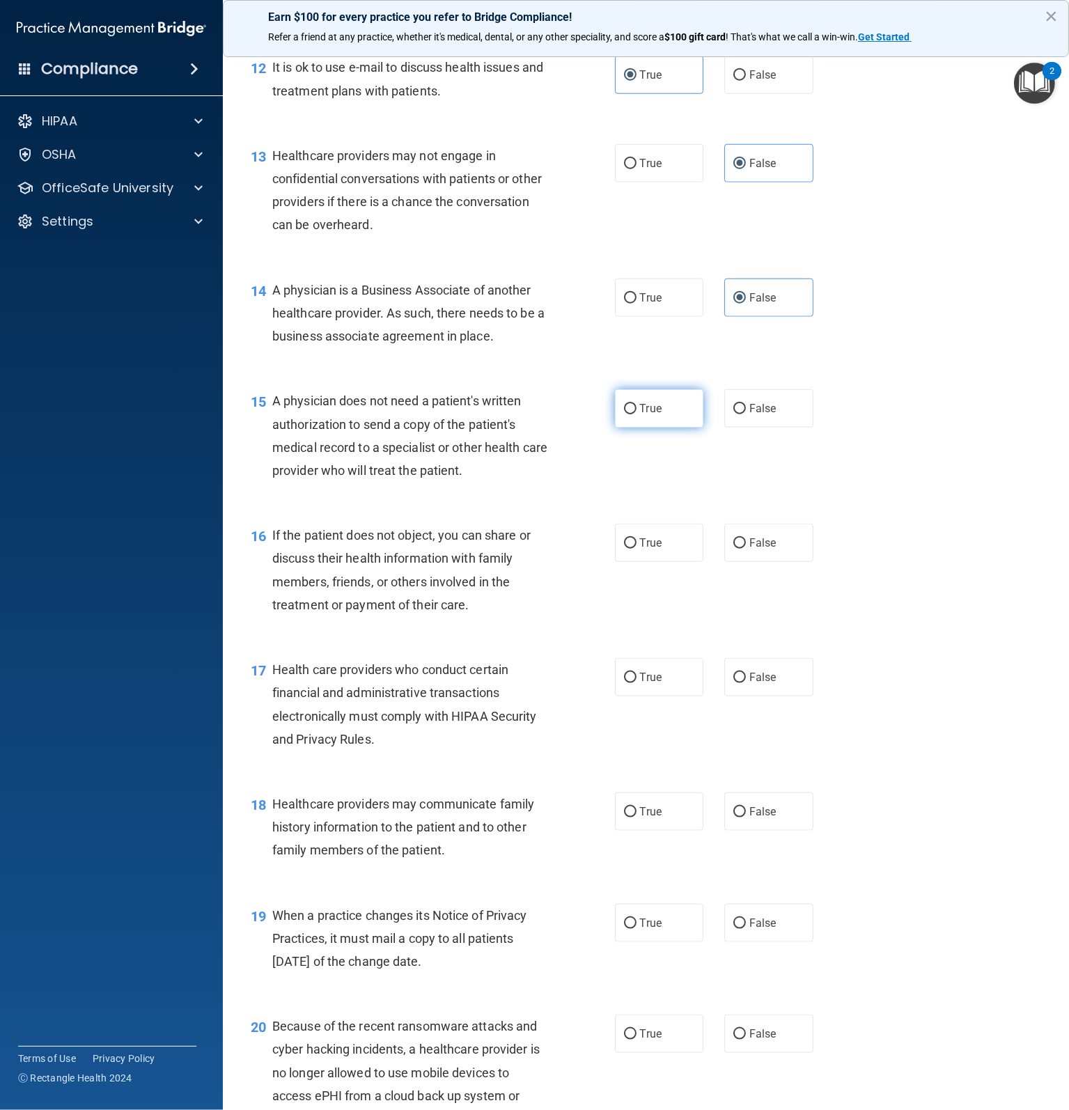
click at [634, 427] on label "True" at bounding box center [659, 408] width 89 height 38
click at [634, 414] on input "True" at bounding box center [630, 409] width 13 height 10
radio input "true"
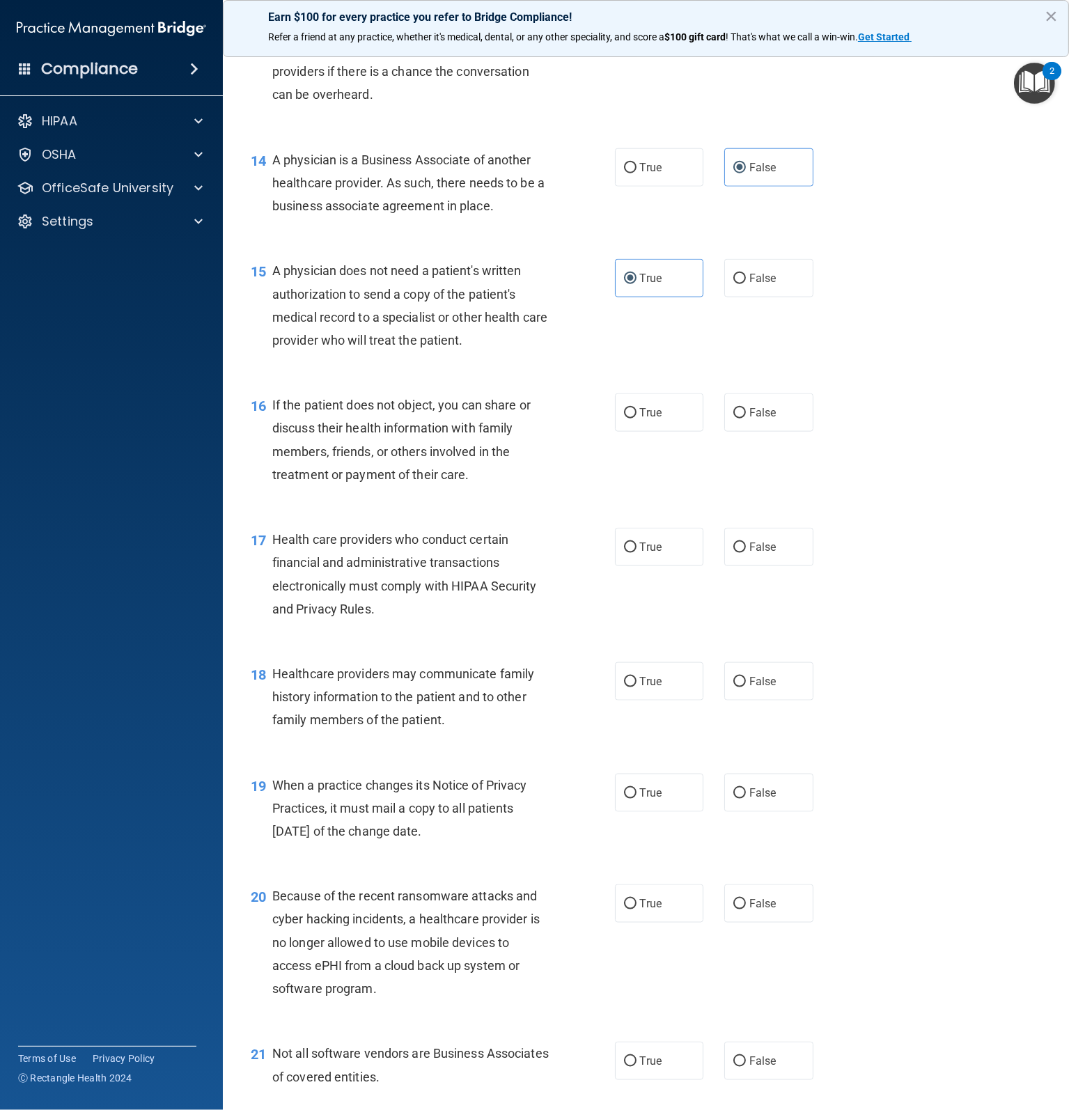
scroll to position [1601, 0]
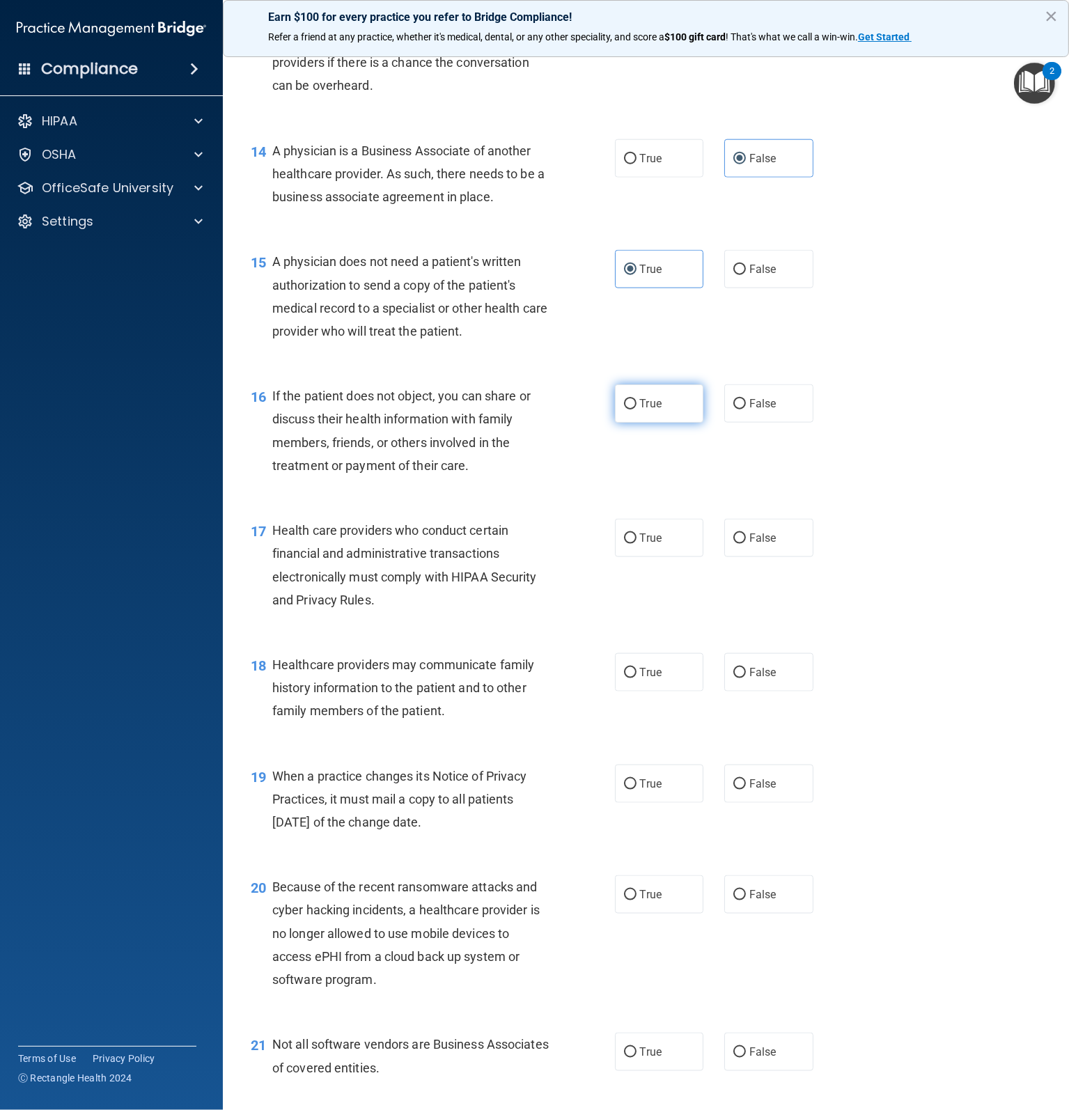
click at [631, 423] on label "True" at bounding box center [659, 403] width 89 height 38
click at [631, 409] on input "True" at bounding box center [630, 404] width 13 height 10
radio input "true"
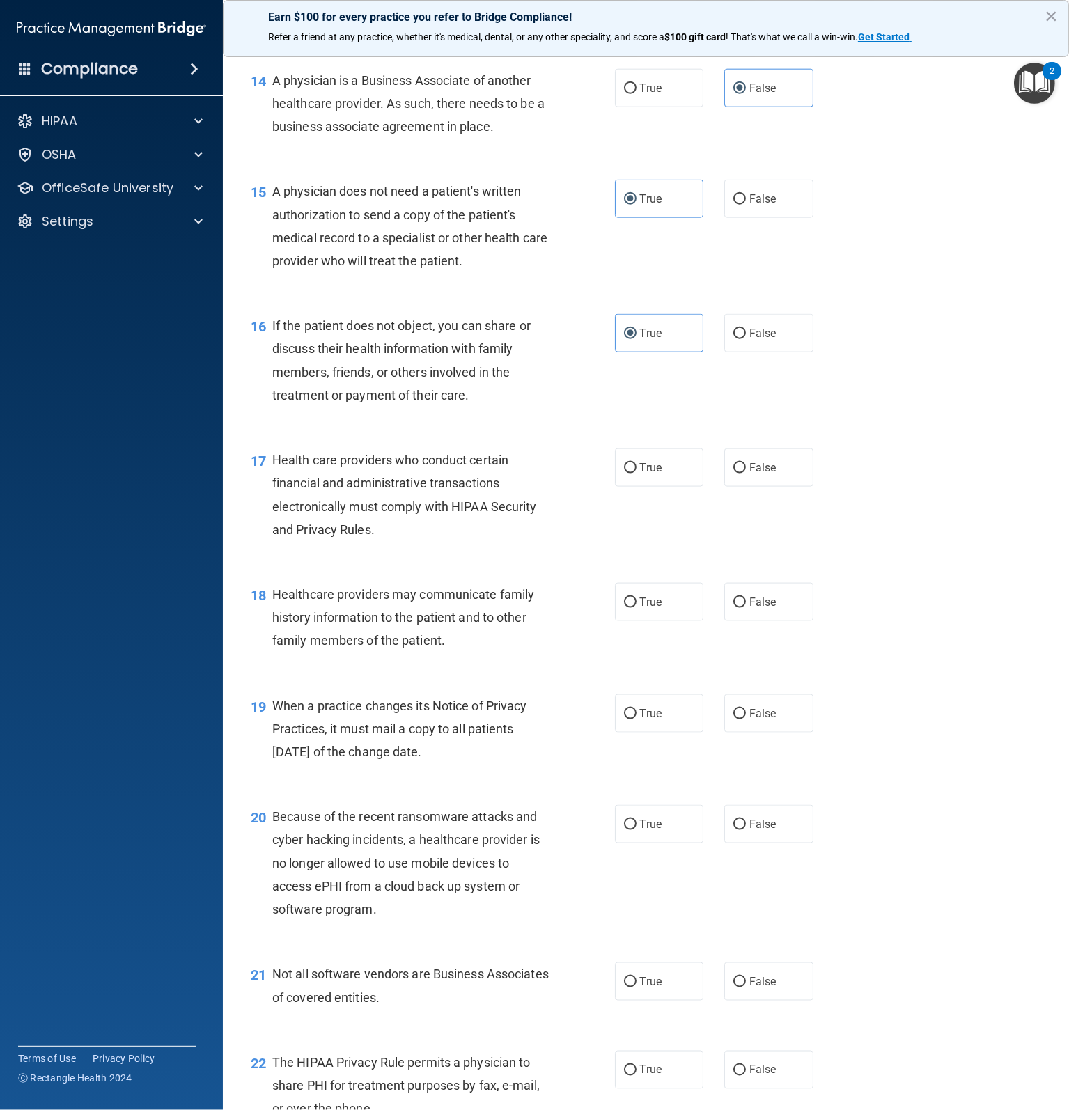
scroll to position [1740, 0]
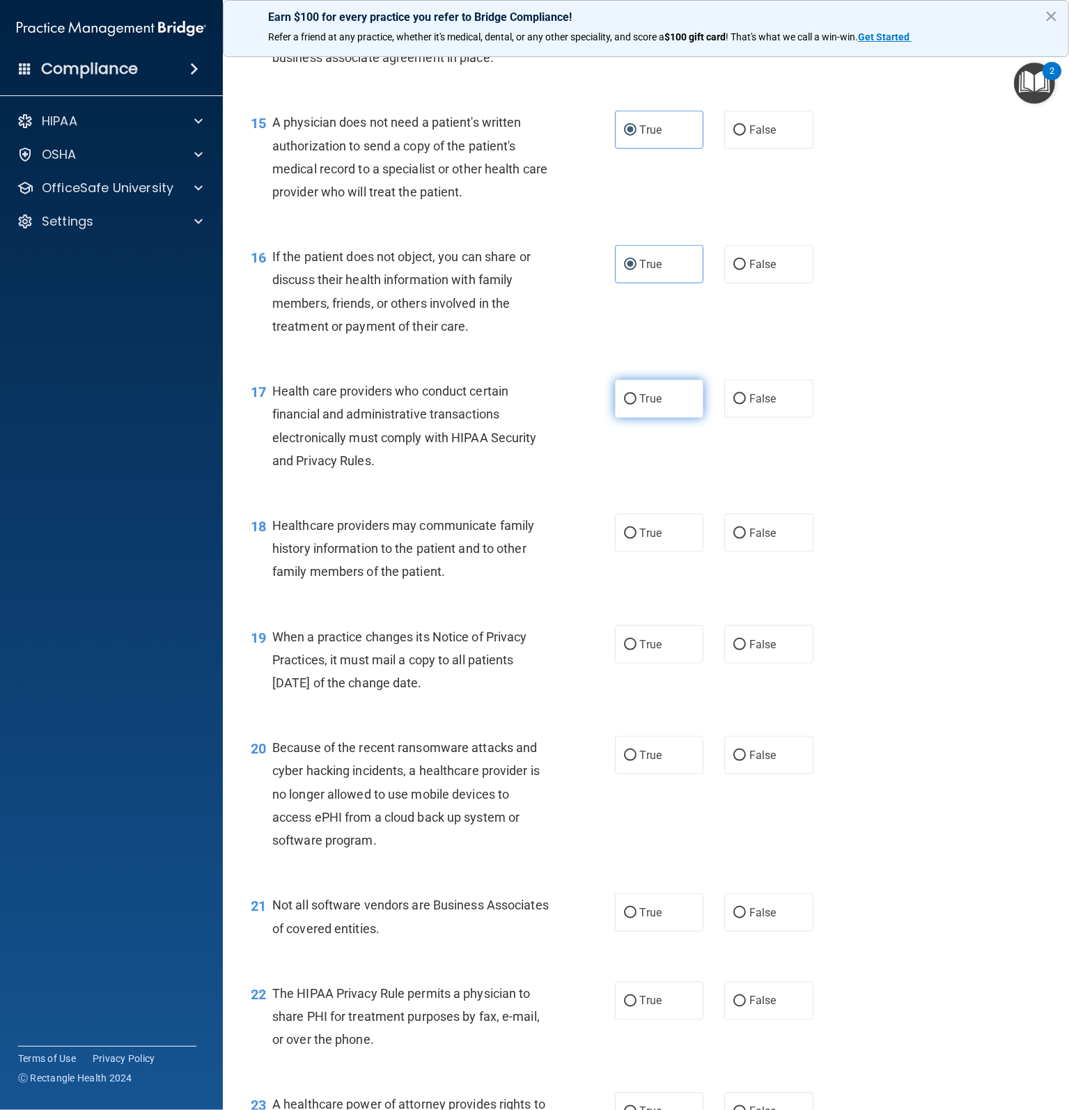
click at [657, 418] on label "True" at bounding box center [659, 398] width 89 height 38
click at [636, 404] on input "True" at bounding box center [630, 399] width 13 height 10
radio input "true"
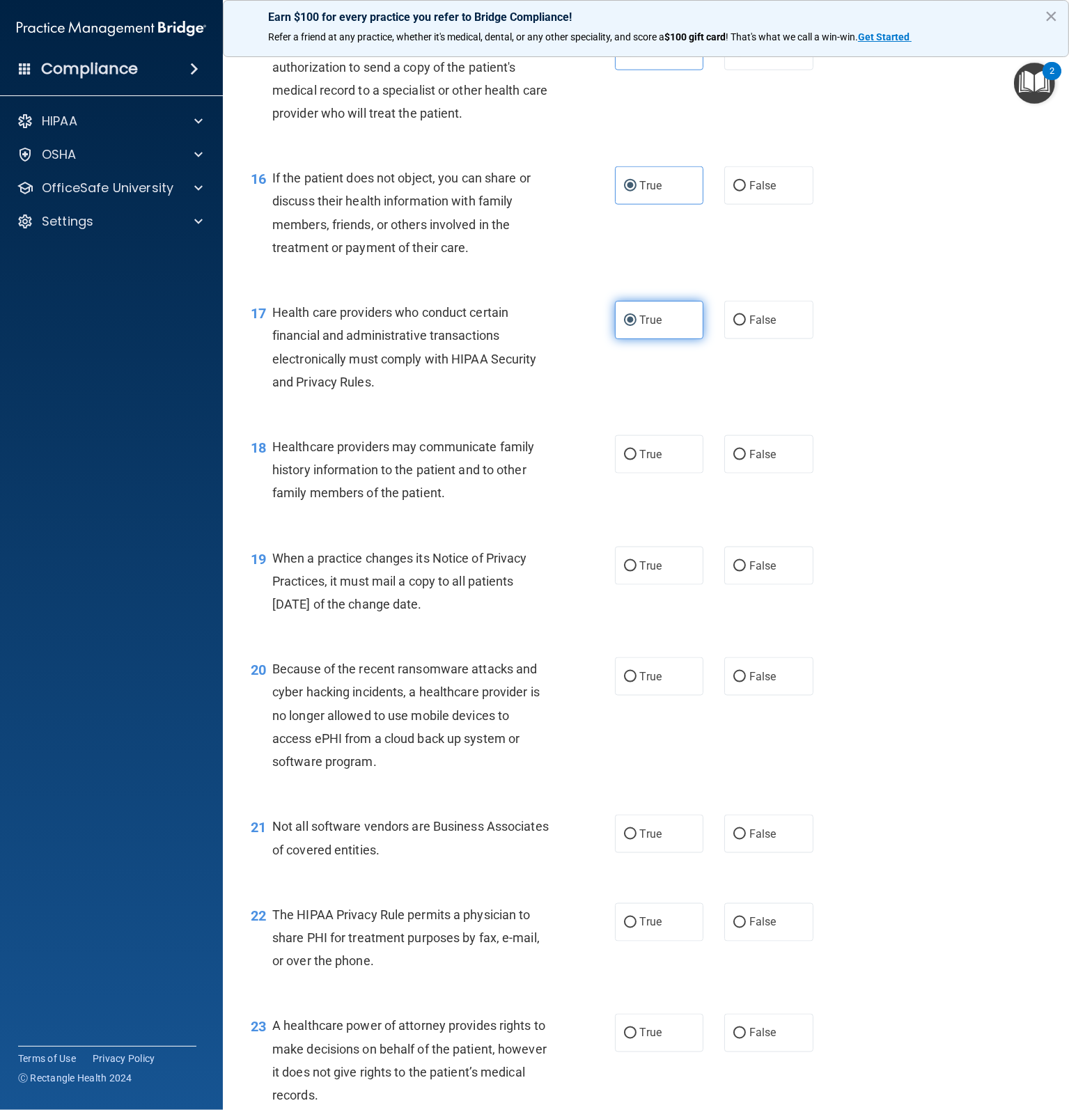
scroll to position [1880, 0]
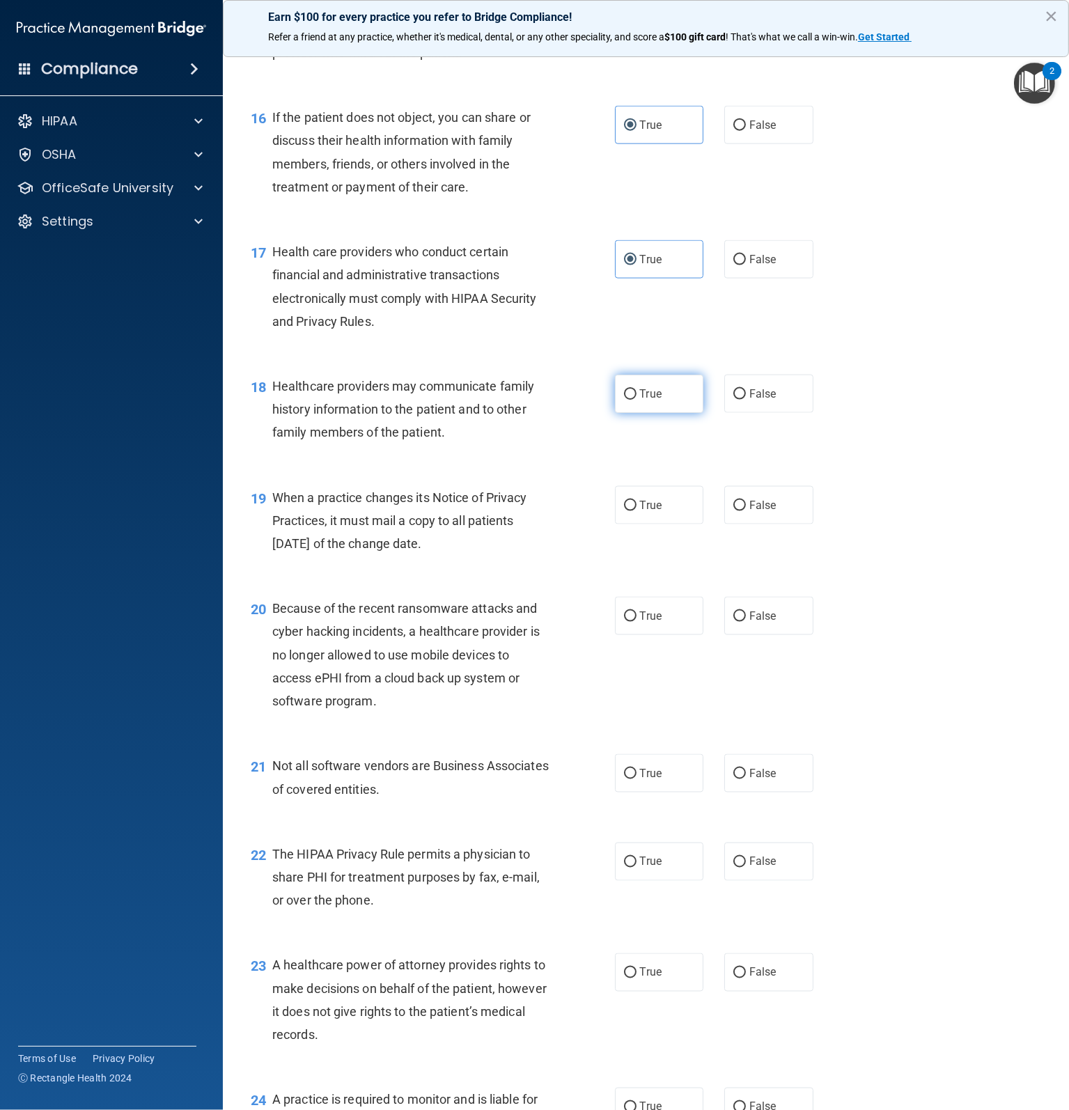
click at [629, 400] on input "True" at bounding box center [630, 394] width 13 height 10
radio input "true"
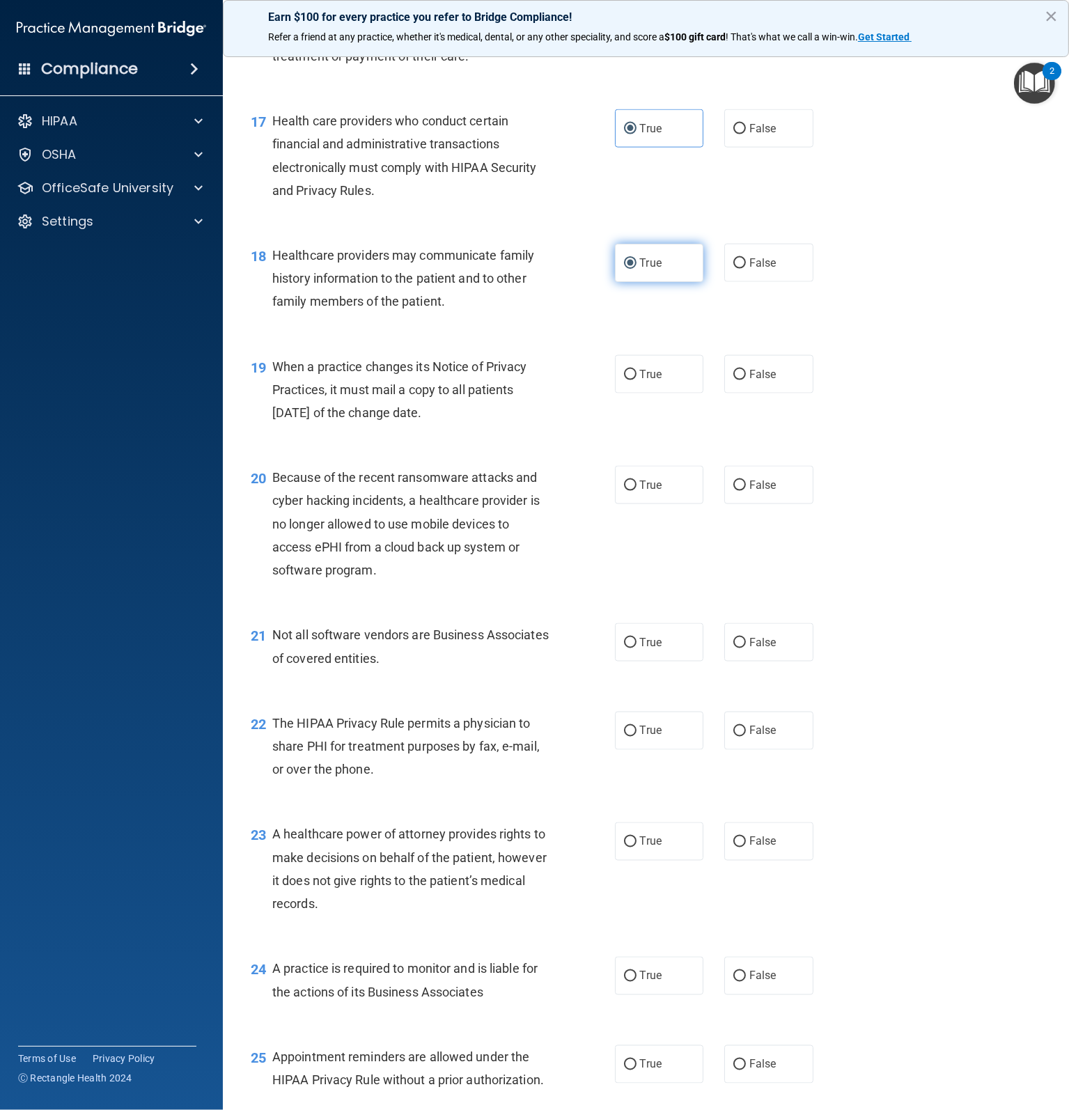
scroll to position [2088, 0]
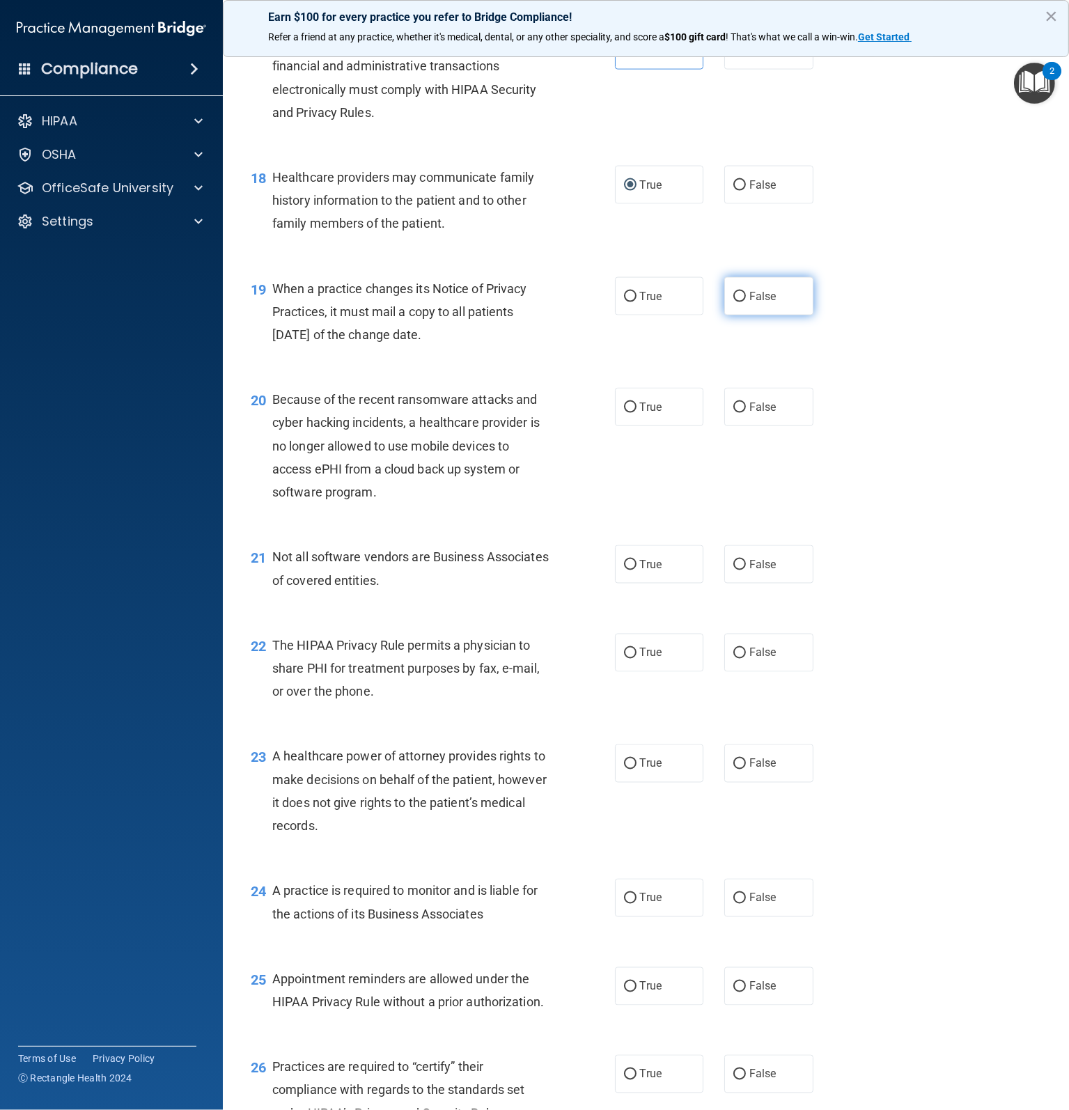
click at [763, 315] on label "False" at bounding box center [768, 296] width 89 height 38
click at [746, 302] on input "False" at bounding box center [739, 297] width 13 height 10
radio input "true"
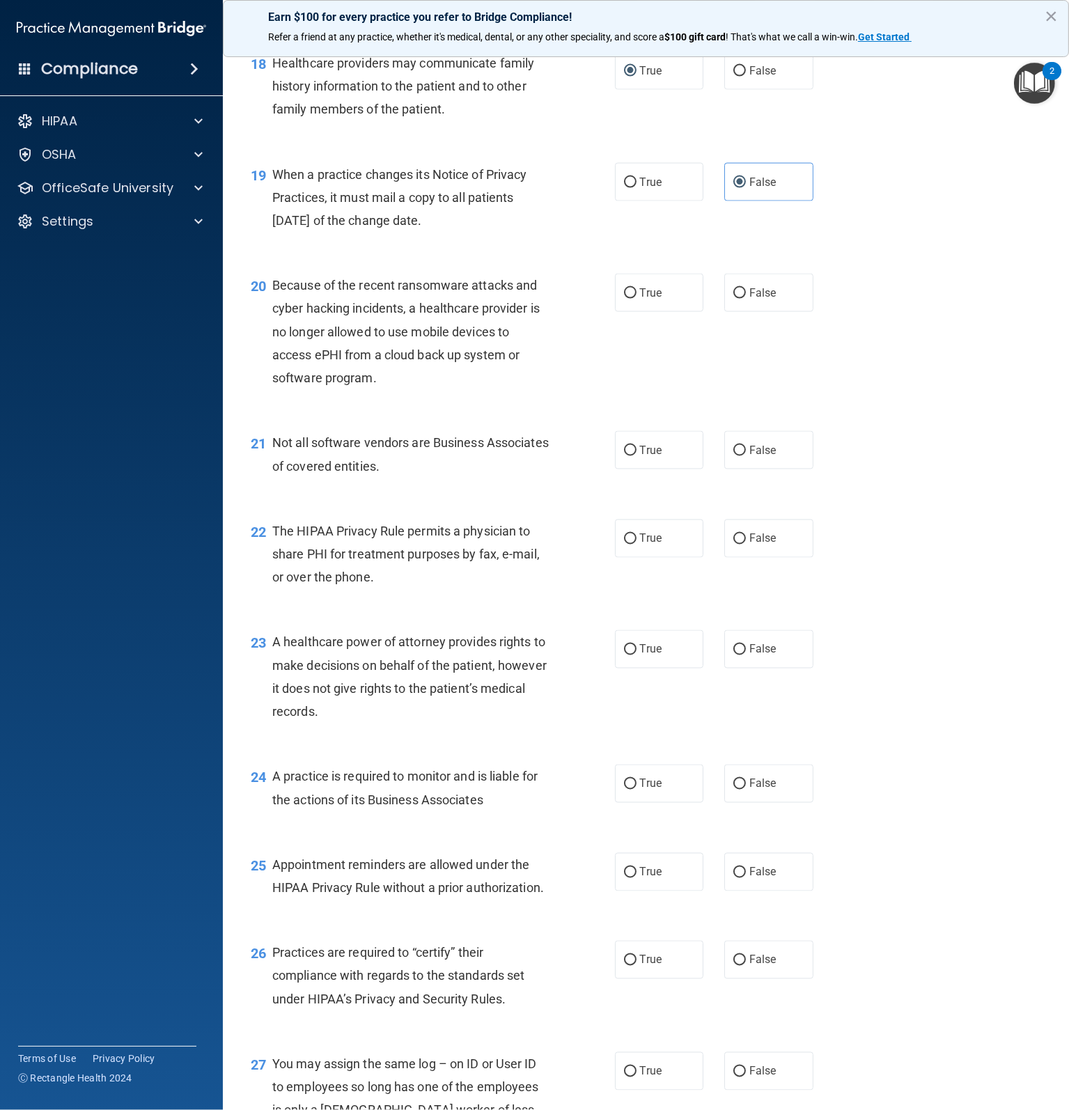
scroll to position [2228, 0]
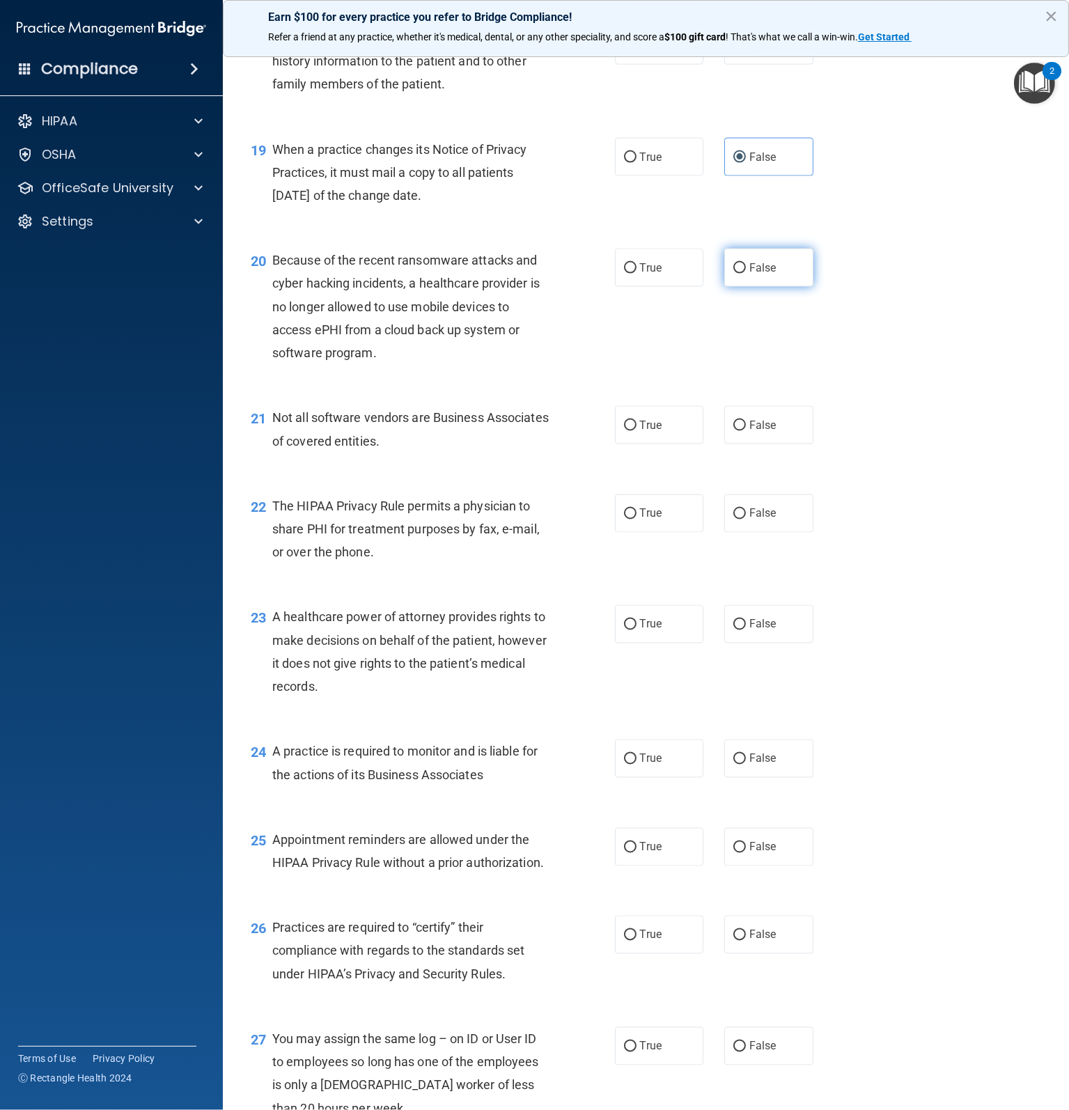
click at [739, 274] on input "False" at bounding box center [739, 268] width 13 height 10
radio input "true"
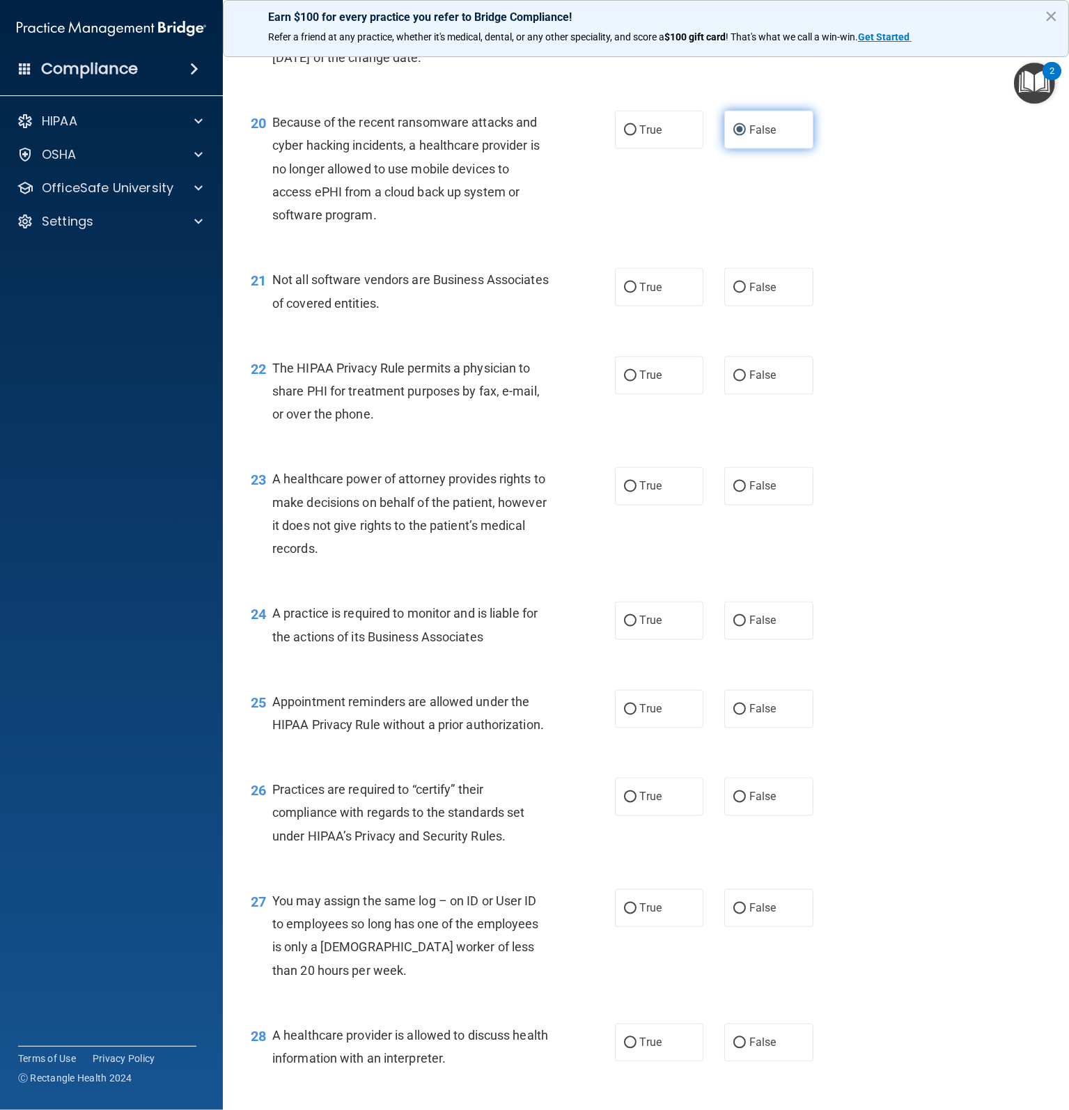
scroll to position [2367, 0]
click at [652, 292] on span "True" at bounding box center [651, 285] width 22 height 13
click at [636, 292] on input "True" at bounding box center [630, 286] width 13 height 10
radio input "true"
click at [647, 381] on span "True" at bounding box center [651, 374] width 22 height 13
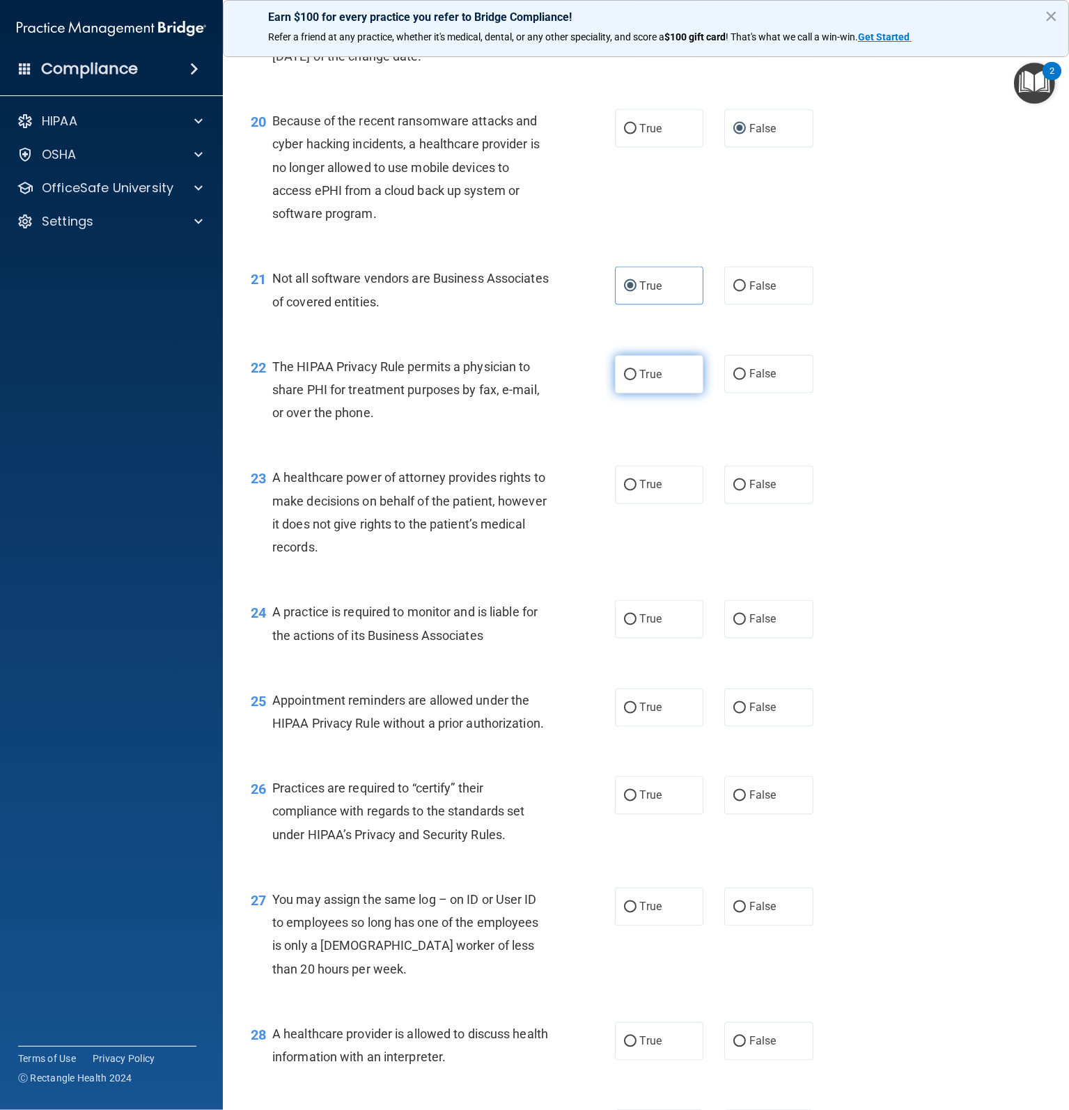
click at [636, 380] on input "True" at bounding box center [630, 375] width 13 height 10
radio input "true"
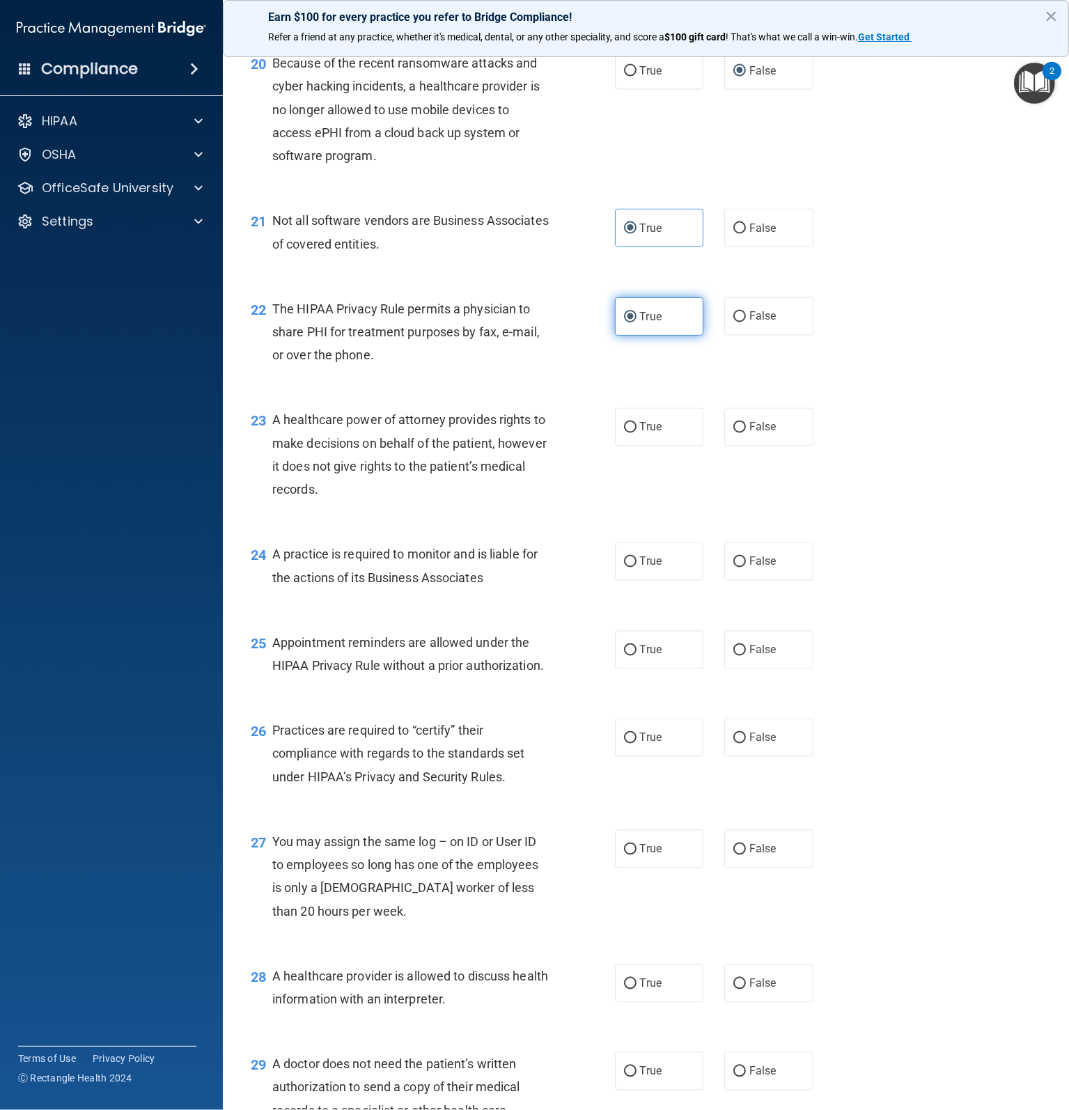
scroll to position [2506, 0]
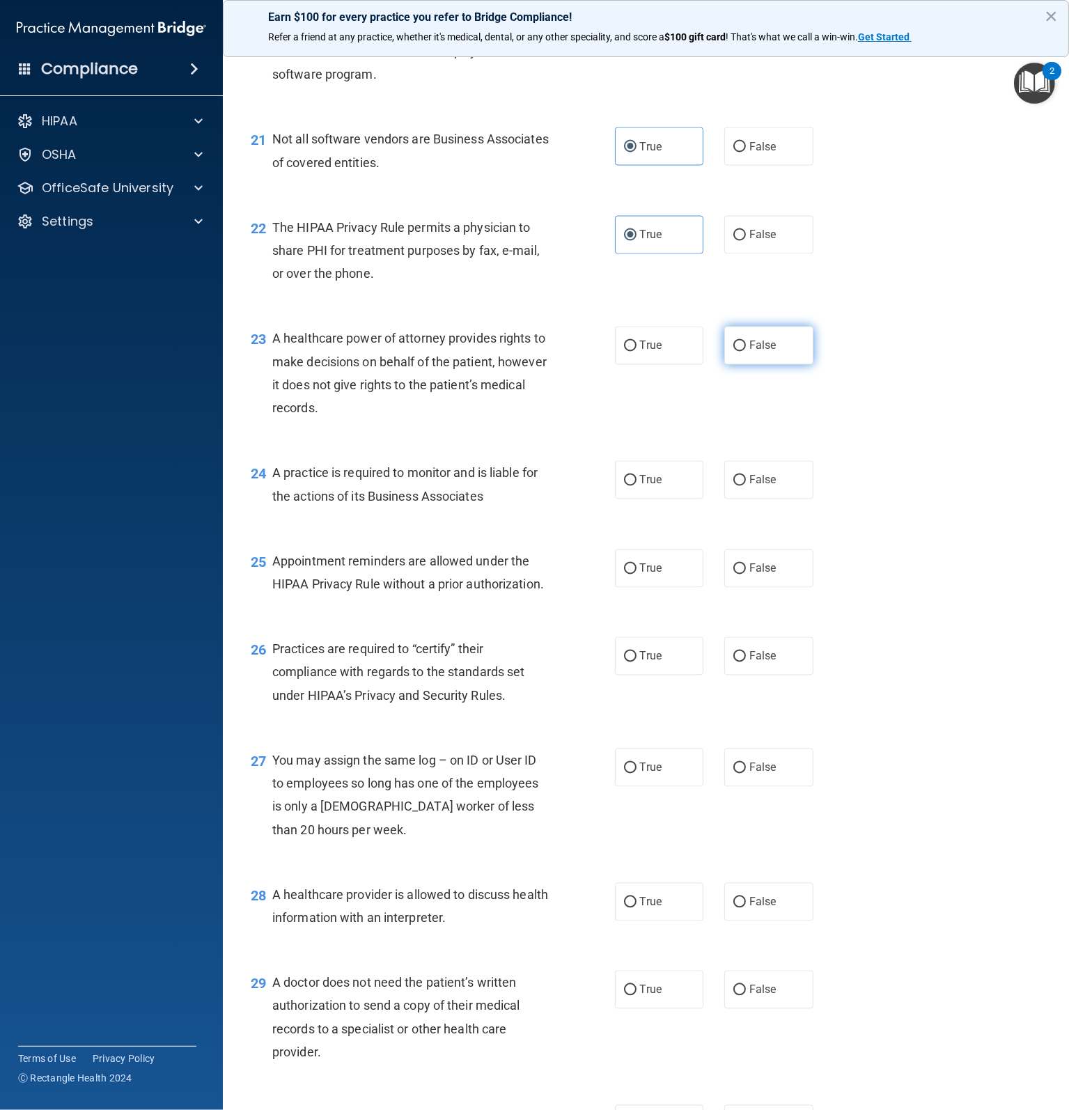
click at [749, 352] on span "False" at bounding box center [762, 345] width 27 height 13
click at [746, 352] on input "False" at bounding box center [739, 346] width 13 height 10
radio input "true"
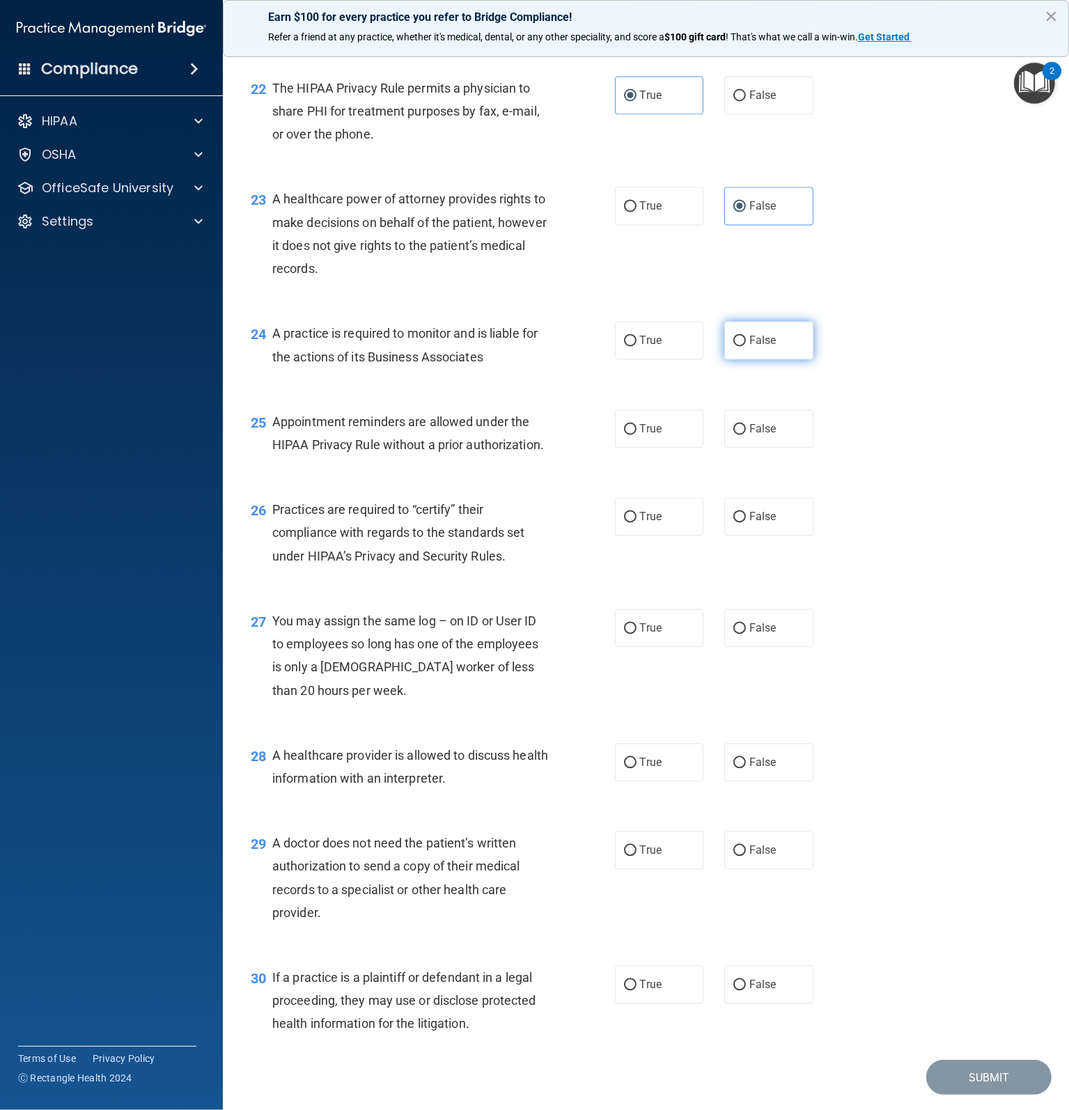
click at [745, 360] on label "False" at bounding box center [768, 341] width 89 height 38
click at [745, 347] on input "False" at bounding box center [739, 341] width 13 height 10
radio input "true"
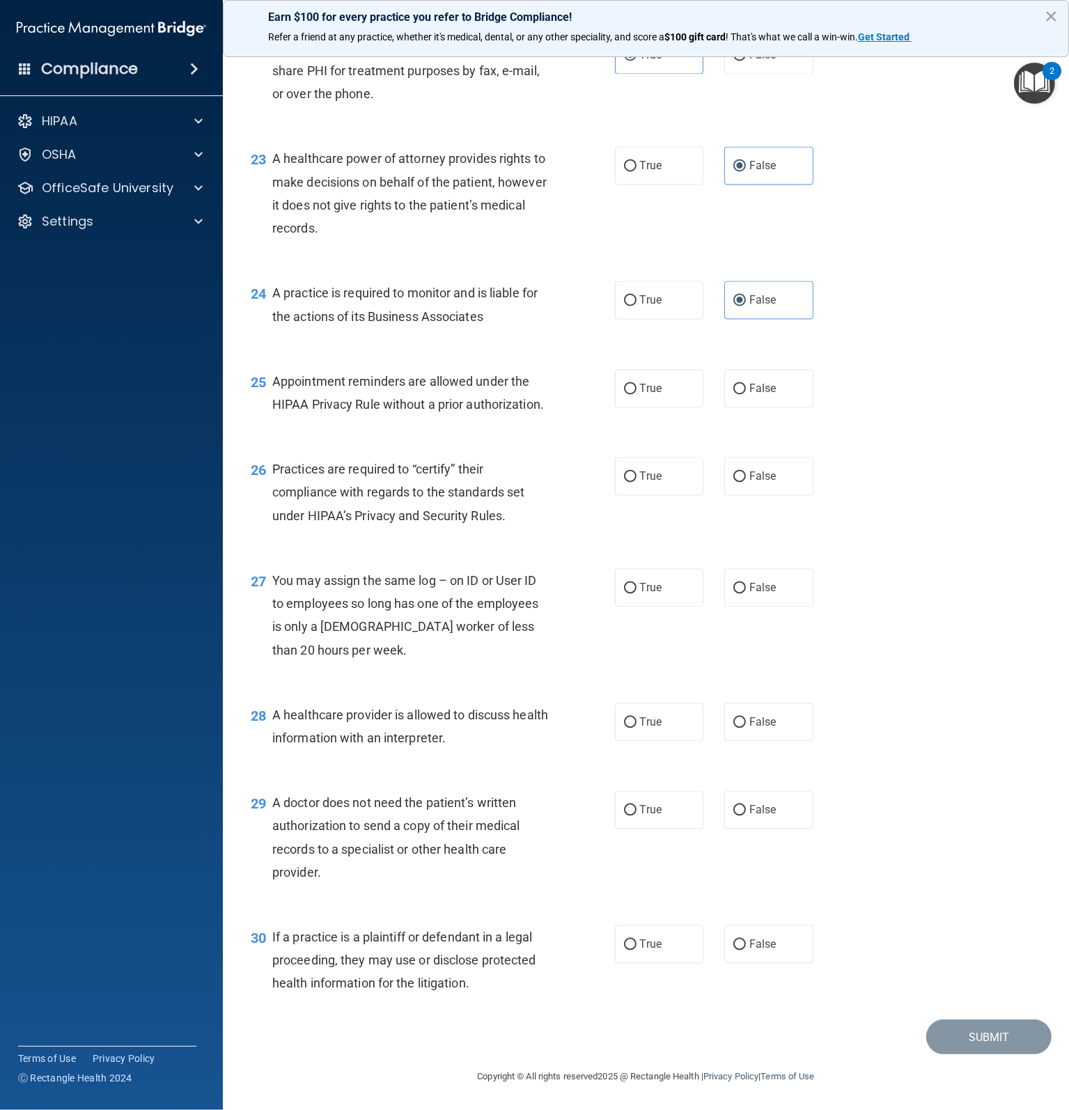
scroll to position [2715, 0]
click at [647, 398] on label "True" at bounding box center [659, 389] width 89 height 38
click at [636, 395] on input "True" at bounding box center [630, 389] width 13 height 10
radio input "true"
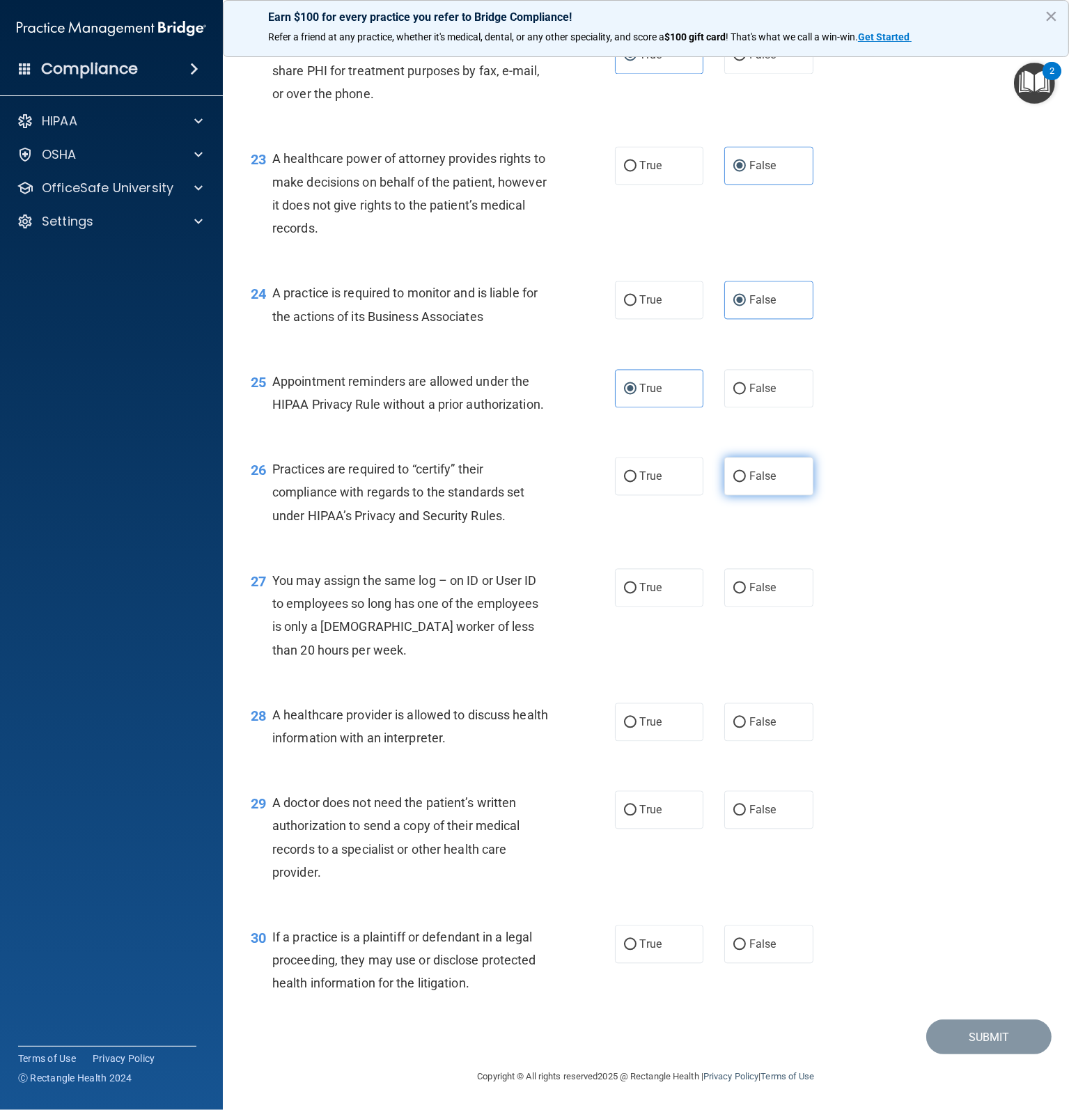
click at [749, 479] on span "False" at bounding box center [762, 476] width 27 height 13
click at [743, 479] on input "False" at bounding box center [739, 477] width 13 height 10
radio input "true"
click at [774, 588] on label "False" at bounding box center [768, 588] width 89 height 38
click at [746, 588] on input "False" at bounding box center [739, 588] width 13 height 10
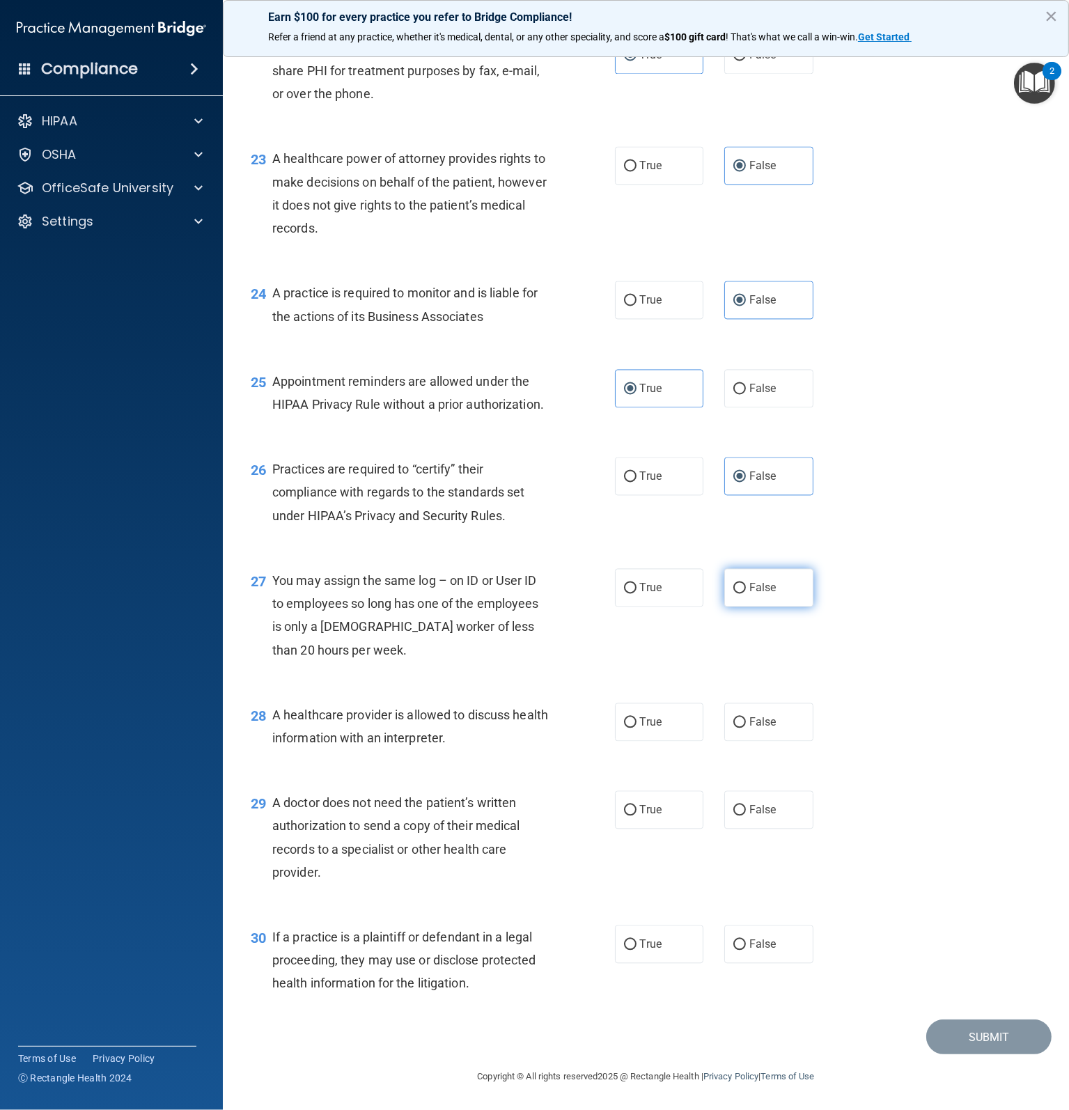
radio input "true"
click at [646, 726] on span "True" at bounding box center [651, 722] width 22 height 13
click at [636, 726] on input "True" at bounding box center [630, 723] width 13 height 10
radio input "true"
click at [616, 812] on label "True" at bounding box center [659, 810] width 89 height 38
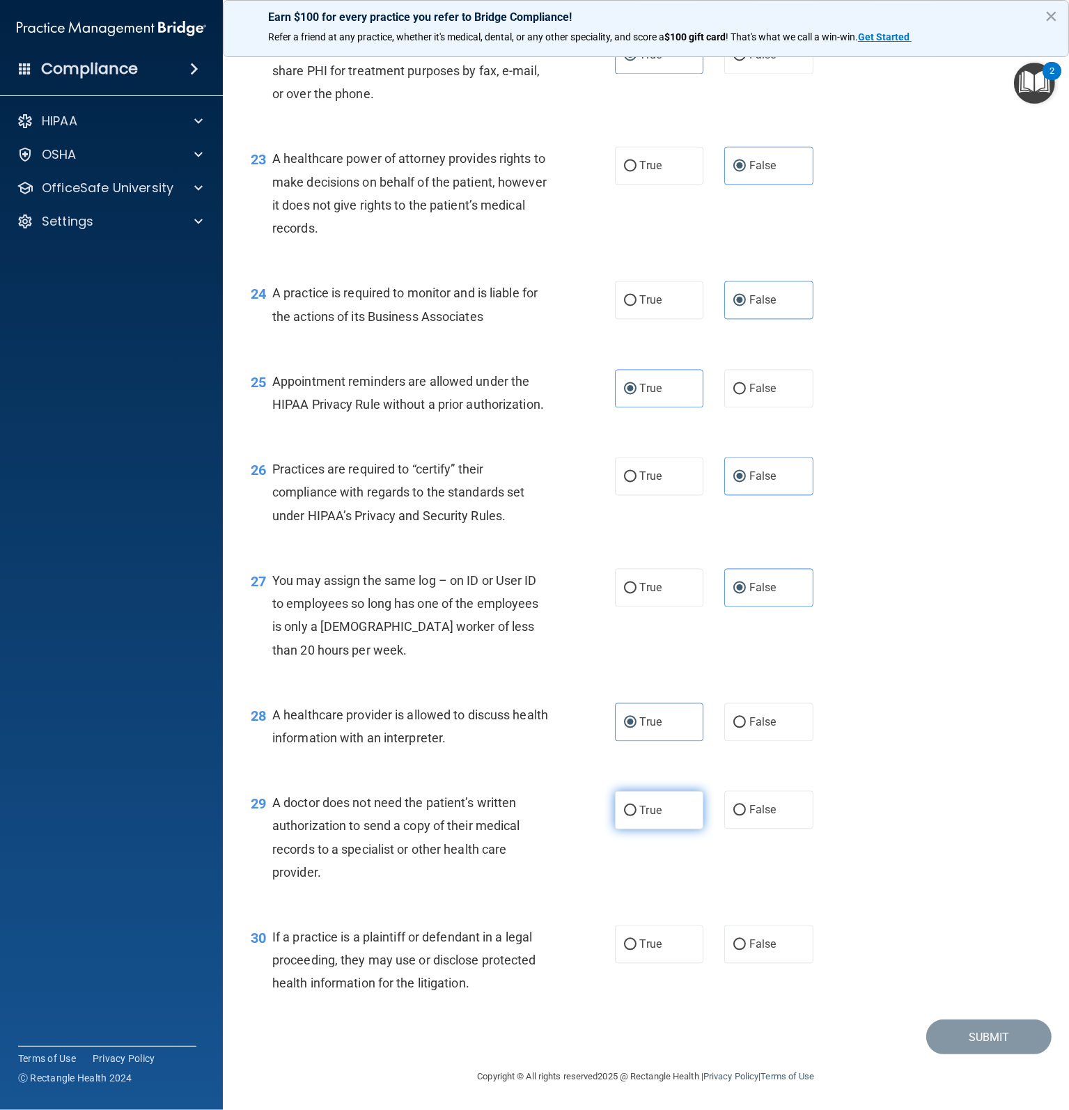
click at [624, 812] on input "True" at bounding box center [630, 810] width 13 height 10
radio input "true"
click at [628, 954] on label "True" at bounding box center [659, 944] width 89 height 38
click at [628, 950] on input "True" at bounding box center [630, 945] width 13 height 10
radio input "true"
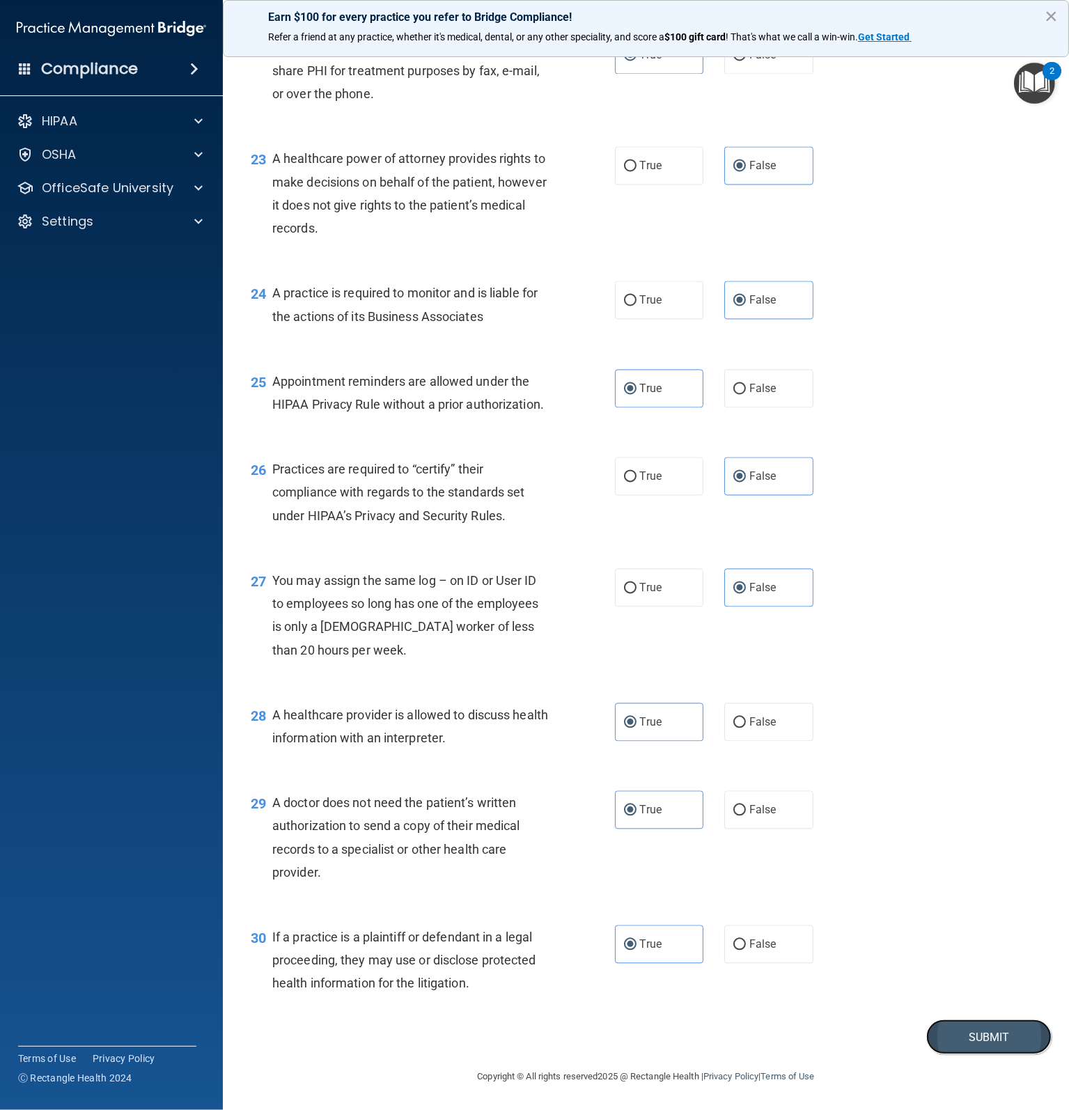
click at [967, 1036] on button "Submit" at bounding box center [988, 1037] width 125 height 36
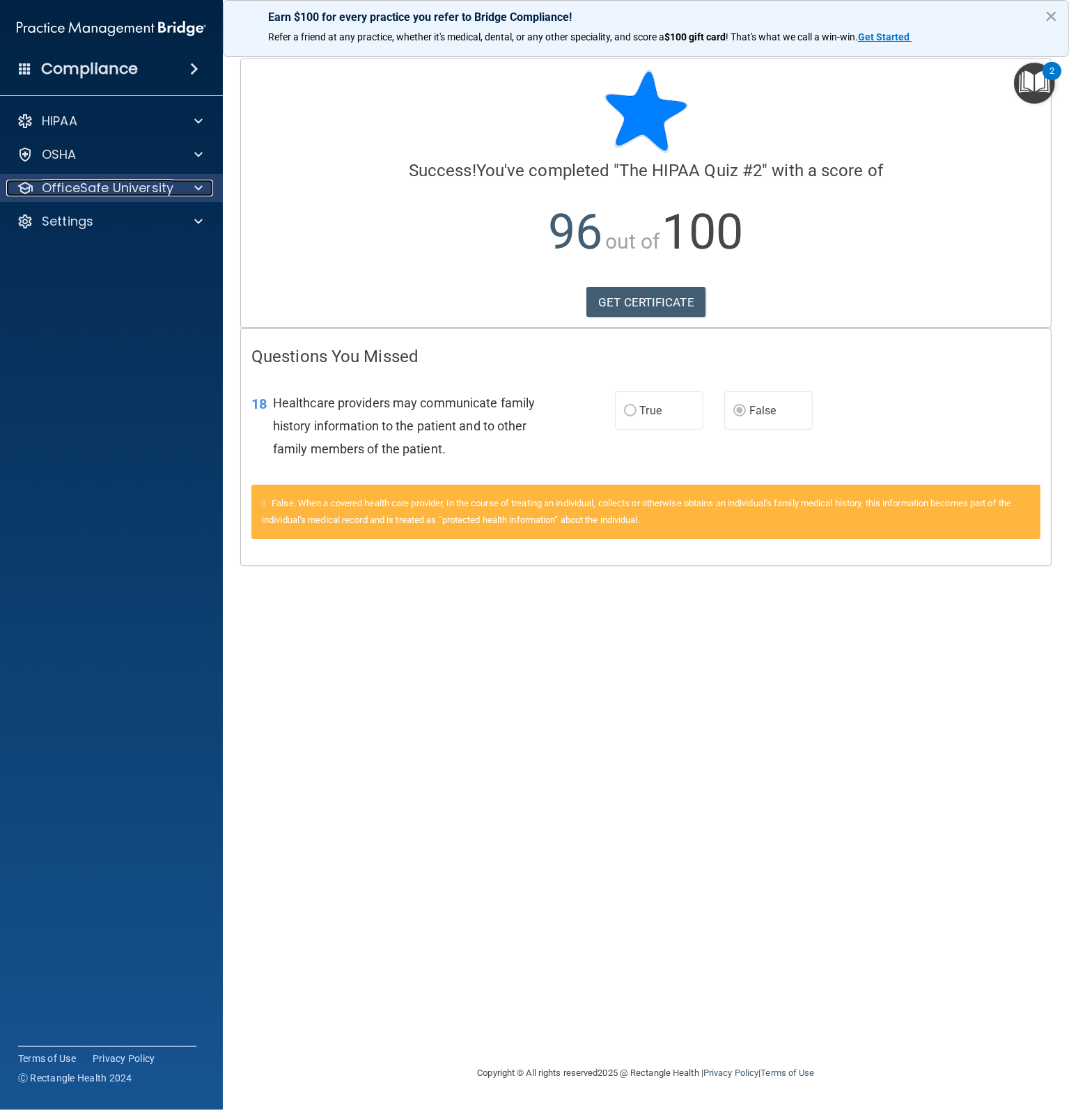
click at [134, 192] on p "OfficeSafe University" at bounding box center [108, 188] width 132 height 17
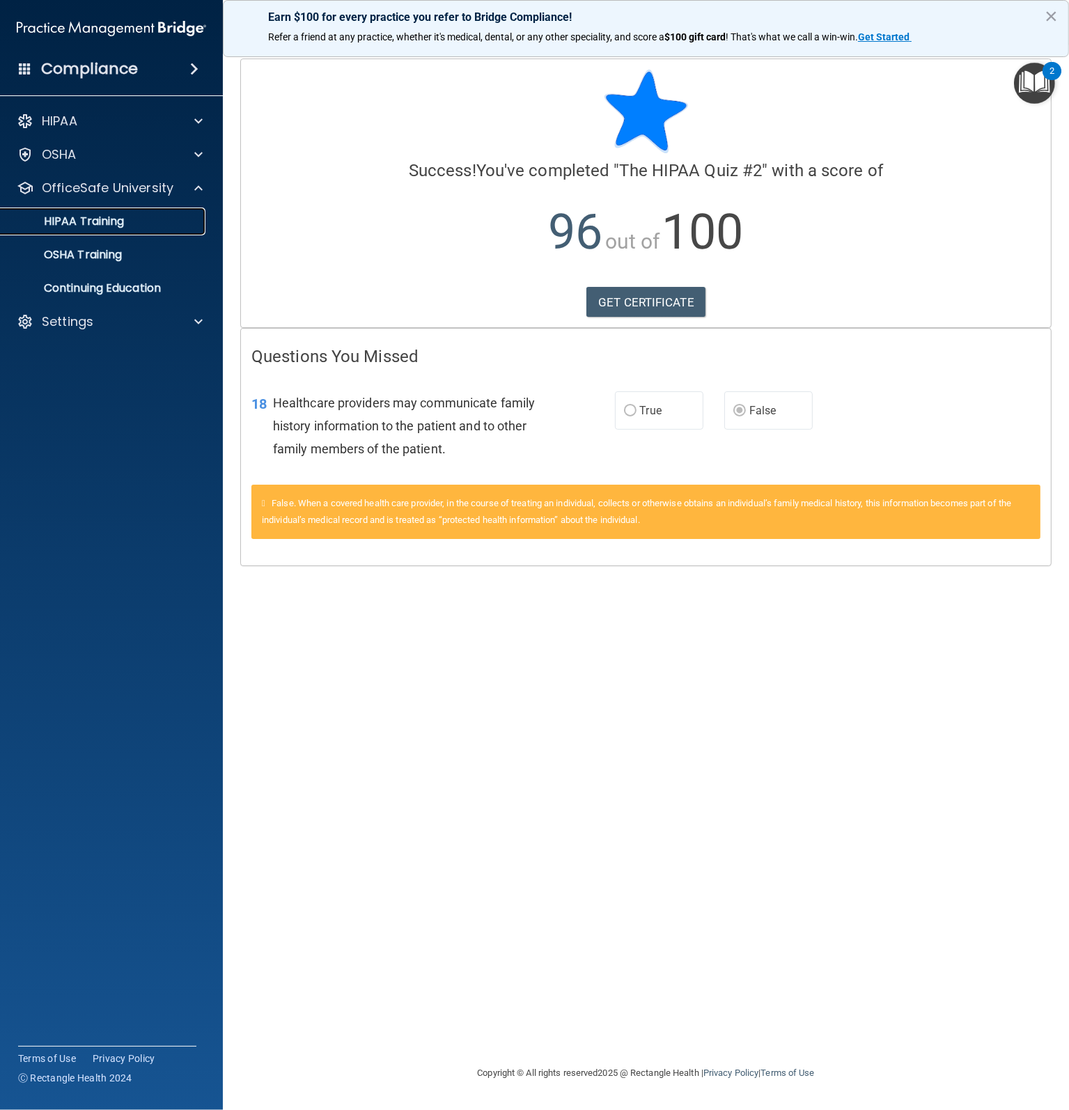
click at [106, 223] on p "HIPAA Training" at bounding box center [66, 221] width 115 height 14
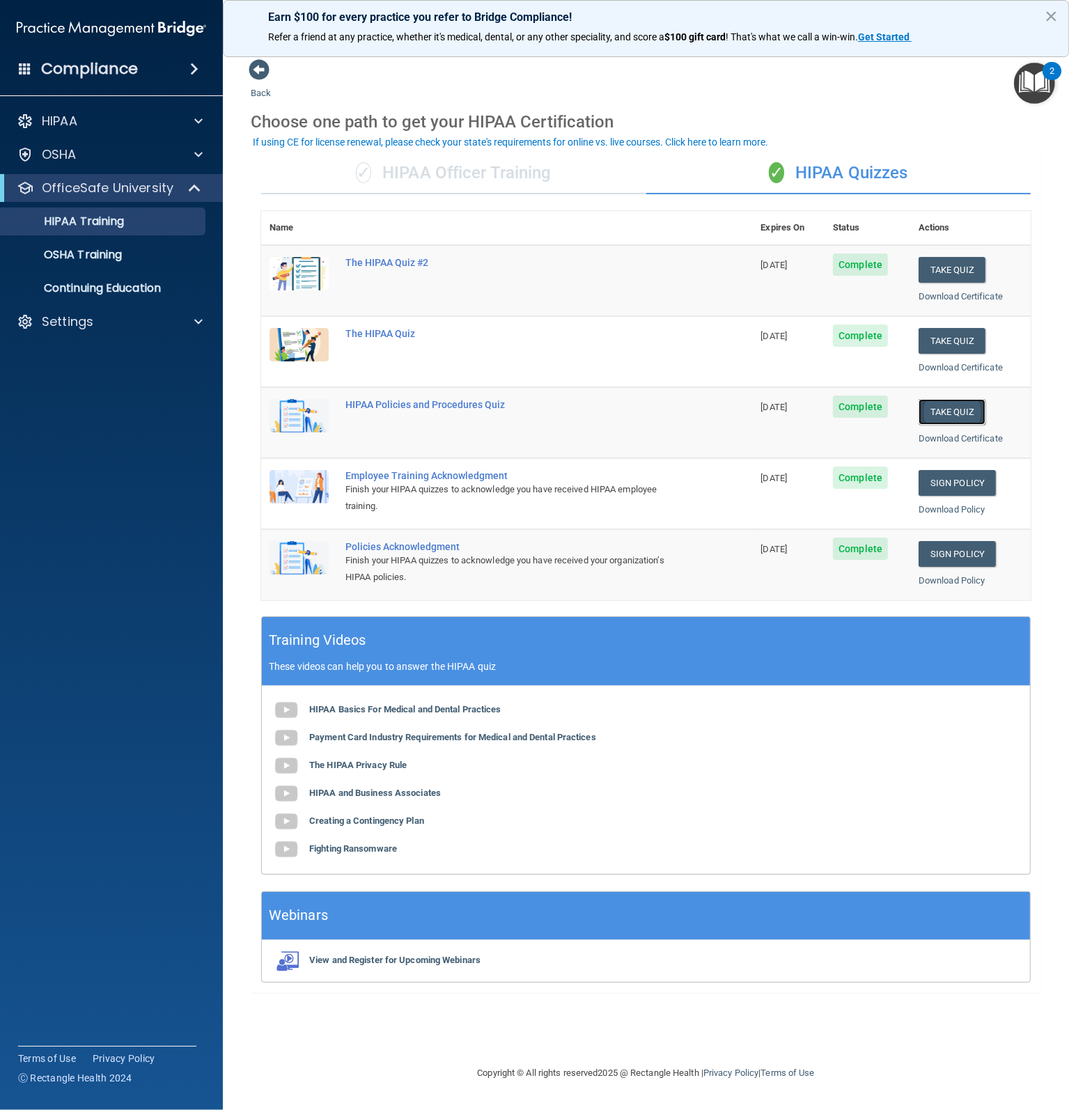
click at [952, 404] on button "Take Quiz" at bounding box center [951, 412] width 67 height 26
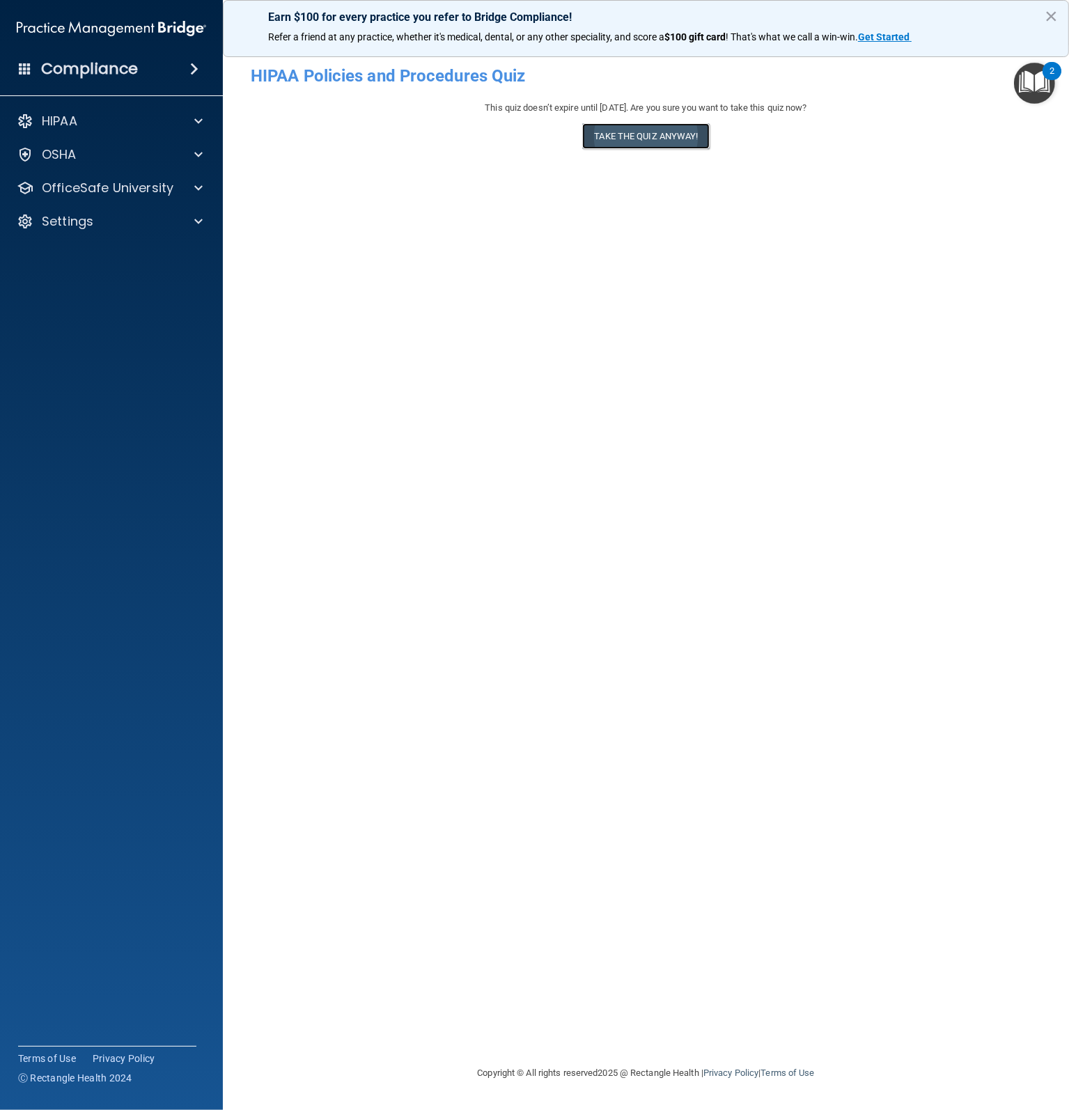
click at [601, 141] on button "Take the quiz anyway!" at bounding box center [645, 136] width 127 height 26
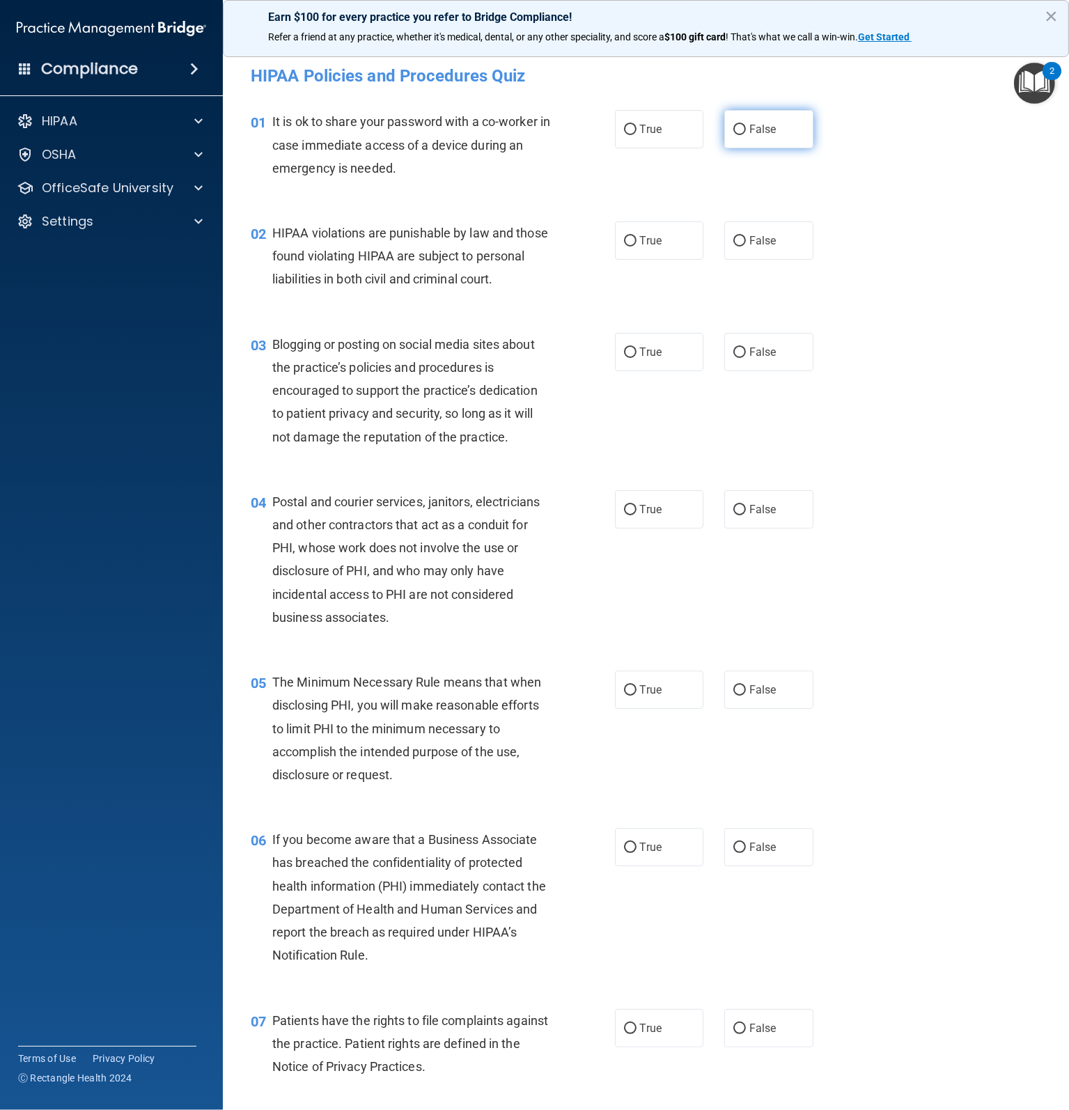
click at [733, 132] on input "False" at bounding box center [739, 130] width 13 height 10
radio input "true"
click at [627, 246] on input "True" at bounding box center [630, 241] width 13 height 10
radio input "true"
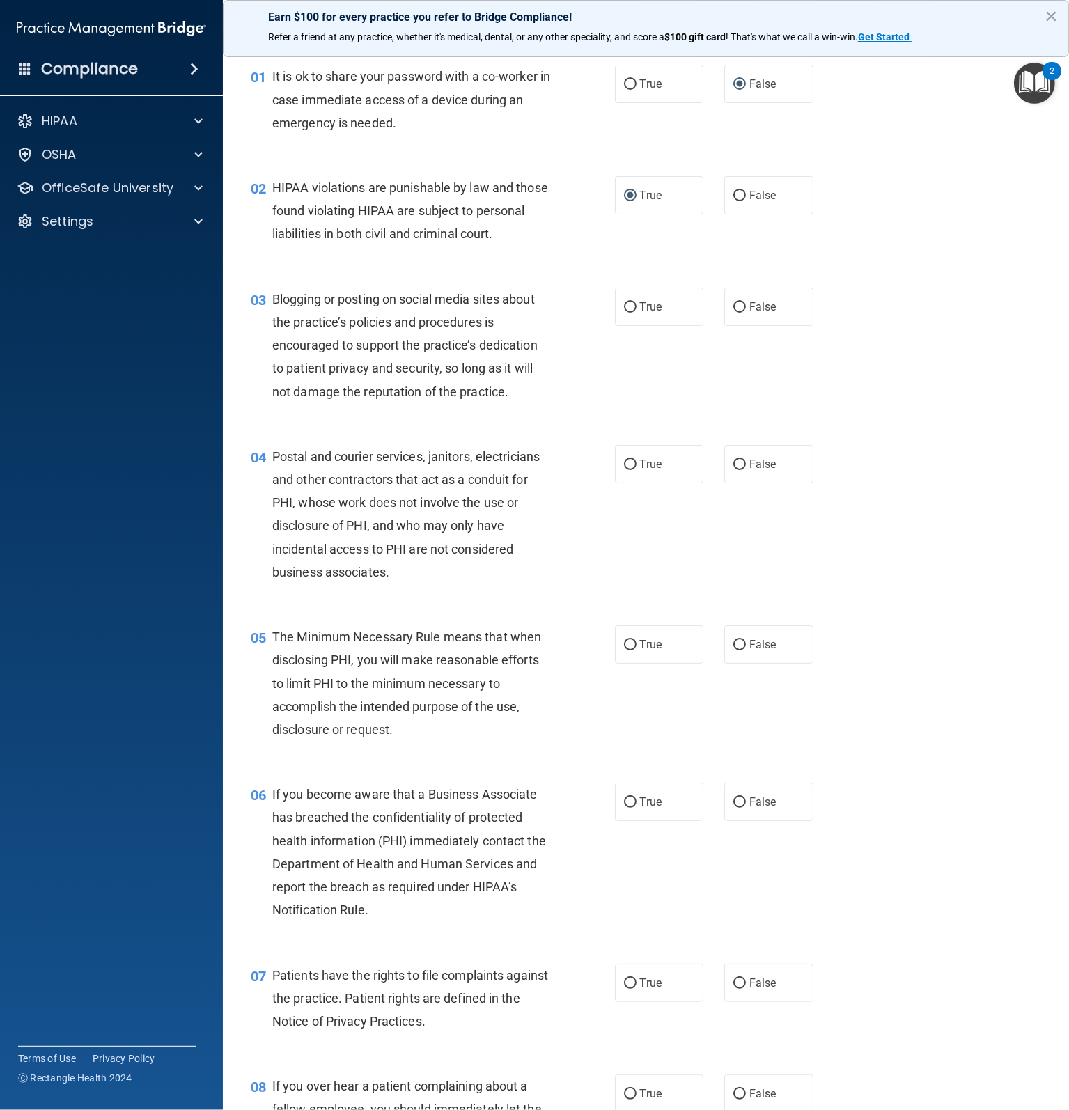
scroll to position [70, 0]
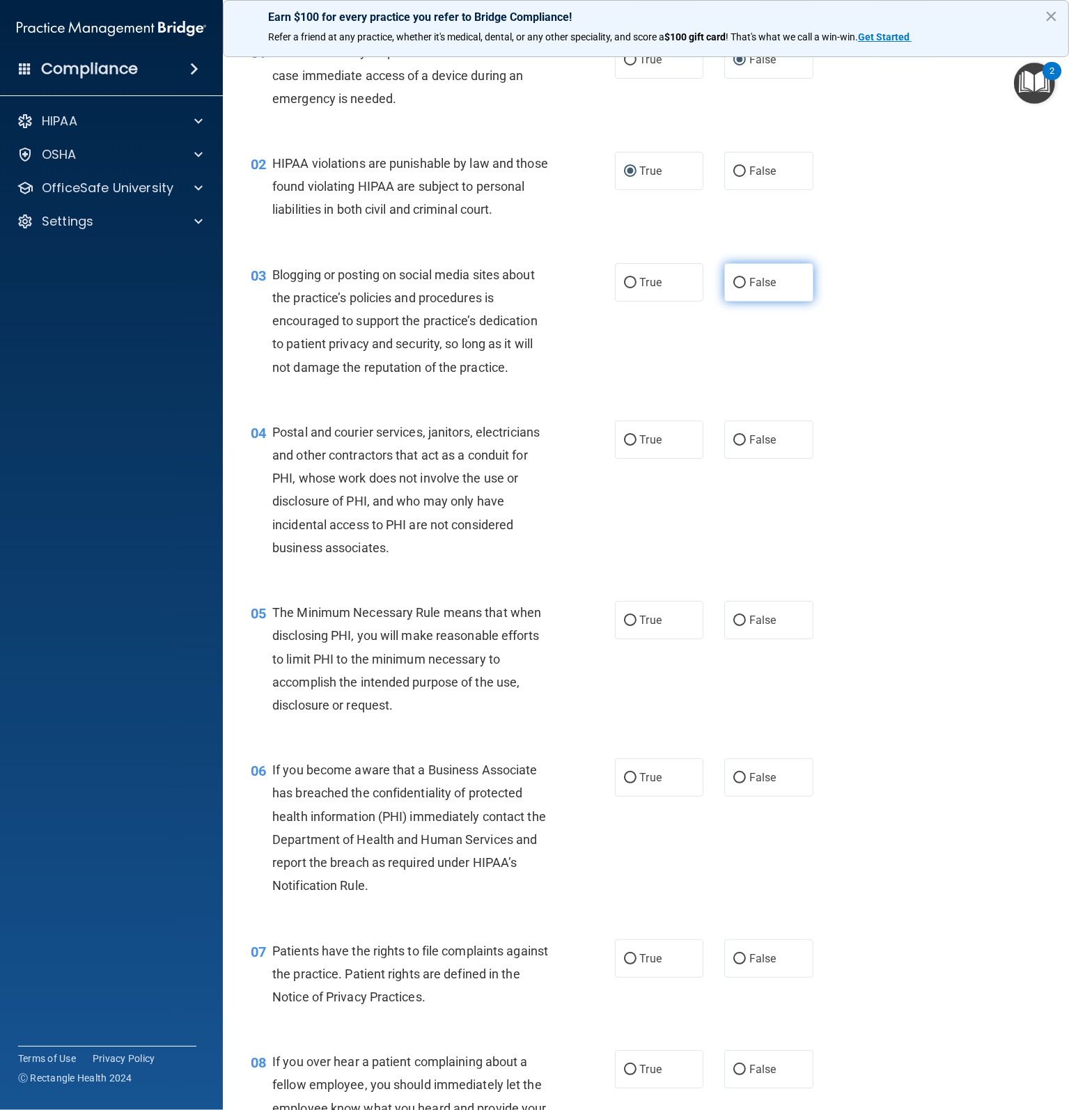
click at [767, 288] on label "False" at bounding box center [768, 282] width 89 height 38
click at [746, 288] on input "False" at bounding box center [739, 283] width 13 height 10
radio input "true"
click at [629, 459] on label "True" at bounding box center [659, 439] width 89 height 38
click at [629, 446] on input "True" at bounding box center [630, 440] width 13 height 10
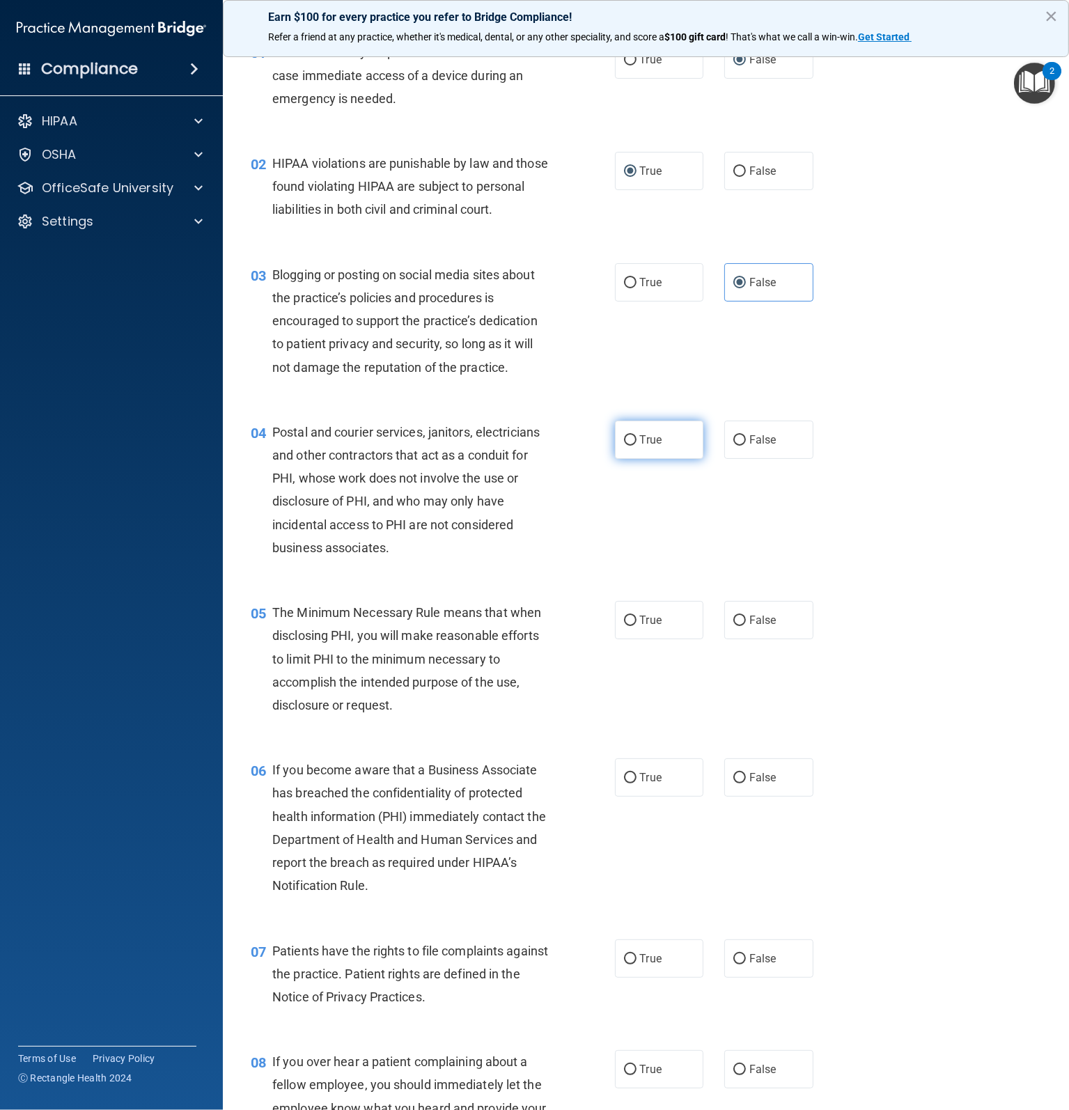
radio input "true"
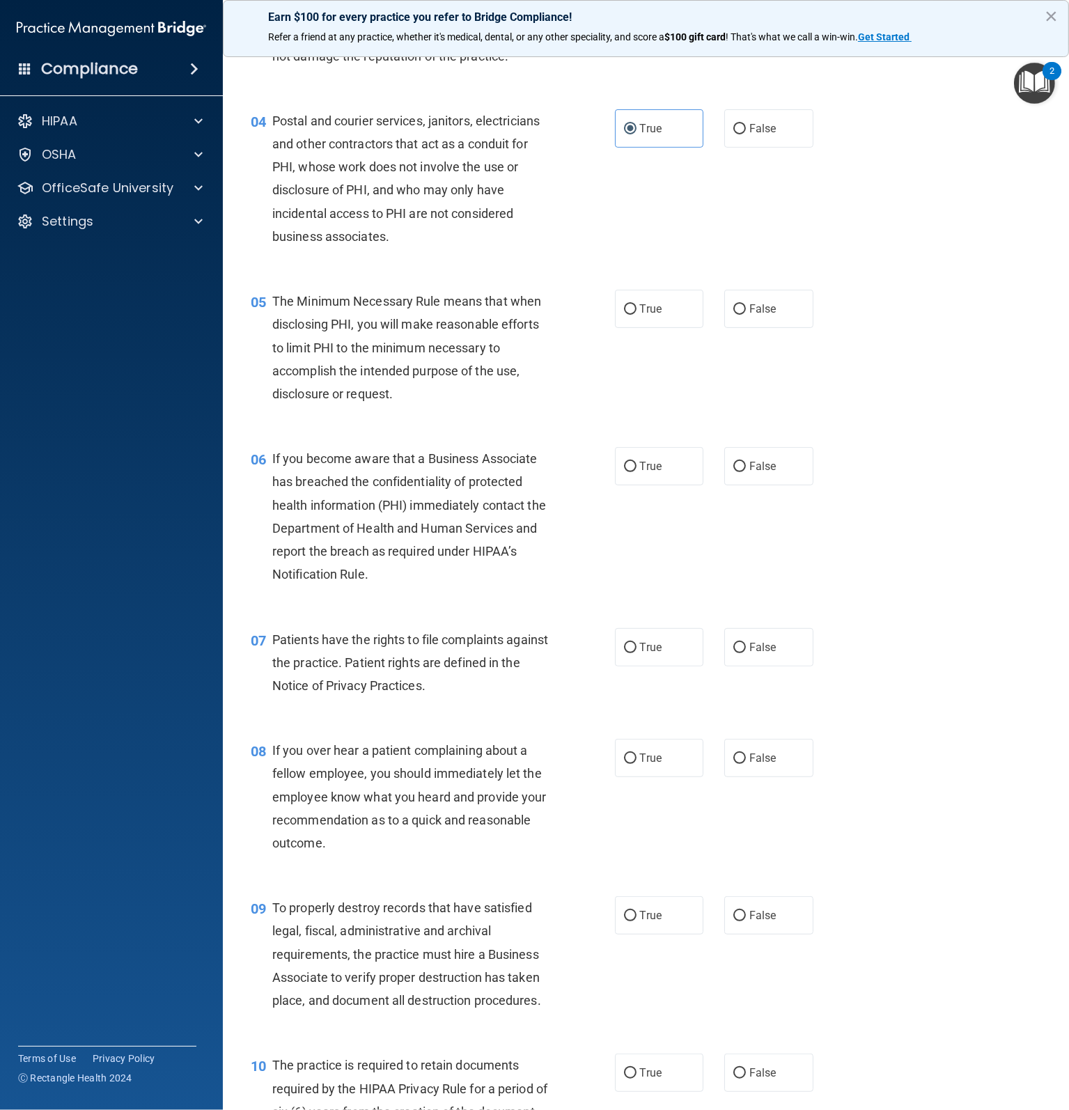
scroll to position [348, 0]
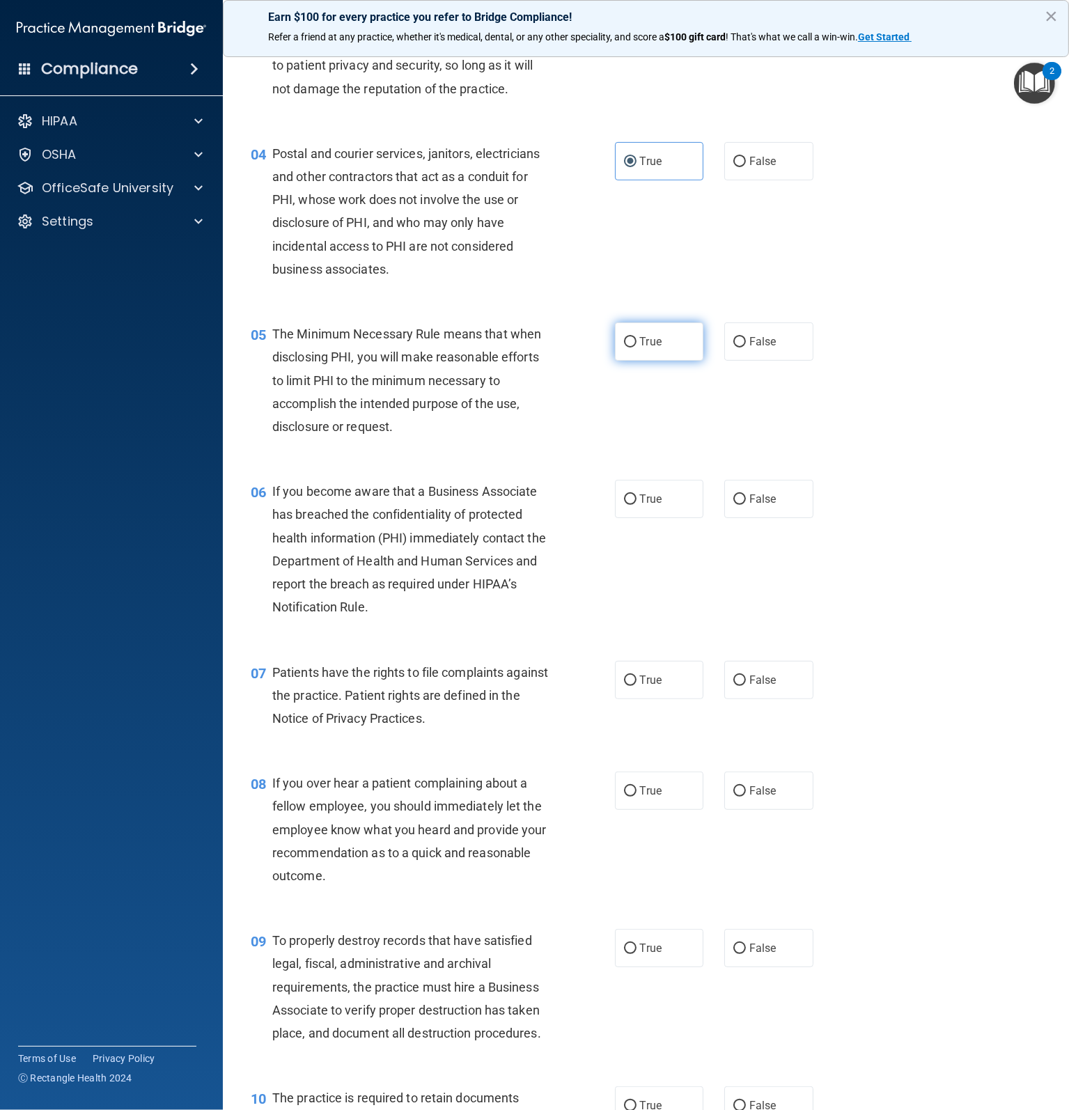
click at [629, 358] on label "True" at bounding box center [659, 341] width 89 height 38
click at [629, 347] on input "True" at bounding box center [630, 342] width 13 height 10
radio input "true"
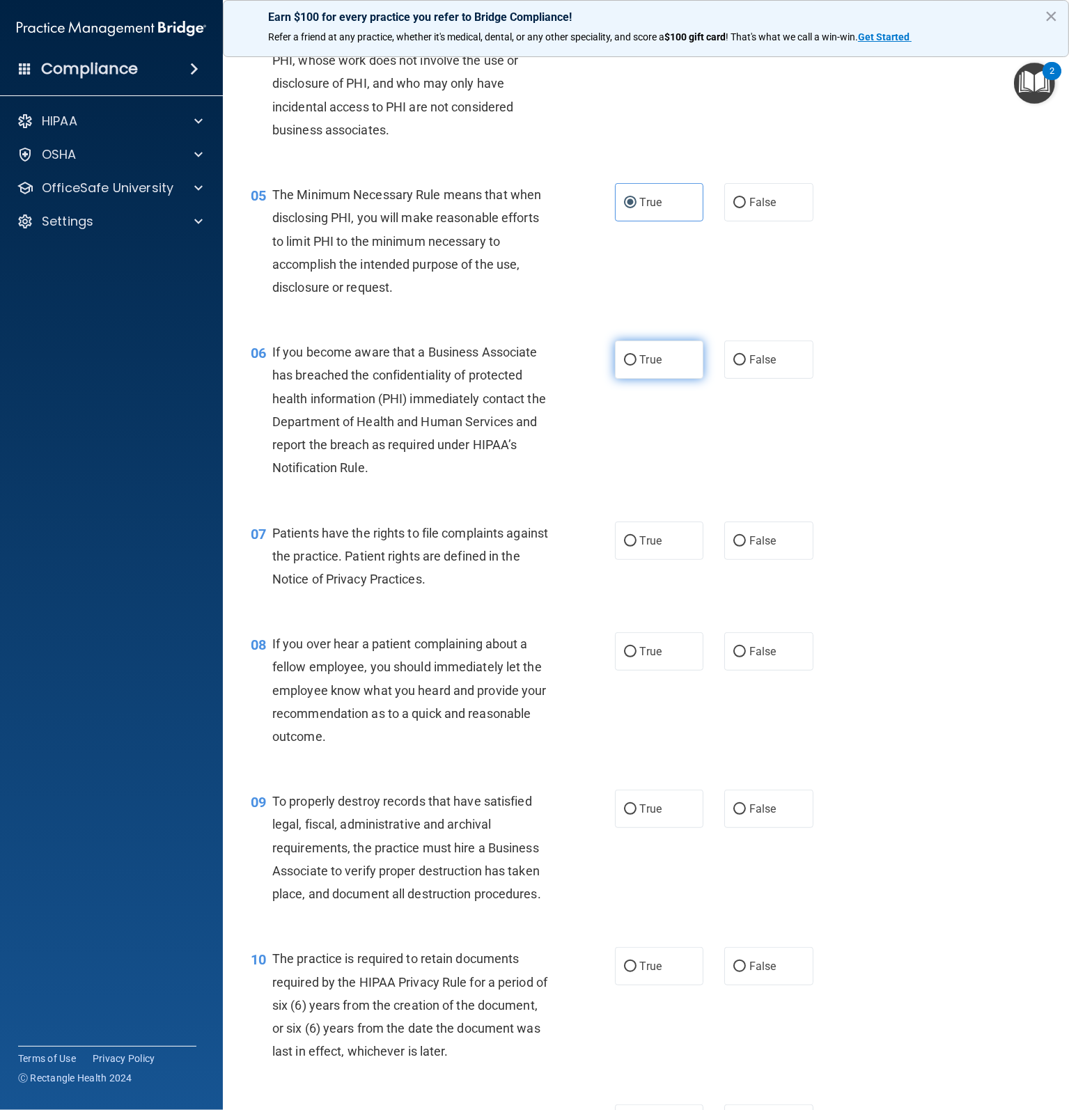
click at [630, 379] on label "True" at bounding box center [659, 359] width 89 height 38
click at [630, 365] on input "True" at bounding box center [630, 360] width 13 height 10
radio input "true"
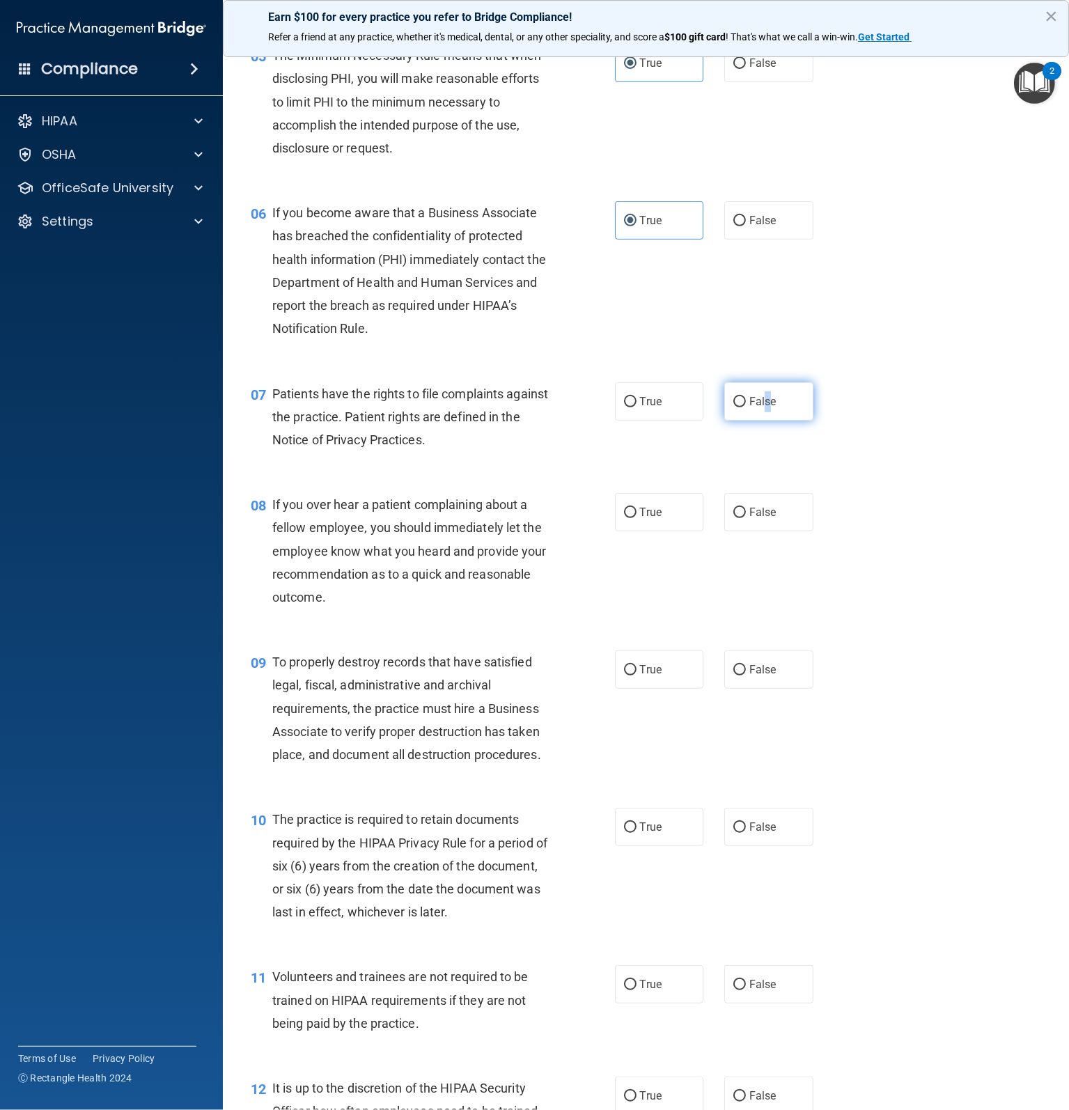
click at [760, 408] on span "False" at bounding box center [762, 401] width 27 height 13
click at [646, 408] on span "True" at bounding box center [651, 401] width 22 height 13
click at [636, 407] on input "True" at bounding box center [630, 402] width 13 height 10
radio input "true"
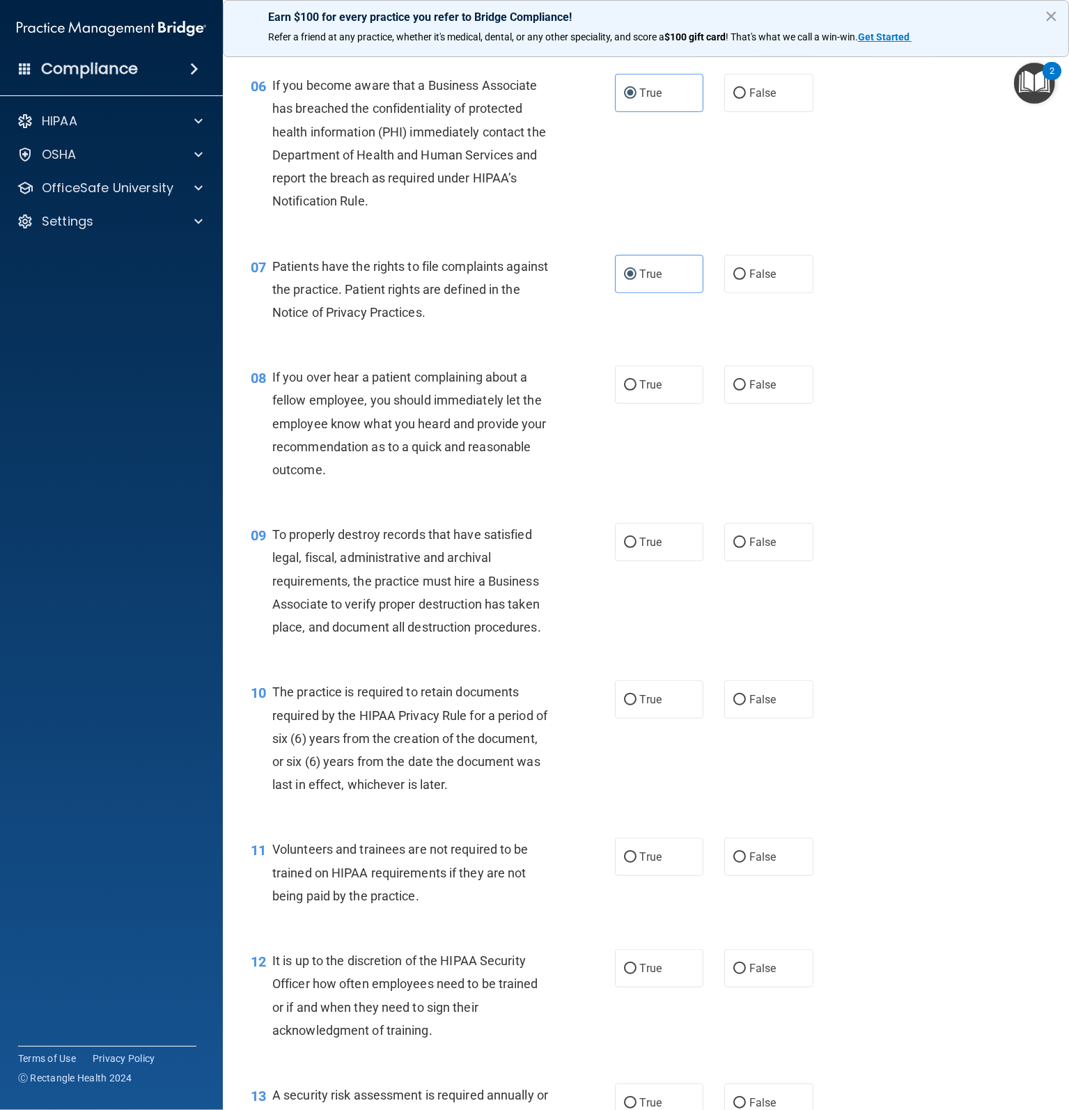
scroll to position [766, 0]
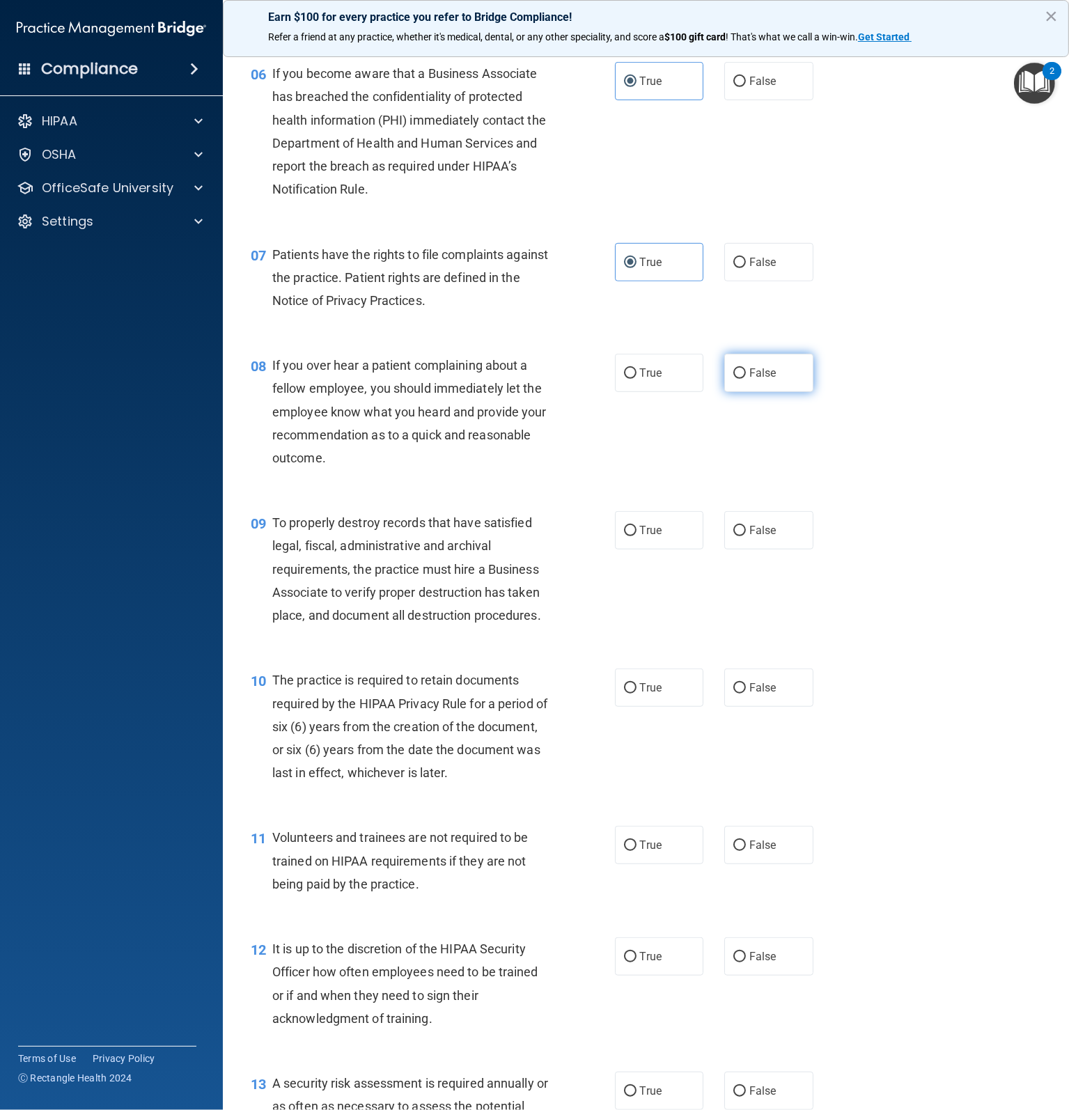
click at [741, 392] on label "False" at bounding box center [768, 373] width 89 height 38
click at [741, 379] on input "False" at bounding box center [739, 373] width 13 height 10
radio input "true"
click at [733, 536] on input "False" at bounding box center [739, 531] width 13 height 10
radio input "true"
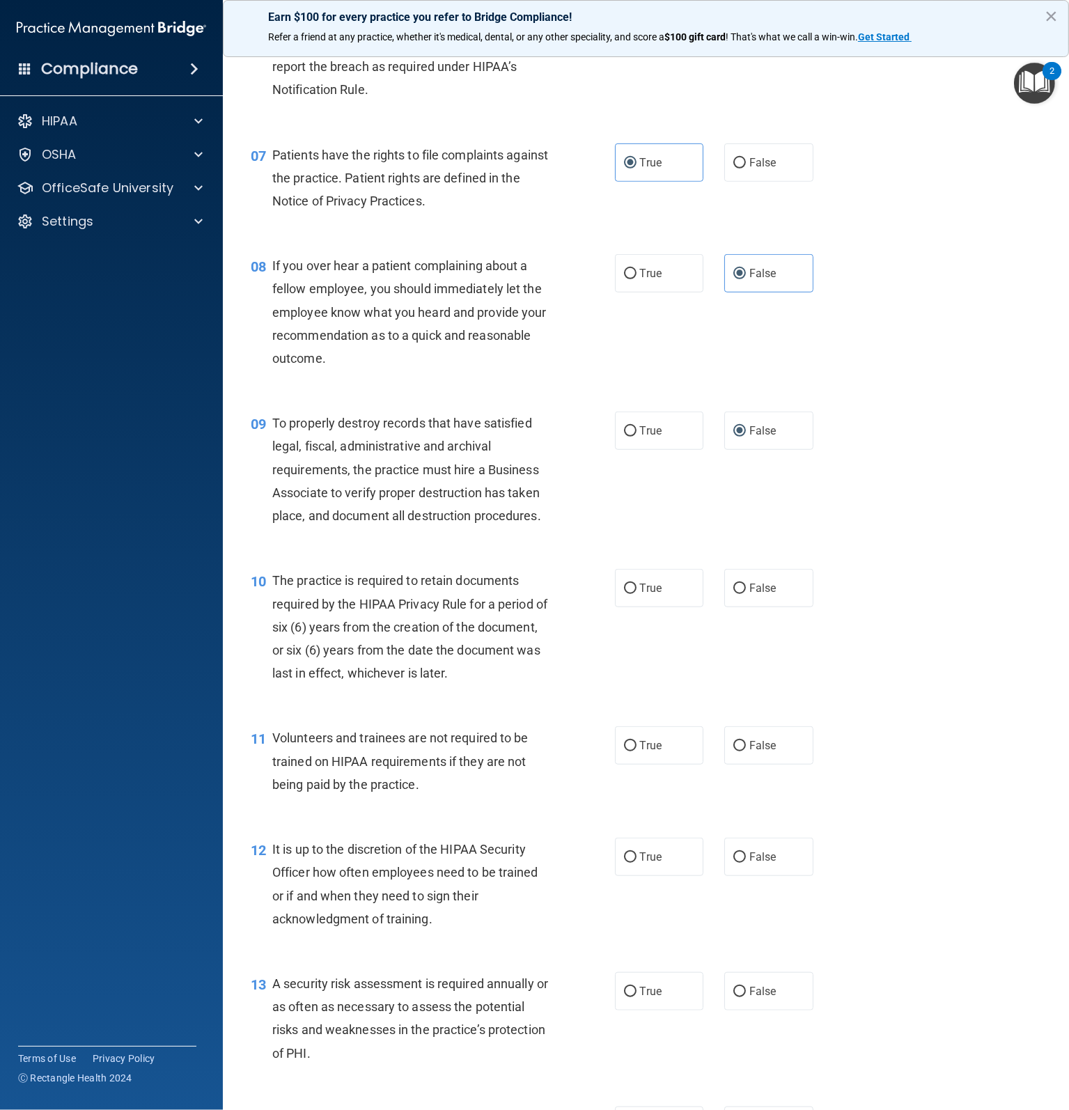
scroll to position [905, 0]
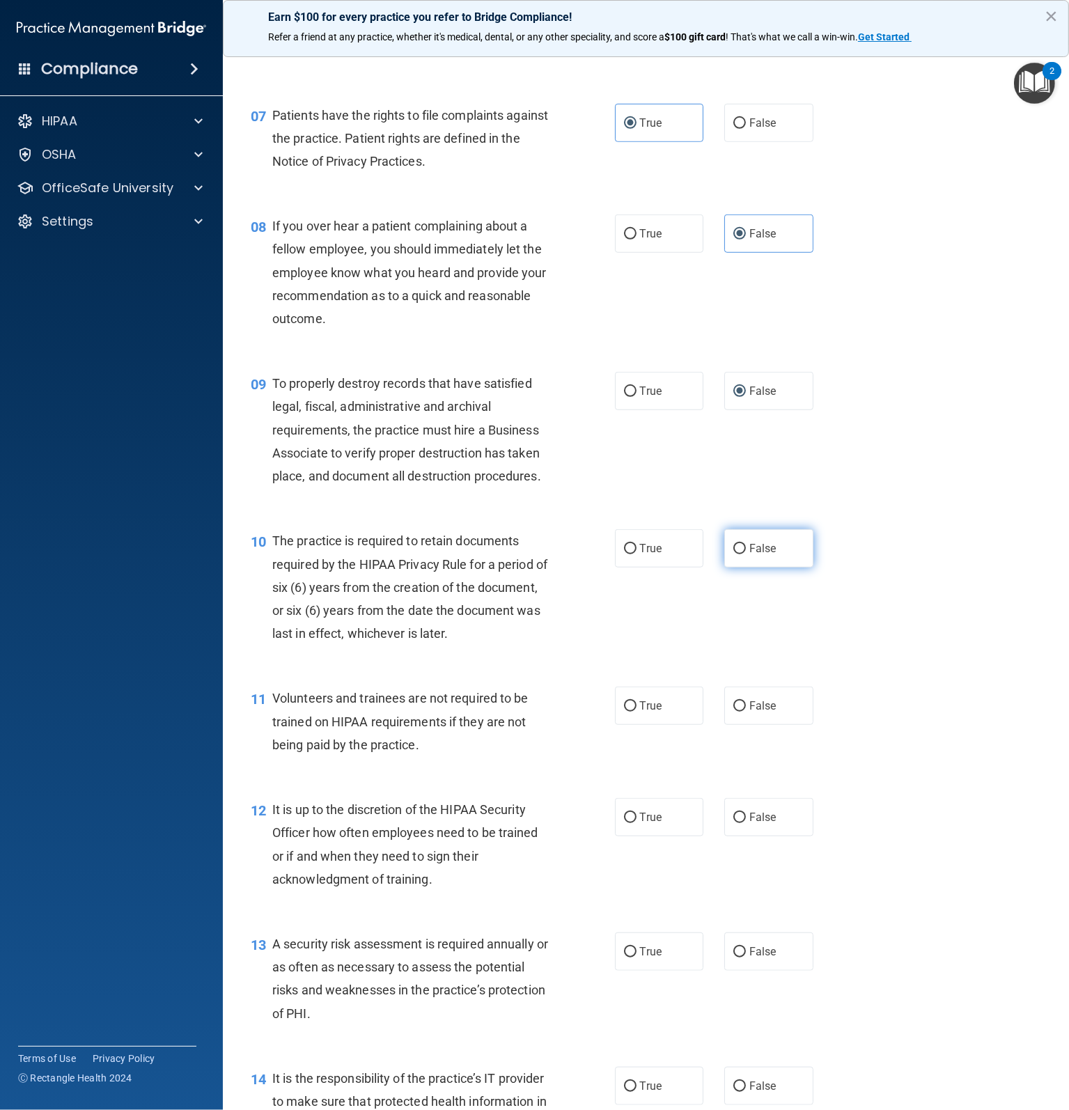
click at [729, 567] on label "False" at bounding box center [768, 548] width 89 height 38
click at [733, 554] on input "False" at bounding box center [739, 549] width 13 height 10
radio input "true"
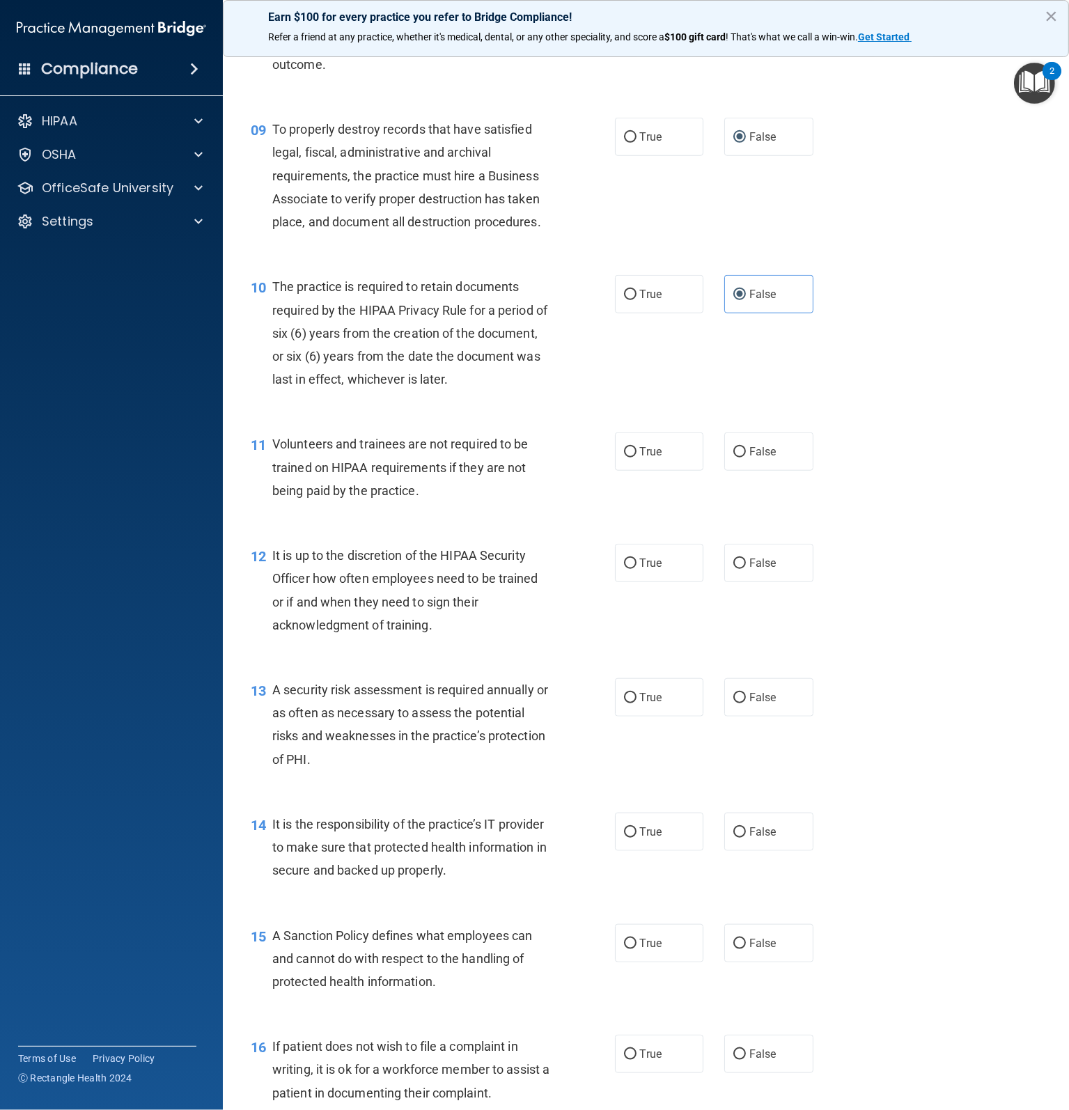
scroll to position [1183, 0]
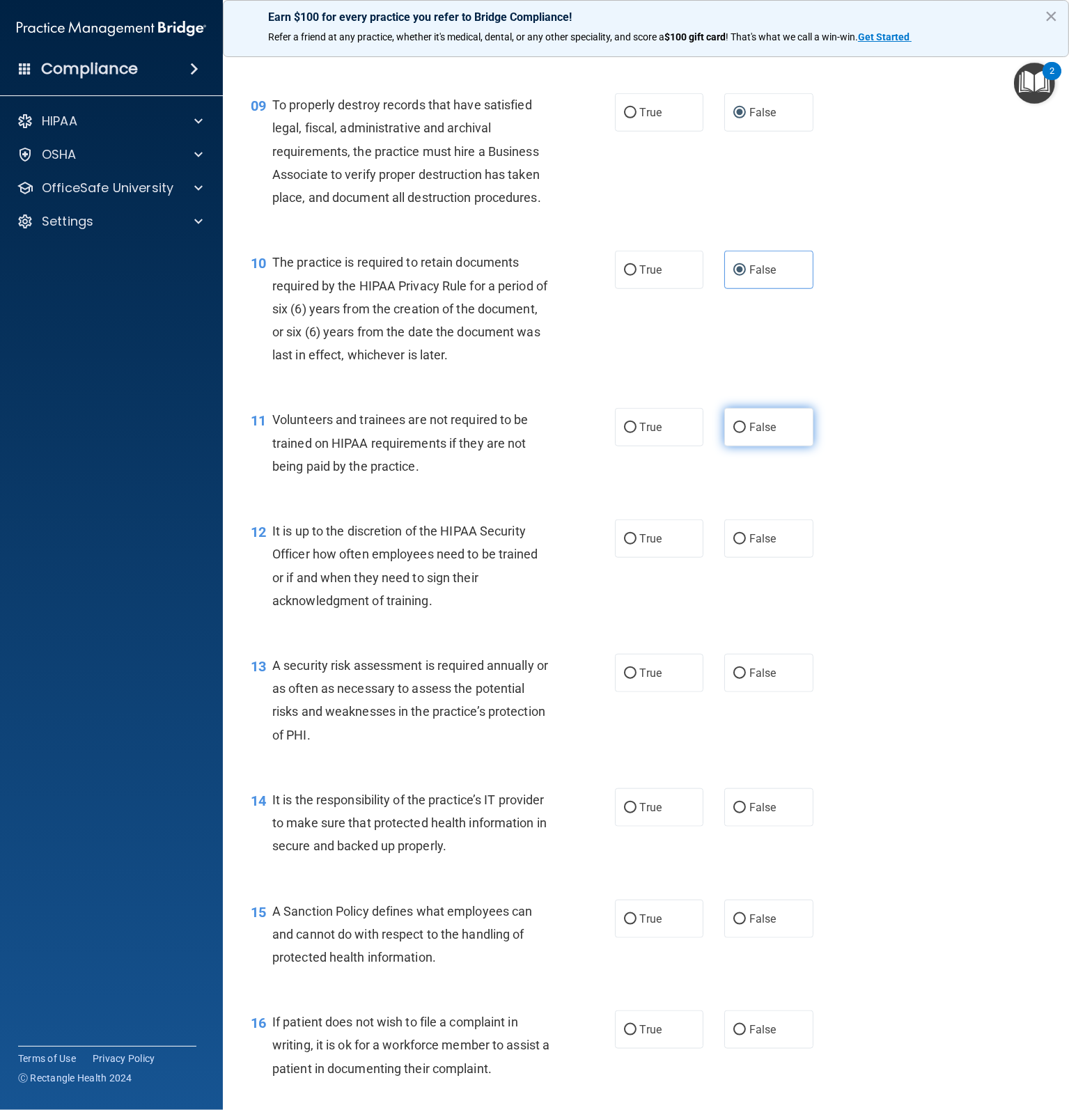
click at [736, 433] on input "False" at bounding box center [739, 428] width 13 height 10
radio input "true"
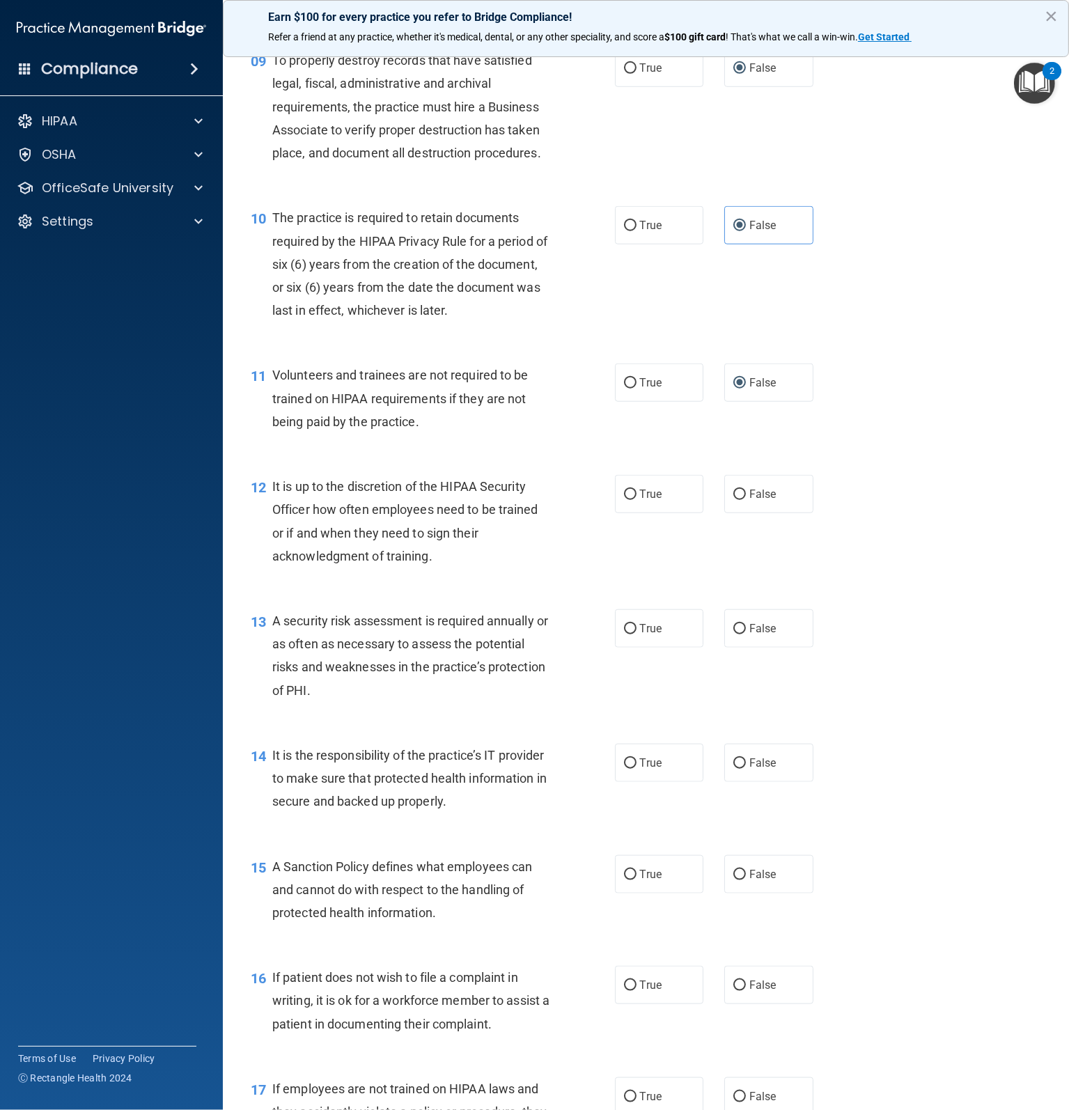
scroll to position [1323, 0]
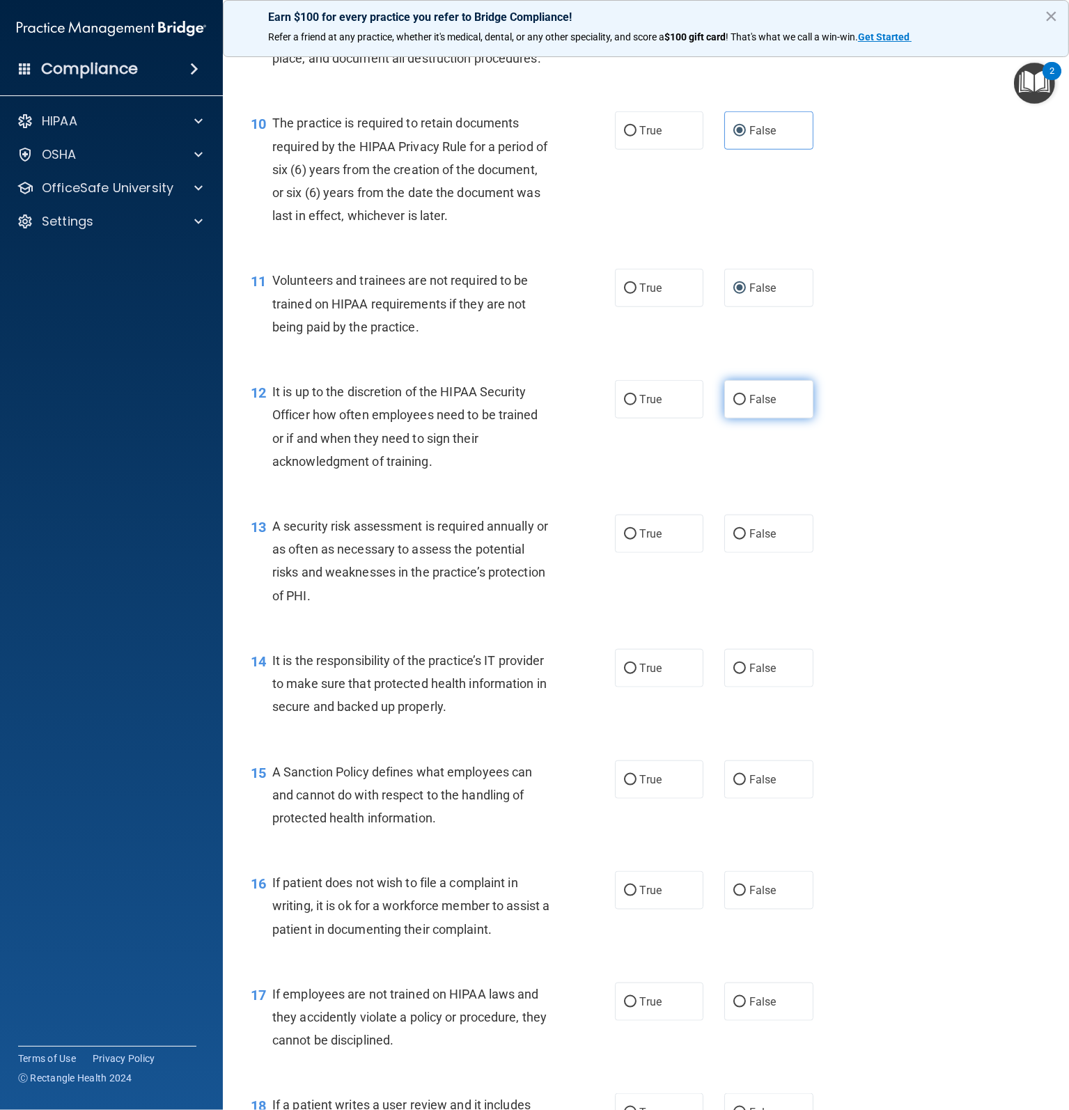
click at [751, 418] on label "False" at bounding box center [768, 399] width 89 height 38
click at [746, 405] on input "False" at bounding box center [739, 400] width 13 height 10
radio input "true"
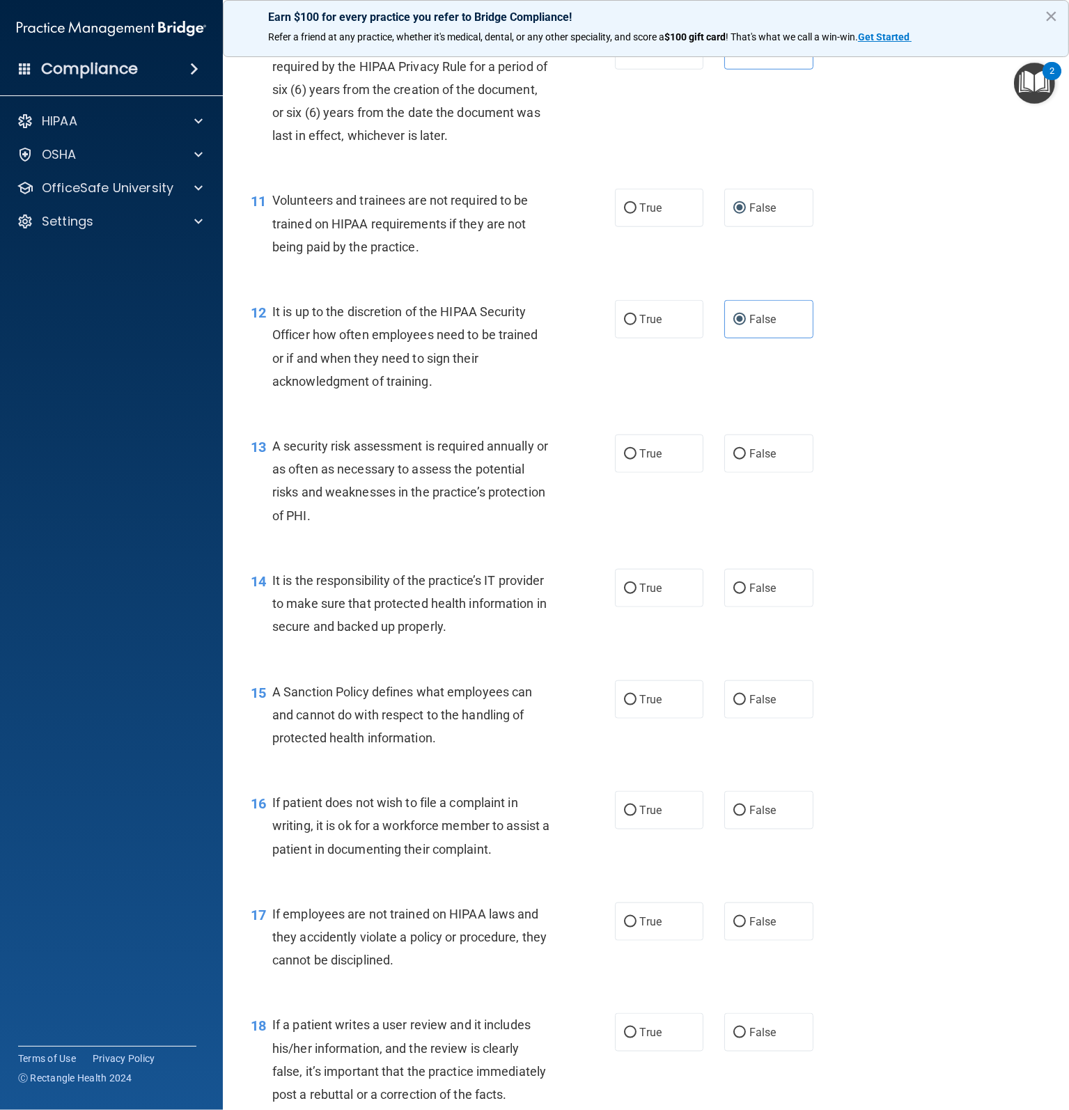
scroll to position [1462, 0]
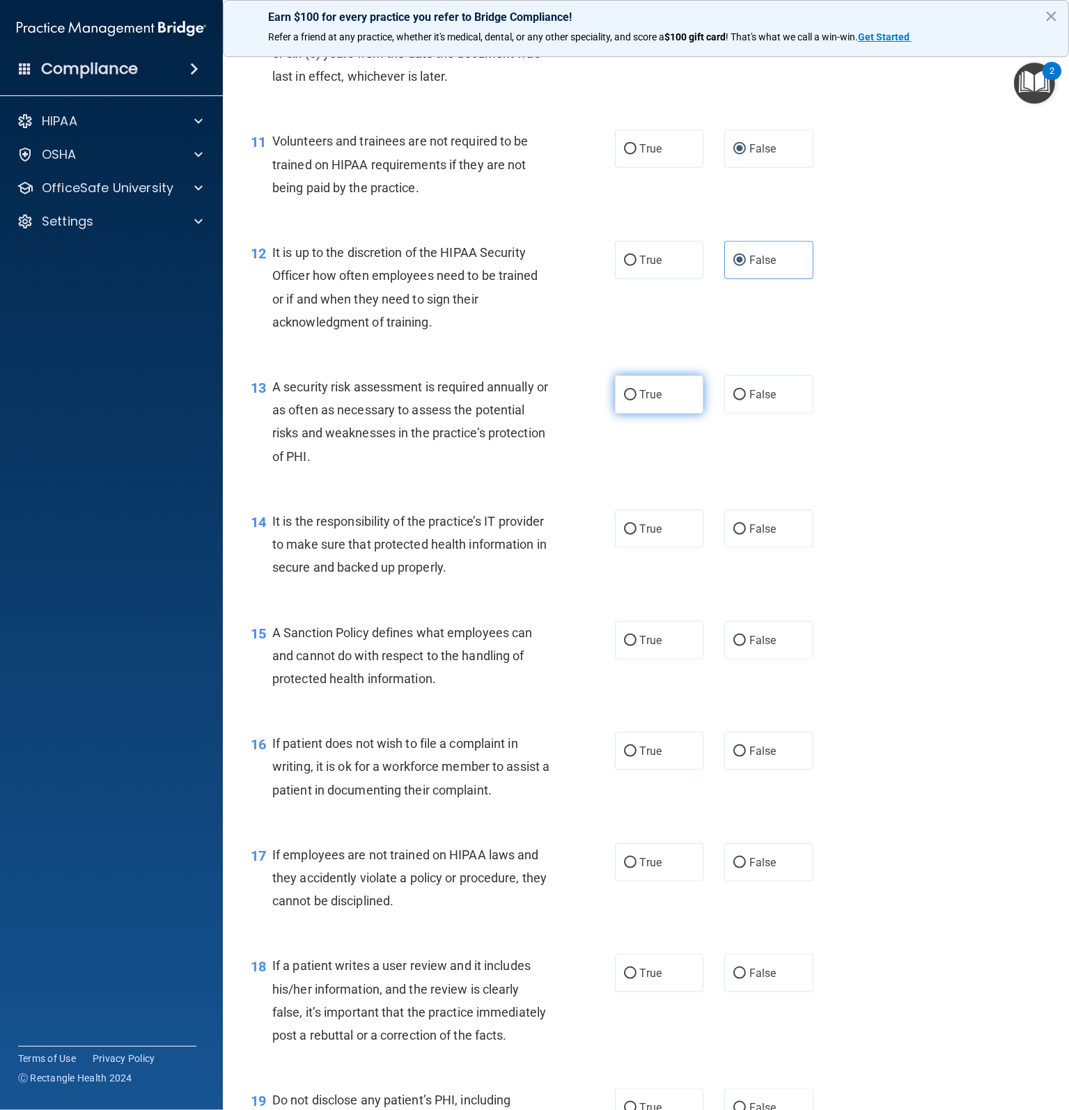
click at [626, 413] on label "True" at bounding box center [659, 394] width 89 height 38
click at [626, 400] on input "True" at bounding box center [630, 395] width 13 height 10
radio input "true"
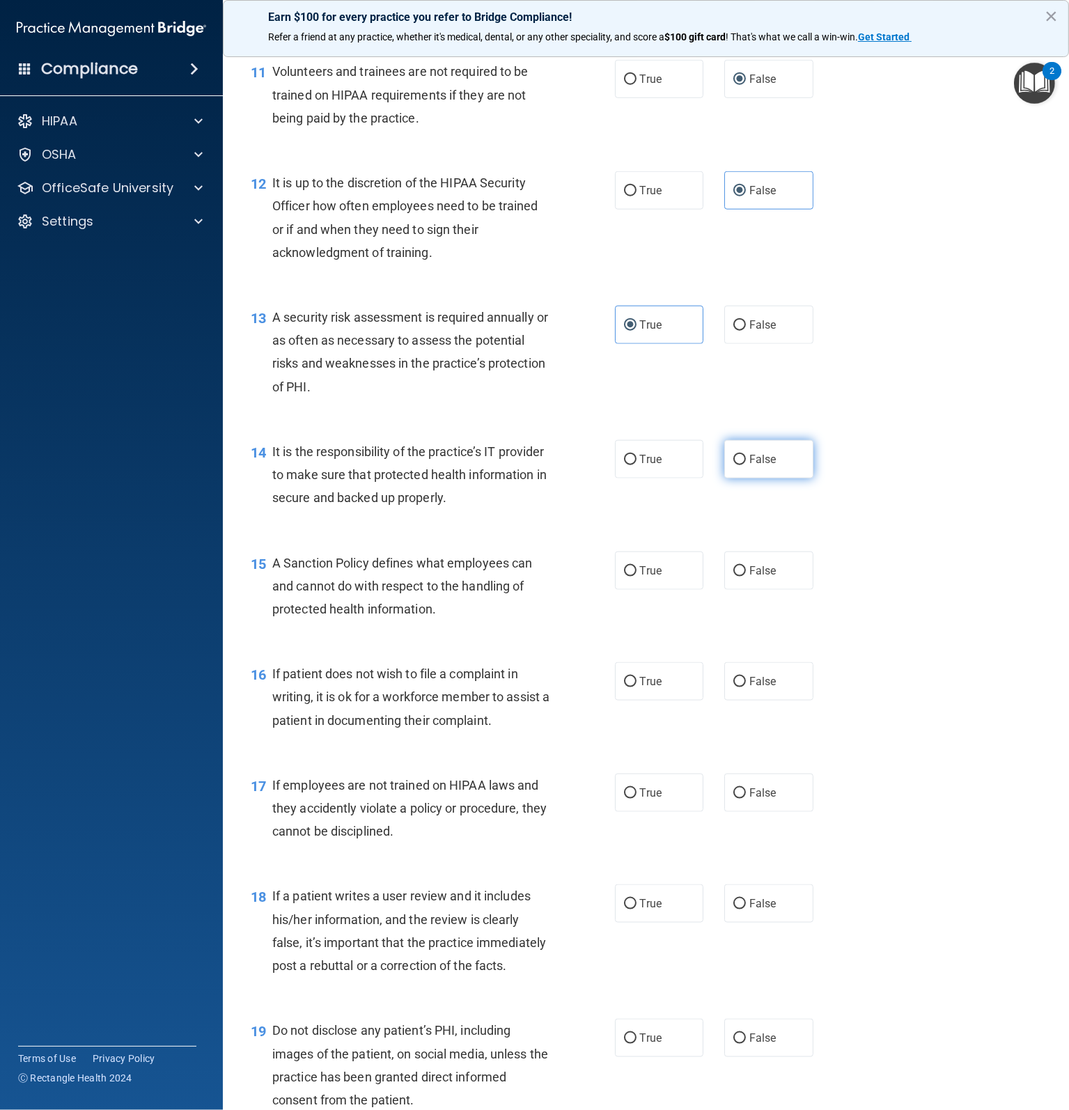
click at [725, 478] on label "False" at bounding box center [768, 459] width 89 height 38
click at [733, 465] on input "False" at bounding box center [739, 460] width 13 height 10
radio input "true"
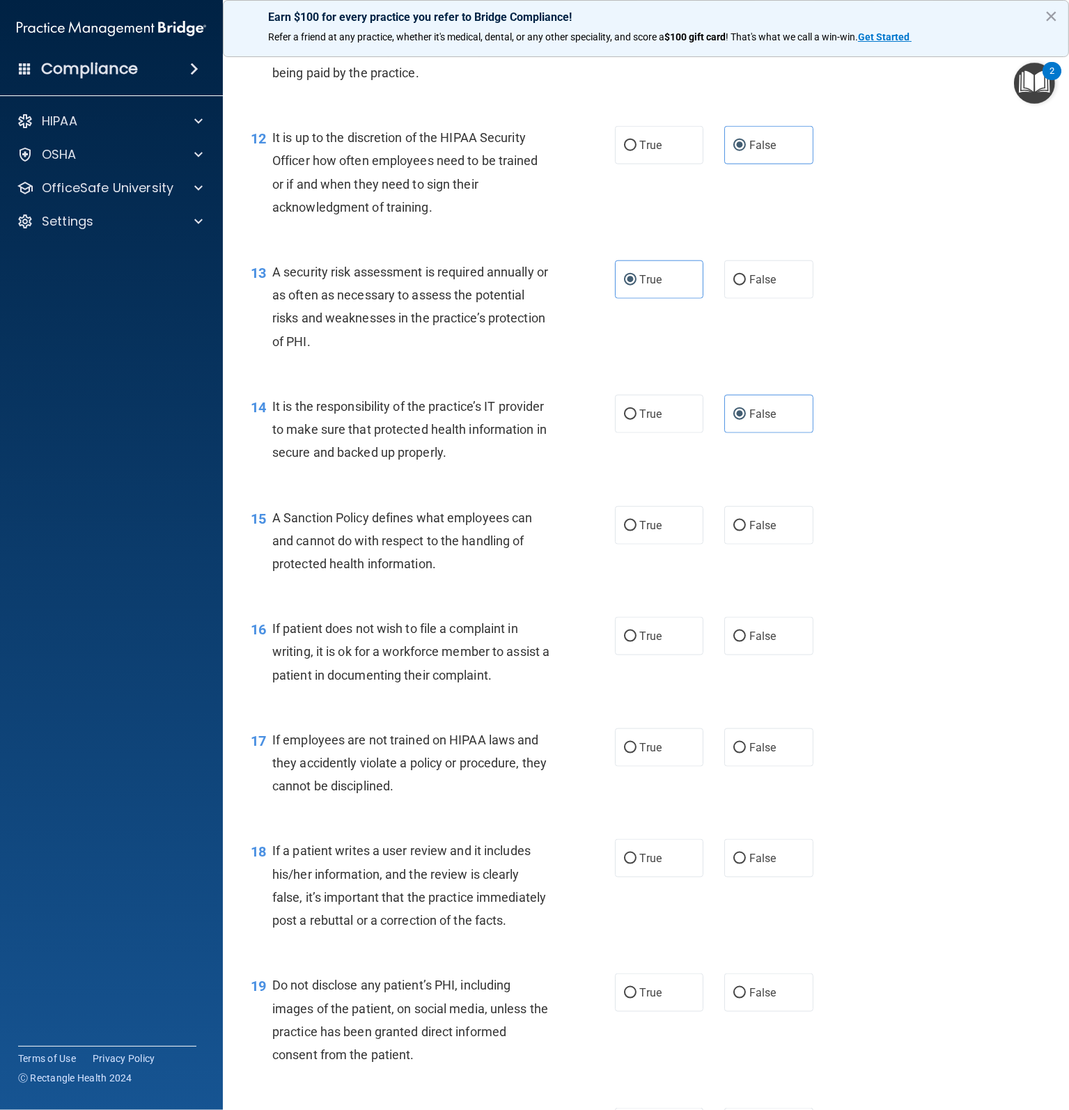
scroll to position [1601, 0]
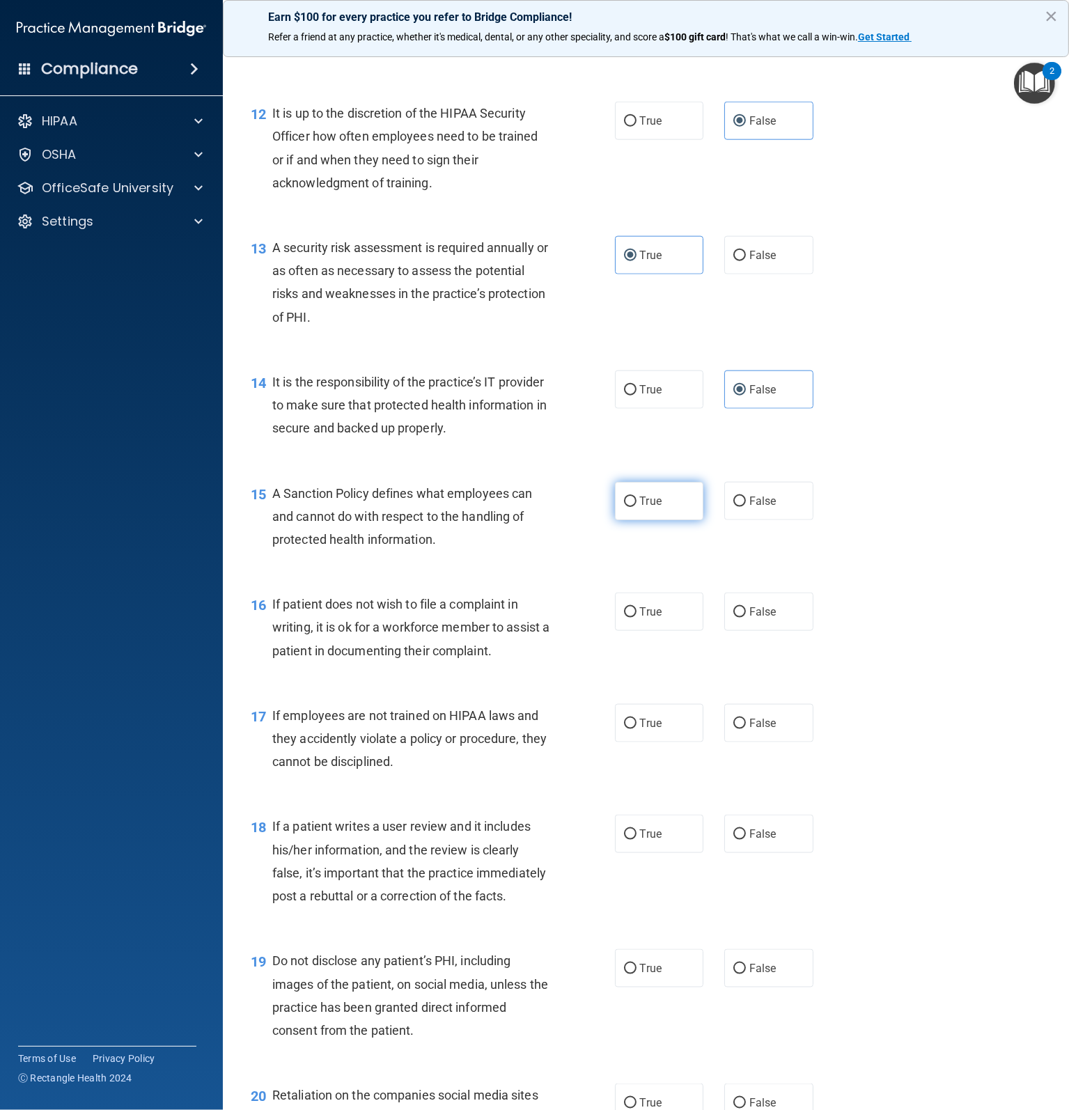
click at [656, 520] on label "True" at bounding box center [659, 501] width 89 height 38
click at [636, 507] on input "True" at bounding box center [630, 501] width 13 height 10
radio input "true"
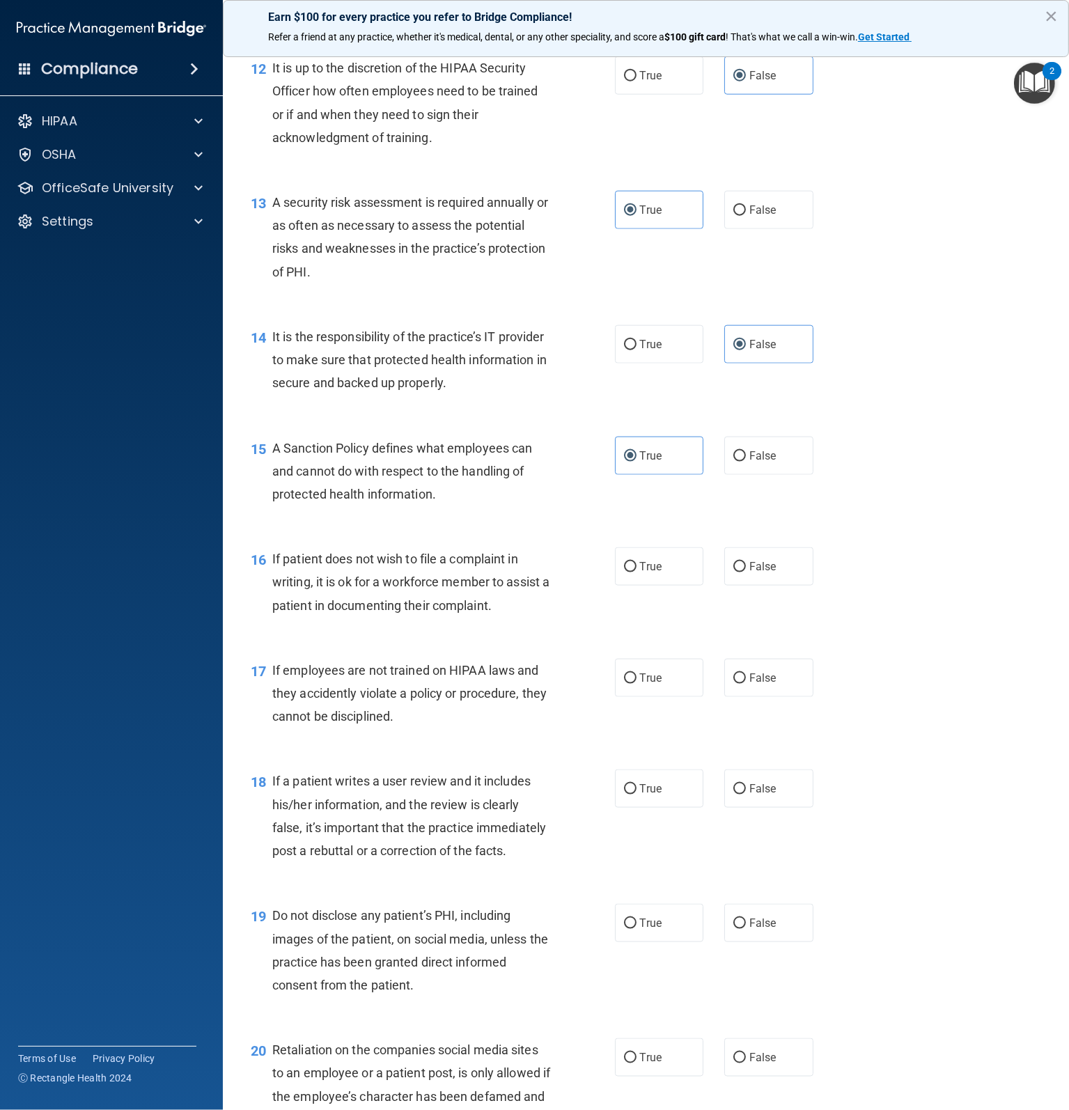
scroll to position [1671, 0]
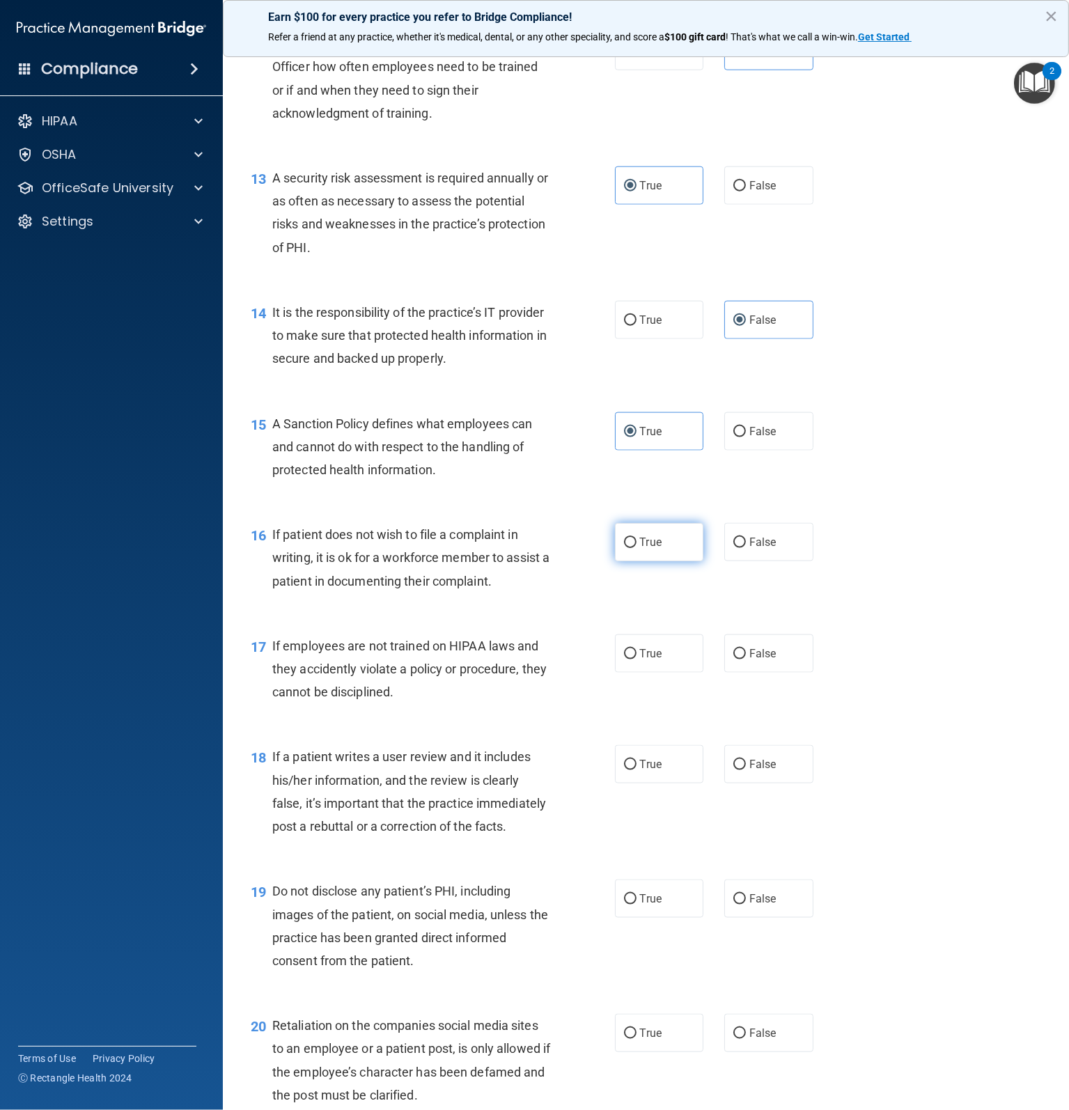
click at [640, 549] on span "True" at bounding box center [651, 541] width 22 height 13
click at [634, 548] on input "True" at bounding box center [630, 542] width 13 height 10
radio input "true"
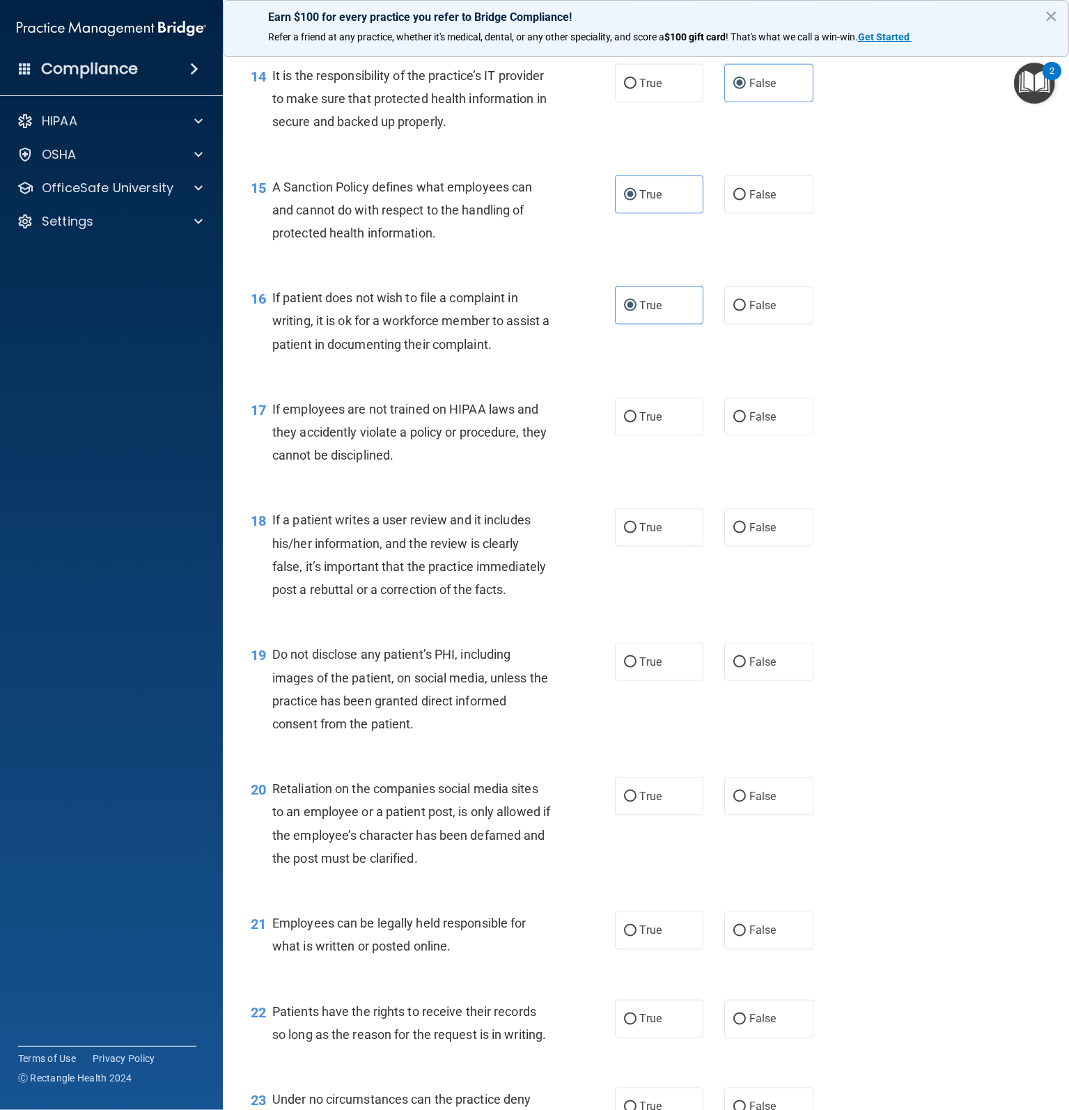
scroll to position [1949, 0]
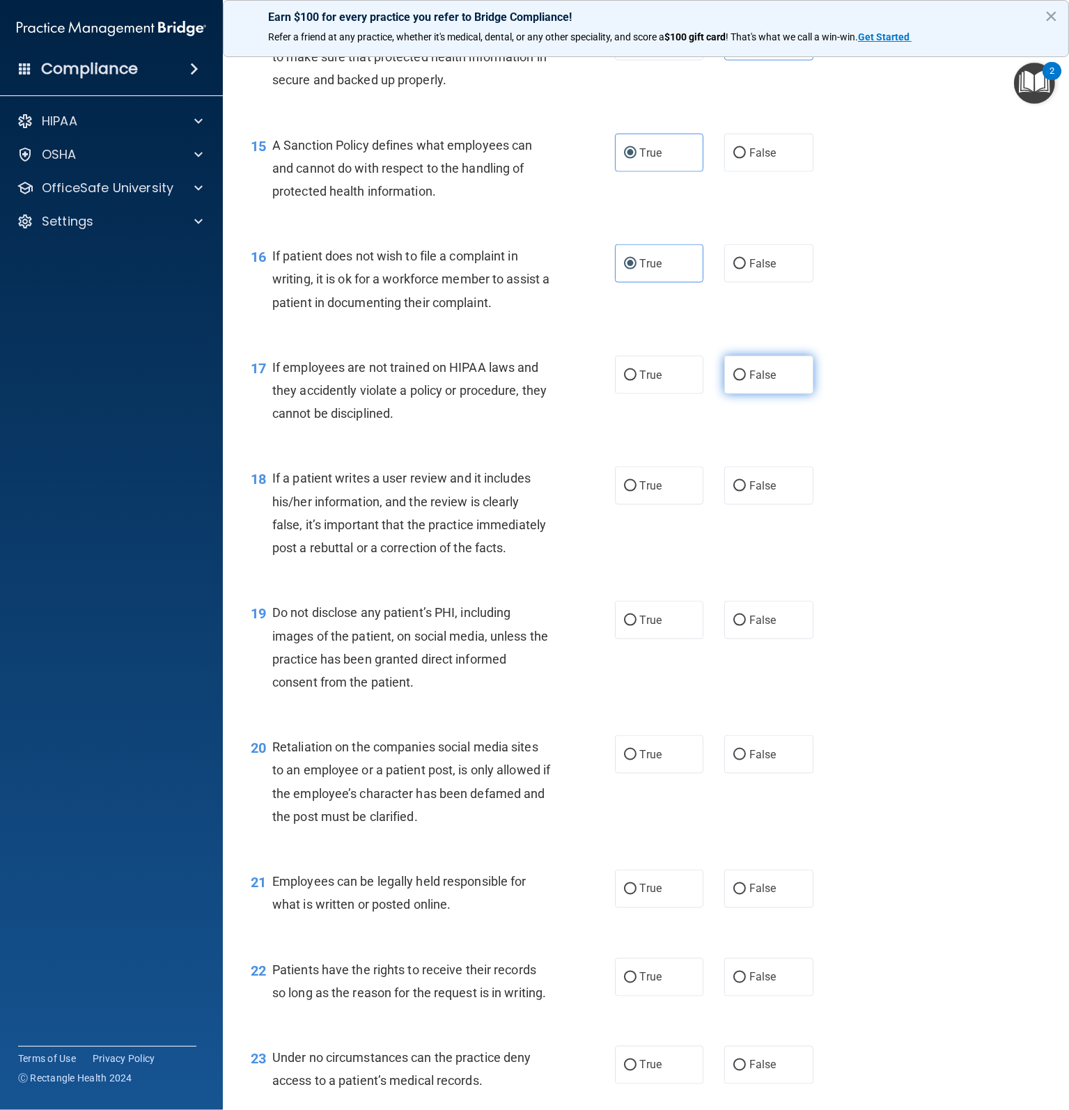
click at [739, 381] on input "False" at bounding box center [739, 375] width 13 height 10
radio input "true"
click at [734, 491] on input "False" at bounding box center [739, 486] width 13 height 10
radio input "true"
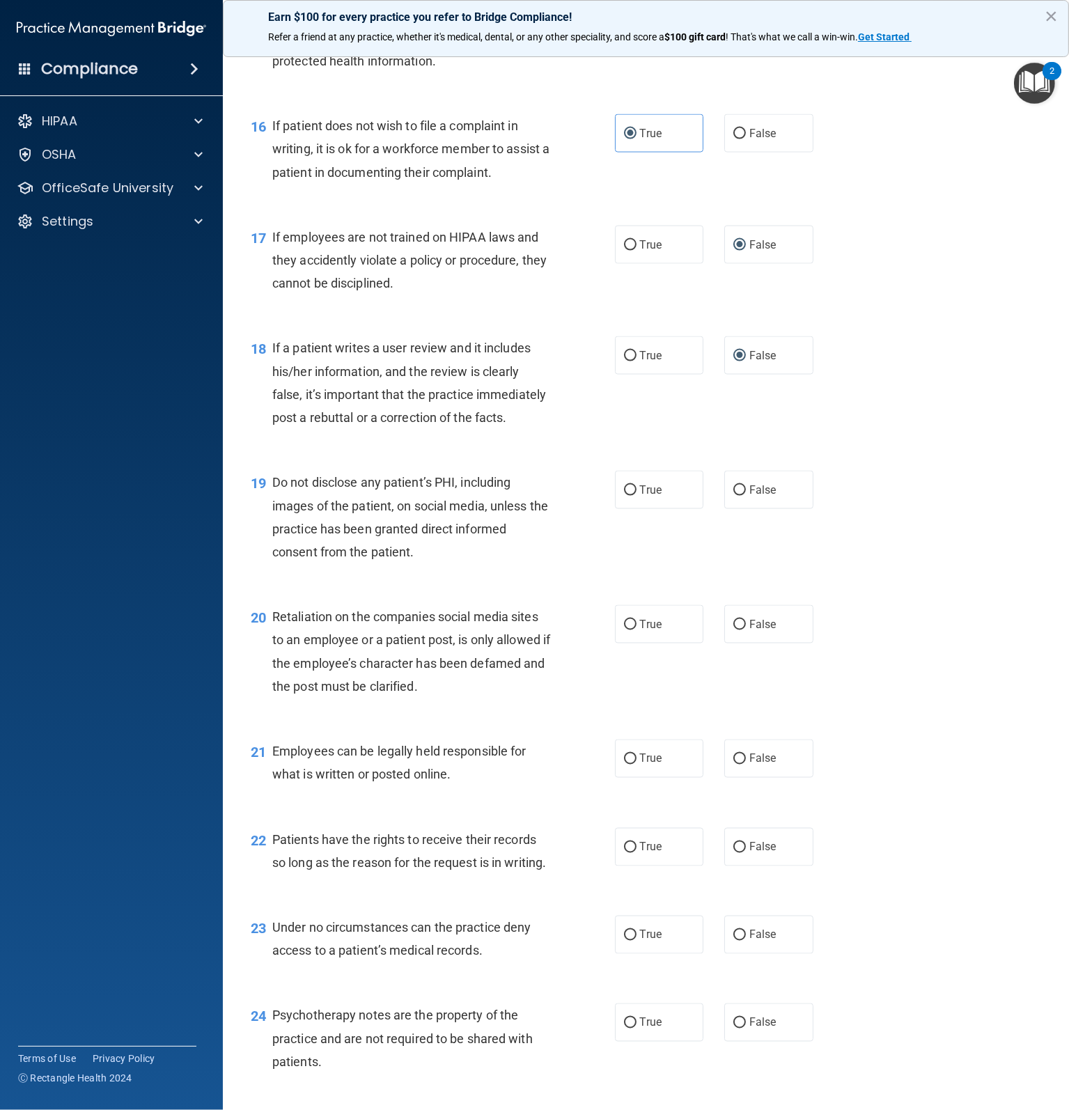
scroll to position [2088, 0]
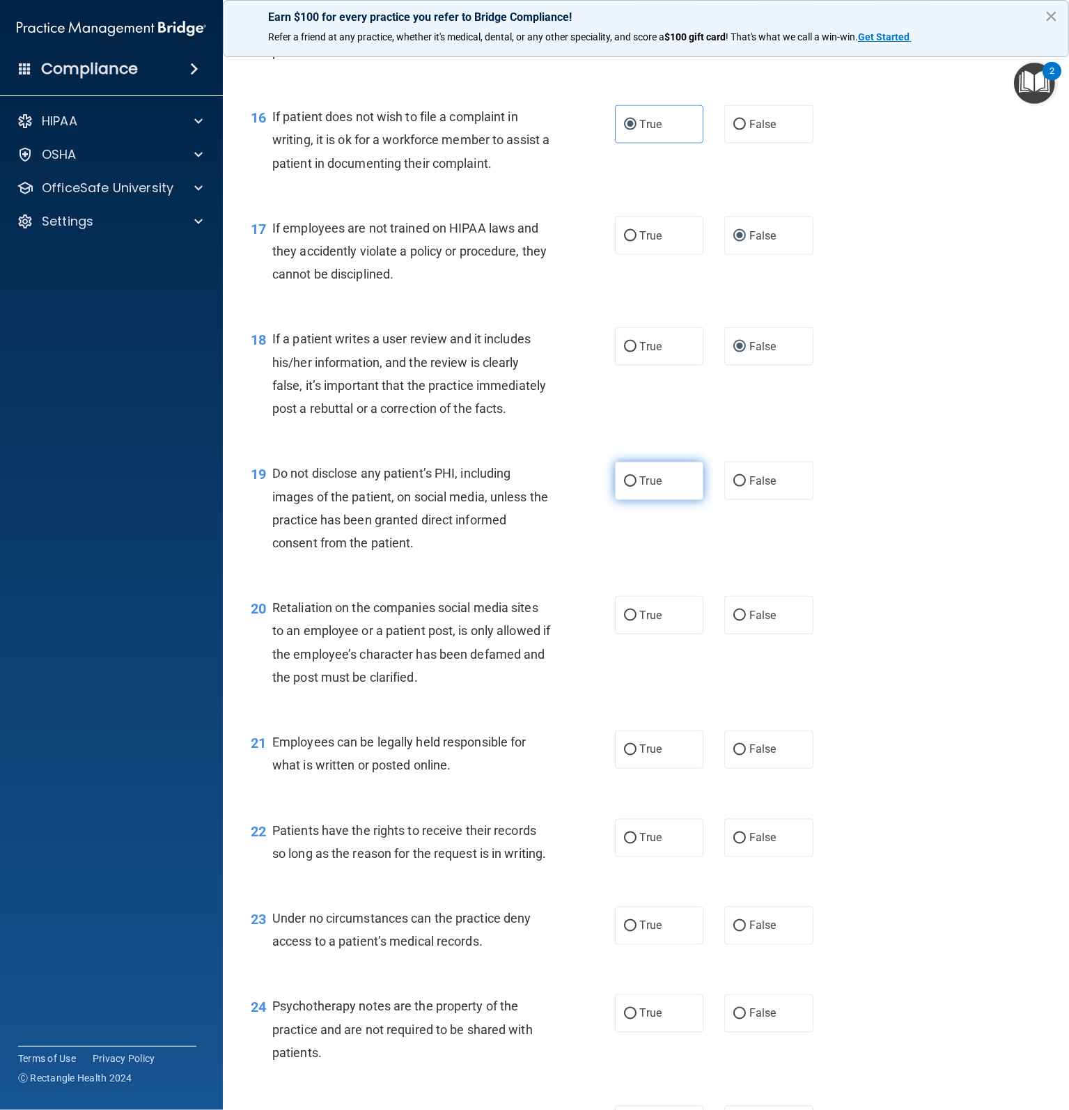
click at [628, 487] on input "True" at bounding box center [630, 481] width 13 height 10
radio input "true"
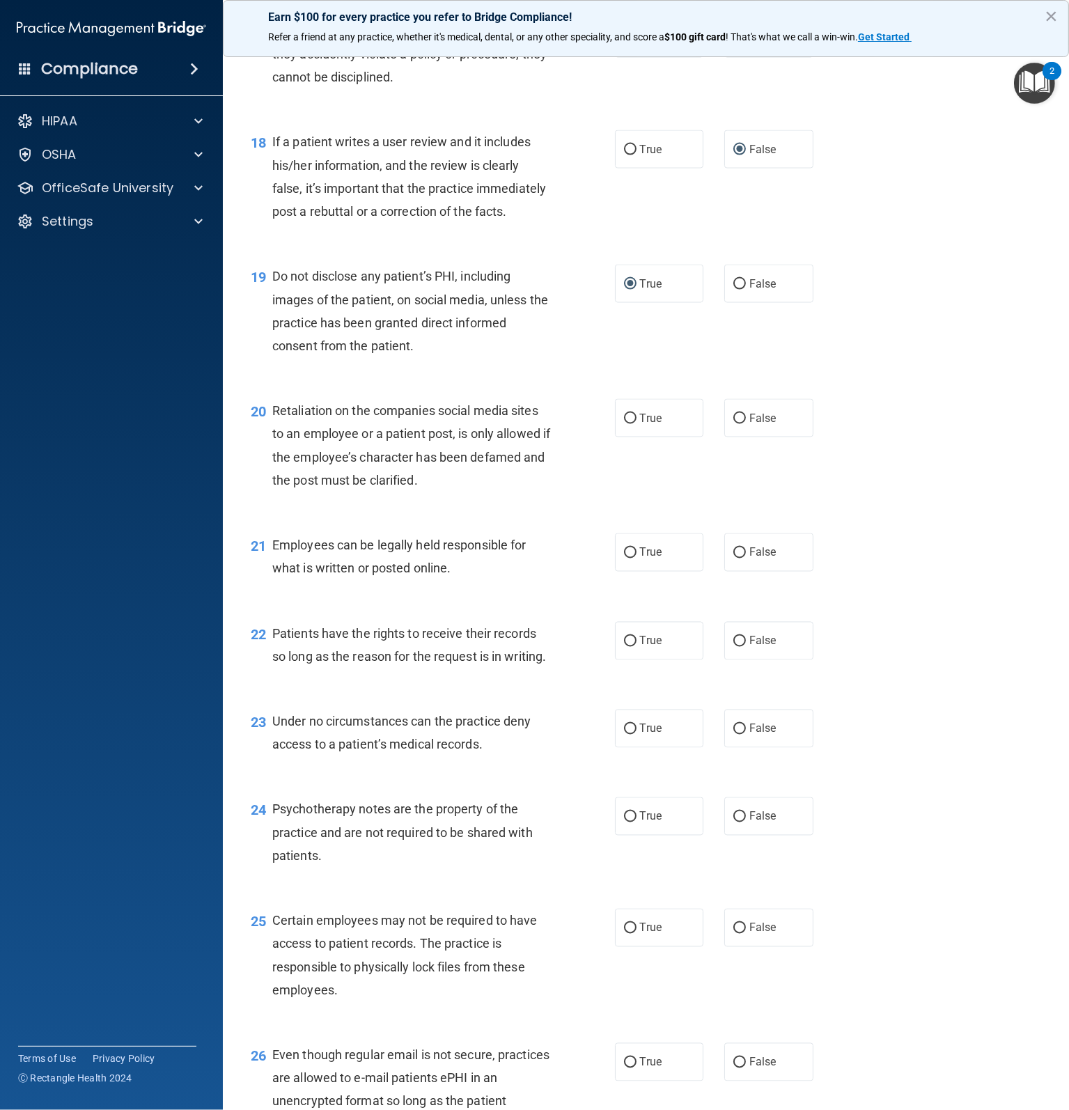
scroll to position [2297, 0]
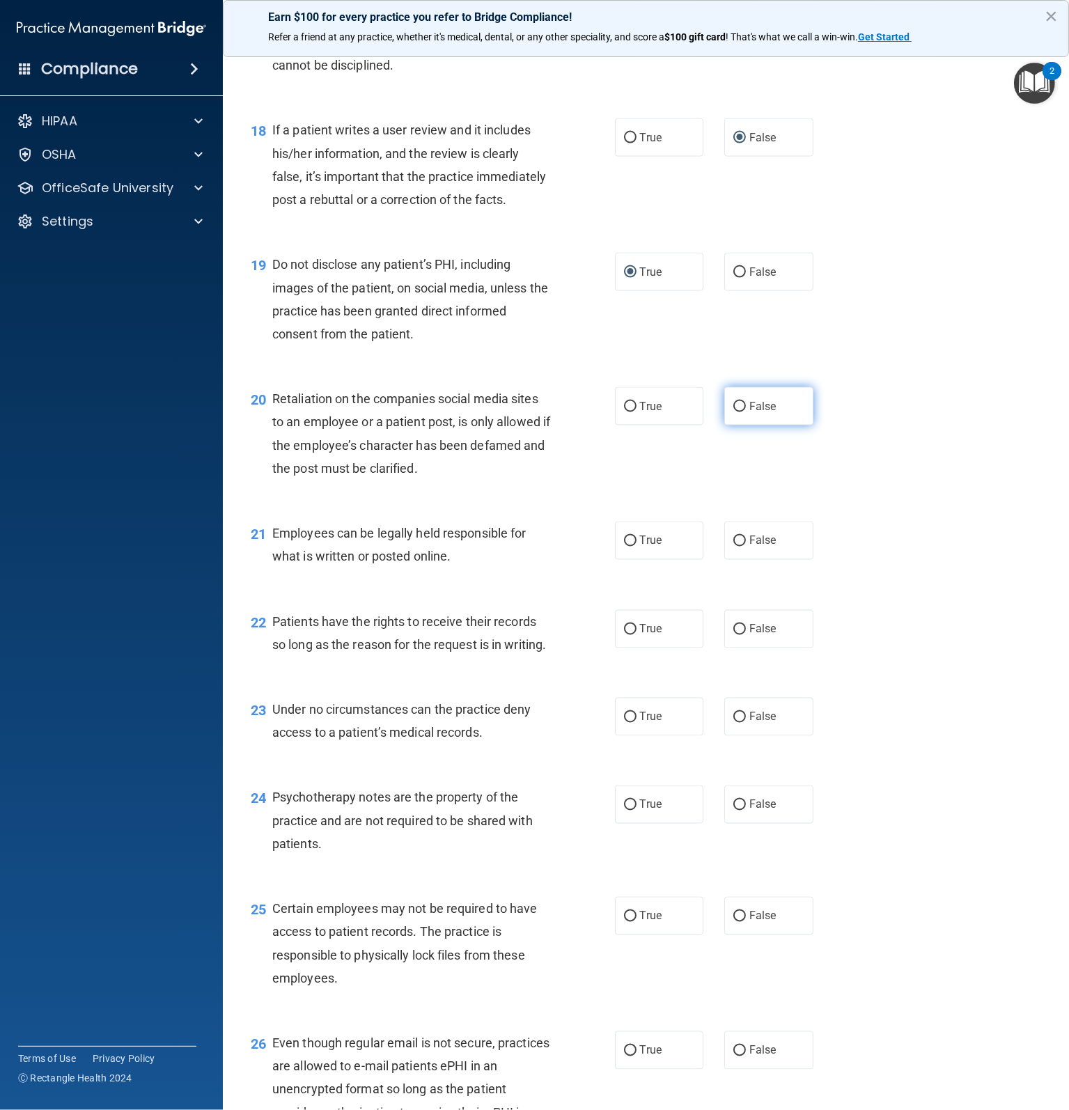
click at [733, 412] on input "False" at bounding box center [739, 407] width 13 height 10
radio input "true"
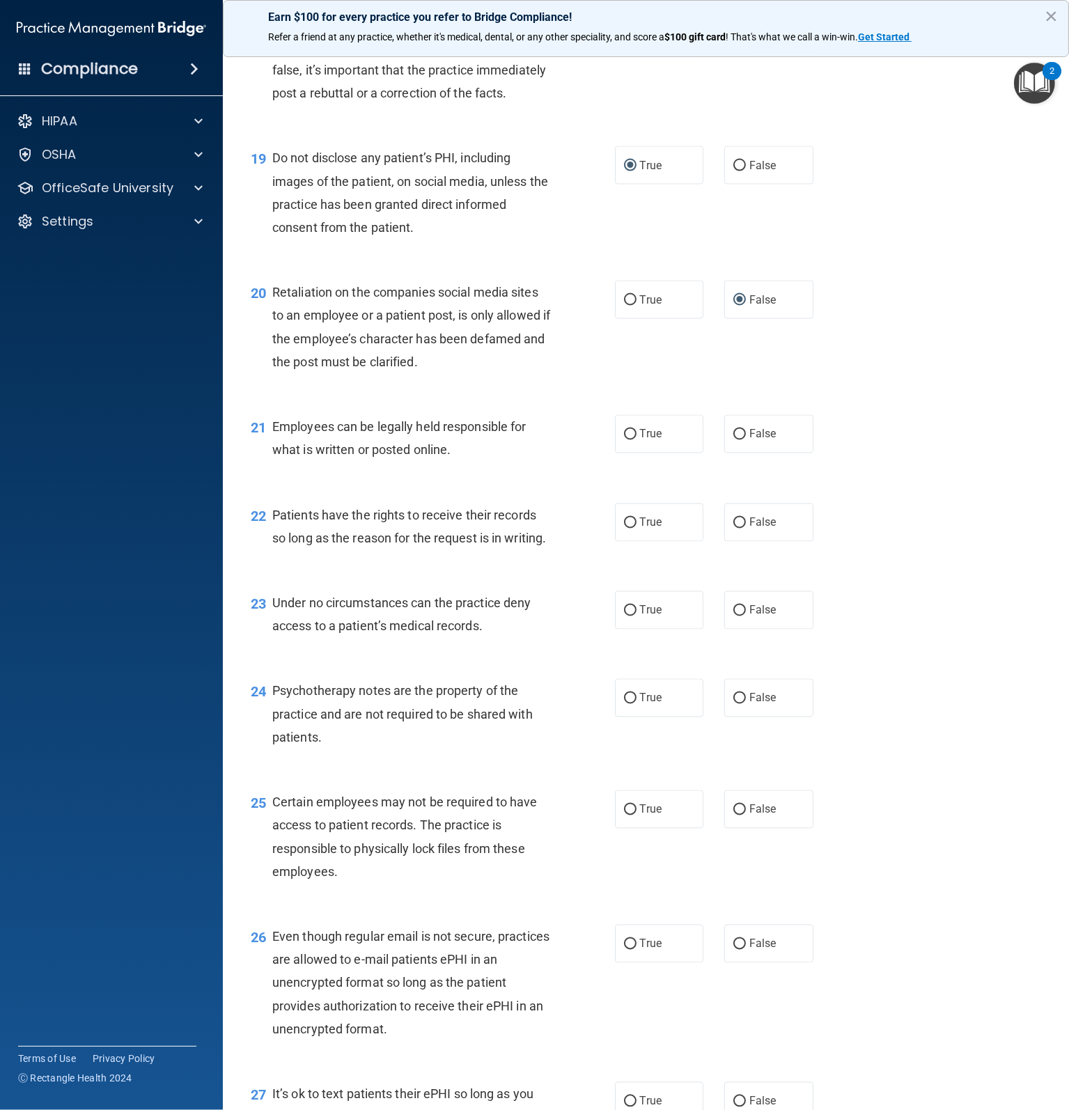
scroll to position [2506, 0]
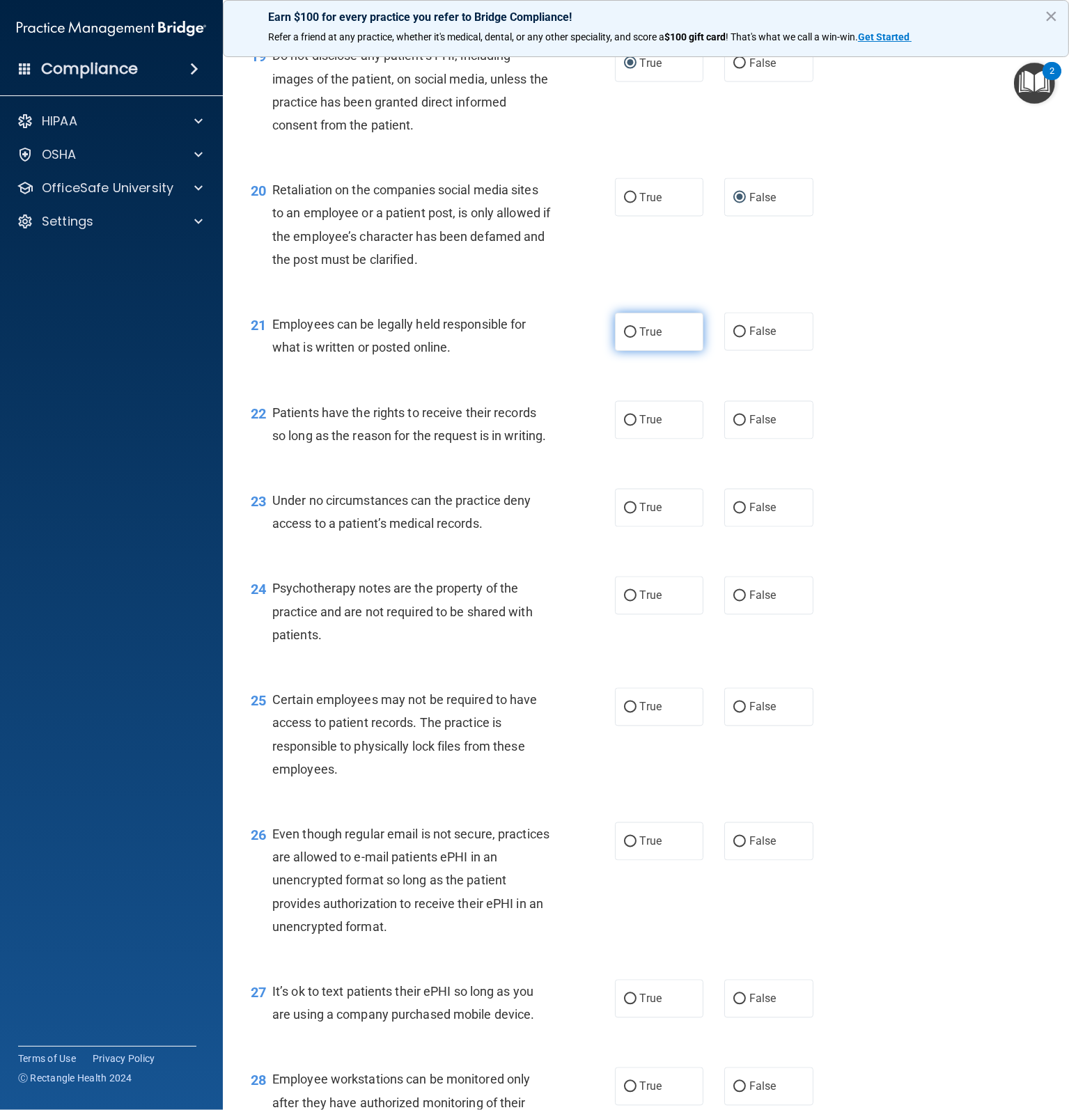
click at [624, 338] on input "True" at bounding box center [630, 332] width 13 height 10
radio input "true"
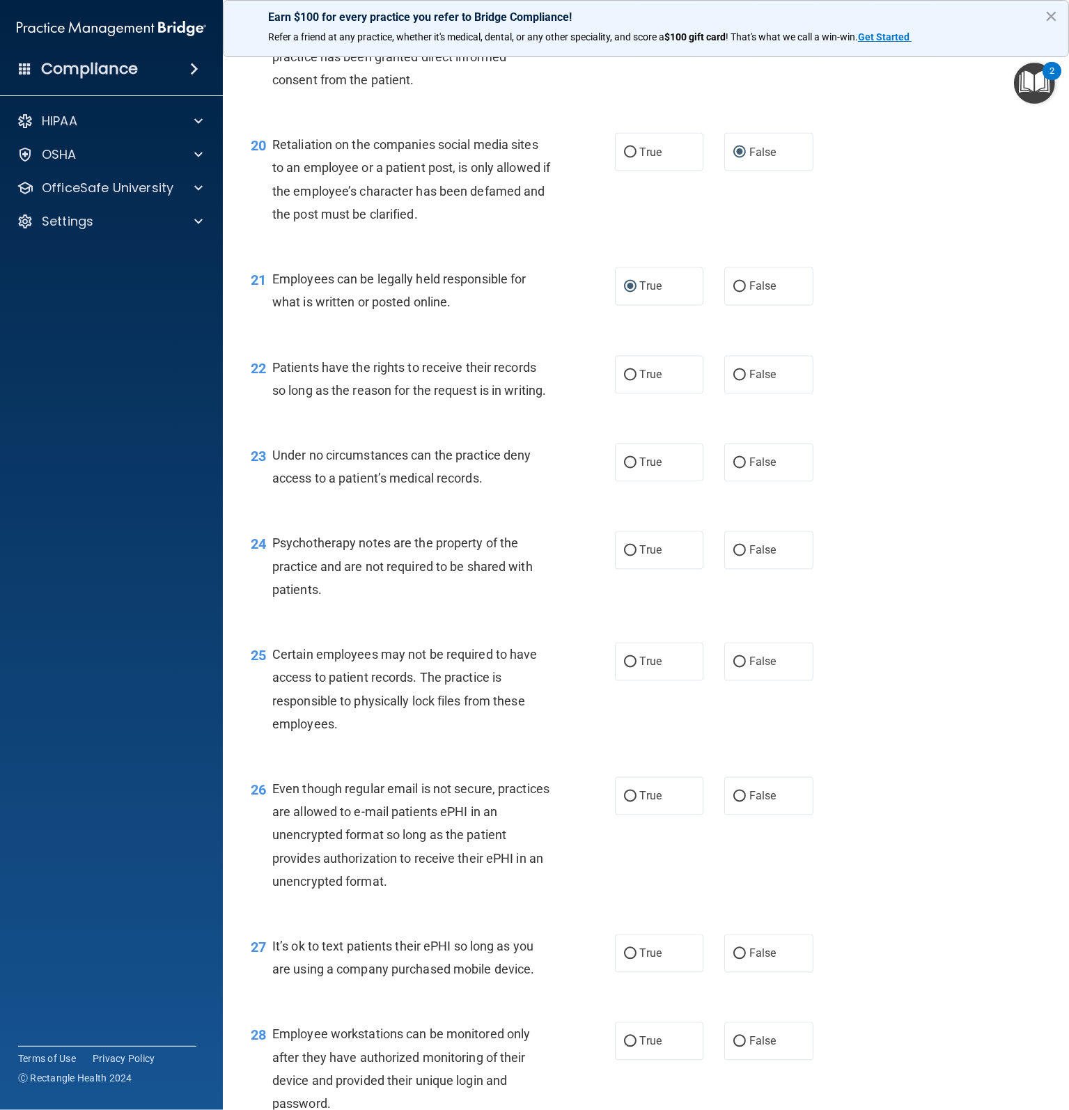
scroll to position [2576, 0]
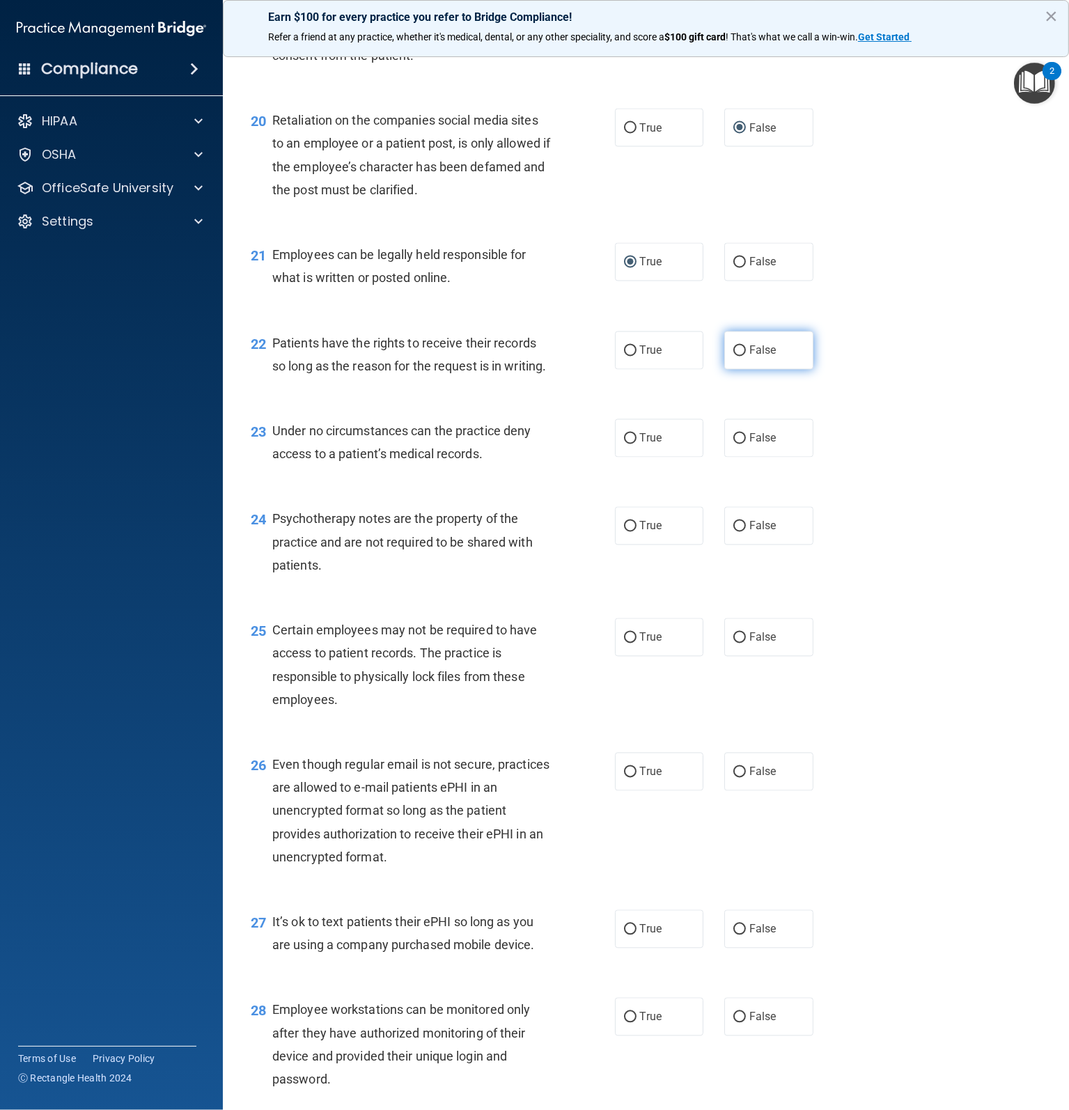
click at [733, 356] on input "False" at bounding box center [739, 351] width 13 height 10
radio input "true"
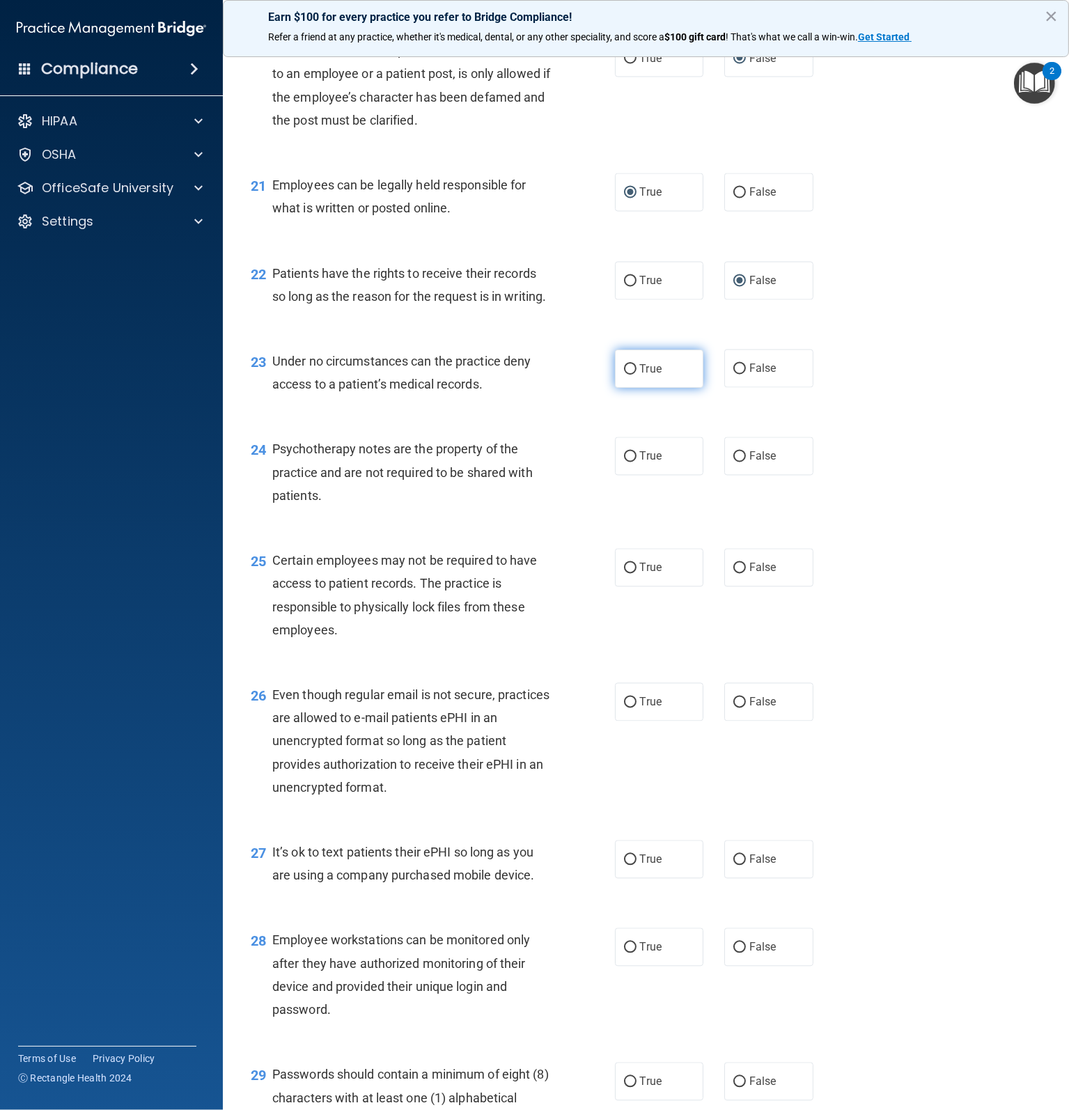
click at [624, 375] on input "True" at bounding box center [630, 369] width 13 height 10
radio input "true"
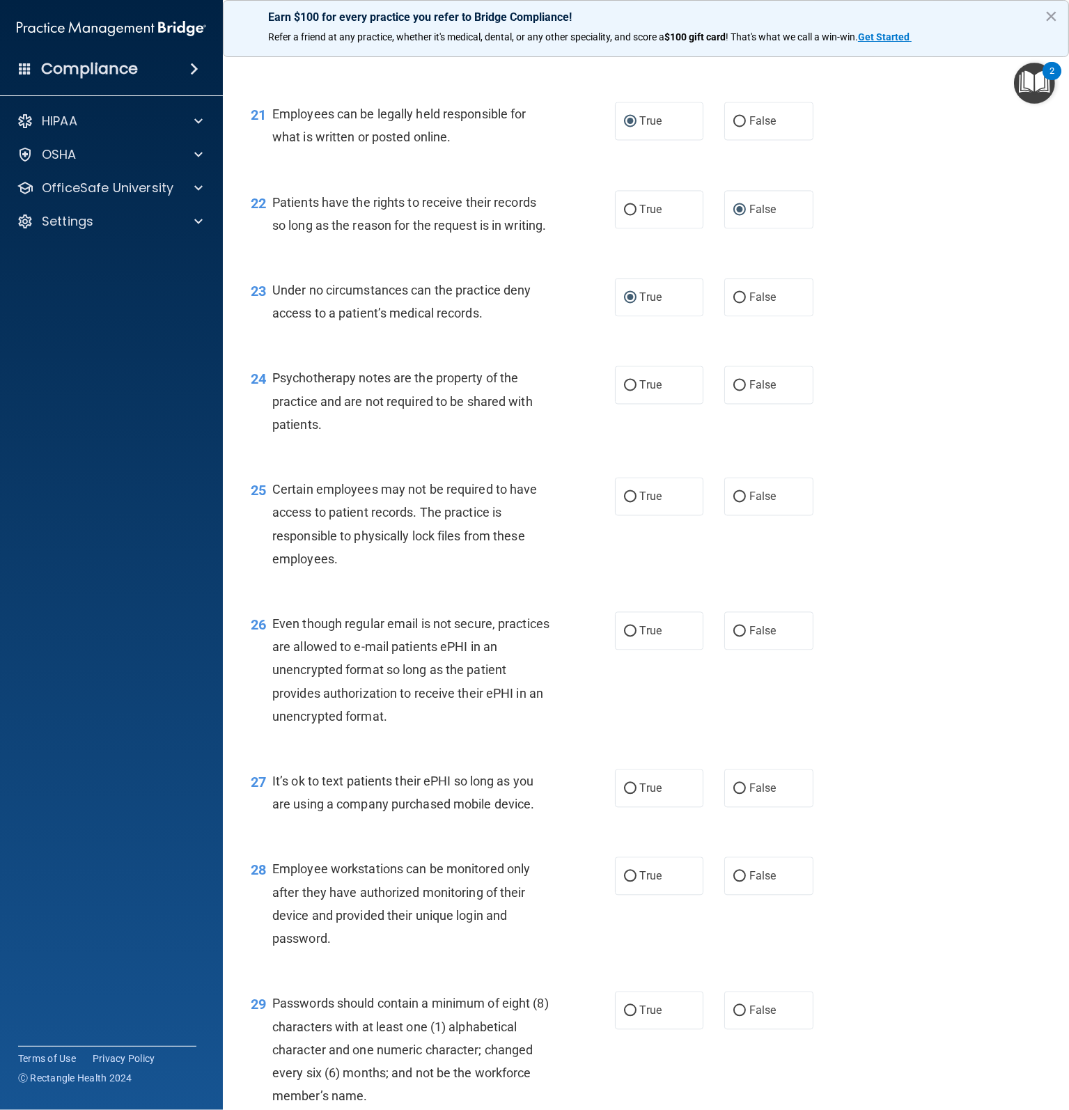
scroll to position [2785, 0]
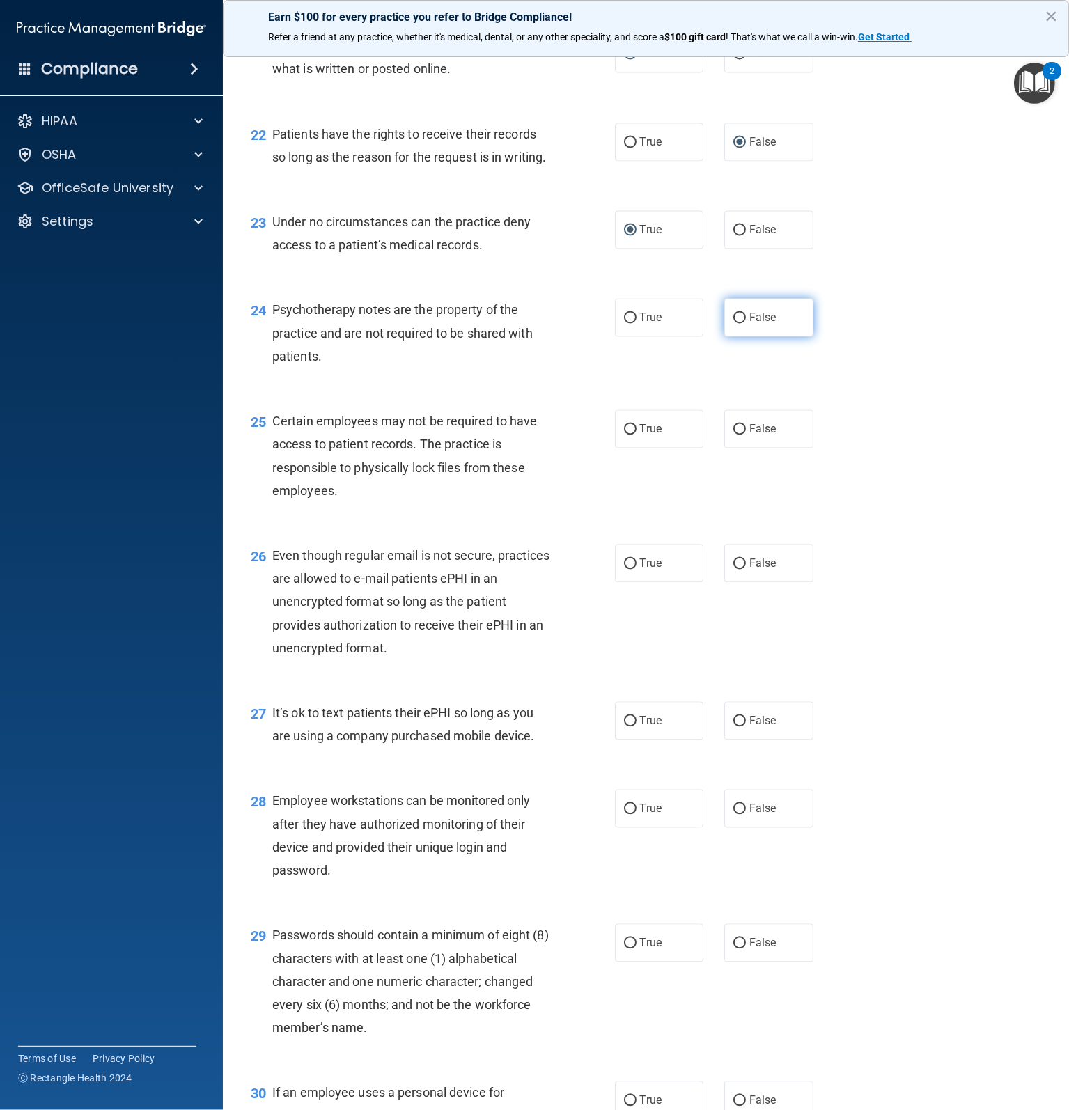
click at [733, 323] on input "False" at bounding box center [739, 318] width 13 height 10
radio input "true"
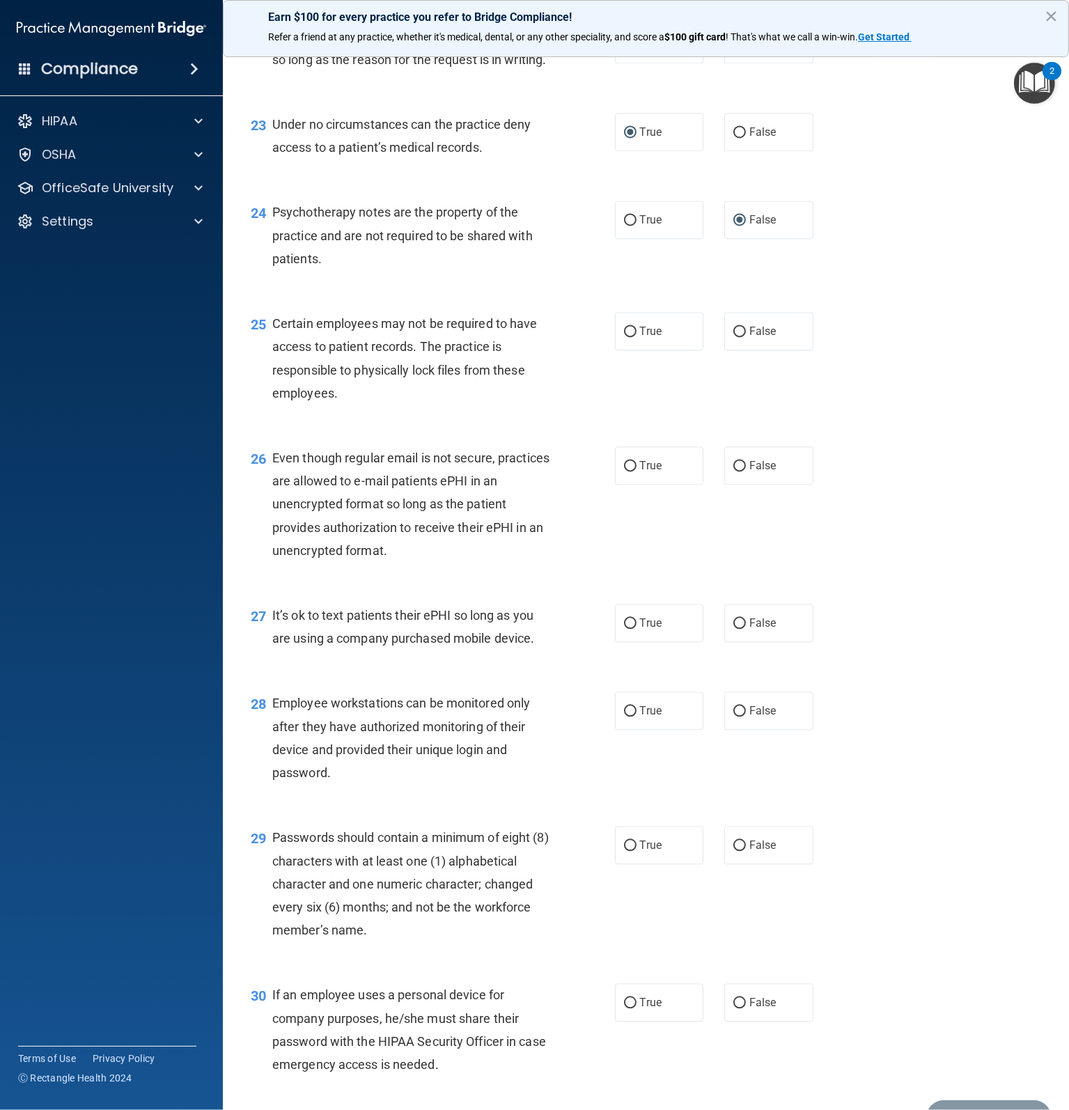
scroll to position [2924, 0]
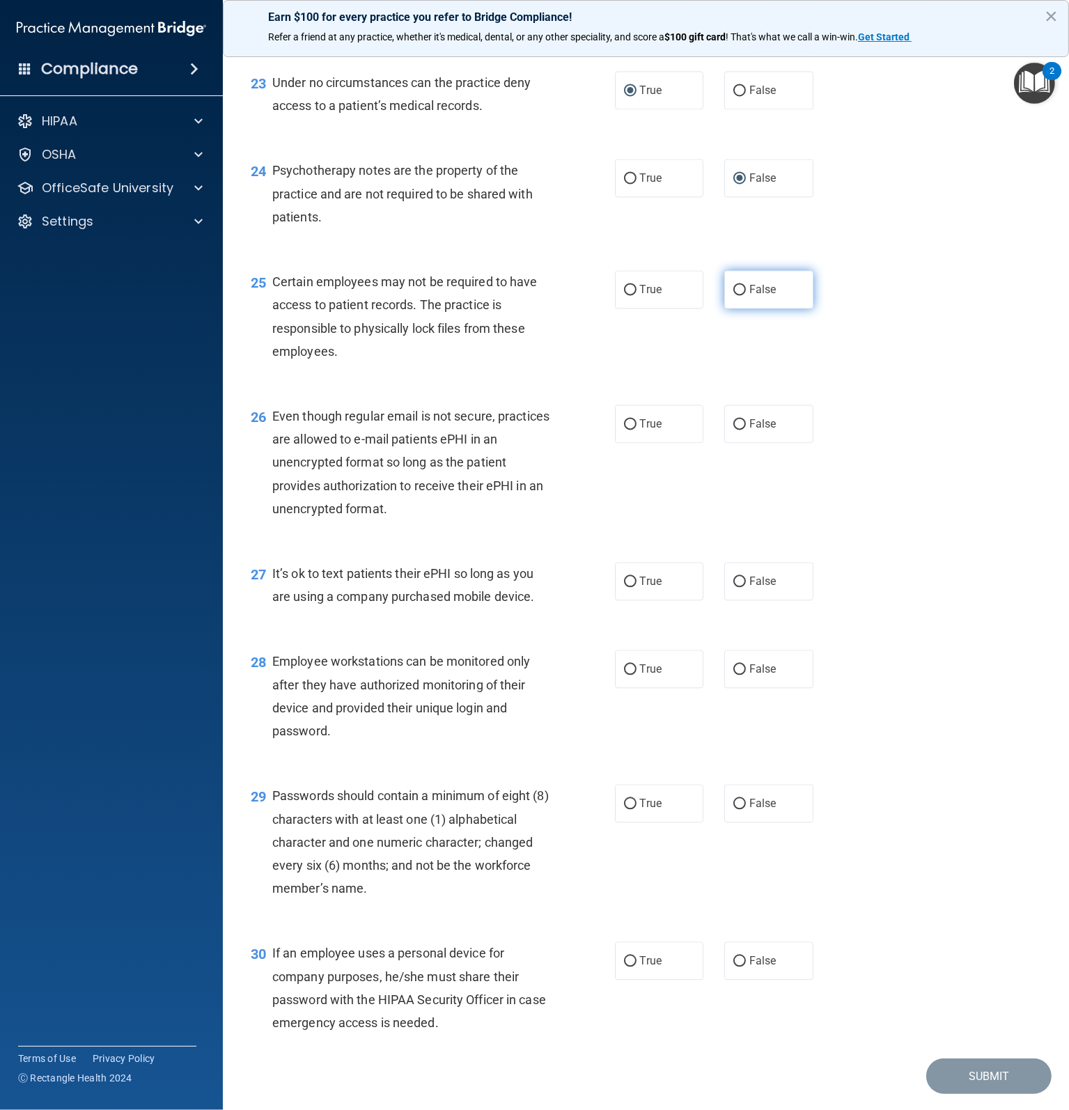
click at [733, 295] on input "False" at bounding box center [739, 290] width 13 height 10
radio input "true"
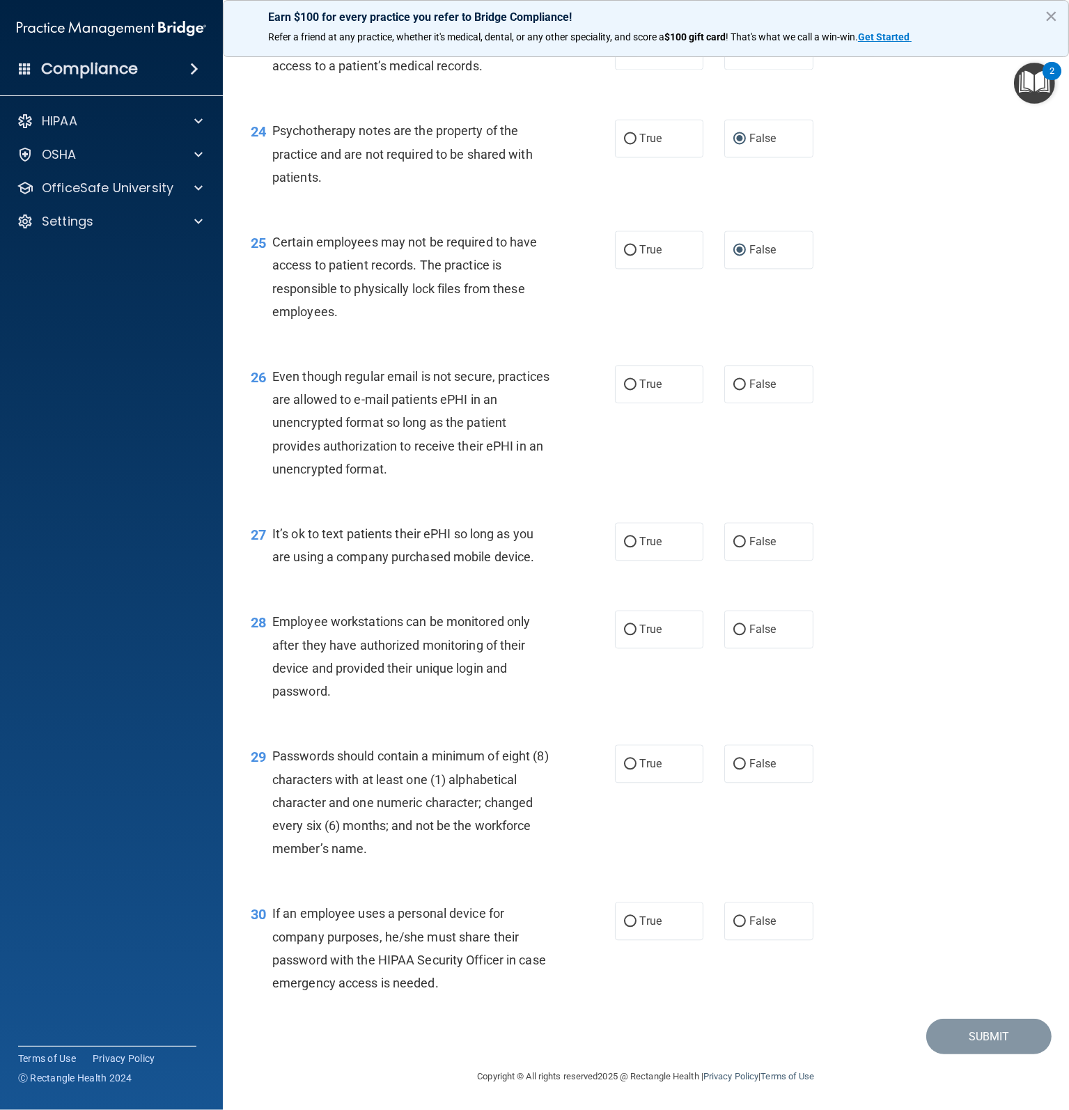
scroll to position [3033, 0]
click at [733, 386] on input "False" at bounding box center [739, 384] width 13 height 10
radio input "true"
click at [632, 382] on label "True" at bounding box center [659, 384] width 89 height 38
click at [632, 382] on input "True" at bounding box center [630, 384] width 13 height 10
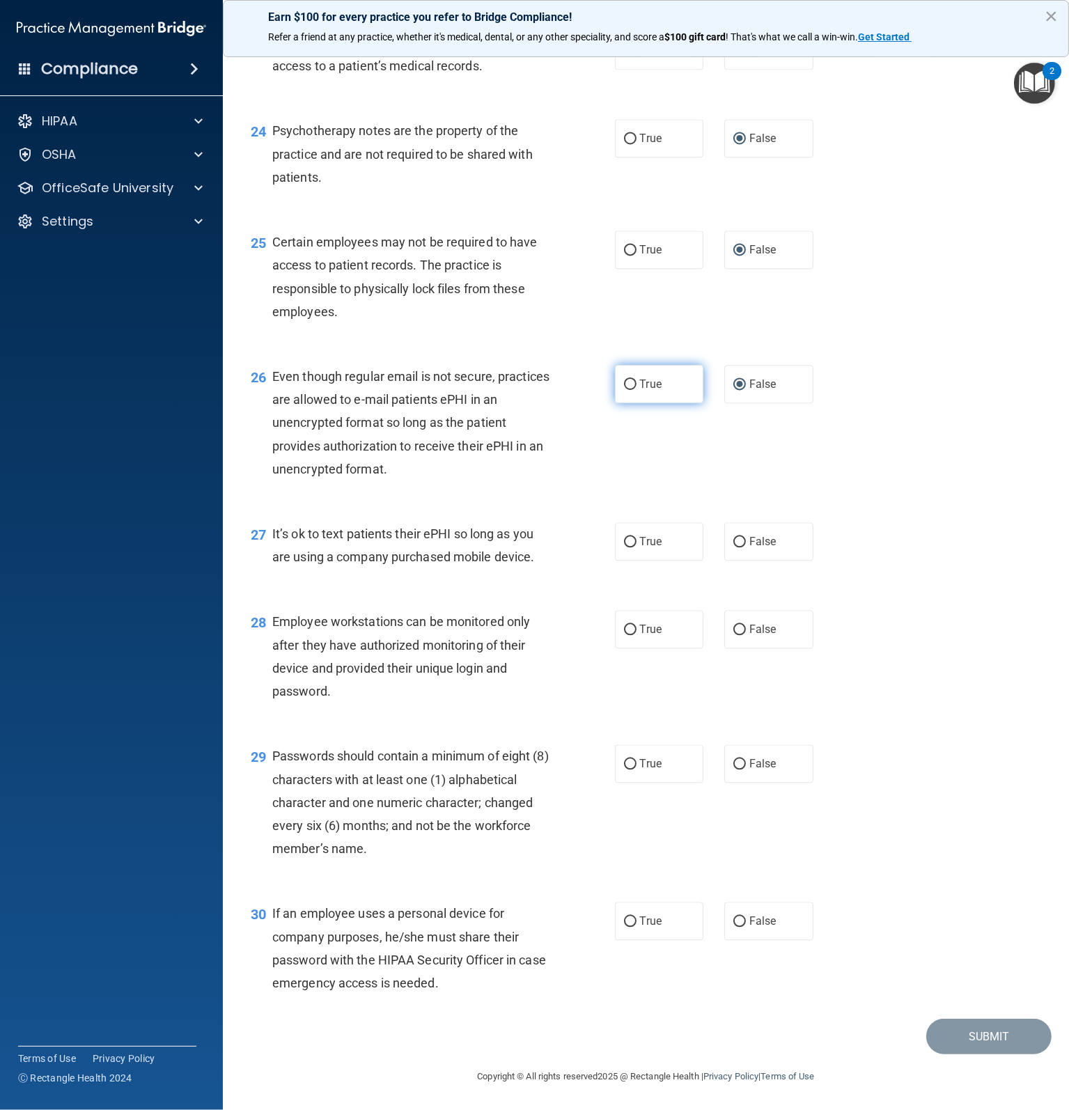
radio input "true"
radio input "false"
click at [733, 544] on input "False" at bounding box center [739, 542] width 13 height 10
radio input "true"
click at [734, 622] on label "False" at bounding box center [768, 629] width 89 height 38
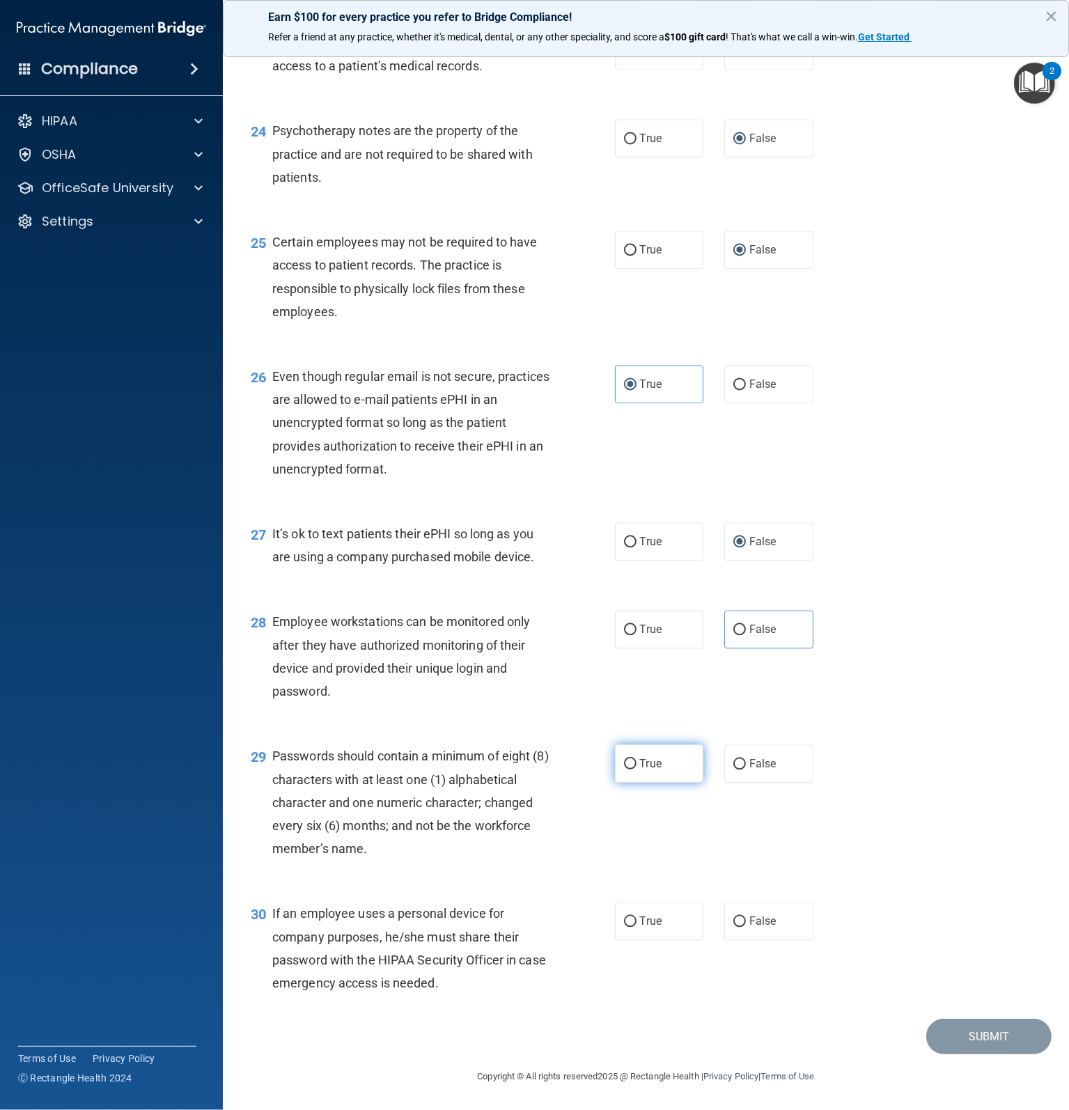
click at [624, 766] on input "True" at bounding box center [630, 764] width 13 height 10
radio input "true"
click at [733, 925] on input "False" at bounding box center [739, 921] width 13 height 10
radio input "true"
click at [1019, 1056] on footer "Copyright © All rights reserved 2025 @ Rectangle Health | Privacy Policy | Term…" at bounding box center [646, 1075] width 790 height 42
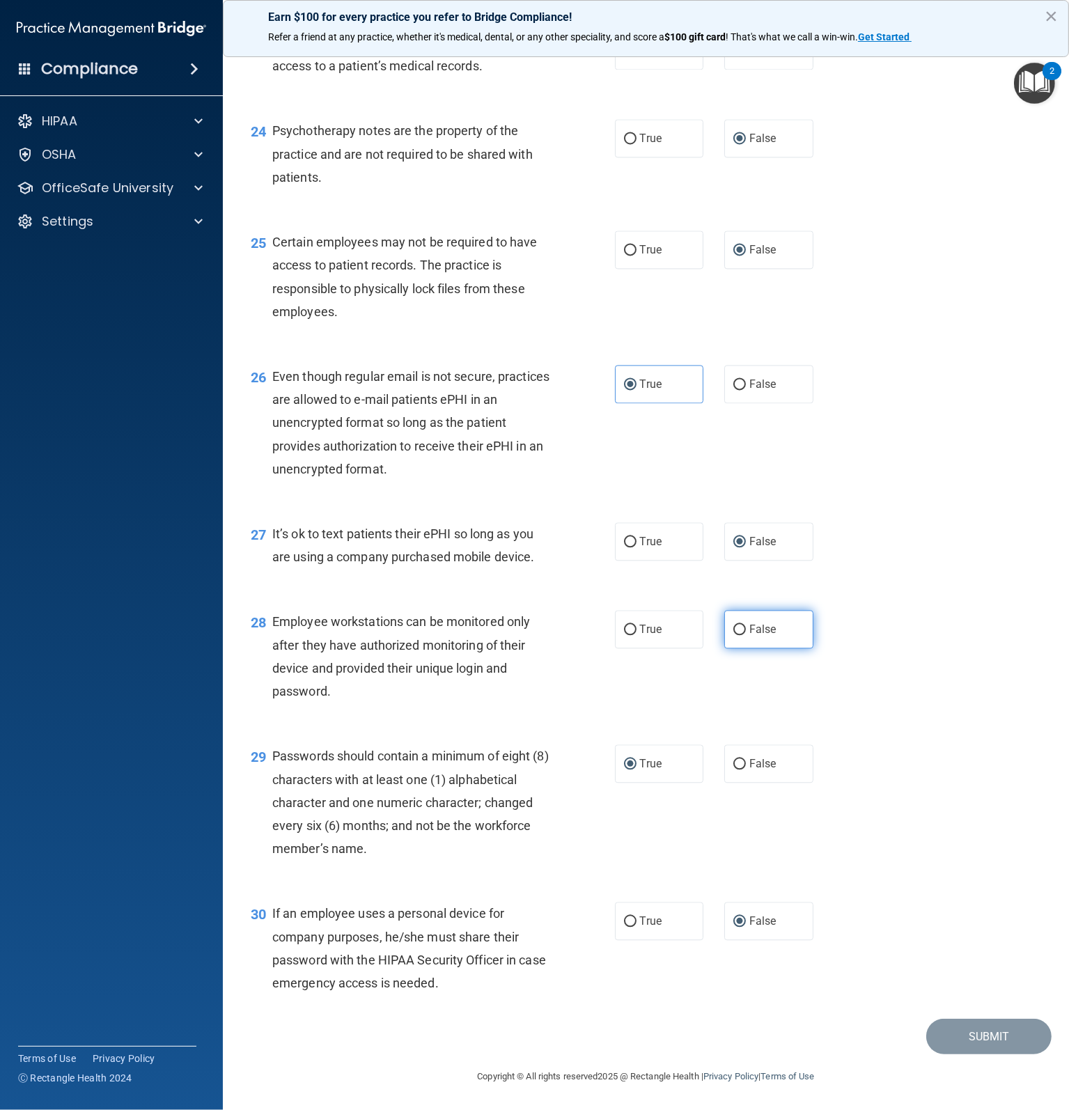
click at [733, 624] on input "False" at bounding box center [739, 629] width 13 height 10
radio input "true"
click at [975, 1030] on button "Submit" at bounding box center [988, 1036] width 125 height 36
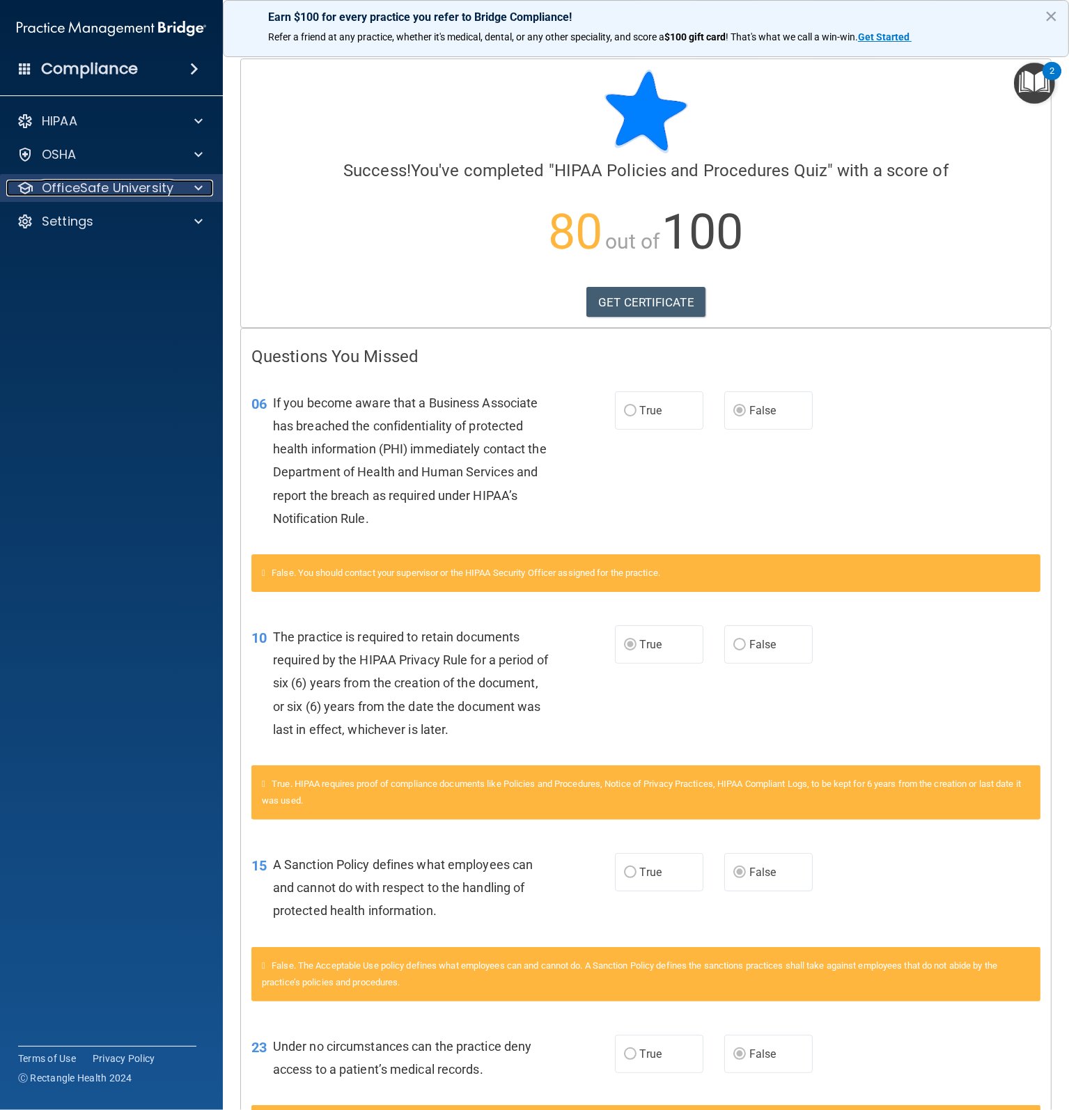
click at [109, 191] on p "OfficeSafe University" at bounding box center [108, 188] width 132 height 17
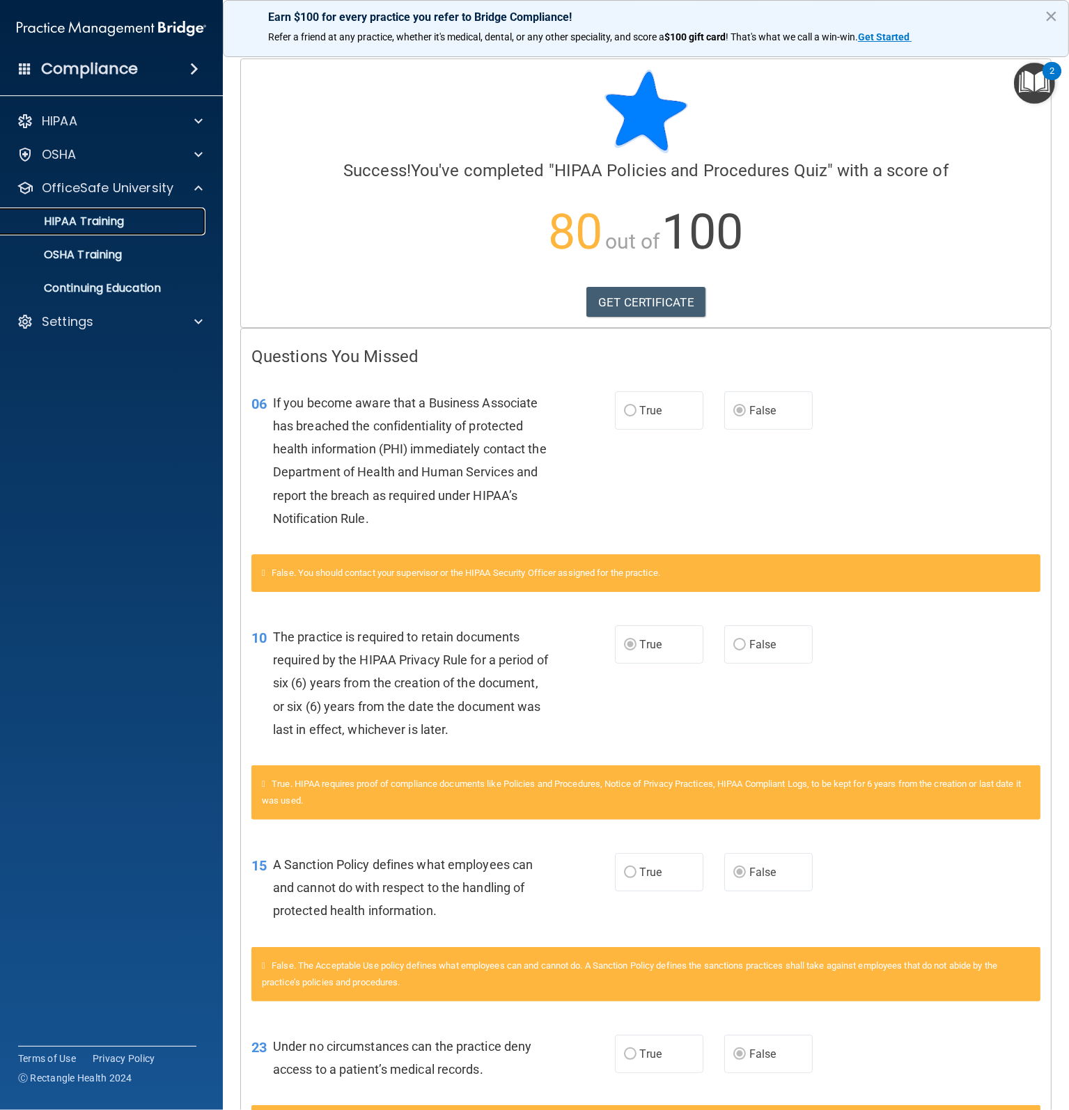
click at [101, 219] on p "HIPAA Training" at bounding box center [66, 221] width 115 height 14
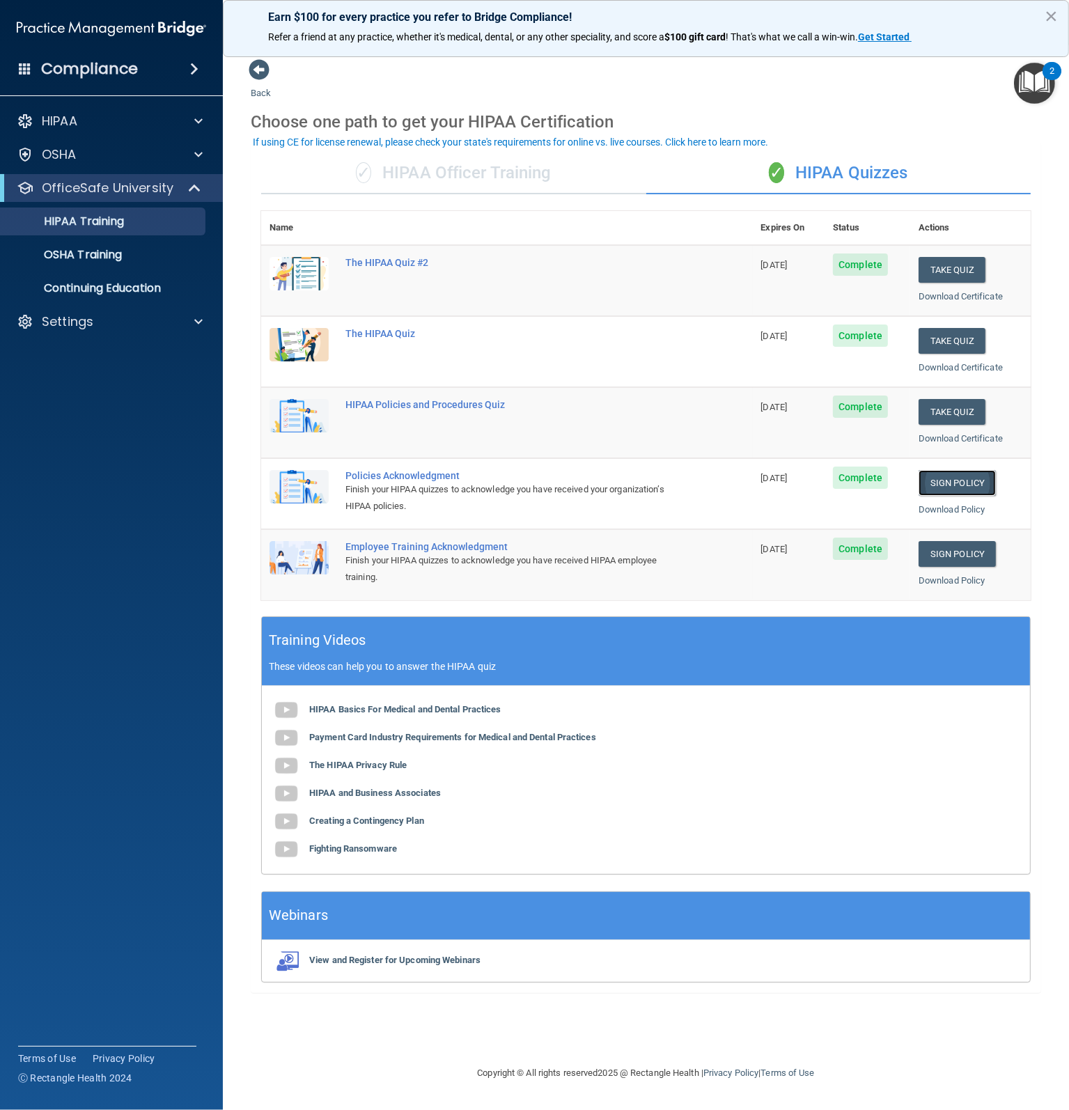
click at [949, 487] on link "Sign Policy" at bounding box center [956, 483] width 77 height 26
click at [96, 257] on p "OSHA Training" at bounding box center [65, 255] width 113 height 14
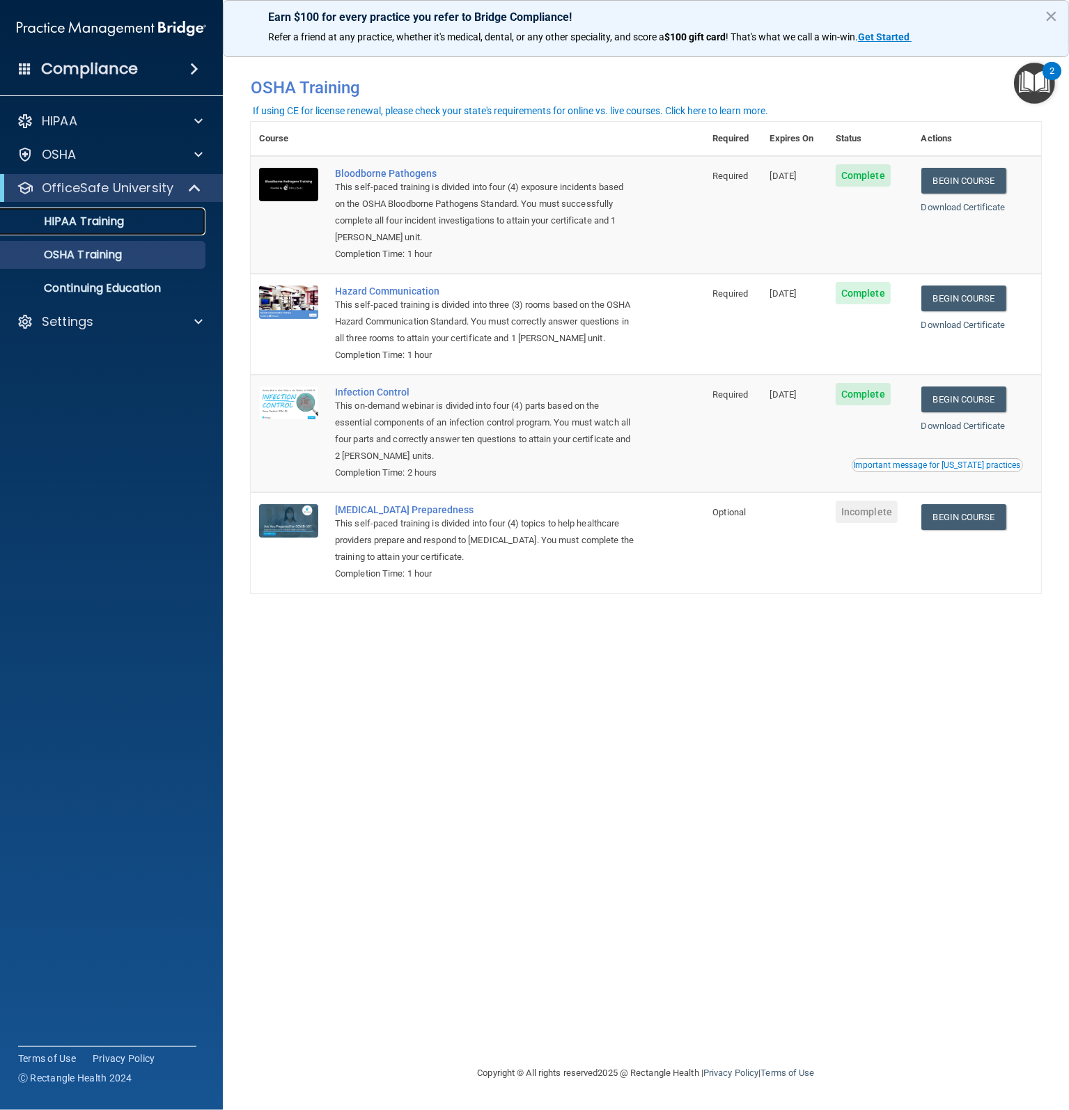
click at [102, 229] on link "HIPAA Training" at bounding box center [95, 221] width 219 height 28
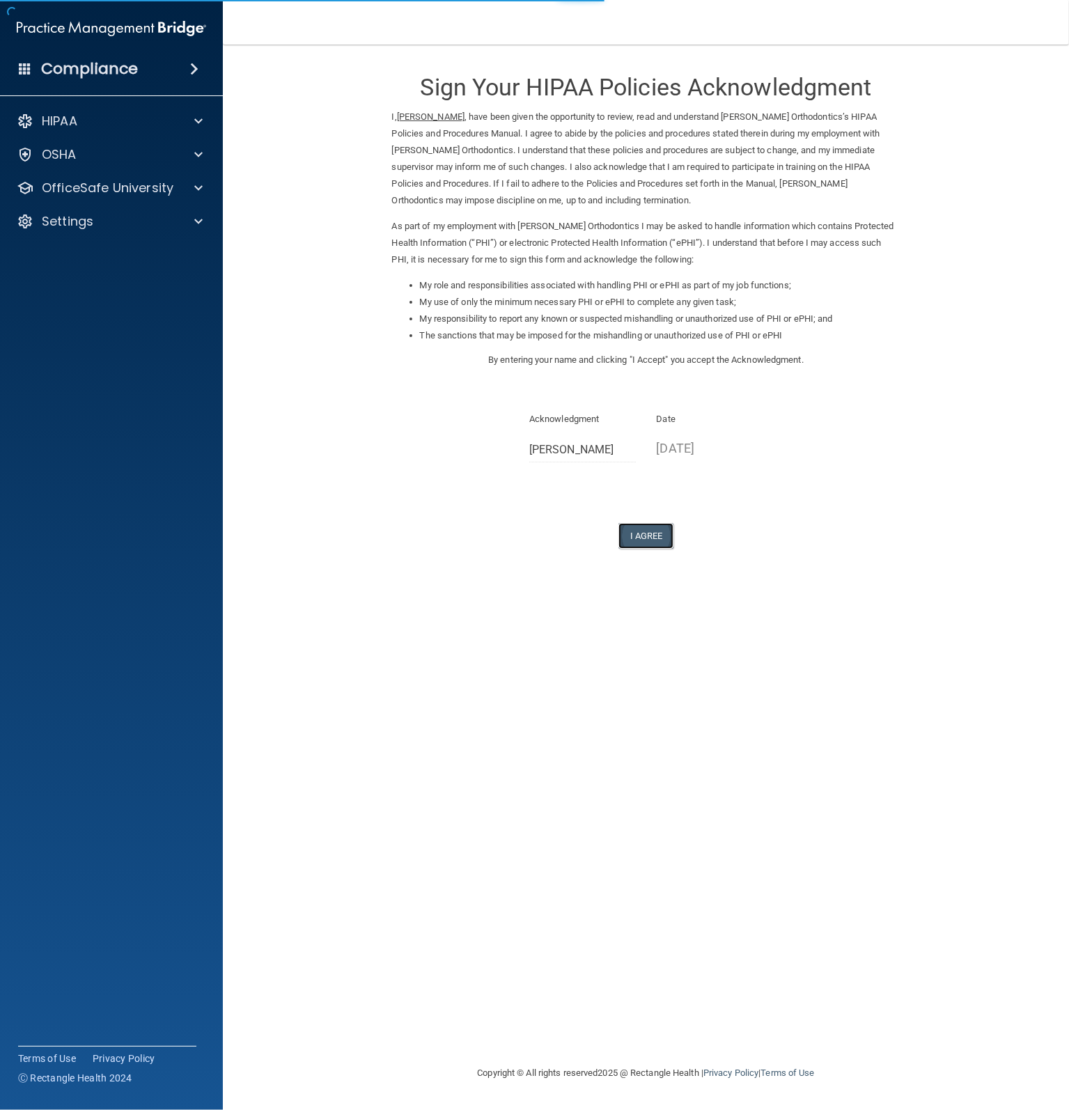
click at [646, 544] on button "I Agree" at bounding box center [646, 536] width 56 height 26
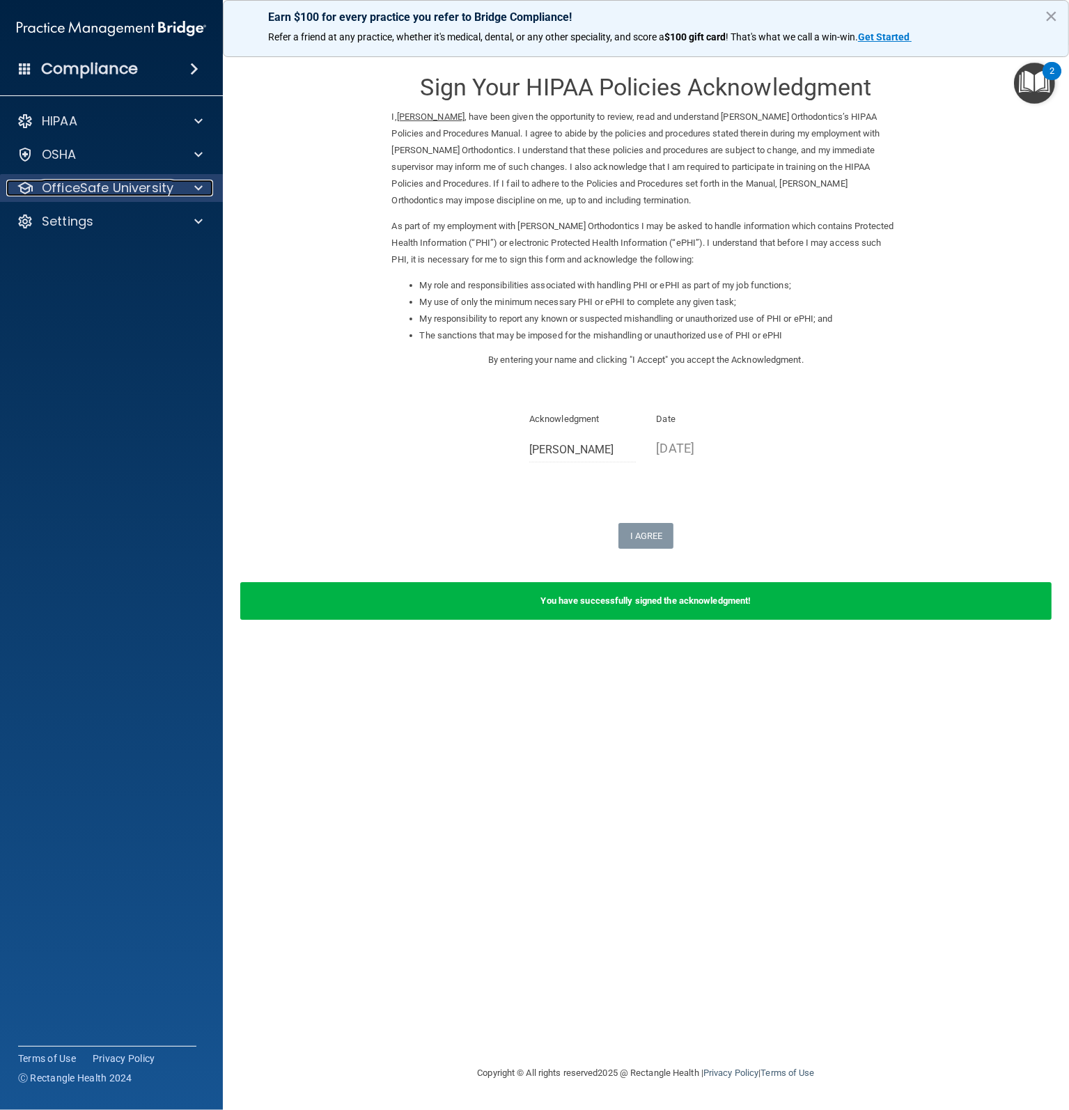
click at [106, 188] on p "OfficeSafe University" at bounding box center [108, 188] width 132 height 17
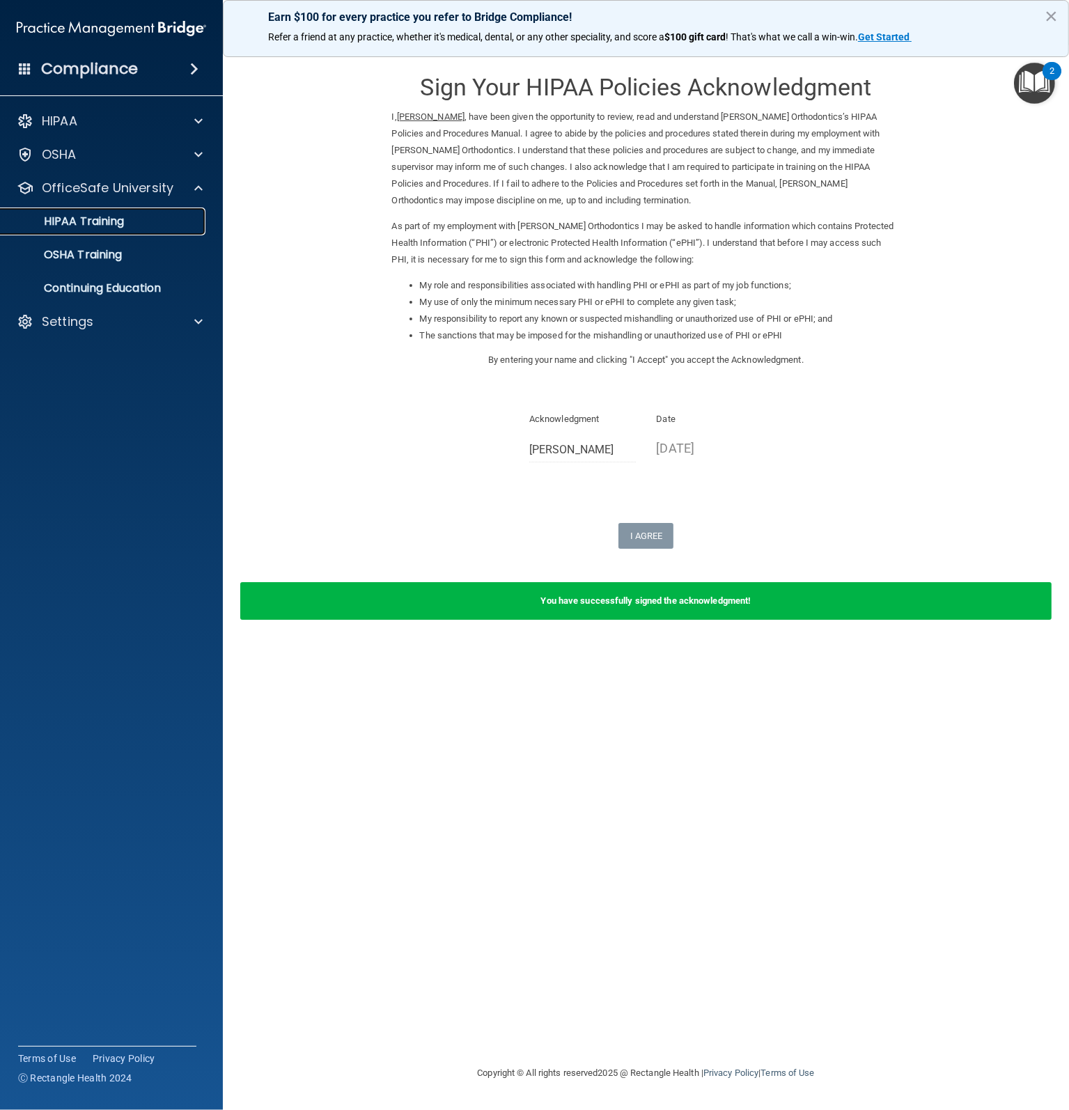
click at [100, 219] on p "HIPAA Training" at bounding box center [66, 221] width 115 height 14
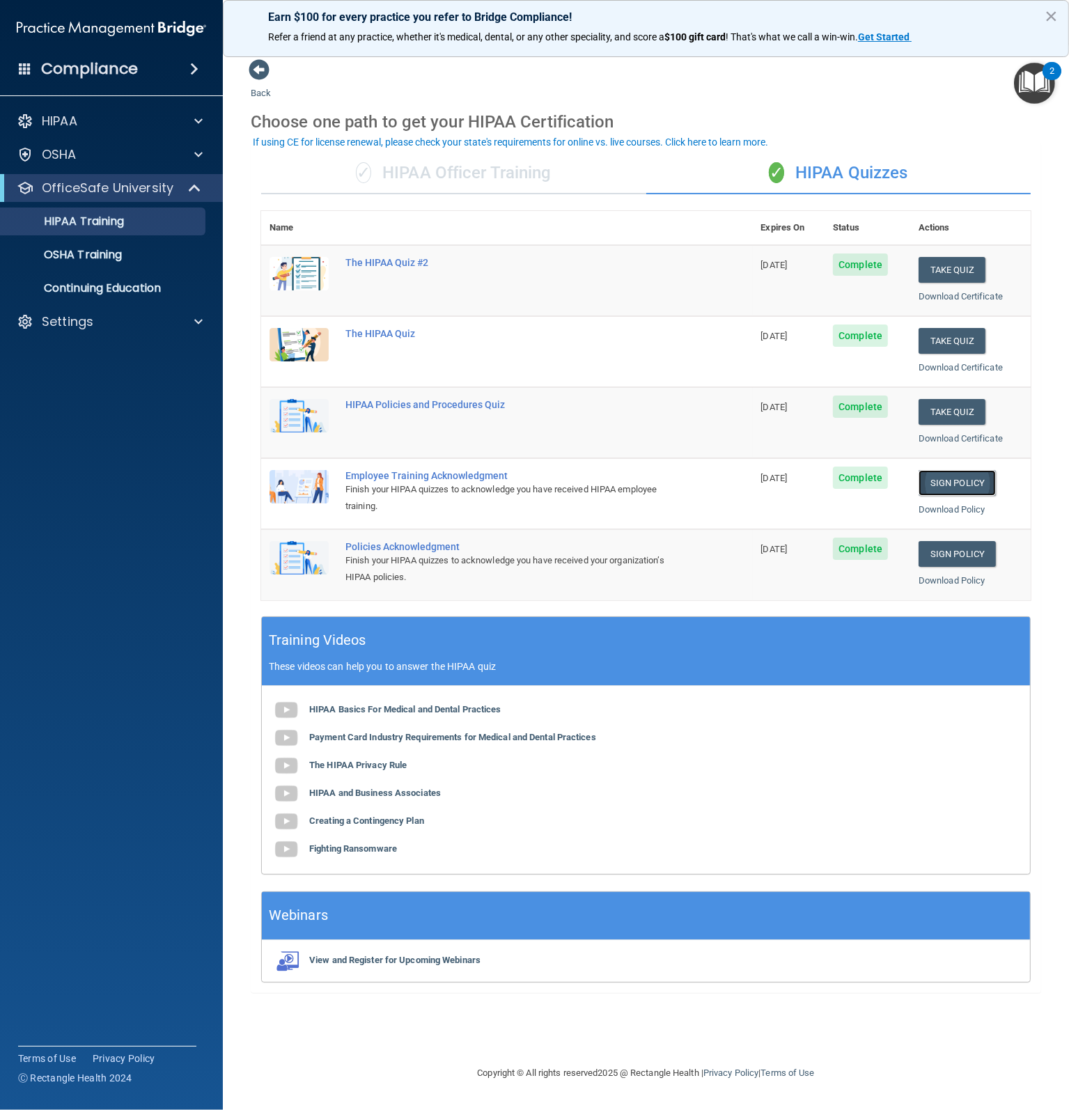
click at [944, 482] on link "Sign Policy" at bounding box center [956, 483] width 77 height 26
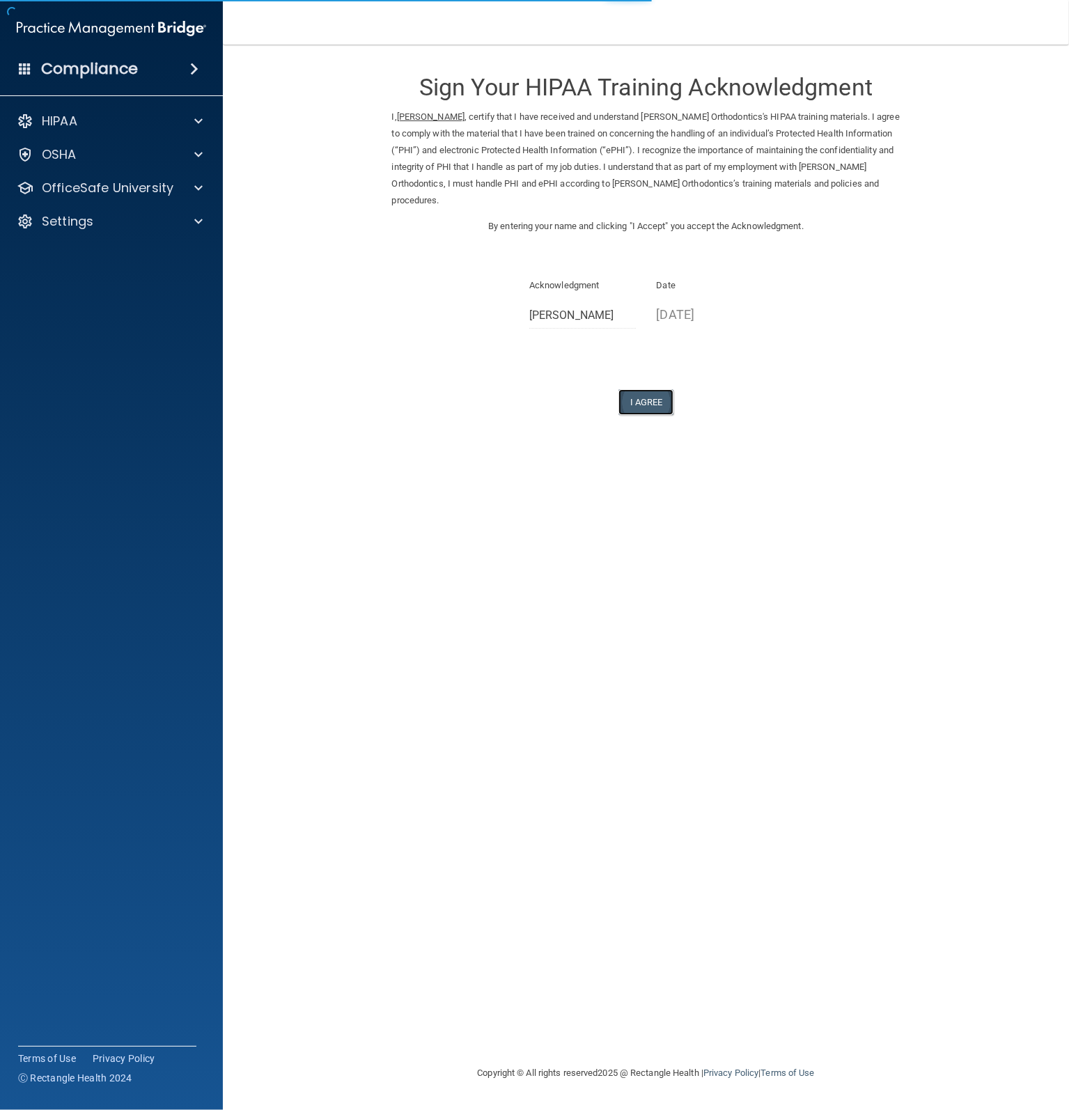
click at [639, 402] on button "I Agree" at bounding box center [646, 402] width 56 height 26
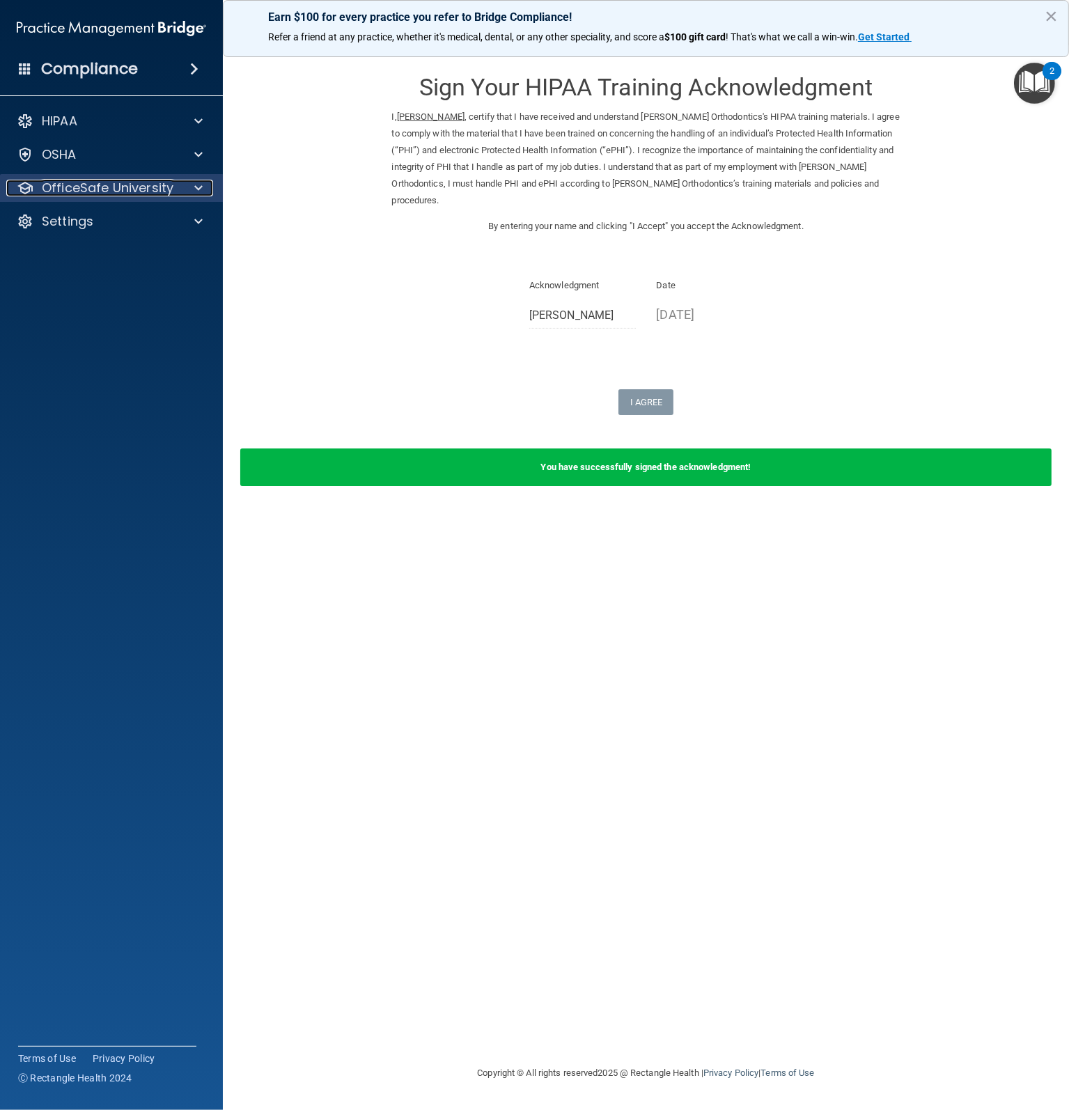
click at [47, 182] on p "OfficeSafe University" at bounding box center [108, 188] width 132 height 17
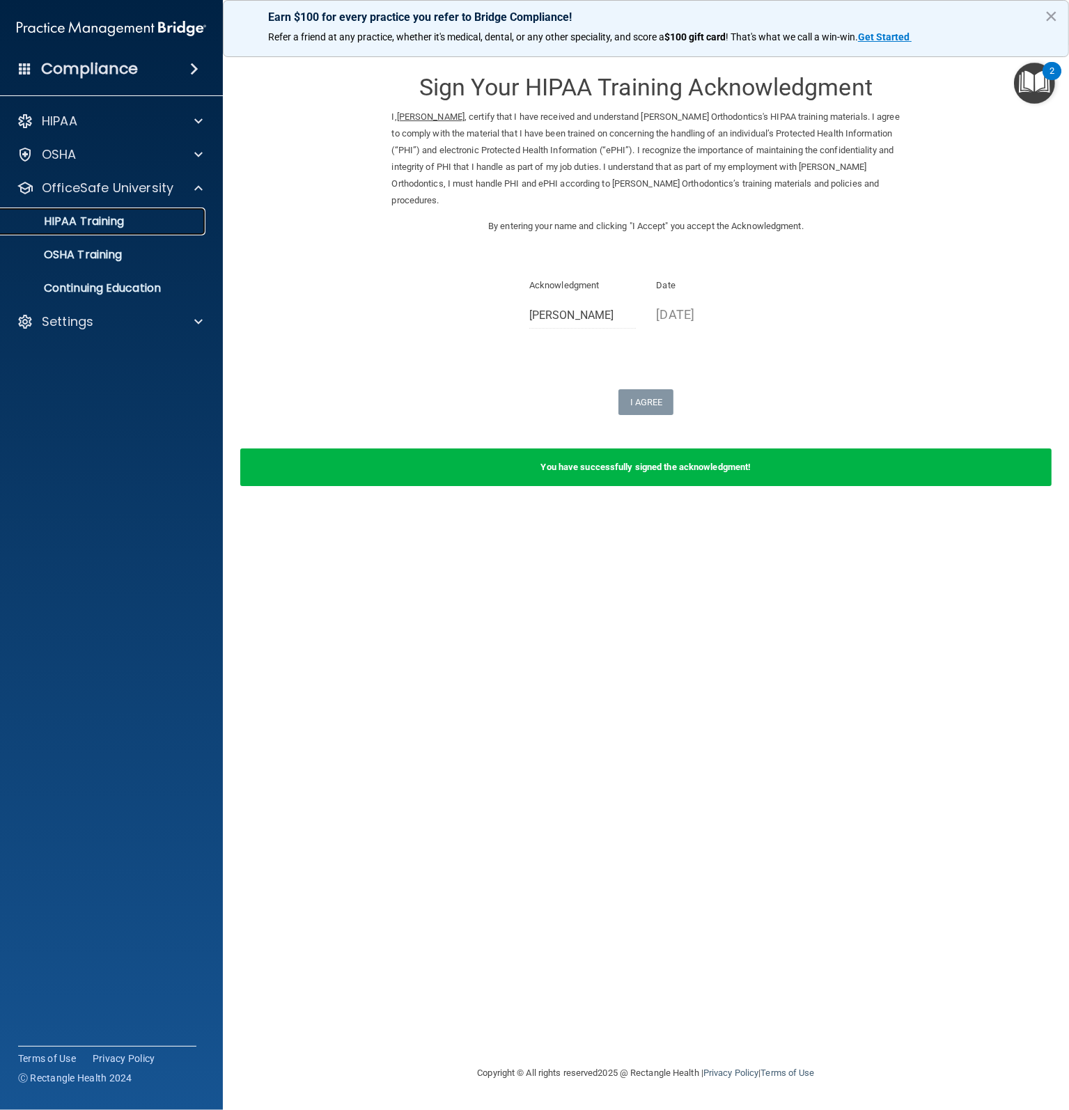
click at [61, 221] on p "HIPAA Training" at bounding box center [66, 221] width 115 height 14
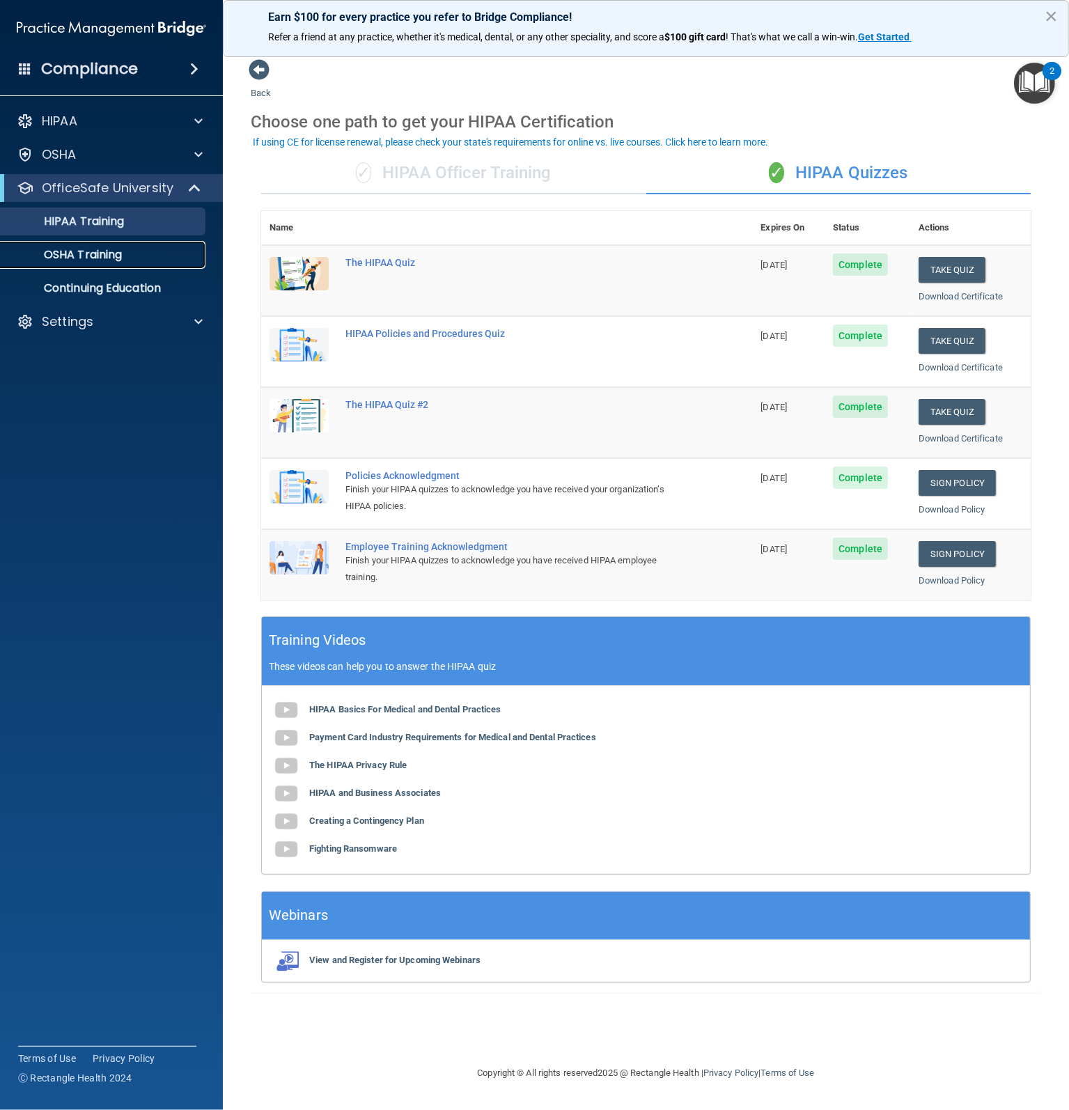
click at [72, 249] on p "OSHA Training" at bounding box center [65, 255] width 113 height 14
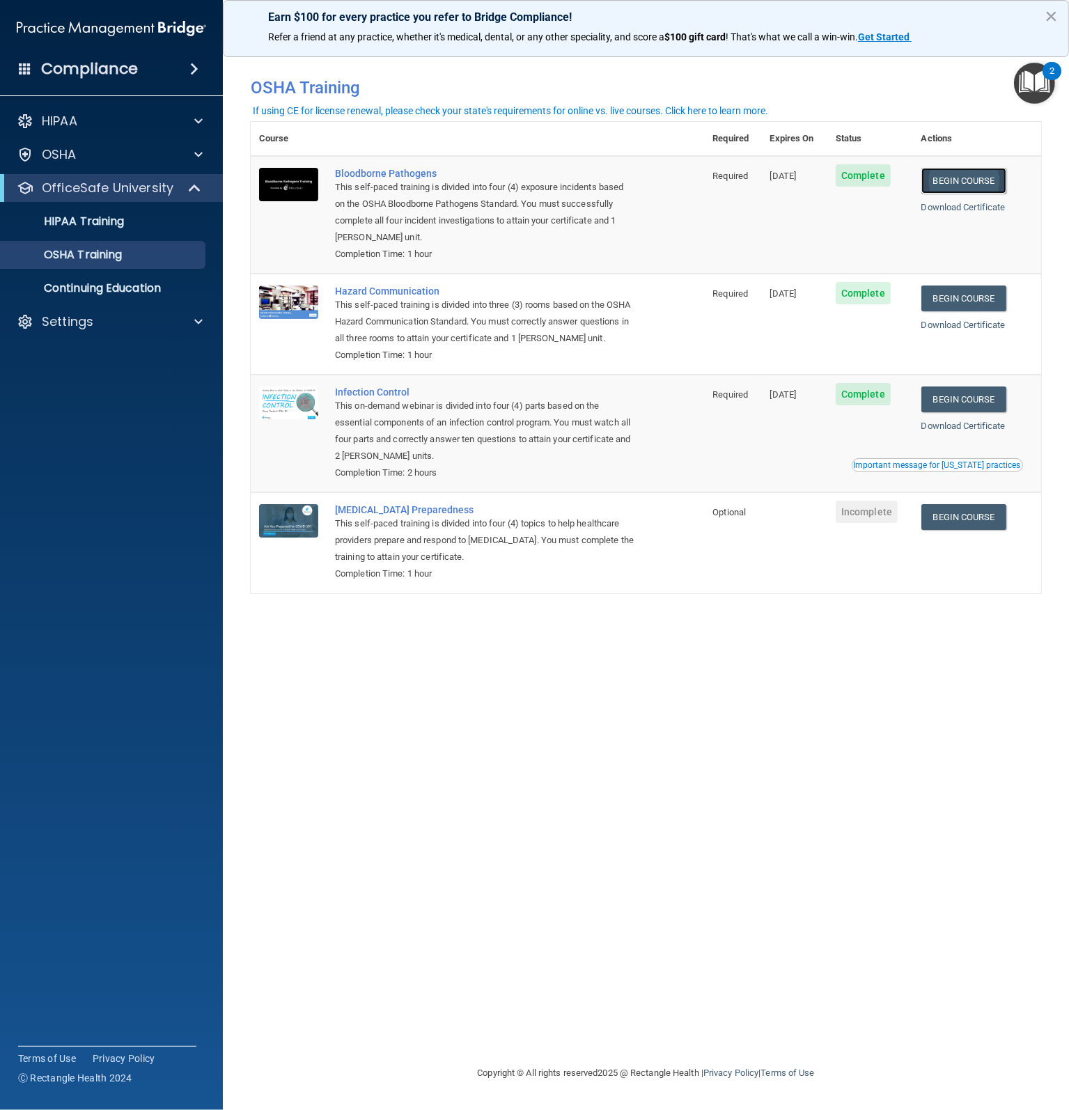
click at [953, 182] on link "Begin Course" at bounding box center [963, 181] width 85 height 26
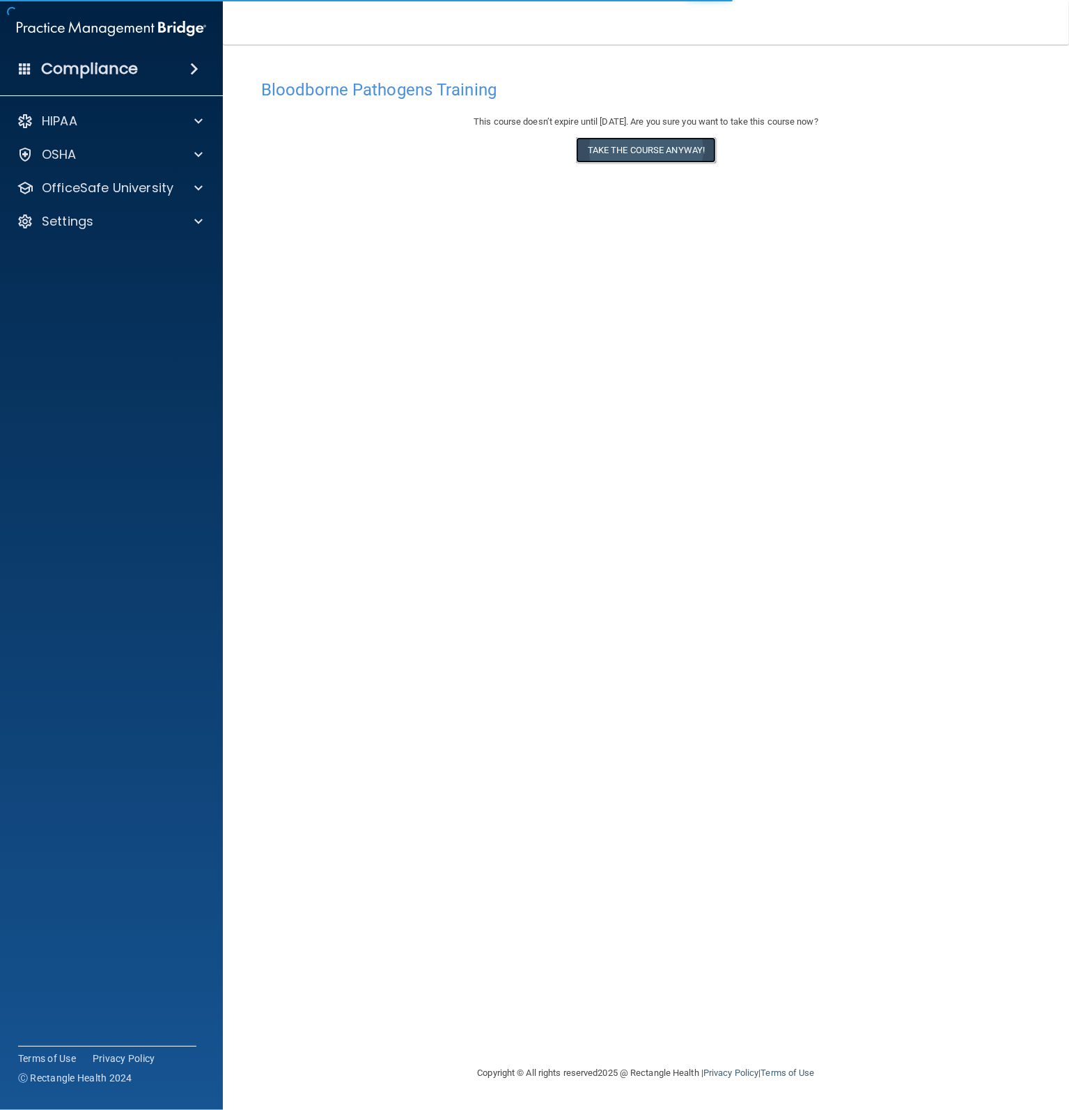
click at [692, 152] on button "Take the course anyway!" at bounding box center [646, 150] width 140 height 26
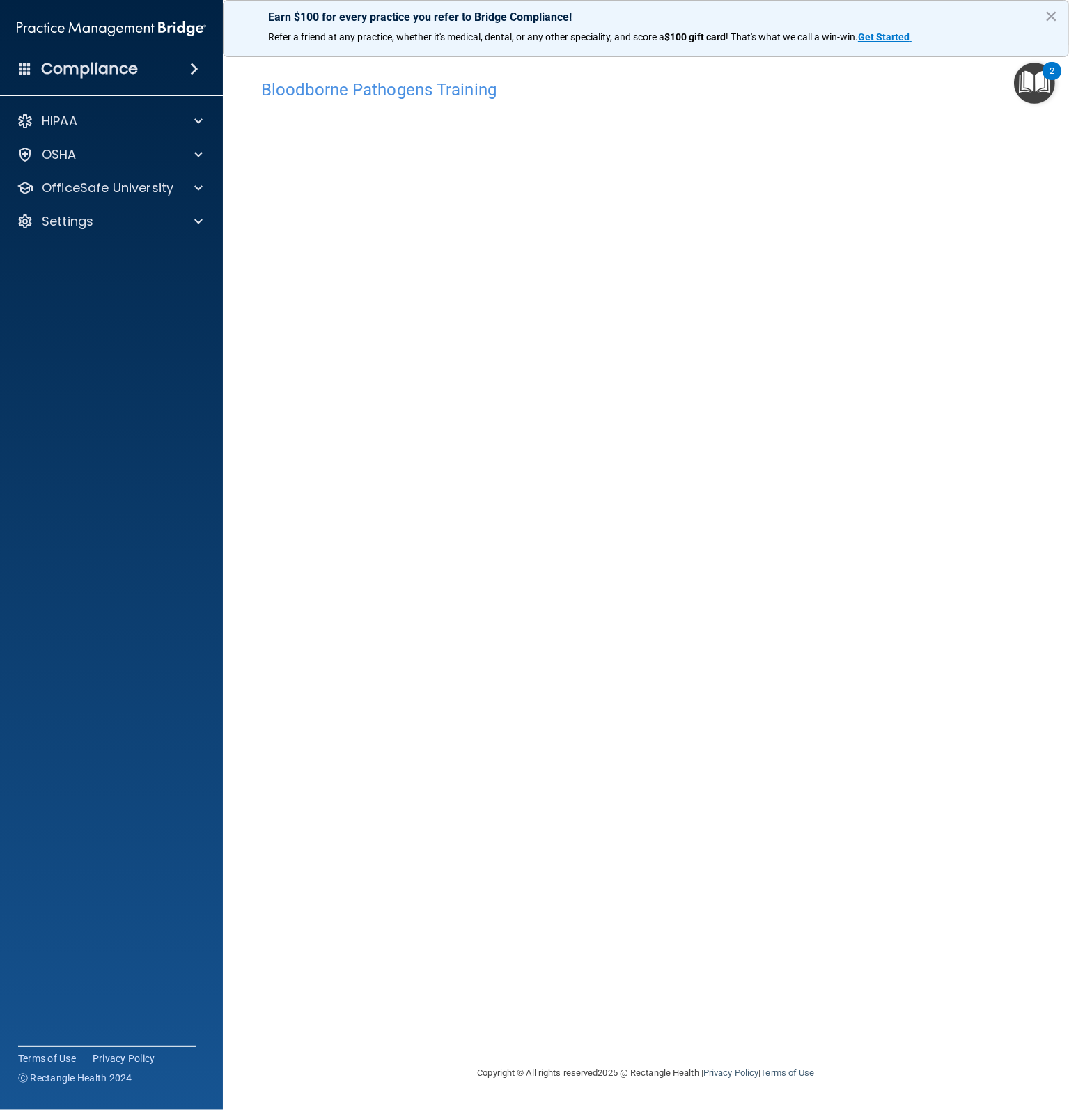
click at [927, 562] on div "Bloodborne Pathogens Training This course doesn’t expire until 11/25/2025. Are …" at bounding box center [646, 568] width 790 height 992
click at [1051, 16] on button "×" at bounding box center [1050, 16] width 13 height 22
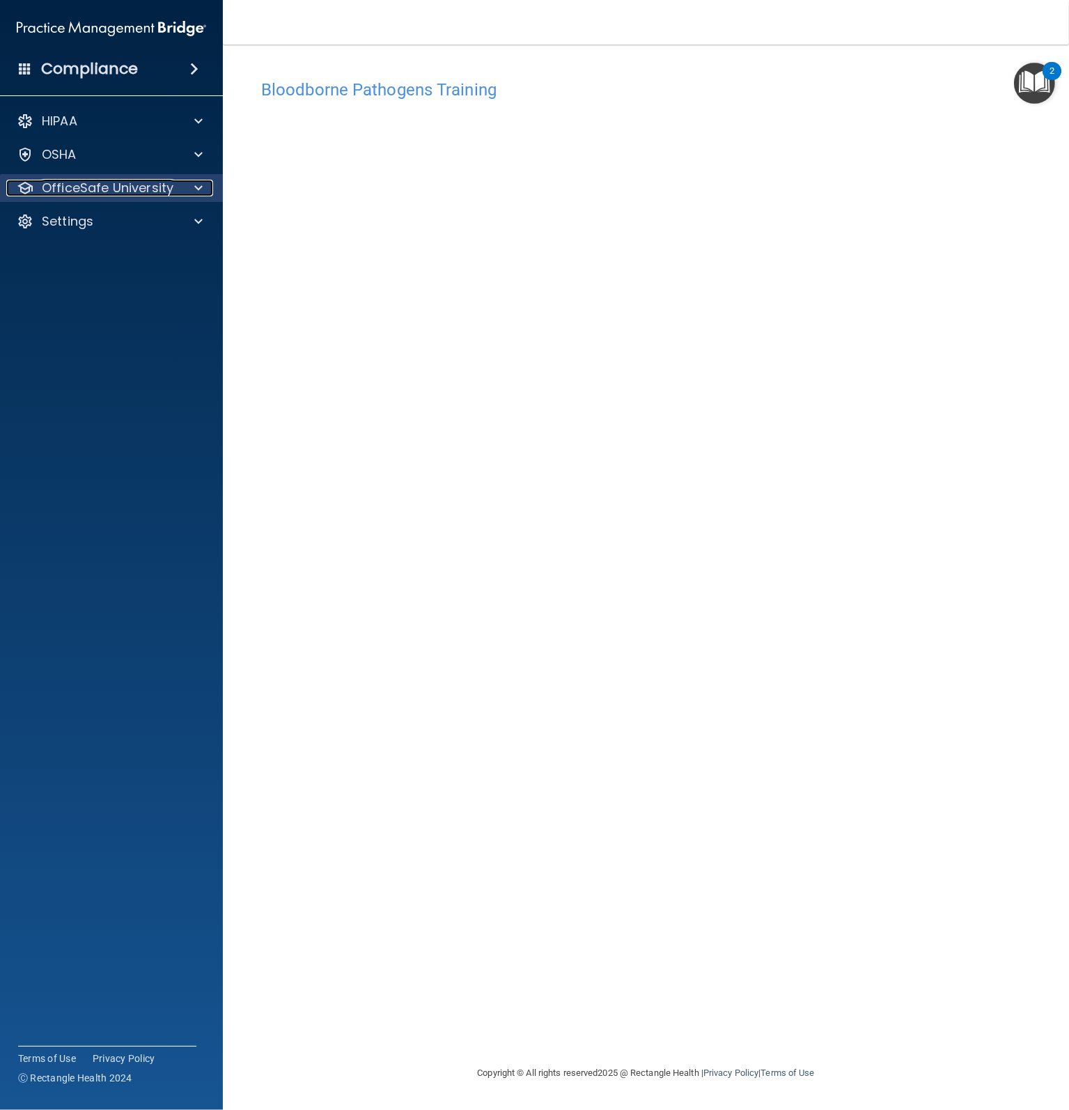
click at [124, 184] on p "OfficeSafe University" at bounding box center [108, 188] width 132 height 17
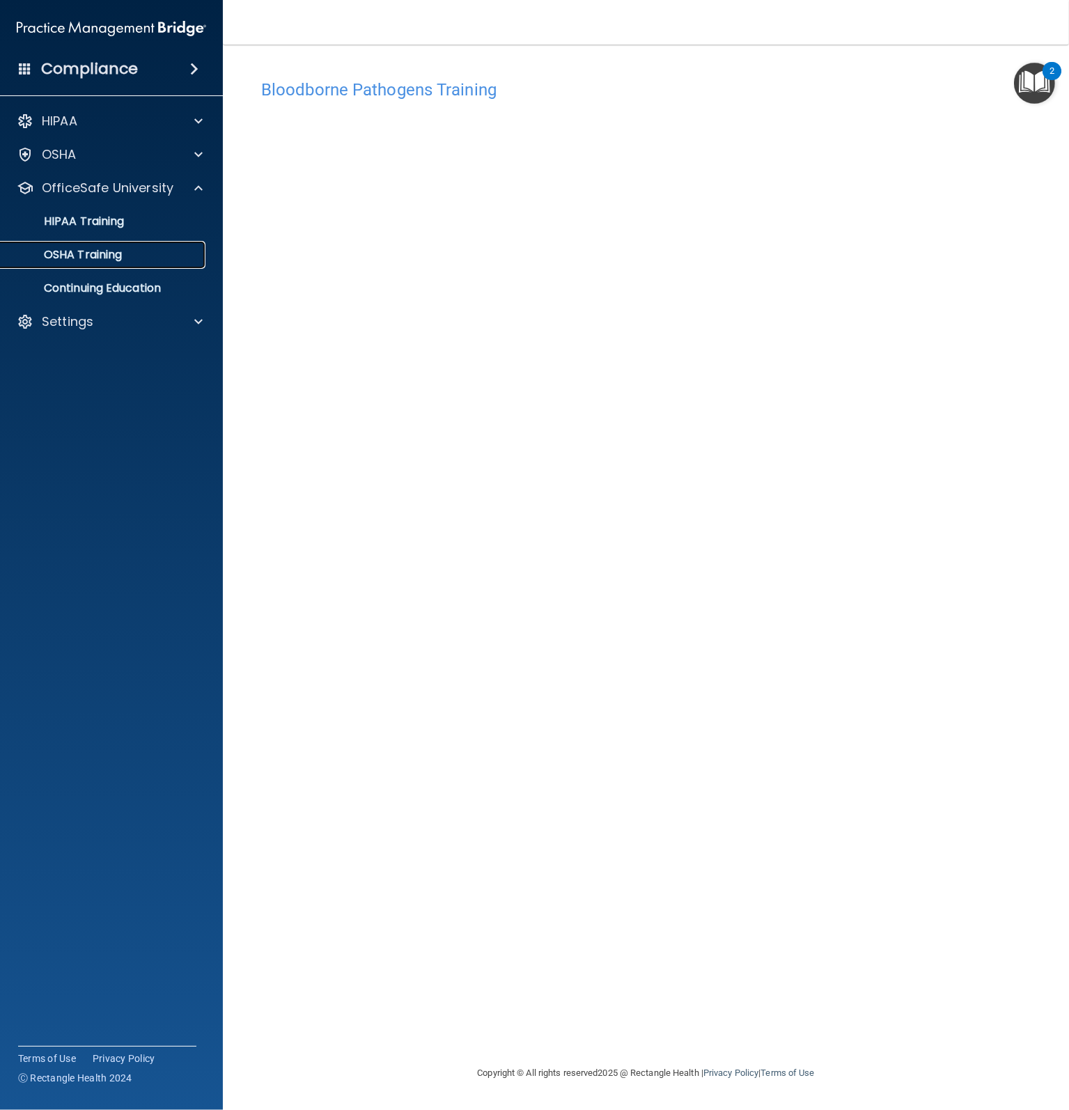
click at [95, 251] on p "OSHA Training" at bounding box center [65, 255] width 113 height 14
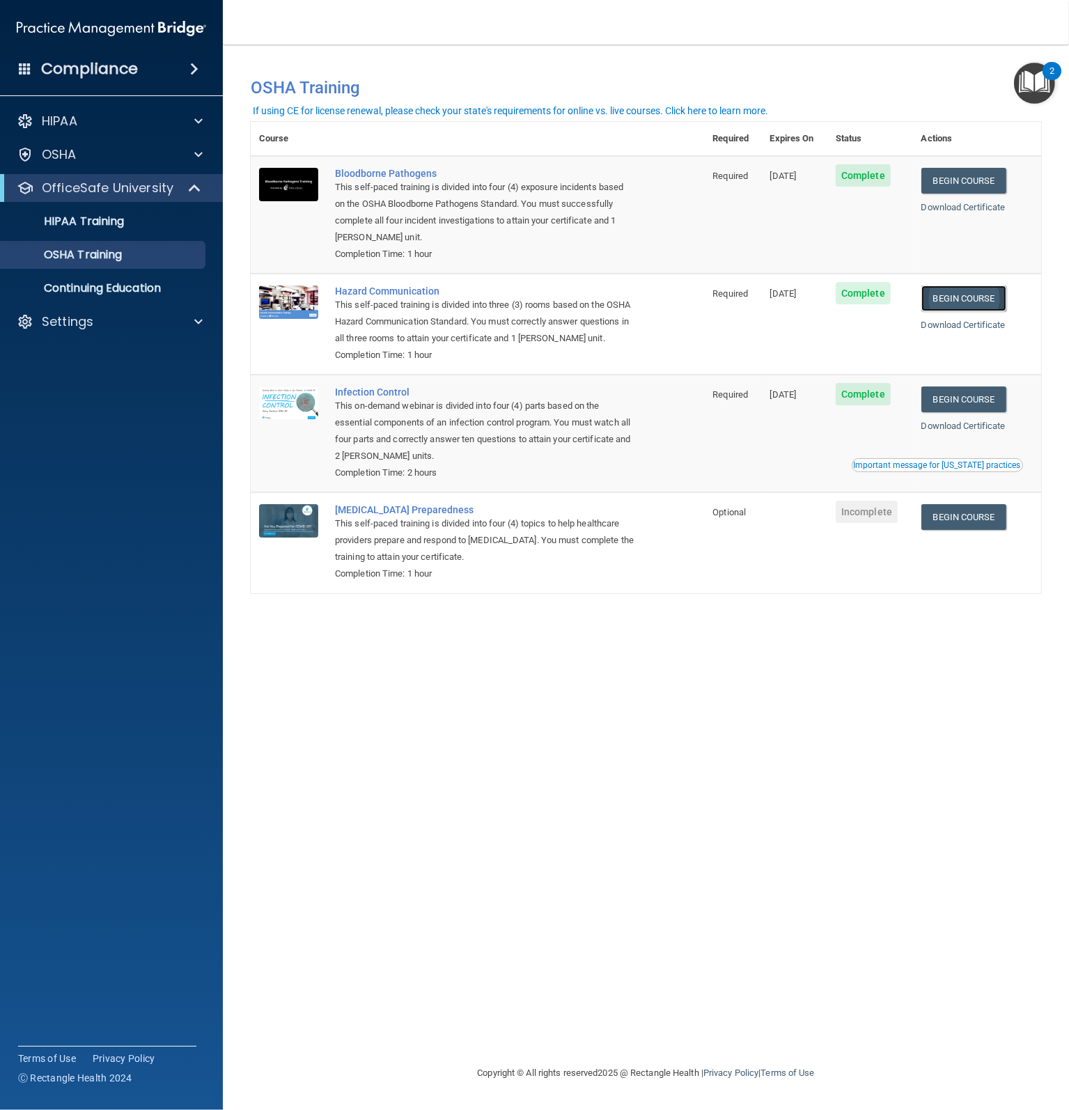
click at [955, 298] on link "Begin Course" at bounding box center [963, 298] width 85 height 26
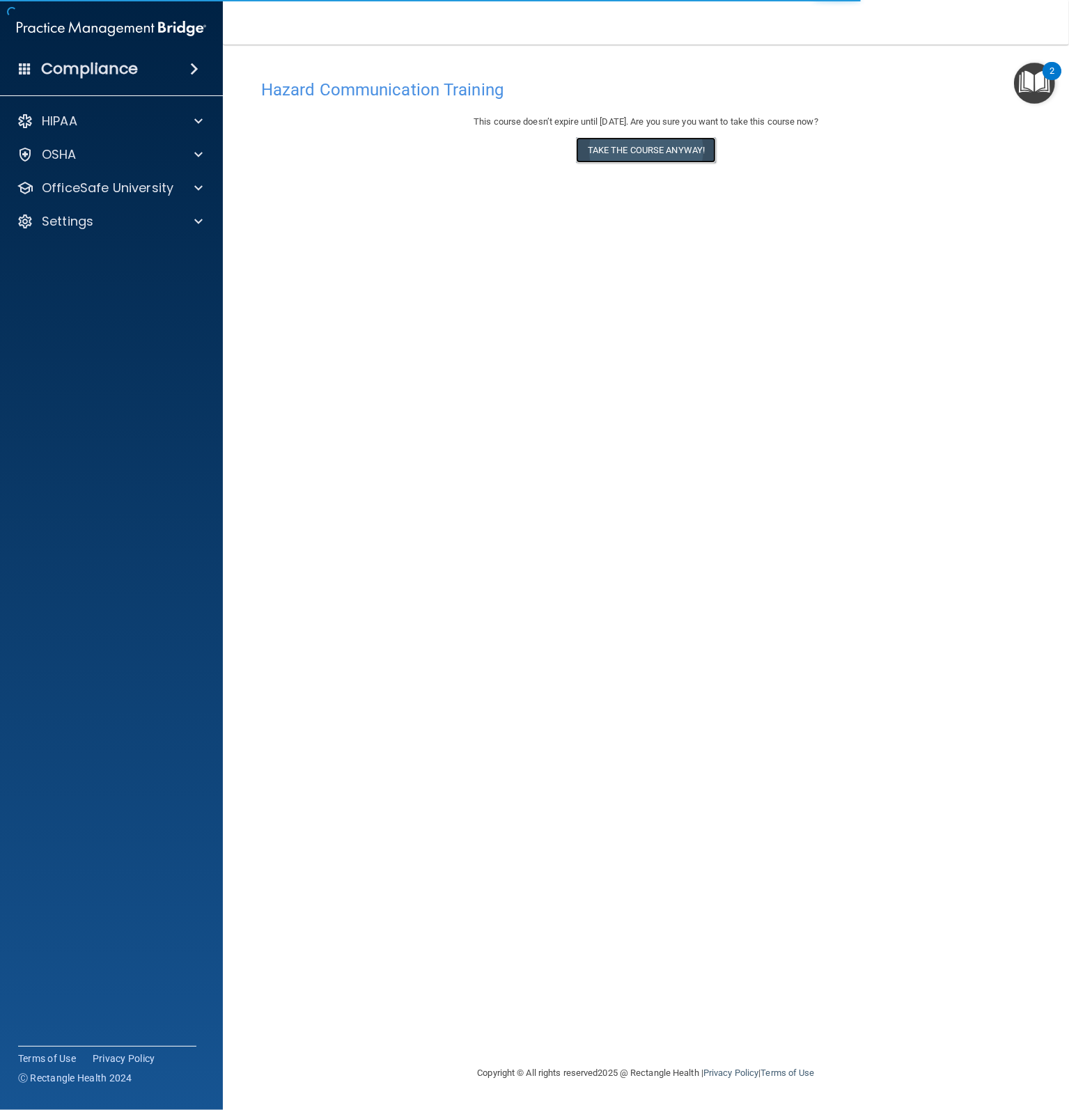
click at [635, 152] on button "Take the course anyway!" at bounding box center [646, 150] width 140 height 26
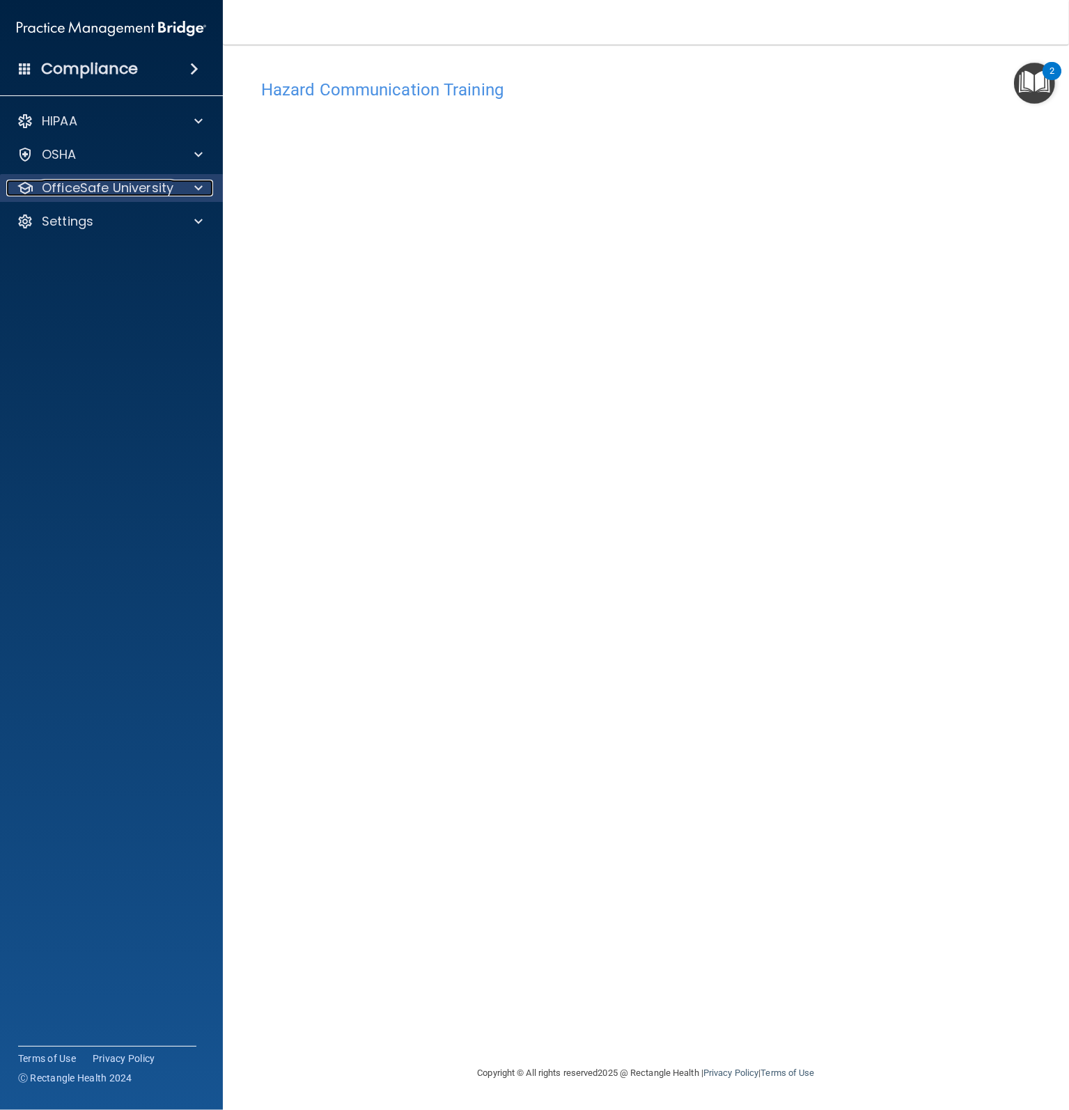
click at [109, 191] on p "OfficeSafe University" at bounding box center [108, 188] width 132 height 17
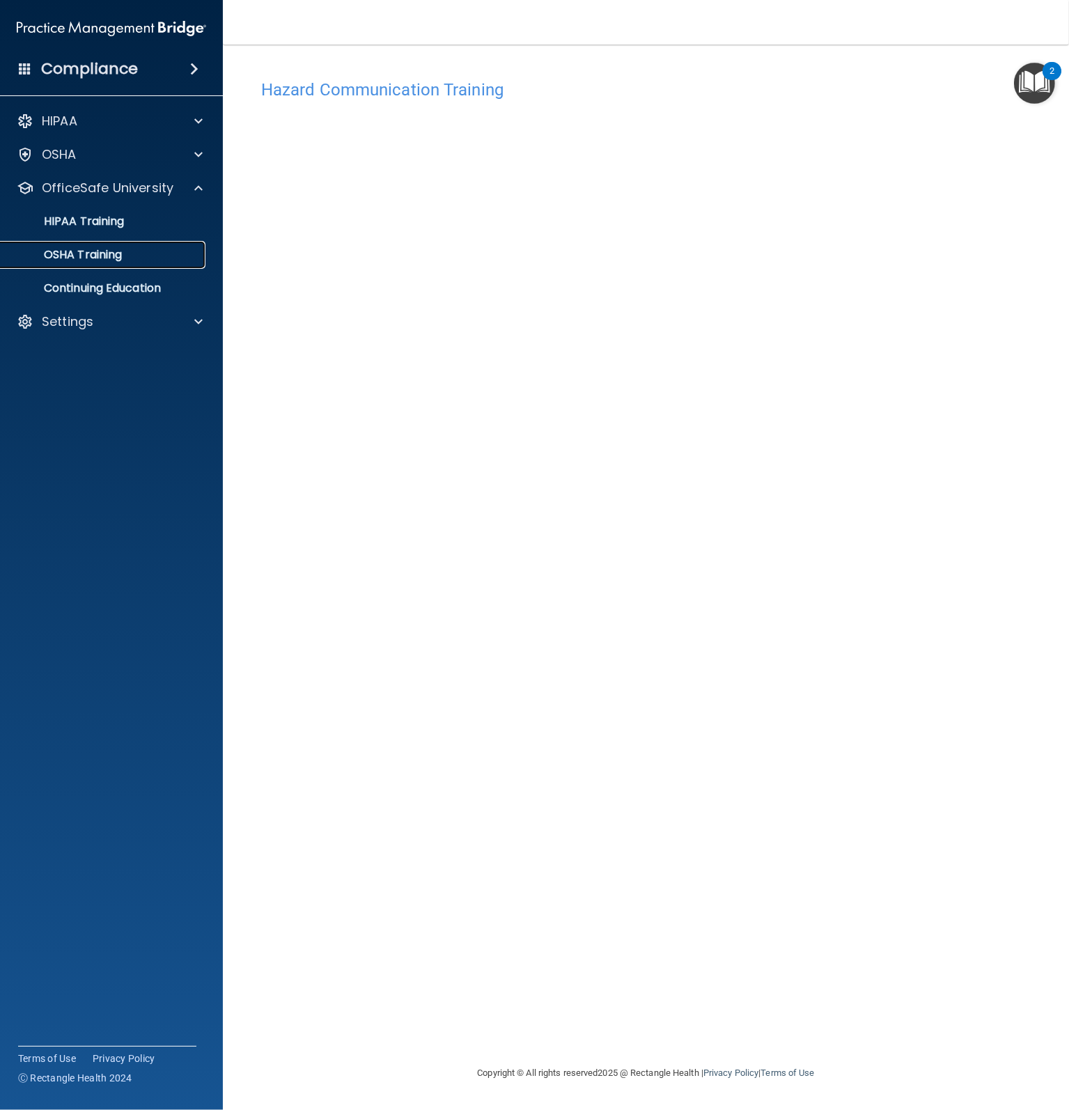
click at [90, 252] on p "OSHA Training" at bounding box center [65, 255] width 113 height 14
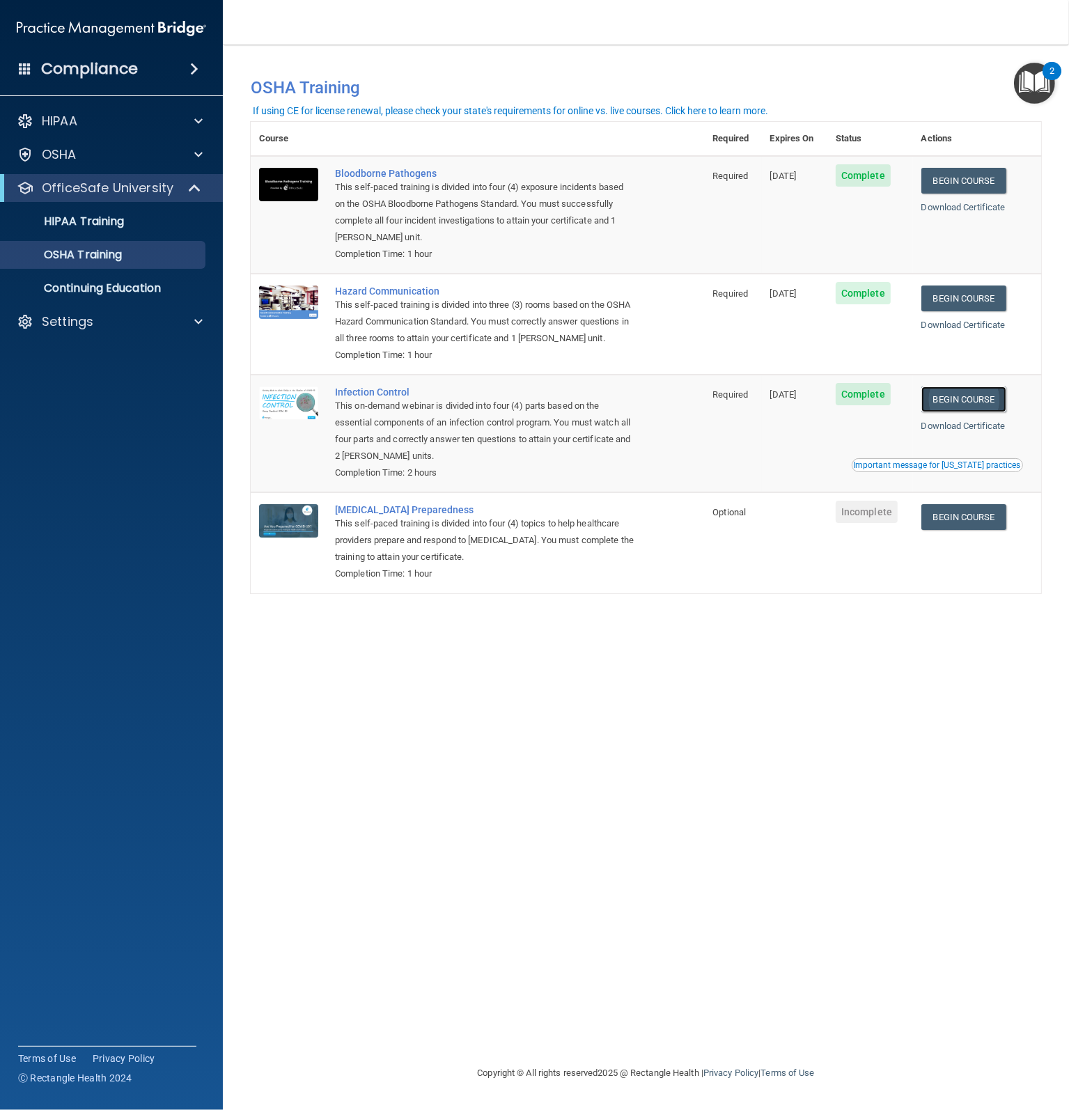
click at [948, 399] on link "Begin Course" at bounding box center [963, 399] width 85 height 26
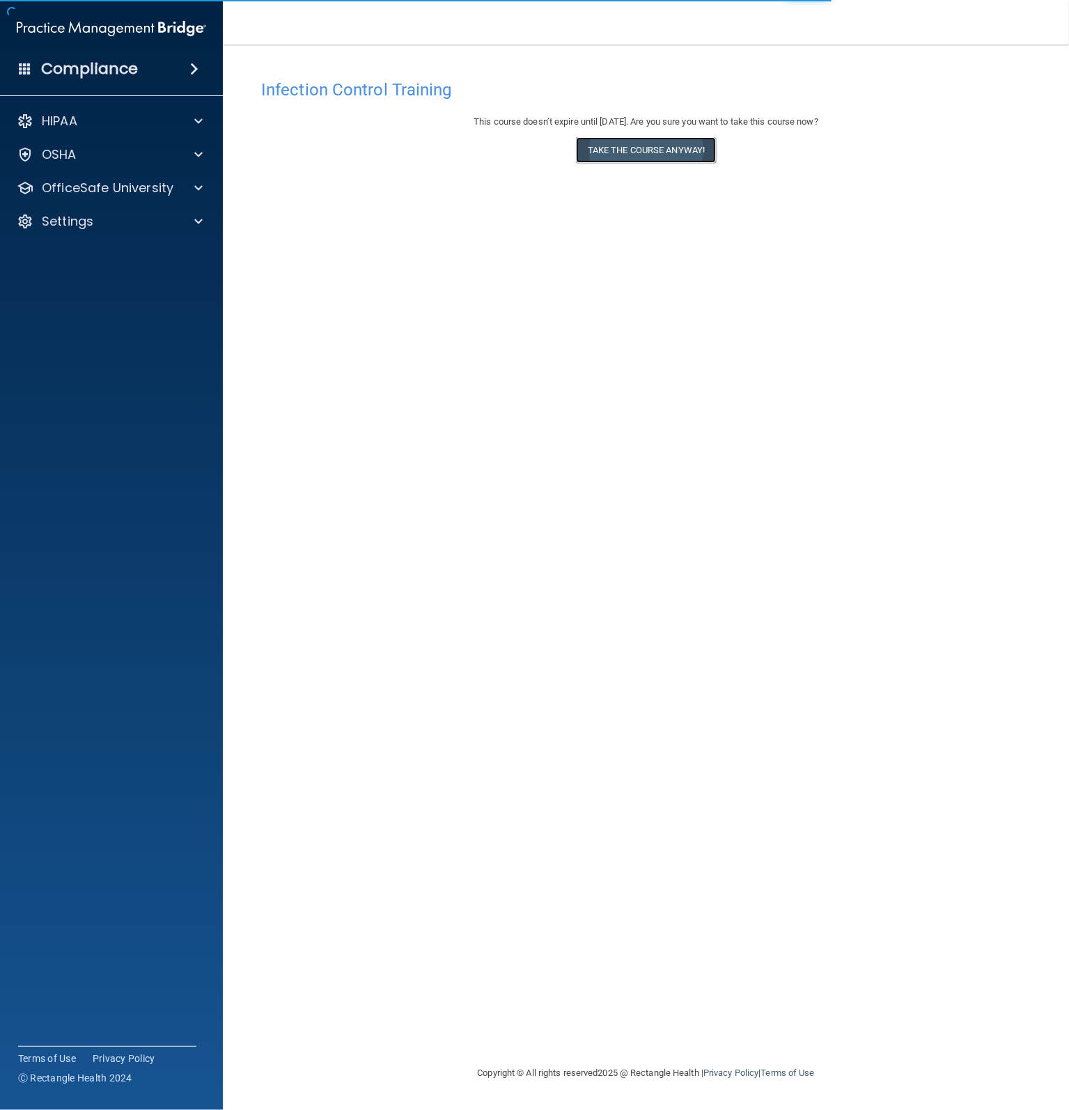
click at [645, 155] on button "Take the course anyway!" at bounding box center [646, 150] width 140 height 26
